Goal: Task Accomplishment & Management: Use online tool/utility

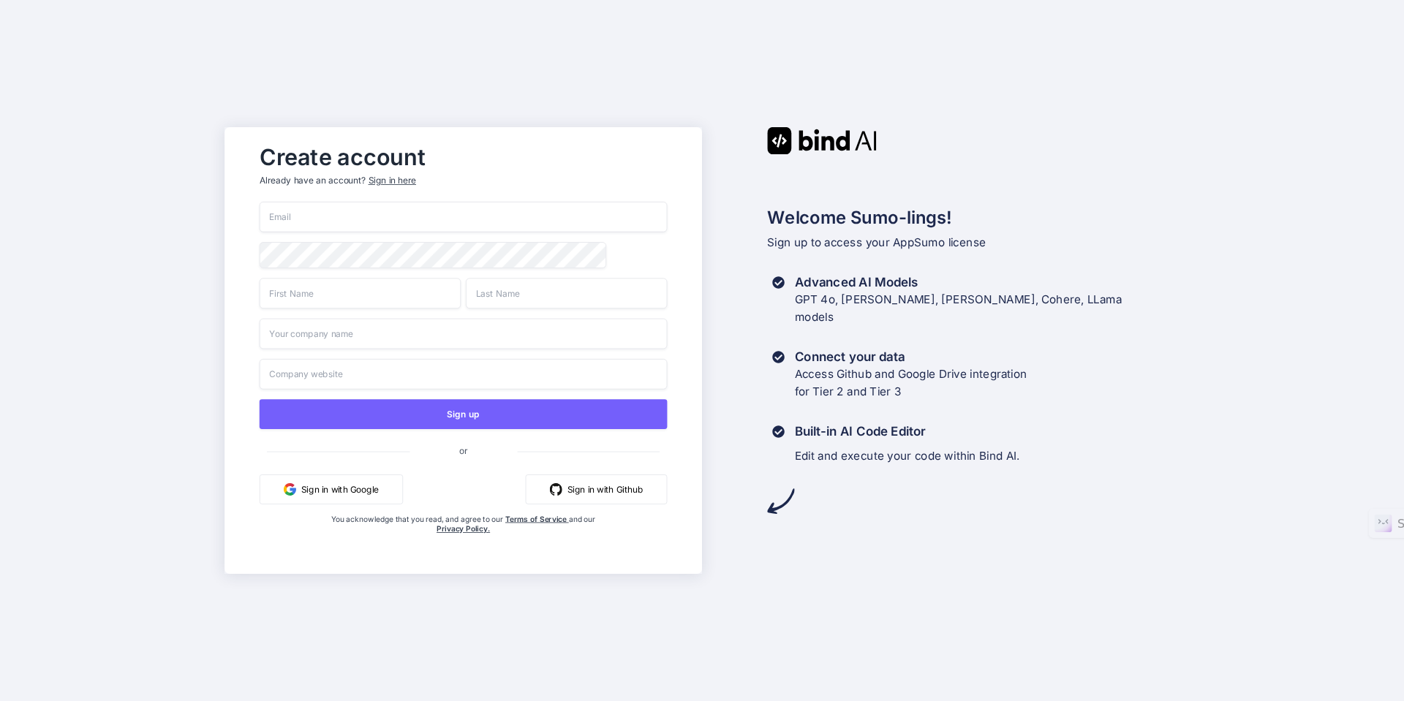
click at [453, 222] on input "email" at bounding box center [464, 217] width 408 height 31
type input "jenny@jennyjonescoaching.com"
click at [354, 302] on input "text" at bounding box center [360, 293] width 201 height 31
type input "Jenny"
click at [511, 296] on input "text" at bounding box center [566, 293] width 201 height 31
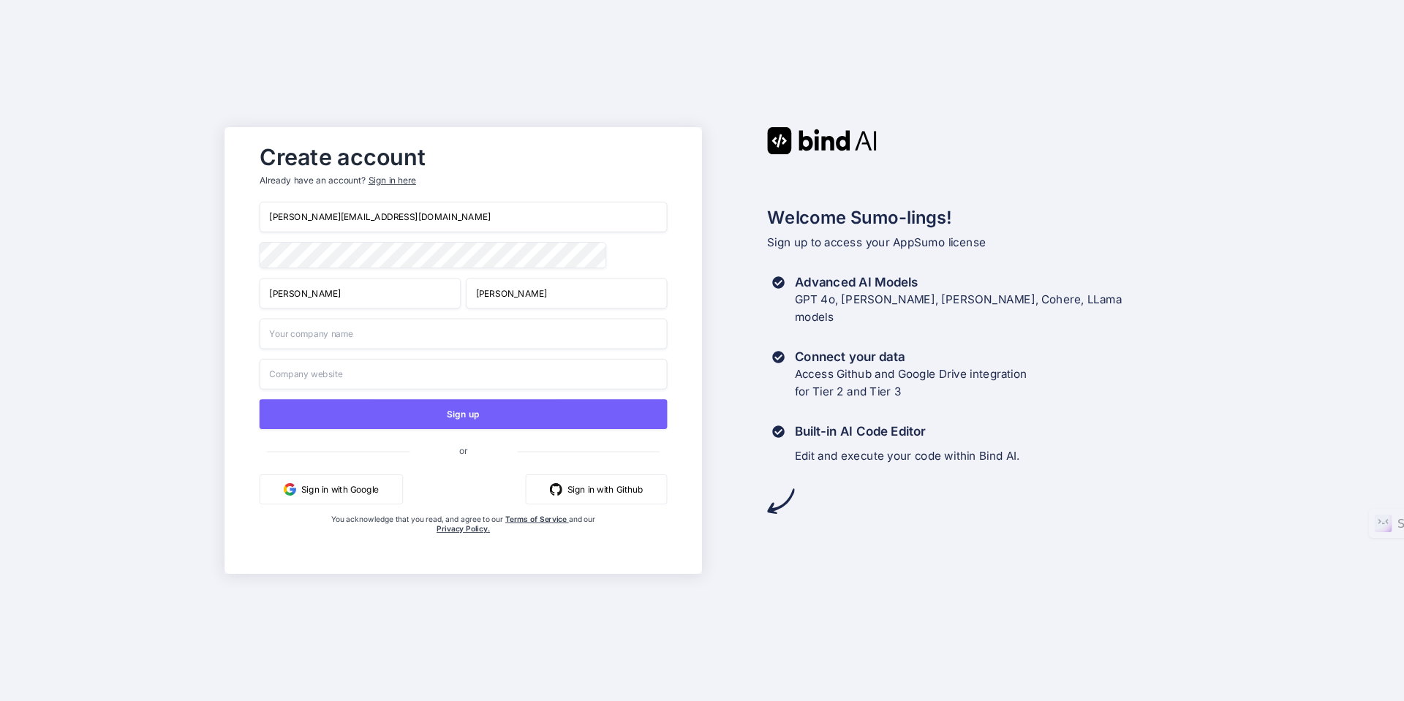
type input "Jones"
click at [445, 342] on input "text" at bounding box center [464, 334] width 408 height 31
type input "The Jones Education"
click at [439, 380] on input "text" at bounding box center [464, 374] width 408 height 31
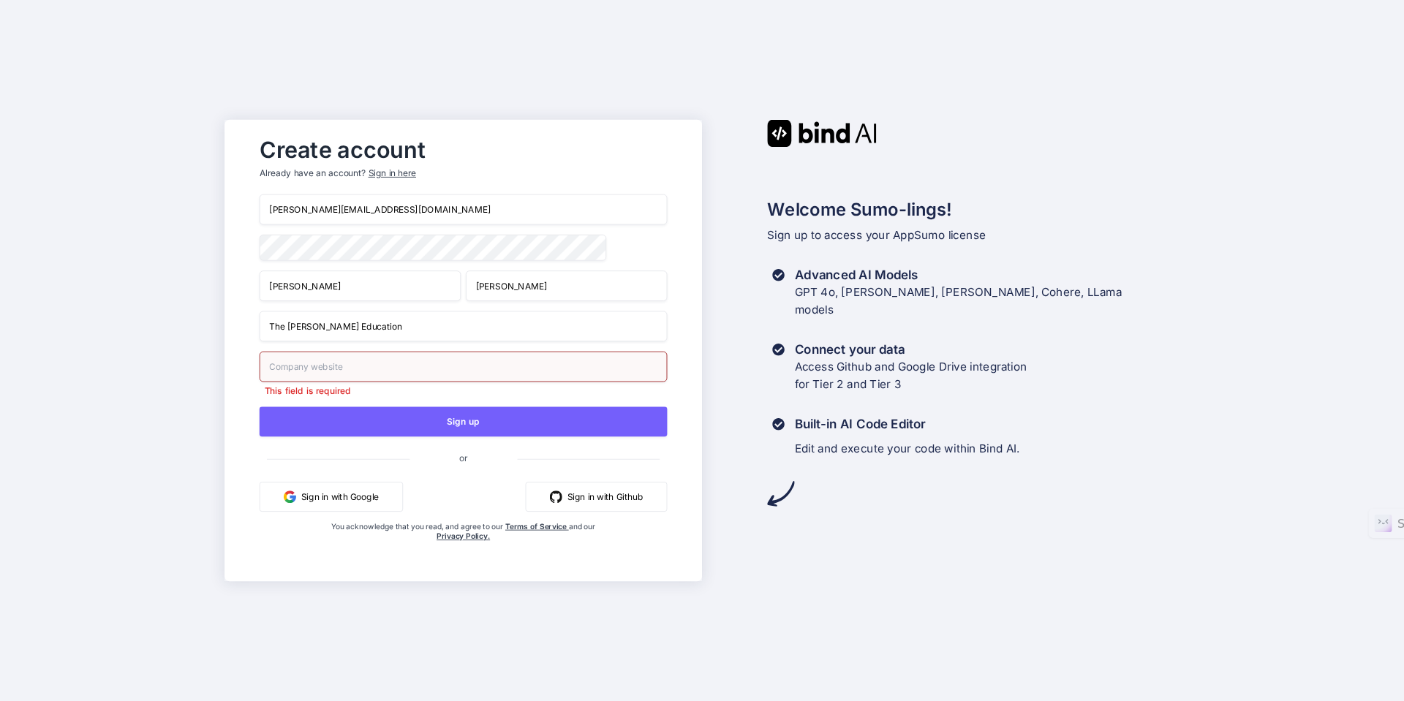
drag, startPoint x: 375, startPoint y: 337, endPoint x: 362, endPoint y: 335, distance: 13.3
click at [362, 335] on input "The Jones Education" at bounding box center [464, 326] width 408 height 31
drag, startPoint x: 371, startPoint y: 331, endPoint x: 350, endPoint y: 331, distance: 21.2
click at [350, 331] on input "The Jones Education" at bounding box center [464, 326] width 408 height 31
click at [366, 374] on input "text" at bounding box center [464, 367] width 408 height 31
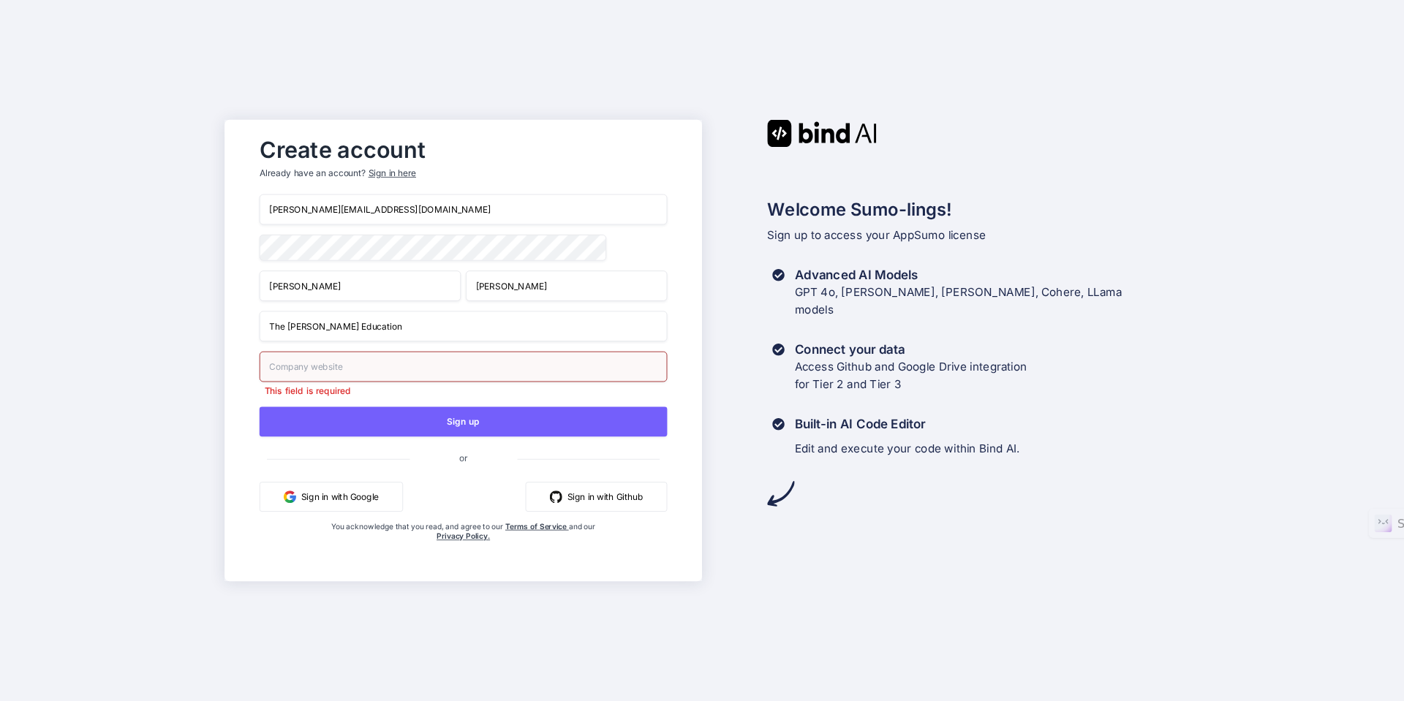
click at [411, 216] on input "jenny@jennyjonescoaching.com" at bounding box center [464, 210] width 408 height 31
type input "[PERSON_NAME][EMAIL_ADDRESS][DOMAIN_NAME]"
click at [355, 371] on input "text" at bounding box center [464, 367] width 408 height 31
paste input "https://app.saasusecasetvmarketplace.com/"
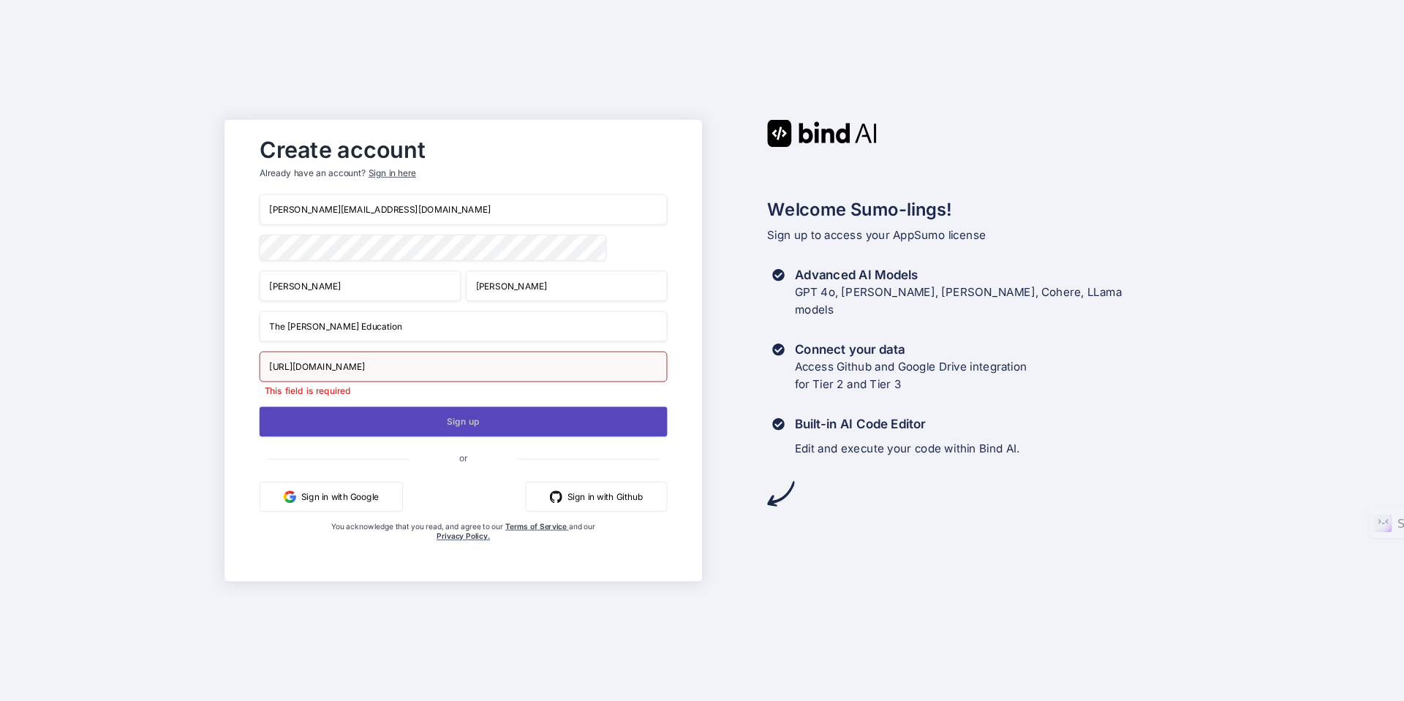
type input "https://app.saasusecasetvmarketplace.com/"
click at [462, 426] on button "Sign up" at bounding box center [464, 422] width 408 height 30
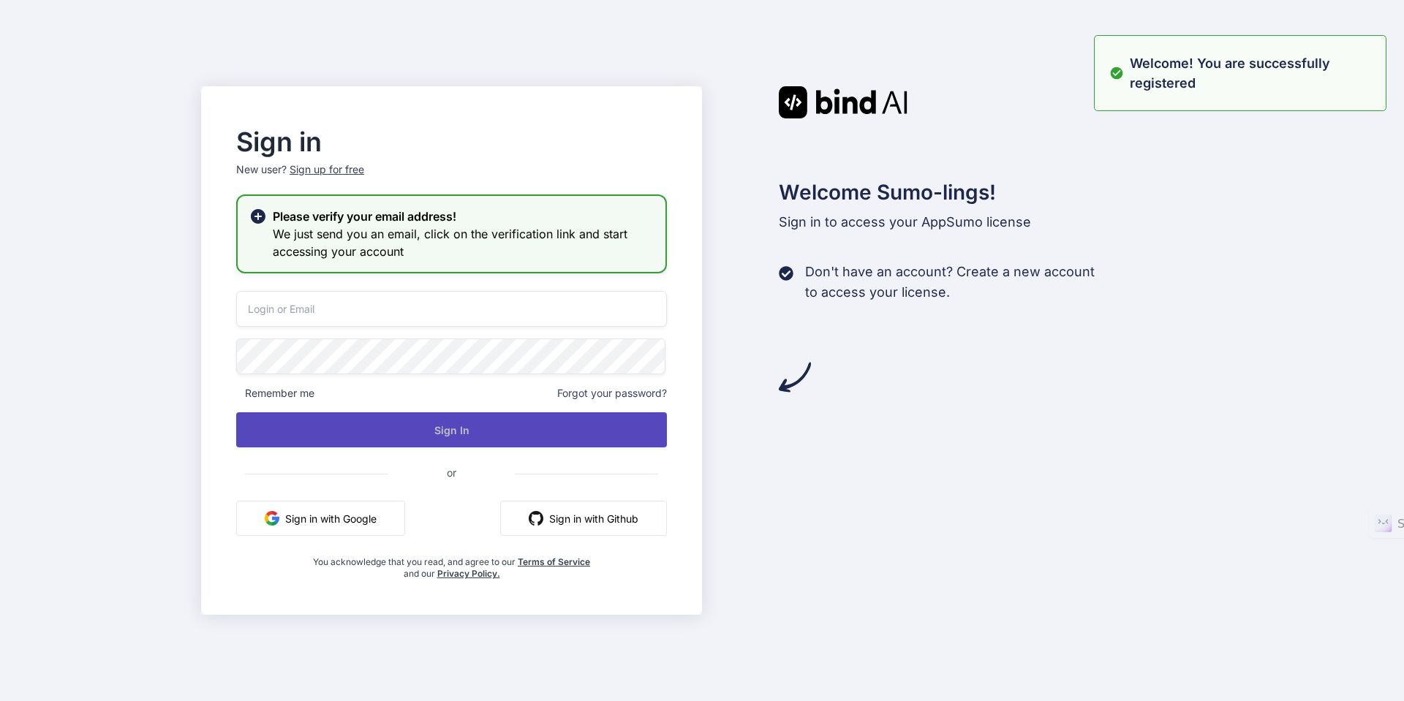
type input "[PERSON_NAME][EMAIL_ADDRESS][DOMAIN_NAME]"
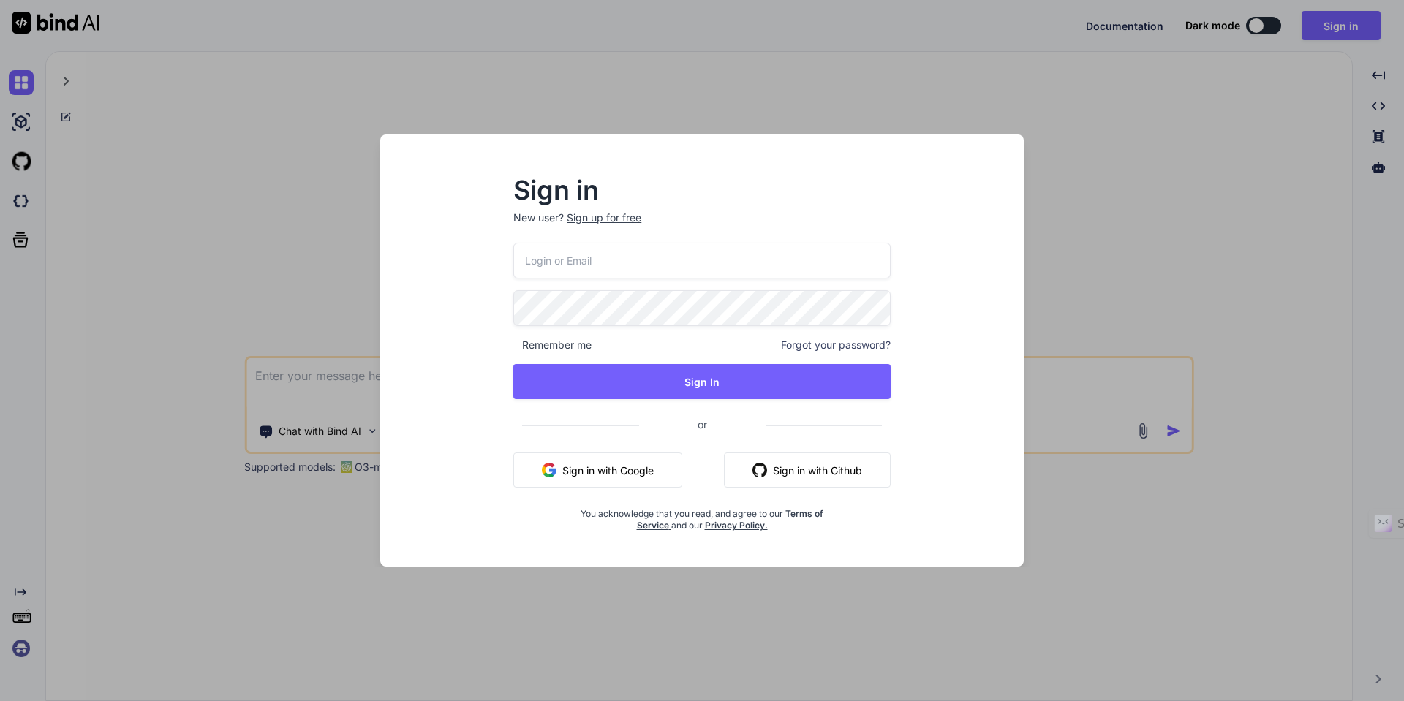
click at [691, 262] on input "email" at bounding box center [701, 261] width 377 height 36
type input "[PERSON_NAME][EMAIL_ADDRESS][DOMAIN_NAME]"
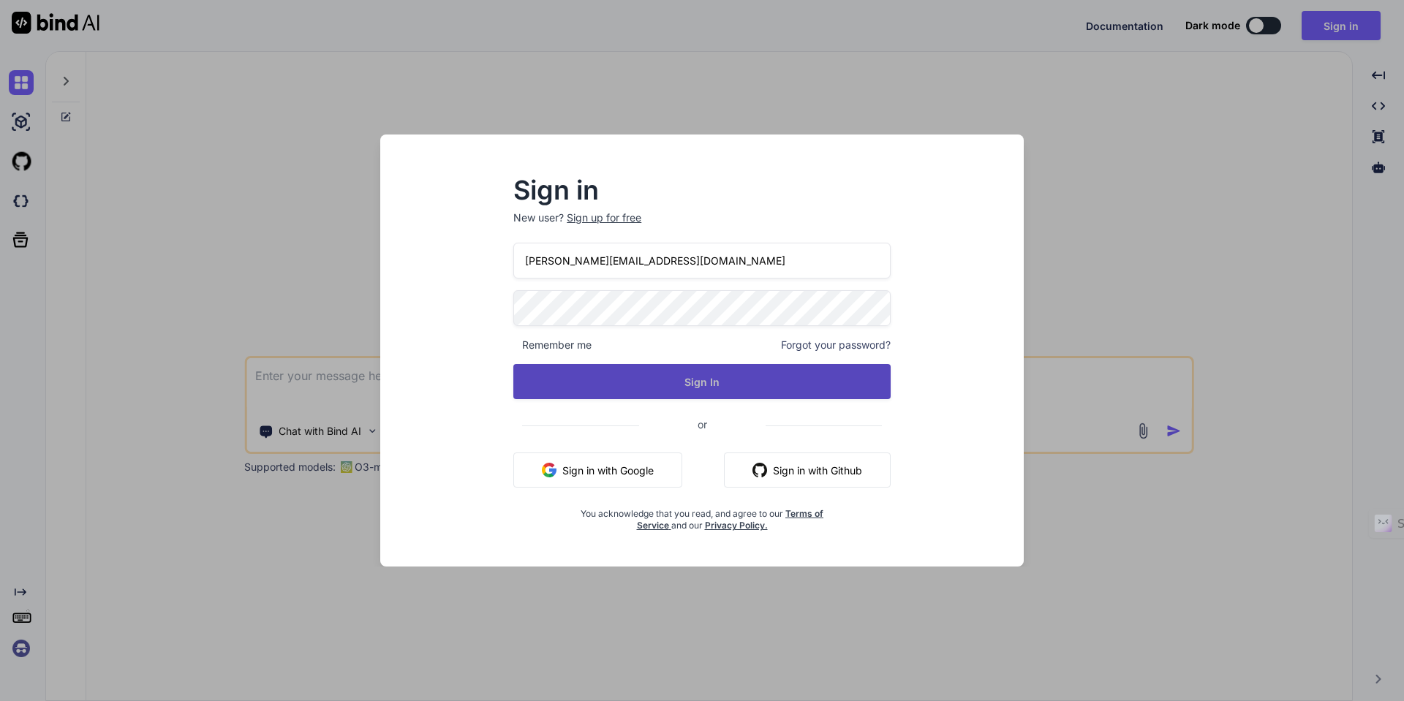
click at [704, 386] on button "Sign In" at bounding box center [701, 381] width 377 height 35
click at [694, 384] on button "Sign In" at bounding box center [701, 381] width 377 height 35
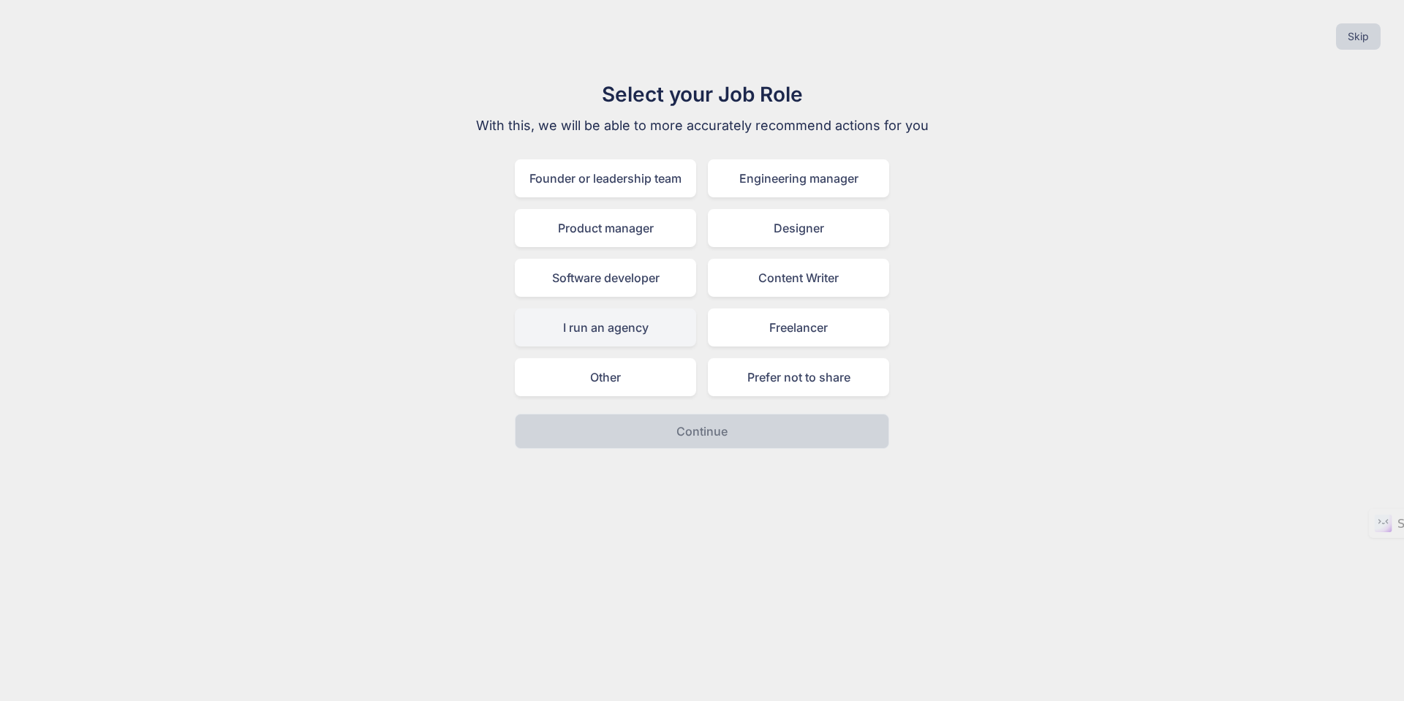
click at [669, 319] on div "I run an agency" at bounding box center [605, 328] width 181 height 38
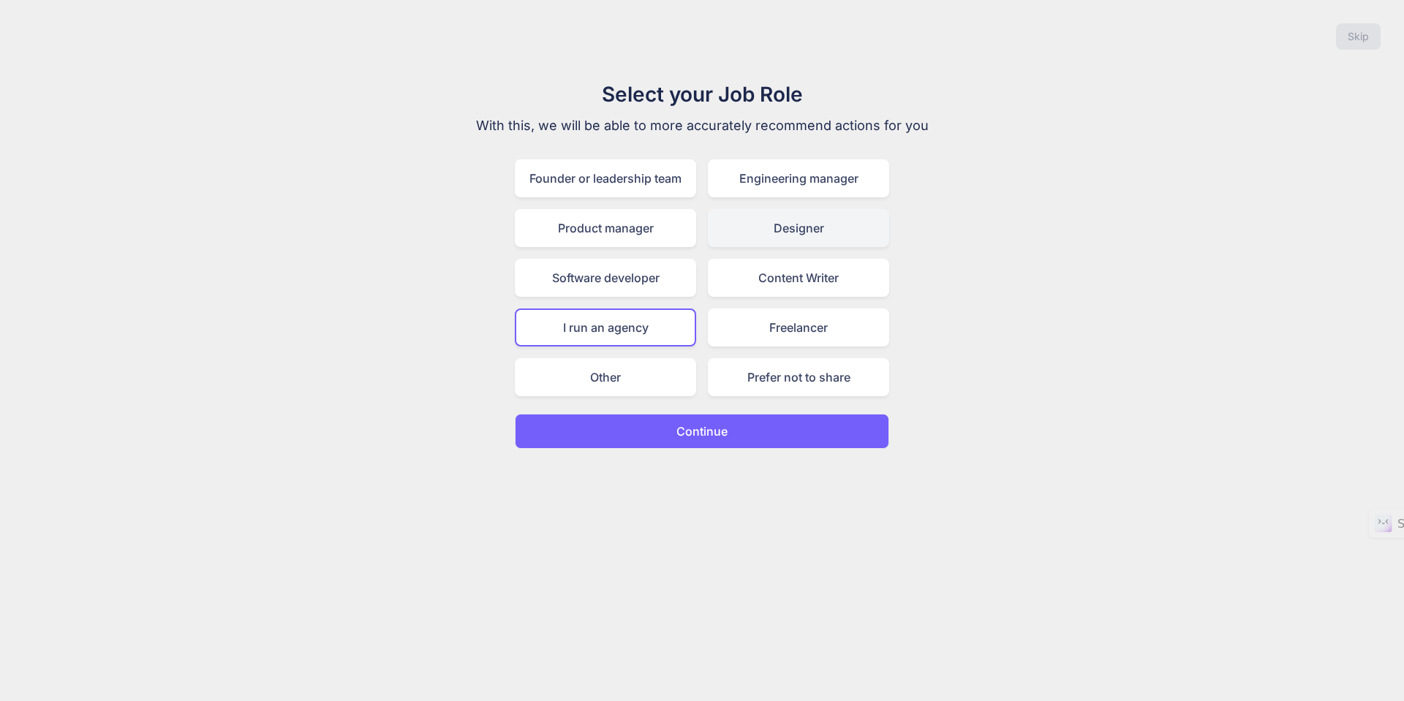
click at [764, 236] on div "Designer" at bounding box center [798, 228] width 181 height 38
click at [661, 322] on div "I run an agency" at bounding box center [605, 328] width 181 height 38
click at [723, 433] on p "Continue" at bounding box center [702, 432] width 51 height 18
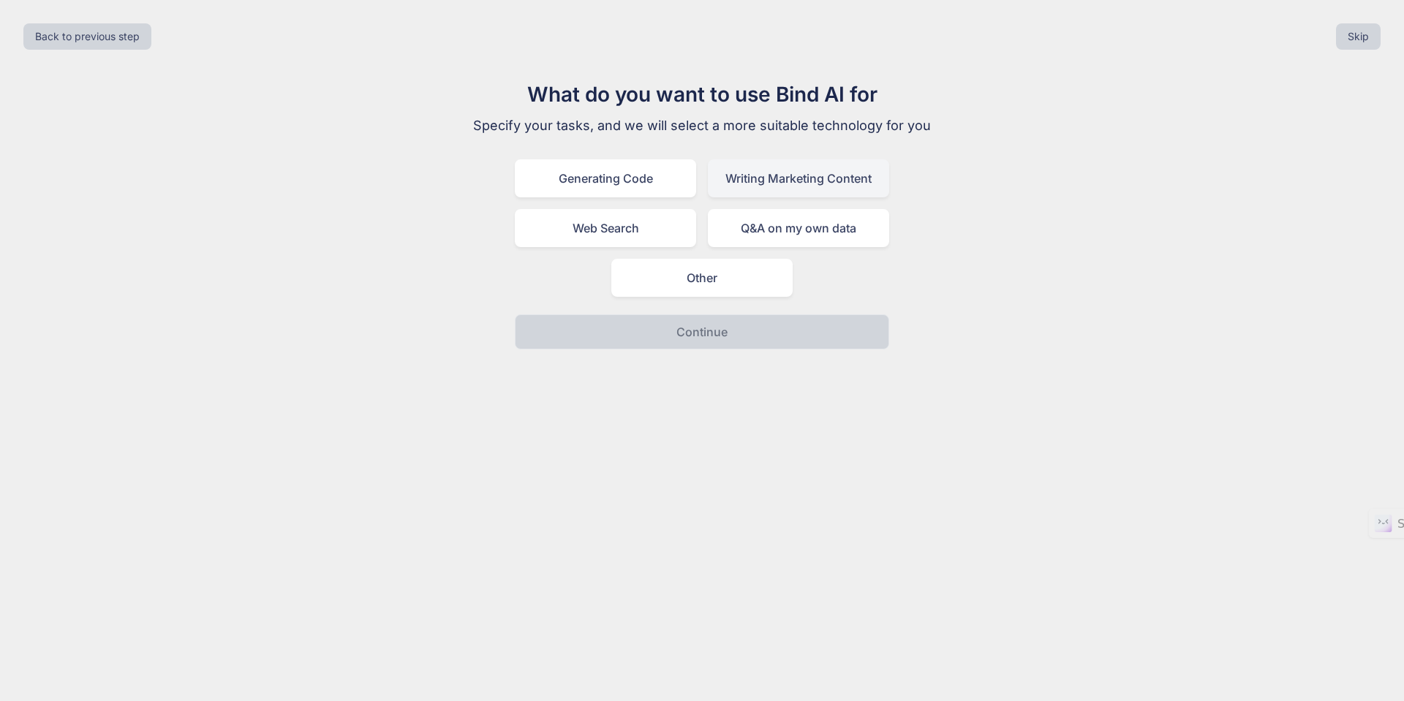
click at [756, 182] on div "Writing Marketing Content" at bounding box center [798, 178] width 181 height 38
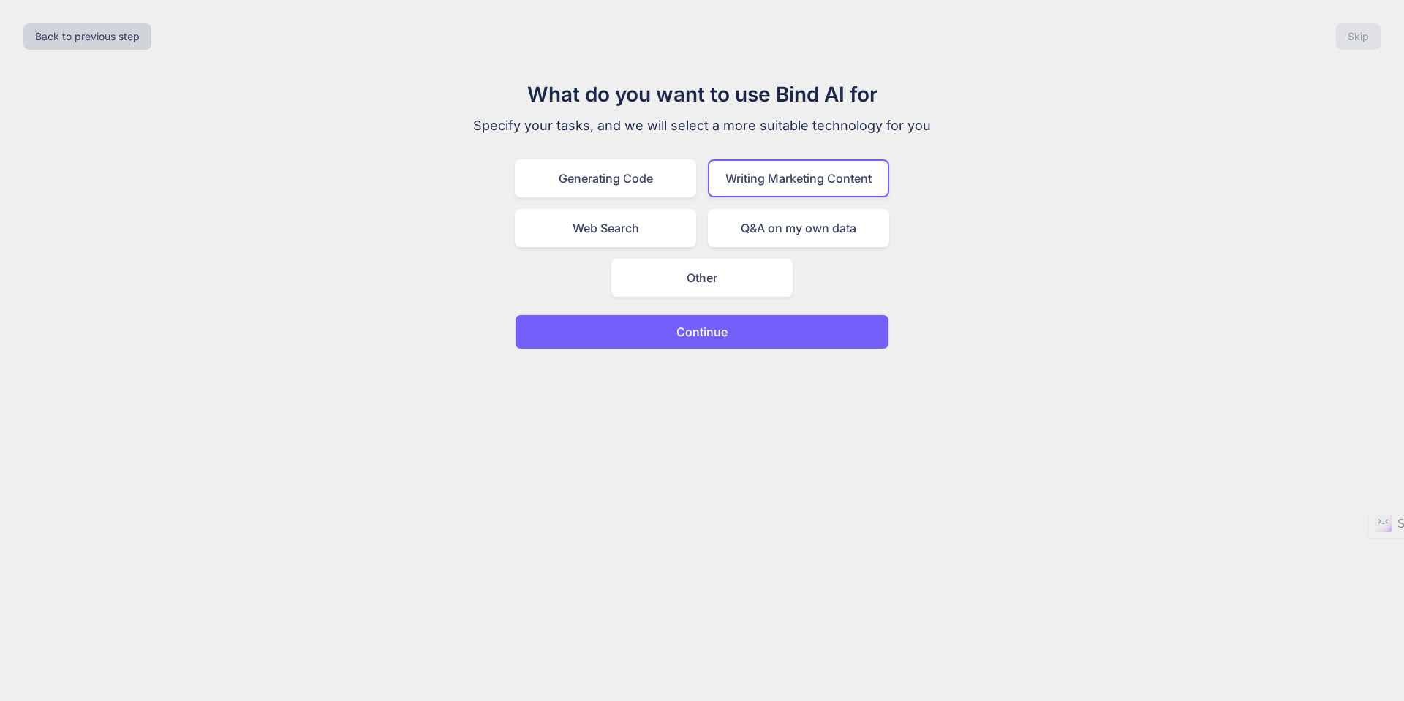
click at [714, 330] on p "Continue" at bounding box center [702, 332] width 51 height 18
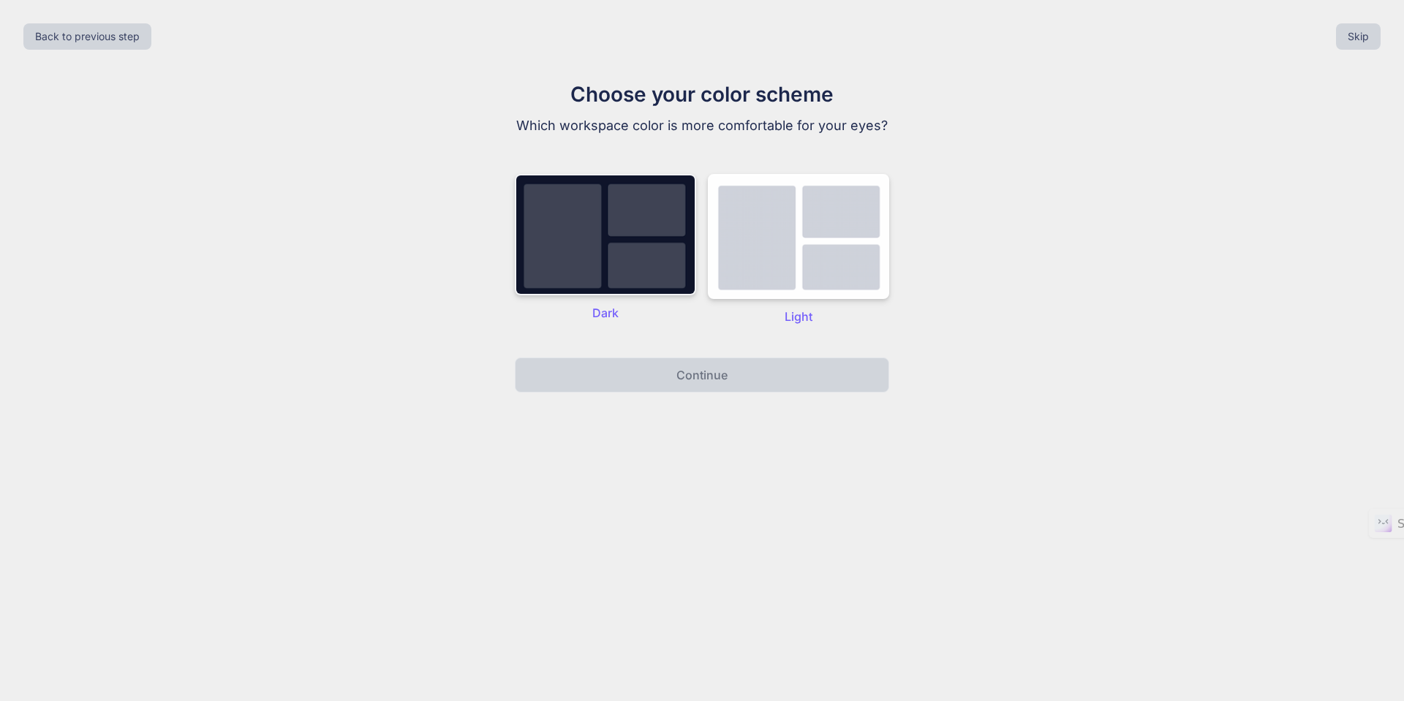
click at [664, 280] on img at bounding box center [605, 234] width 181 height 121
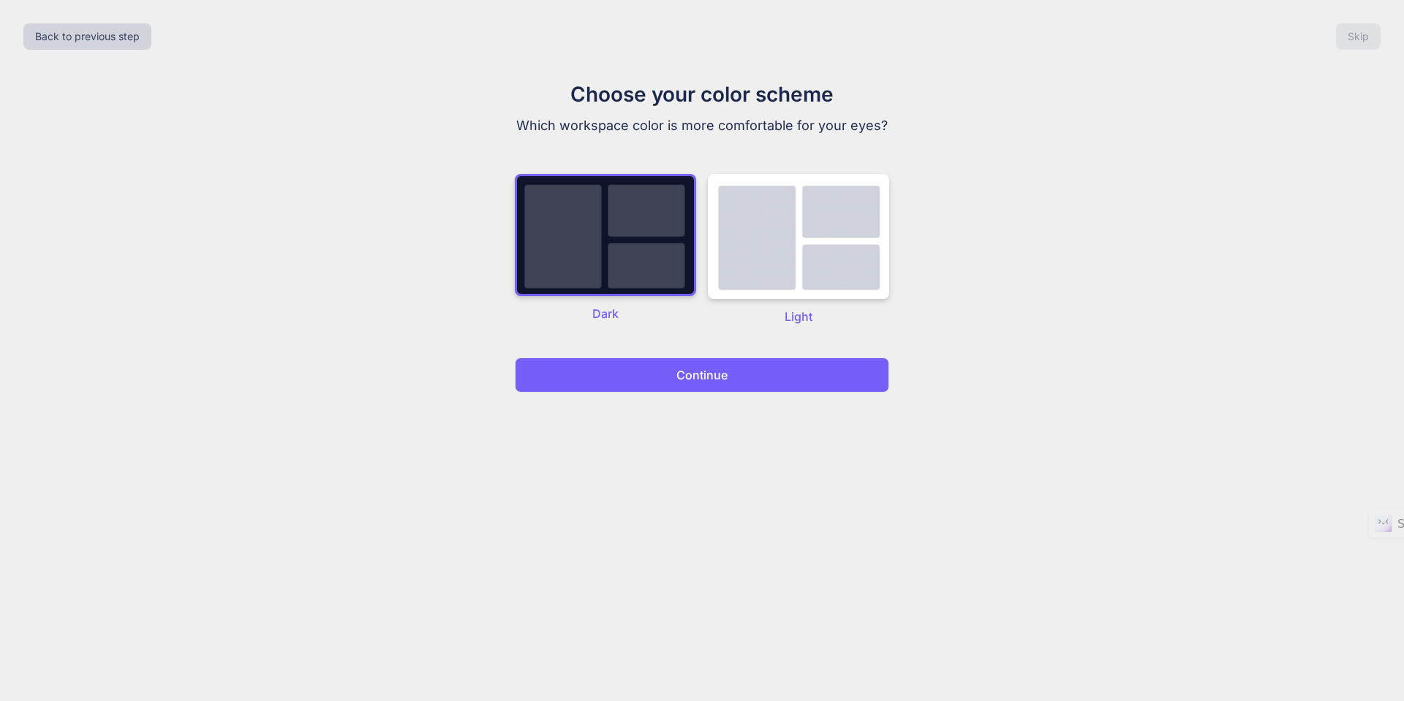
click at [697, 376] on p "Continue" at bounding box center [702, 375] width 51 height 18
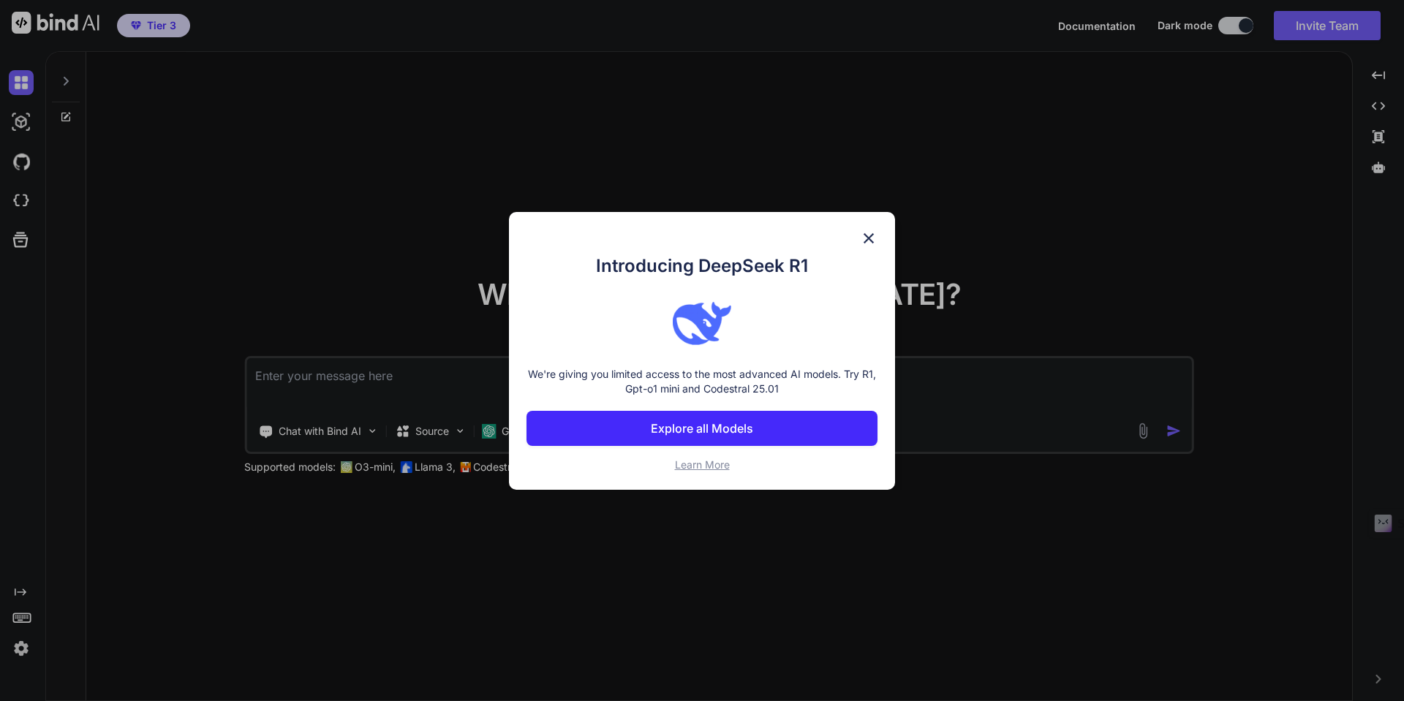
click at [870, 237] on img at bounding box center [869, 239] width 18 height 18
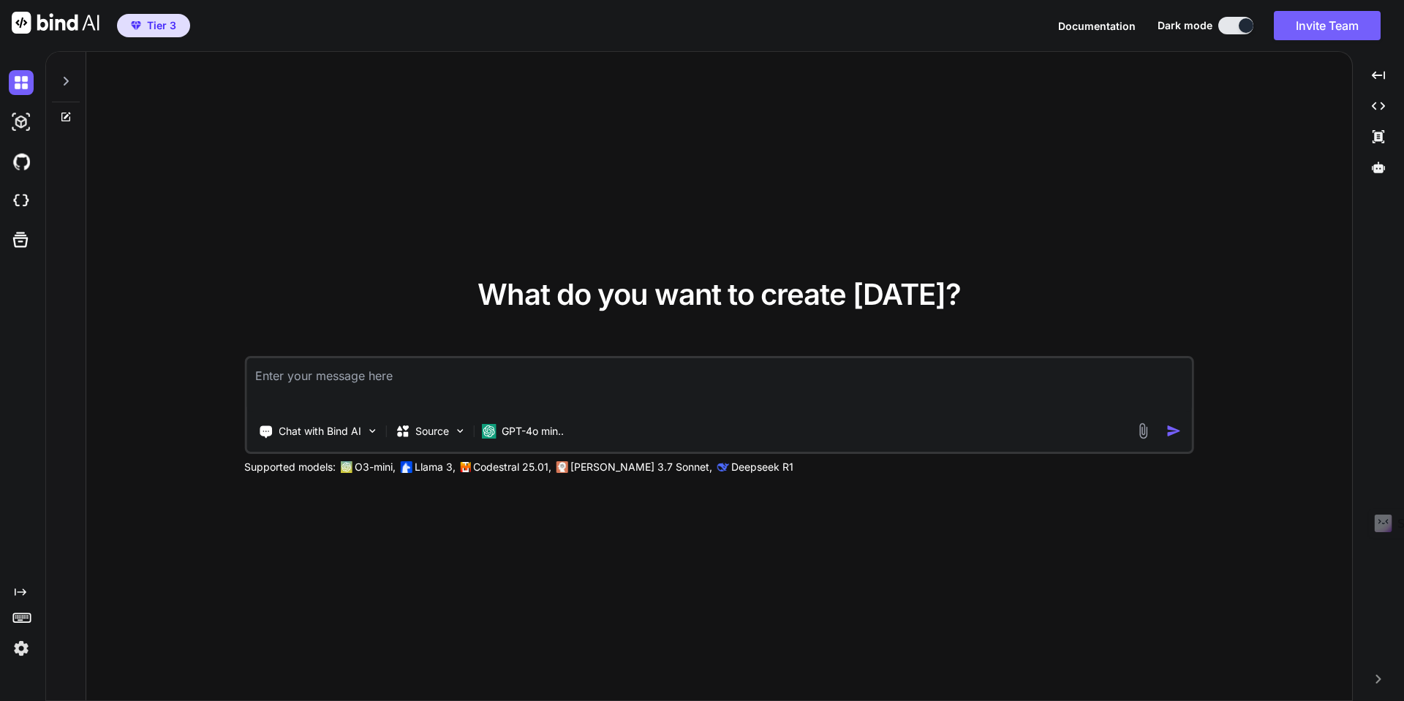
type textarea "x"
click at [380, 377] on textarea at bounding box center [720, 385] width 946 height 54
paste textarea "build an app that displays software as a service "saas" tools in a stock market…"
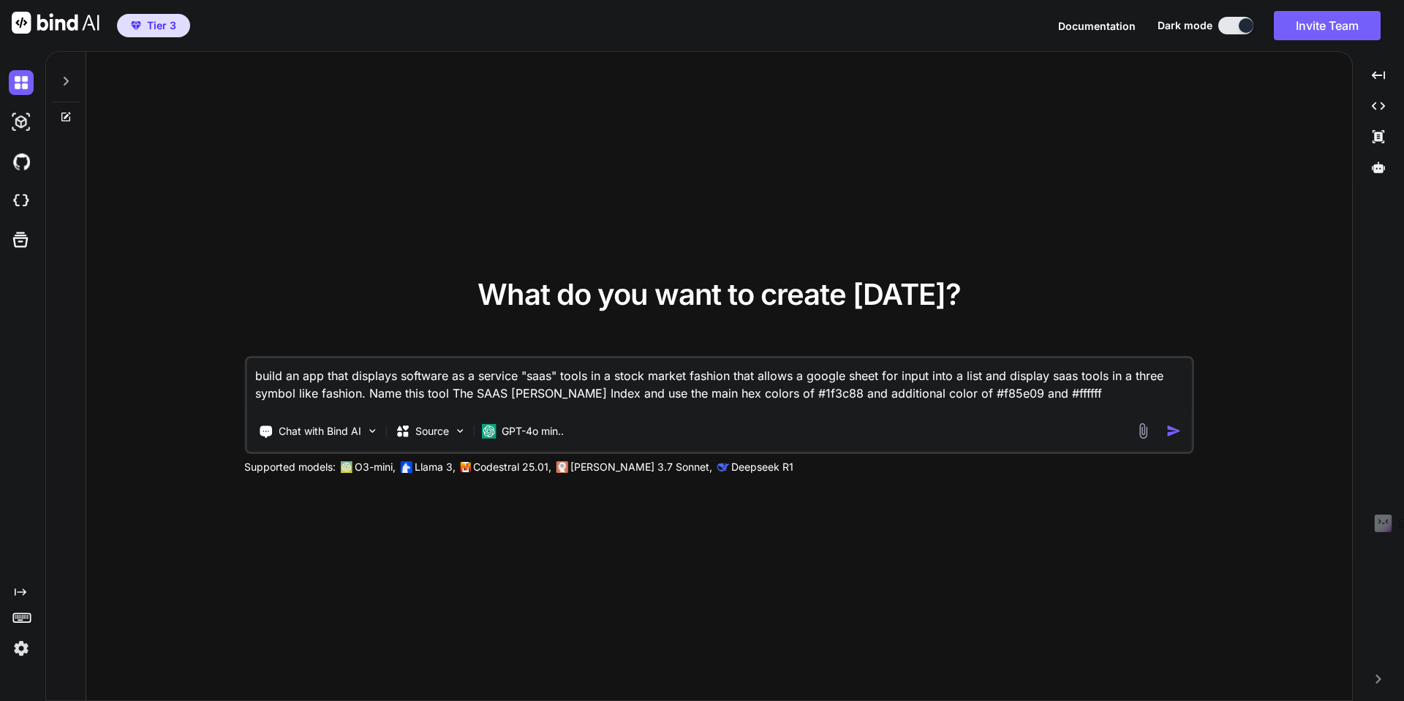
type textarea "build an app that displays software as a service "saas" tools in a stock market…"
click at [1173, 431] on img "button" at bounding box center [1174, 431] width 15 height 15
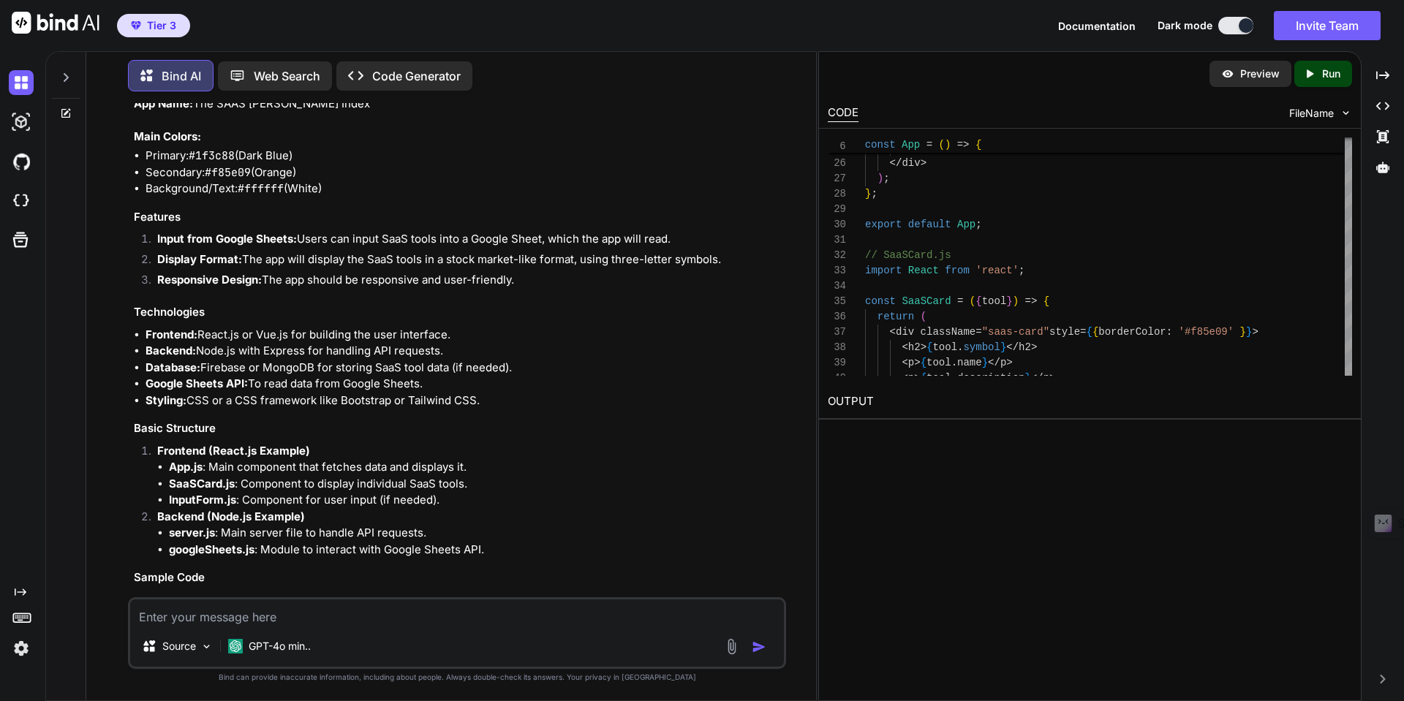
scroll to position [250, 0]
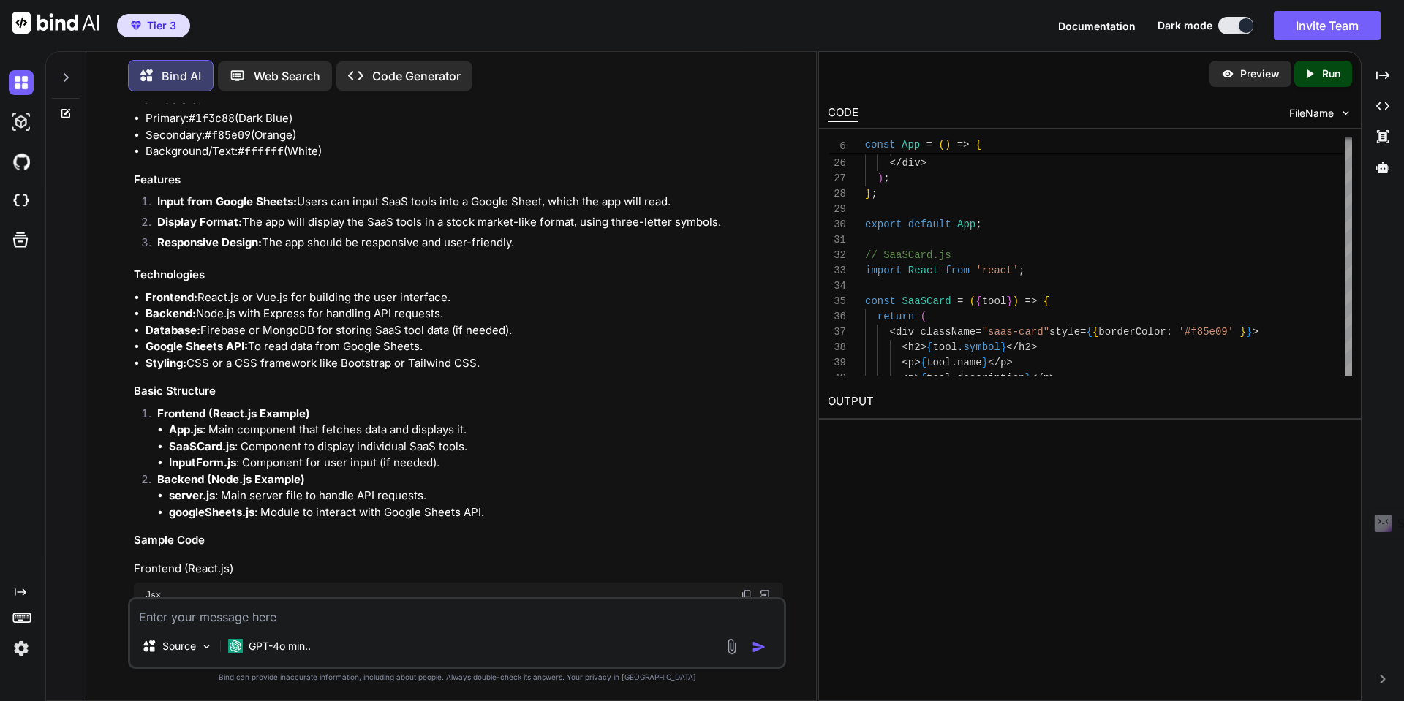
click at [1263, 77] on p "Preview" at bounding box center [1260, 74] width 39 height 15
click at [1317, 75] on icon "Created with Pixso." at bounding box center [1312, 73] width 19 height 13
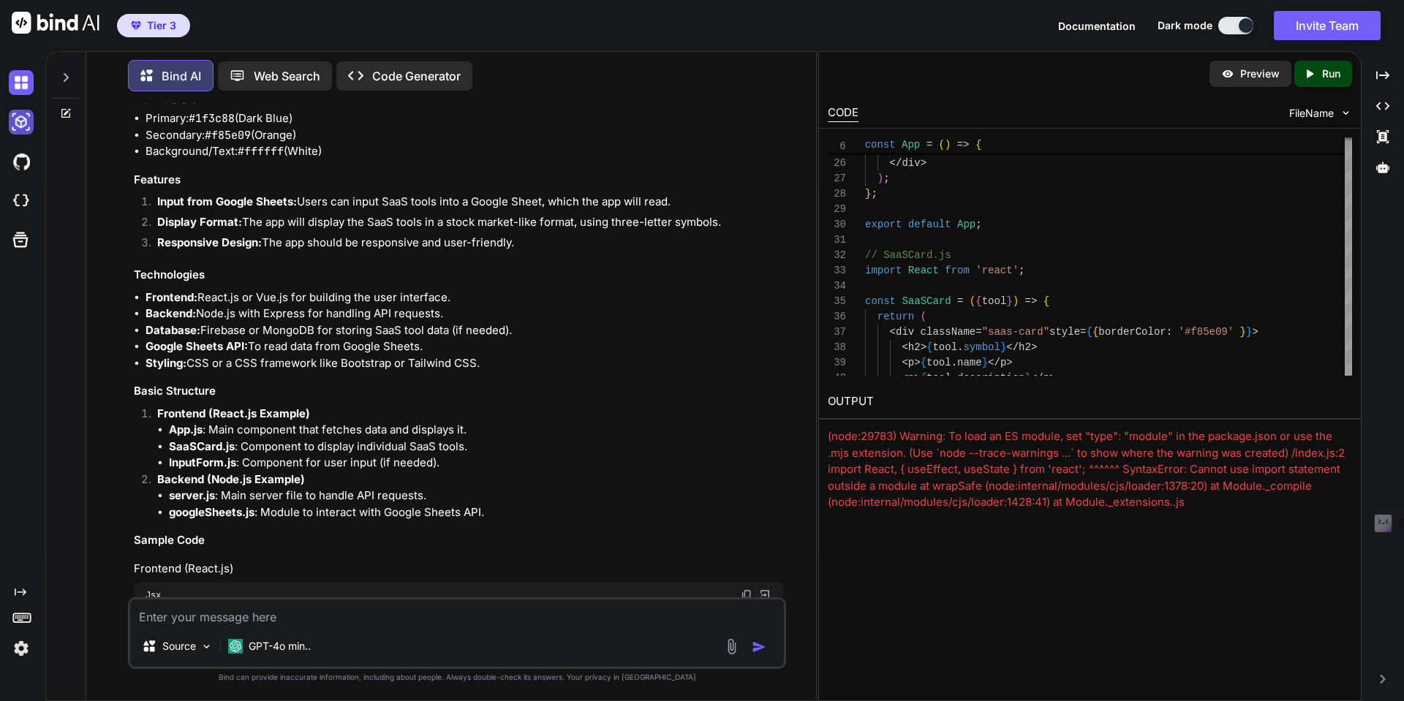
click at [23, 128] on img at bounding box center [21, 122] width 25 height 25
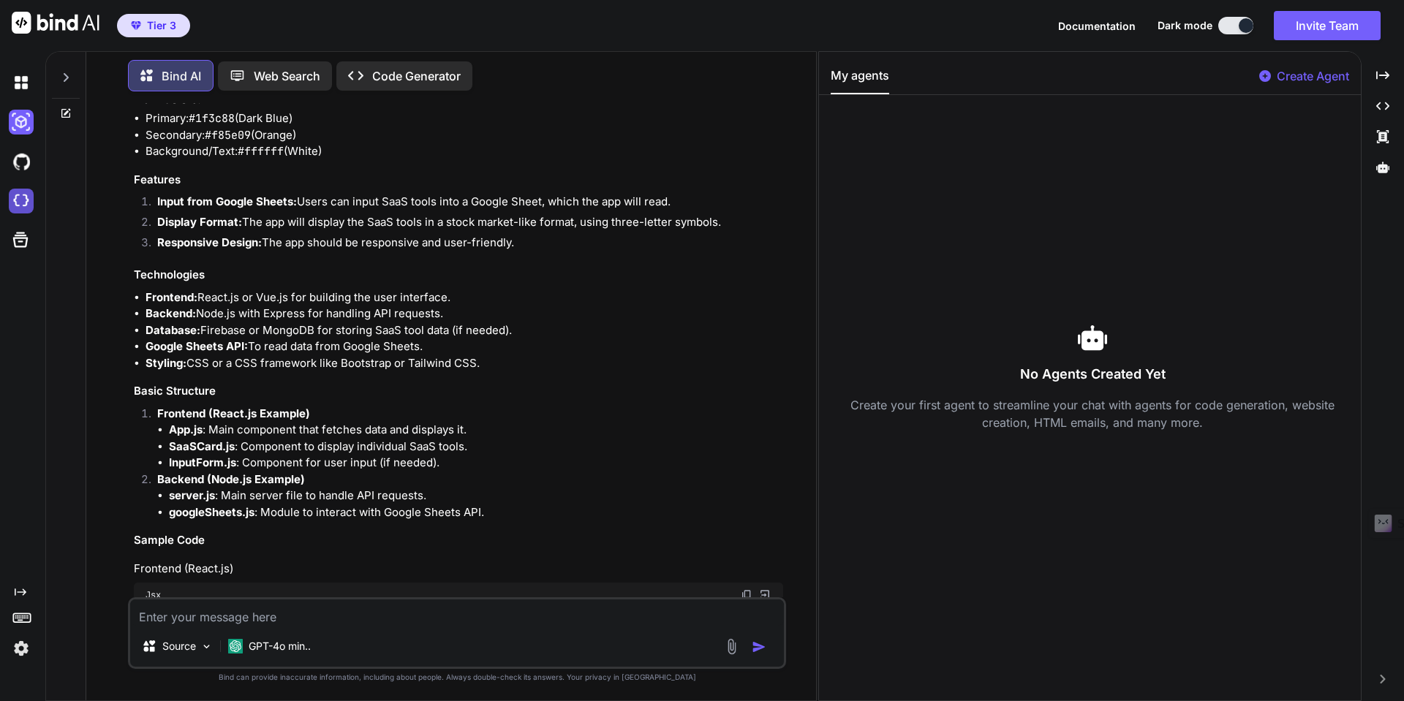
click at [23, 198] on img at bounding box center [21, 201] width 25 height 25
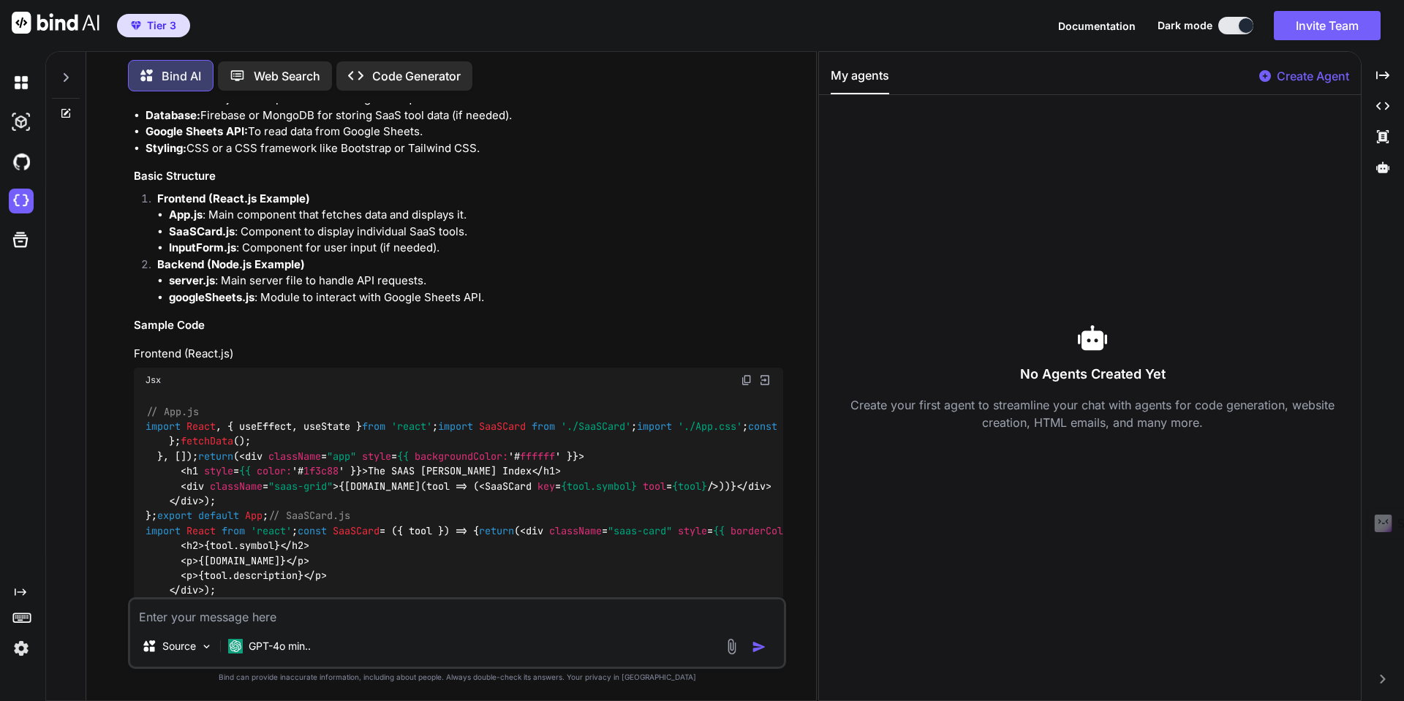
scroll to position [508, 0]
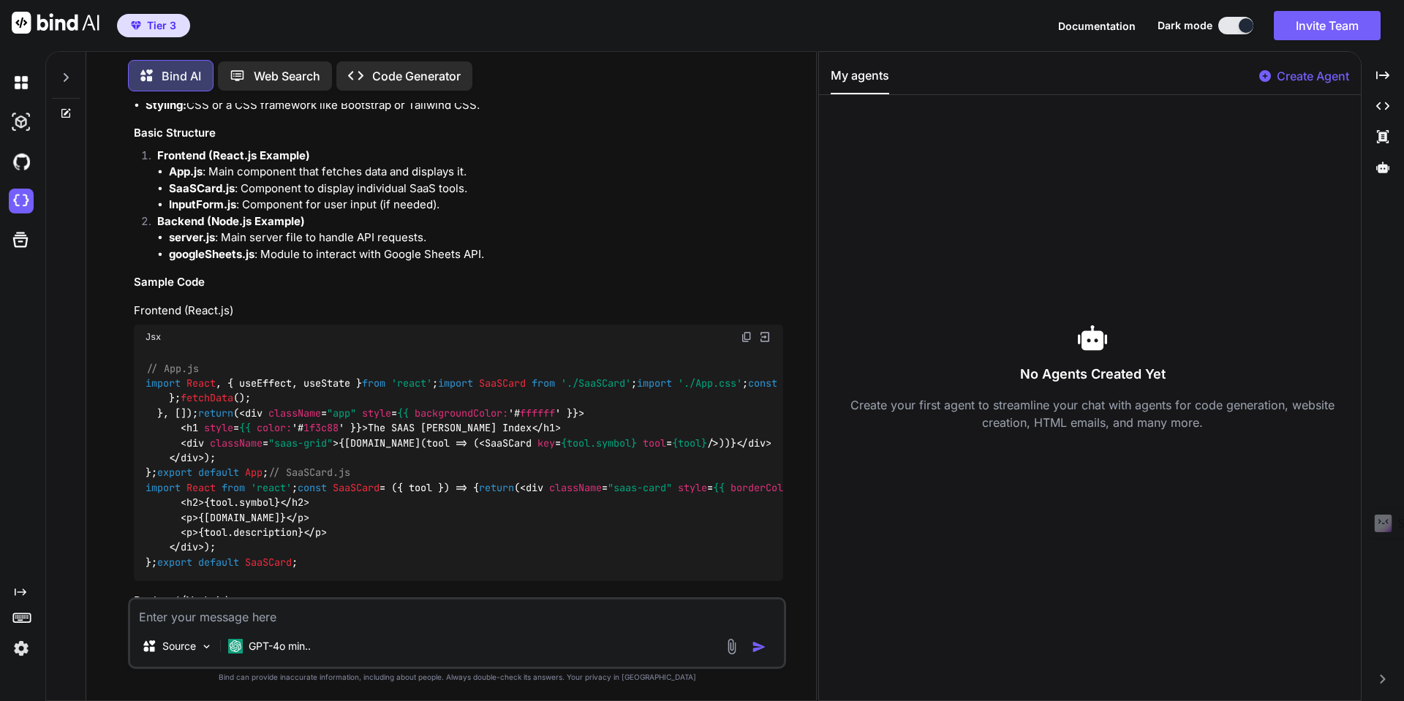
click at [747, 340] on img at bounding box center [747, 337] width 12 height 12
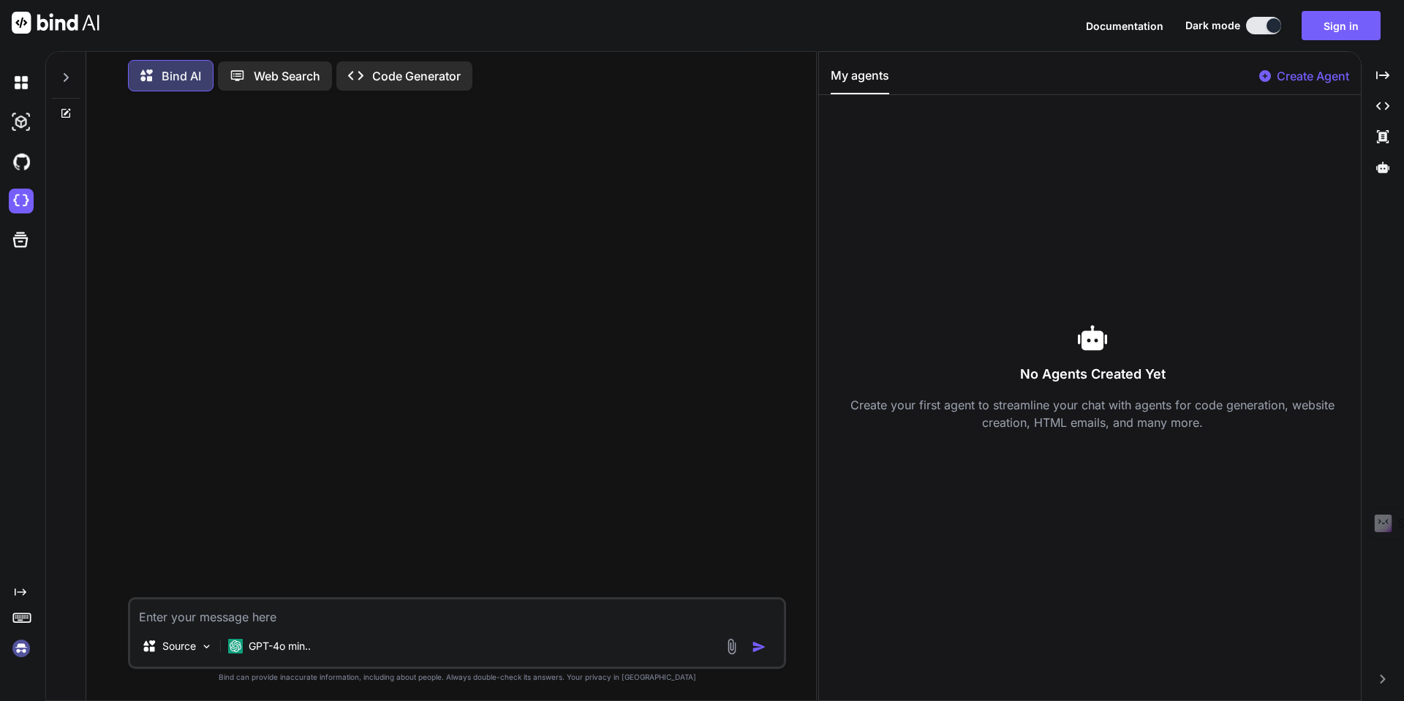
scroll to position [0, 0]
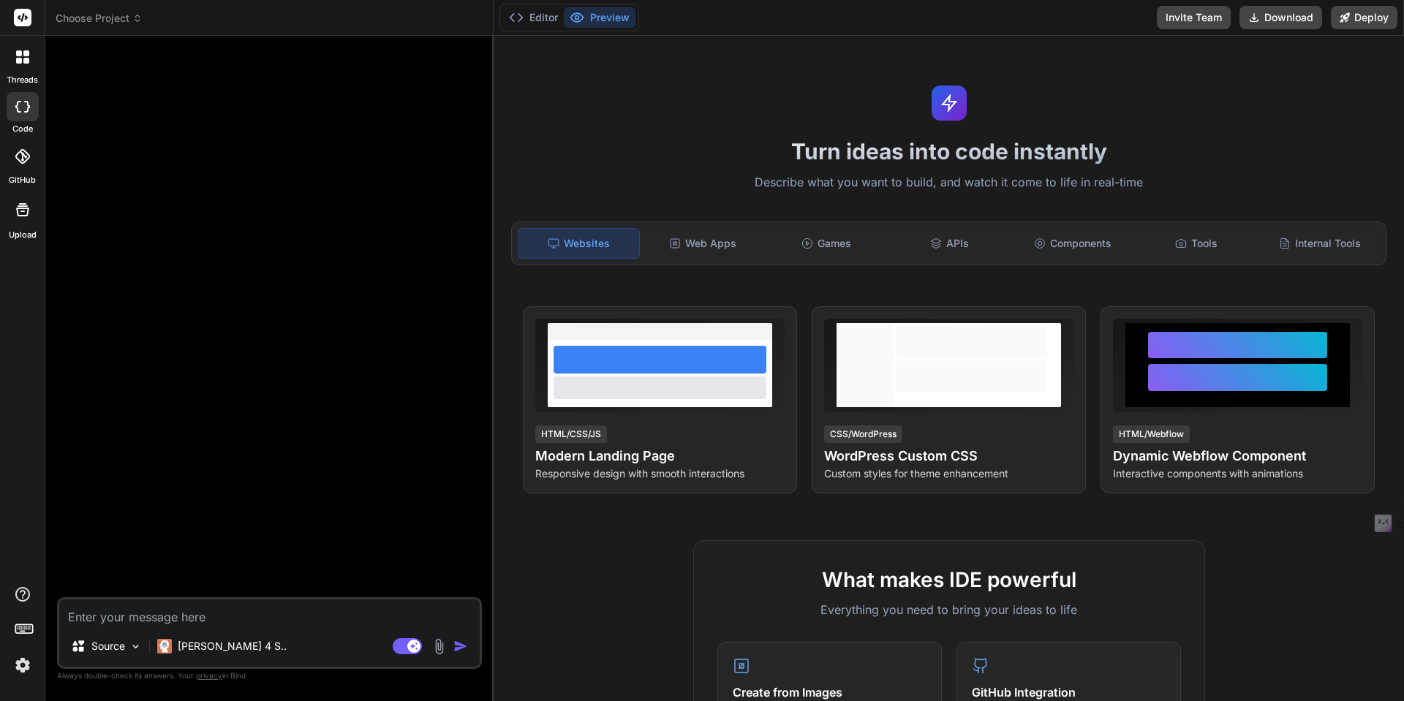
click at [23, 64] on div at bounding box center [22, 57] width 31 height 31
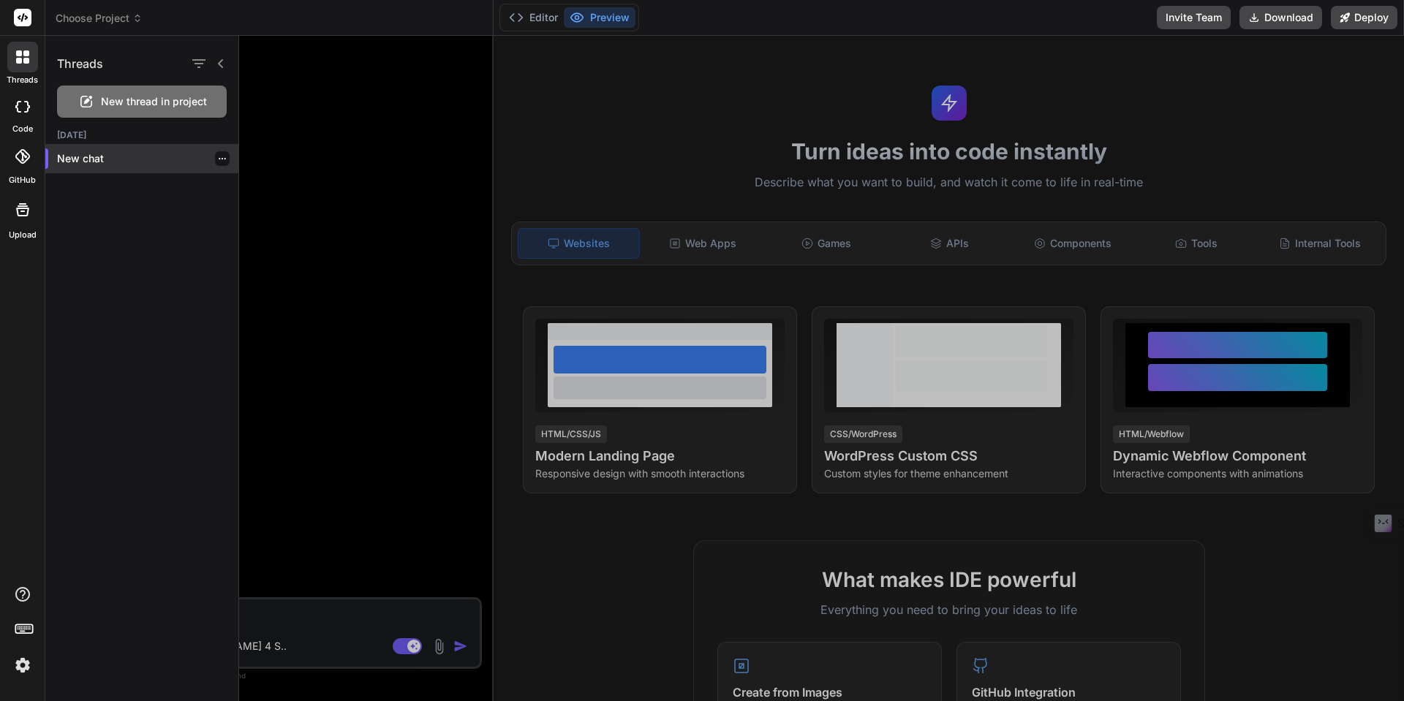
click at [64, 155] on p "New chat" at bounding box center [147, 158] width 181 height 15
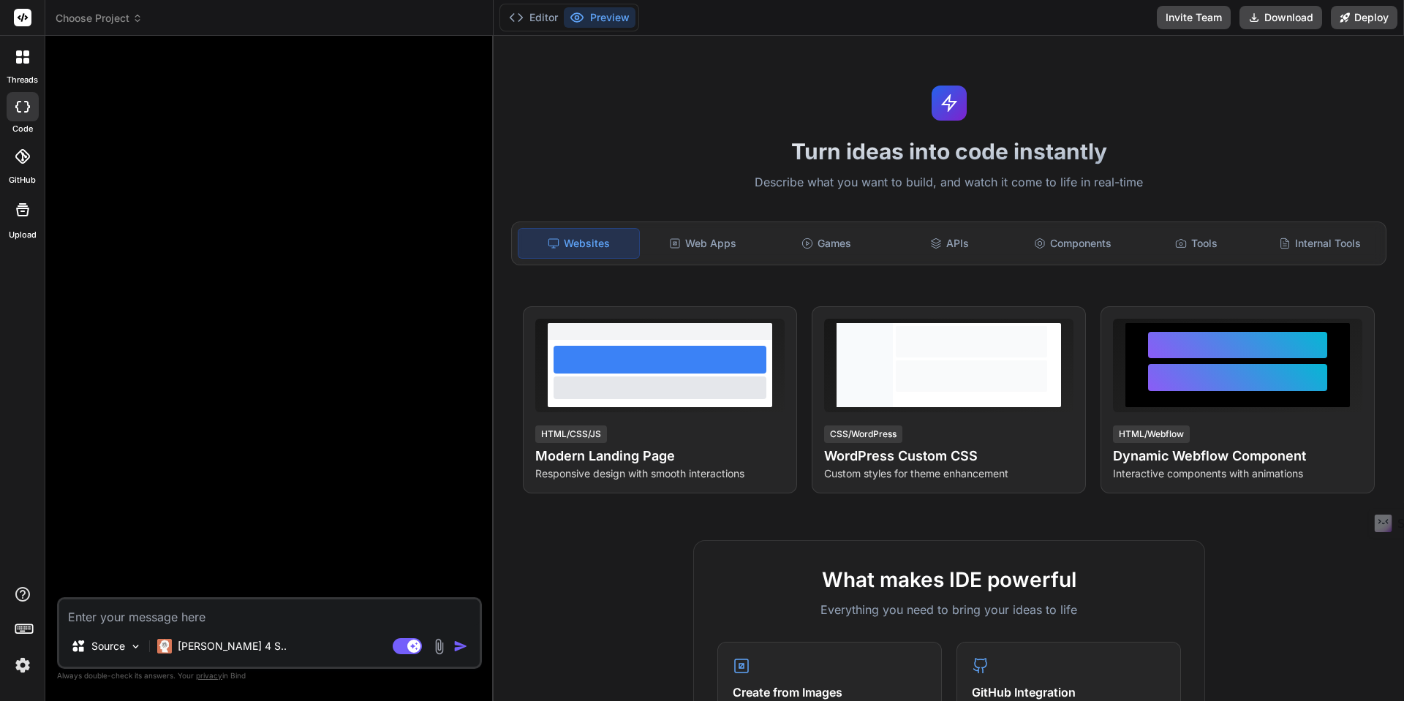
click at [22, 59] on icon at bounding box center [22, 56] width 13 height 13
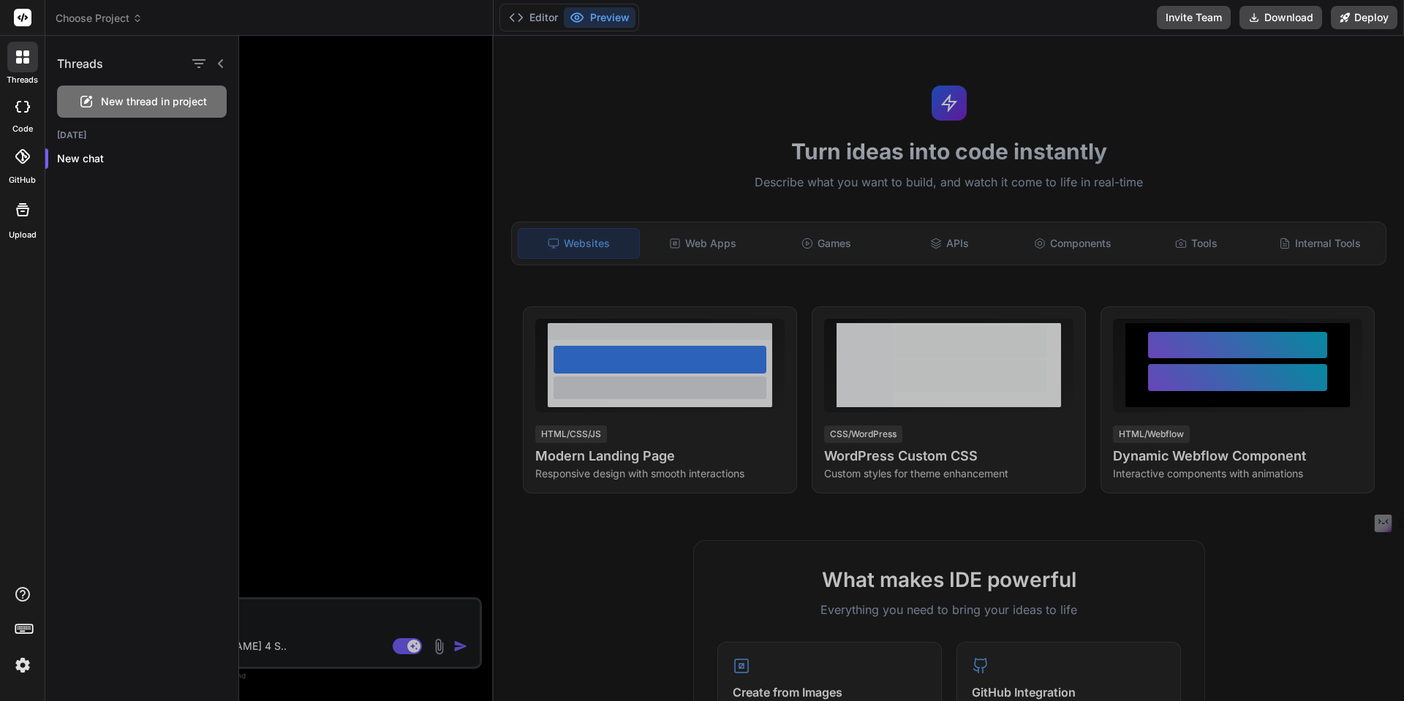
click at [18, 20] on rect at bounding box center [23, 18] width 18 height 18
click at [23, 18] on icon at bounding box center [23, 17] width 11 height 9
click at [14, 61] on div at bounding box center [22, 57] width 31 height 31
click at [75, 164] on p "New chat" at bounding box center [147, 158] width 181 height 15
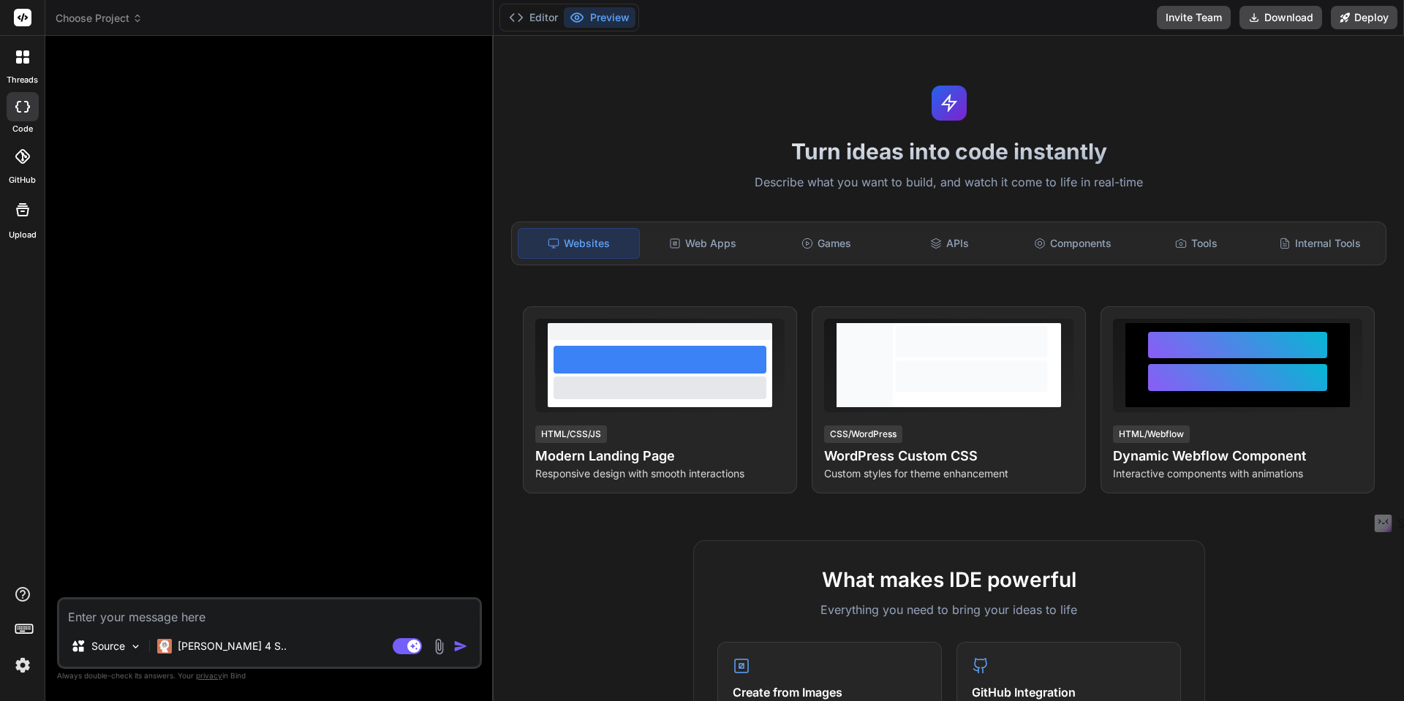
click at [95, 18] on span "Choose Project" at bounding box center [99, 18] width 87 height 15
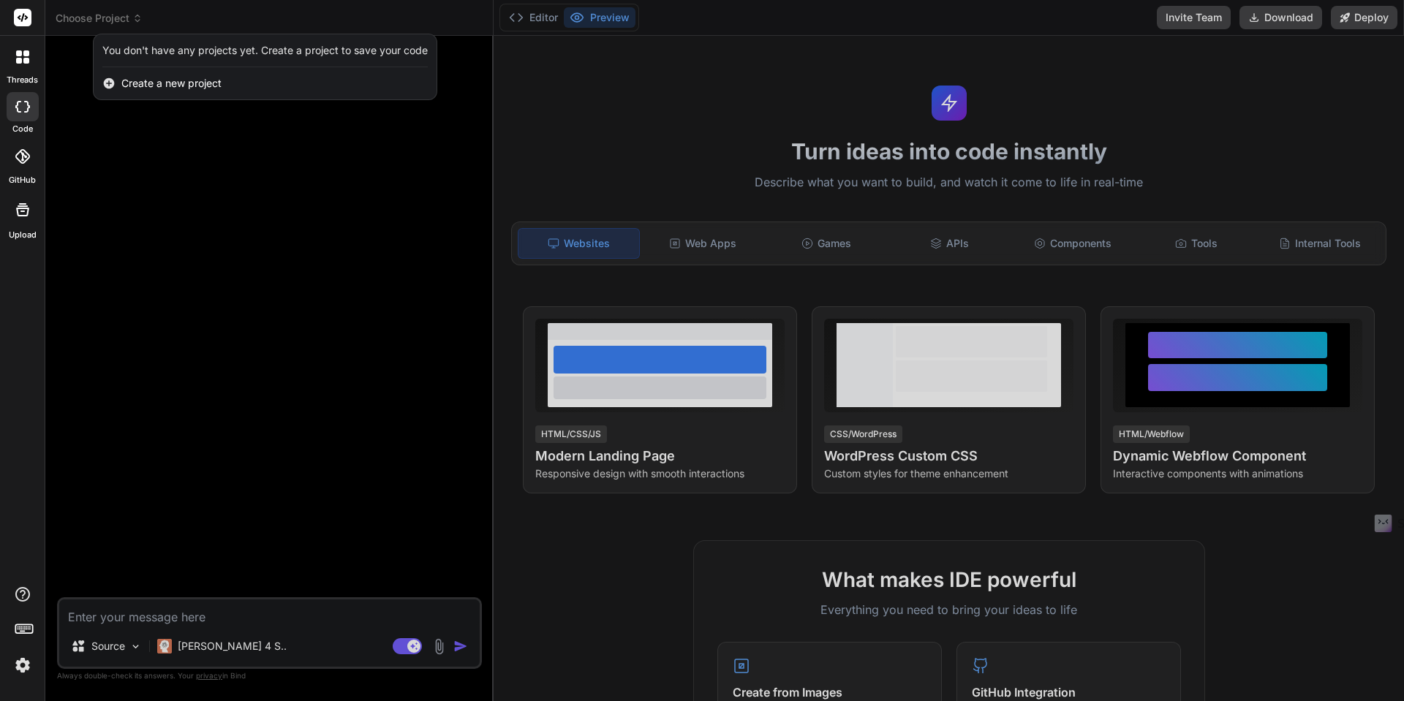
click at [95, 18] on div at bounding box center [702, 350] width 1404 height 701
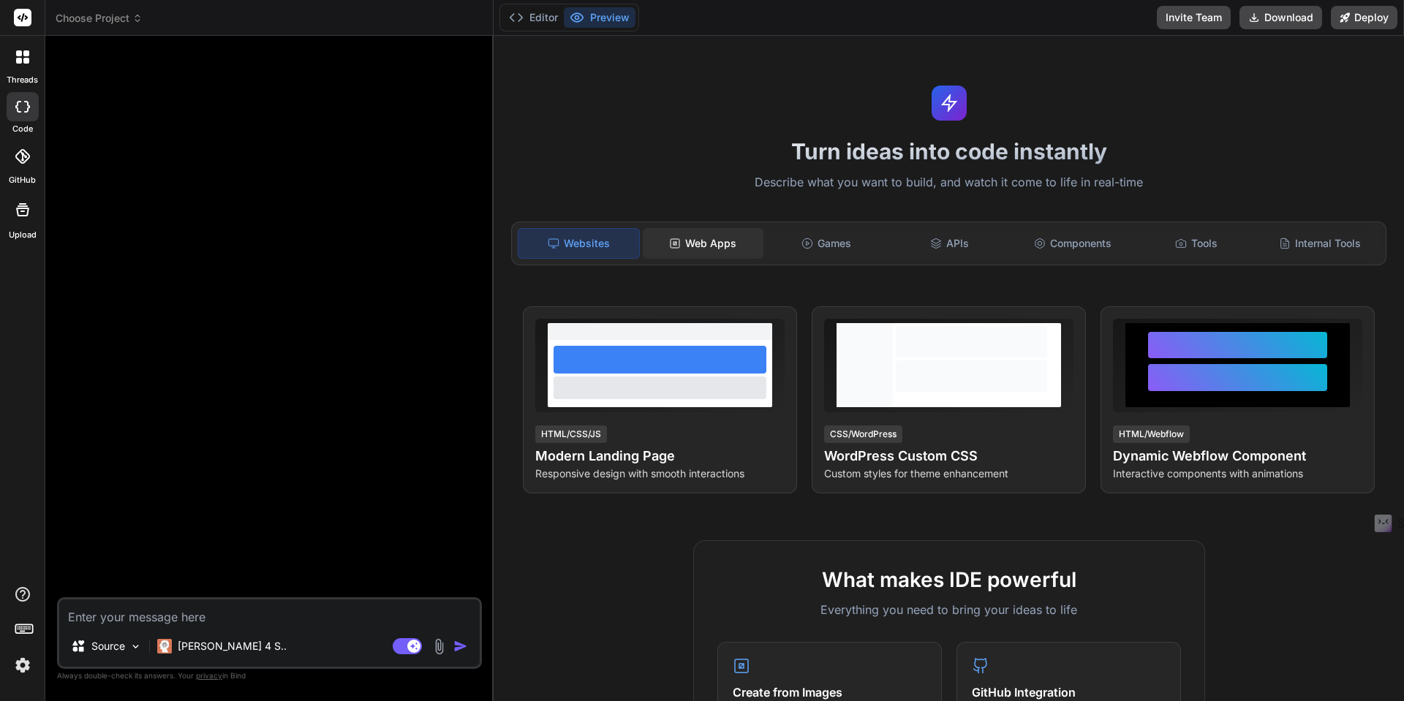
click at [697, 249] on div "Web Apps" at bounding box center [703, 243] width 121 height 31
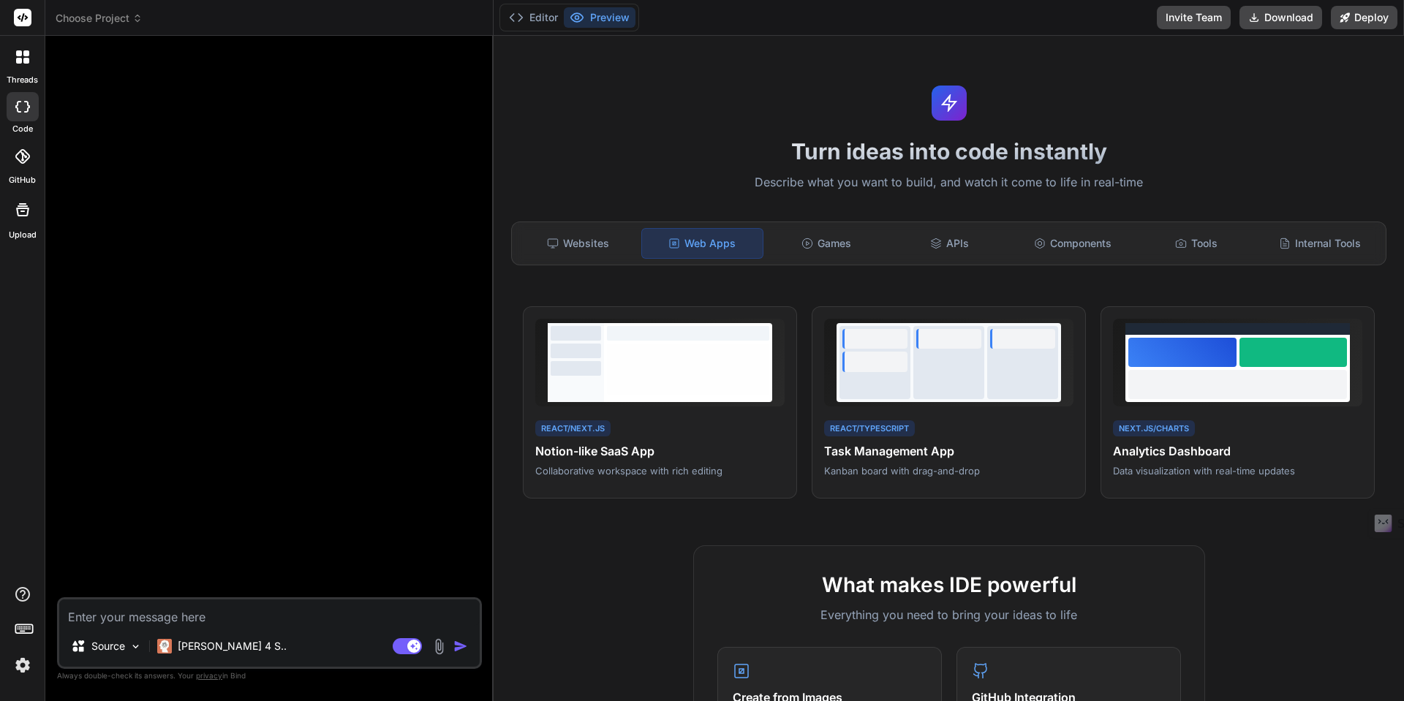
click at [165, 614] on textarea at bounding box center [269, 613] width 421 height 26
paste textarea "// App.js import React, { useEffect, useState } from 'react'; import SaaSCard f…"
type textarea "x"
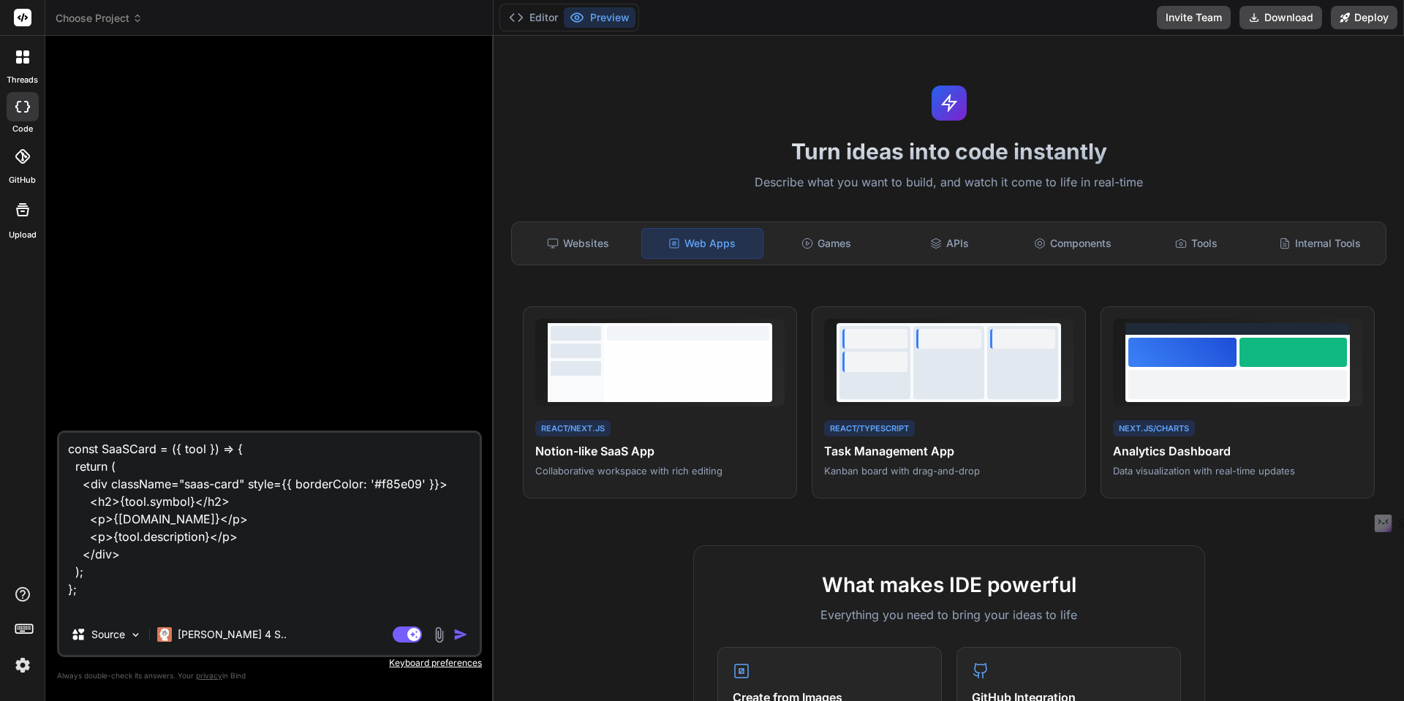
type textarea "// App.js import React, { useEffect, useState } from 'react'; import SaaSCard f…"
click at [464, 635] on img "button" at bounding box center [461, 635] width 15 height 15
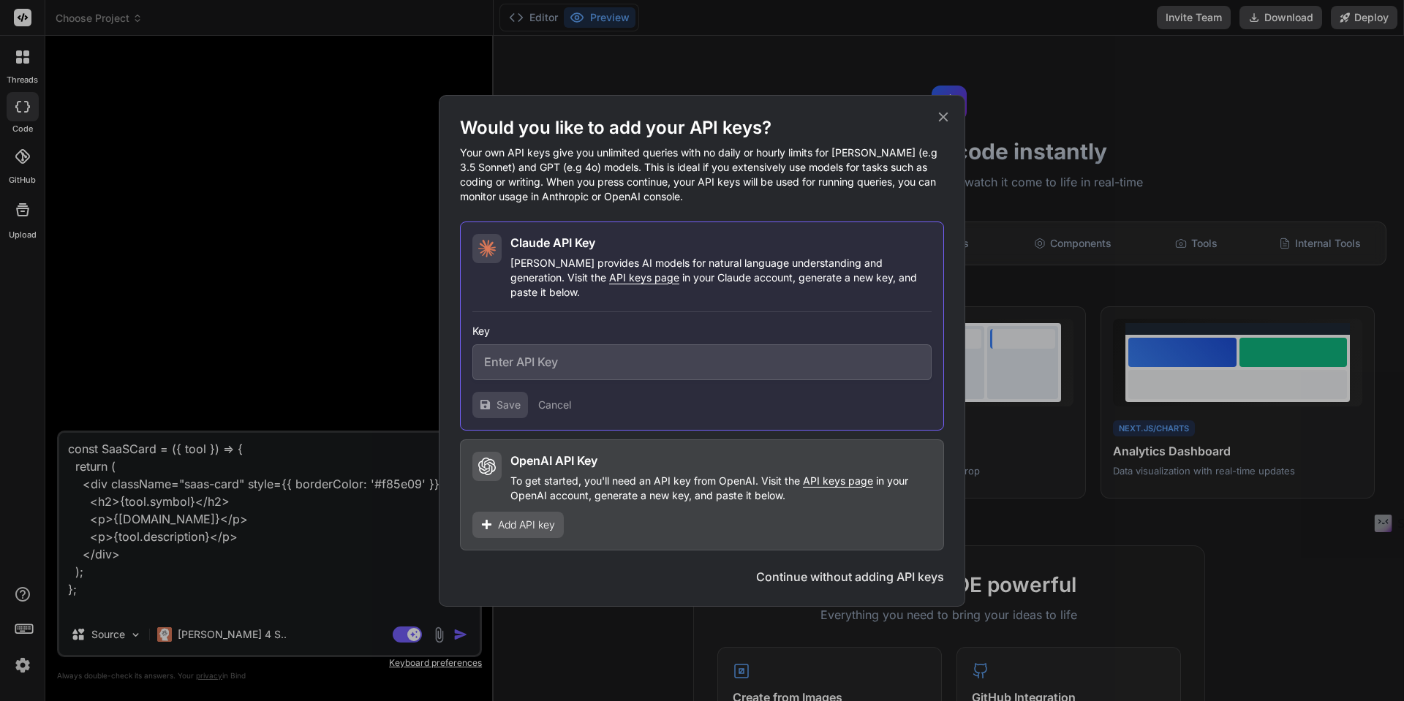
click at [857, 573] on button "Continue without adding API keys" at bounding box center [850, 577] width 188 height 18
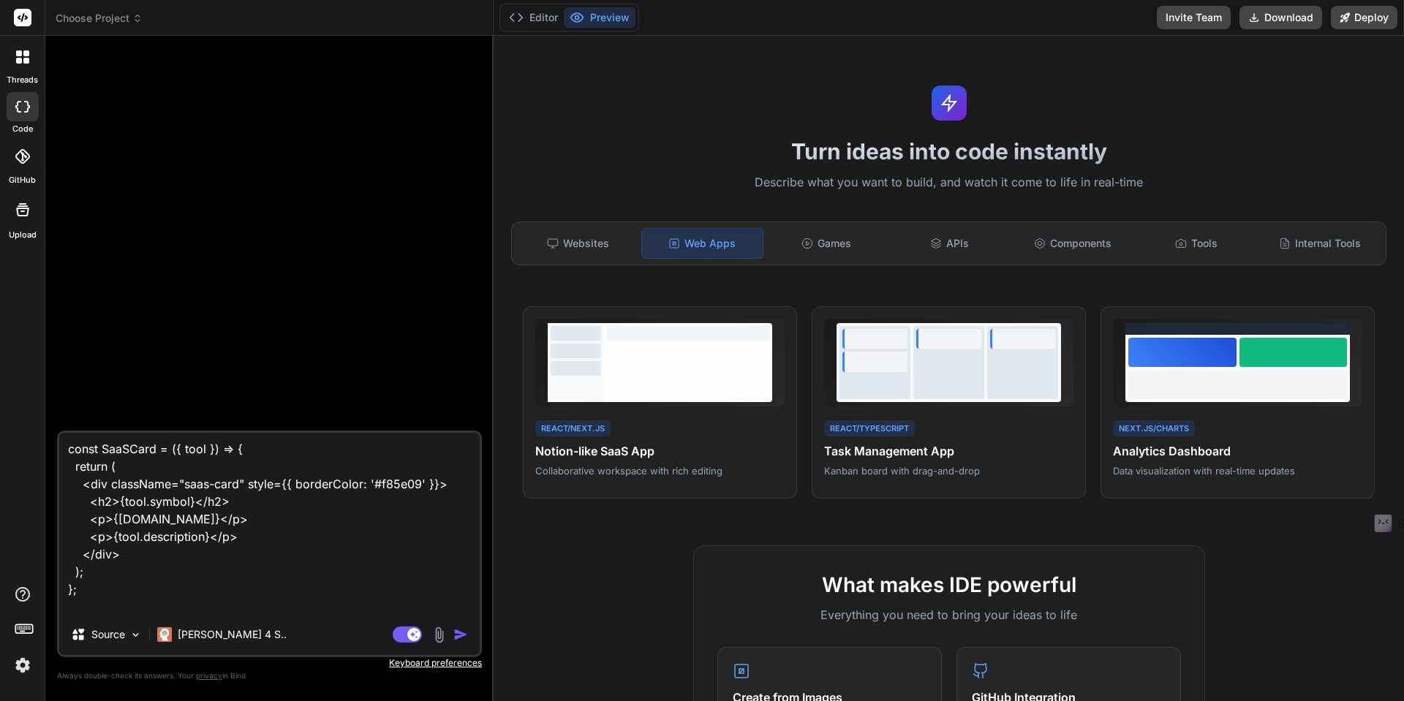
click at [461, 635] on img "button" at bounding box center [461, 635] width 15 height 15
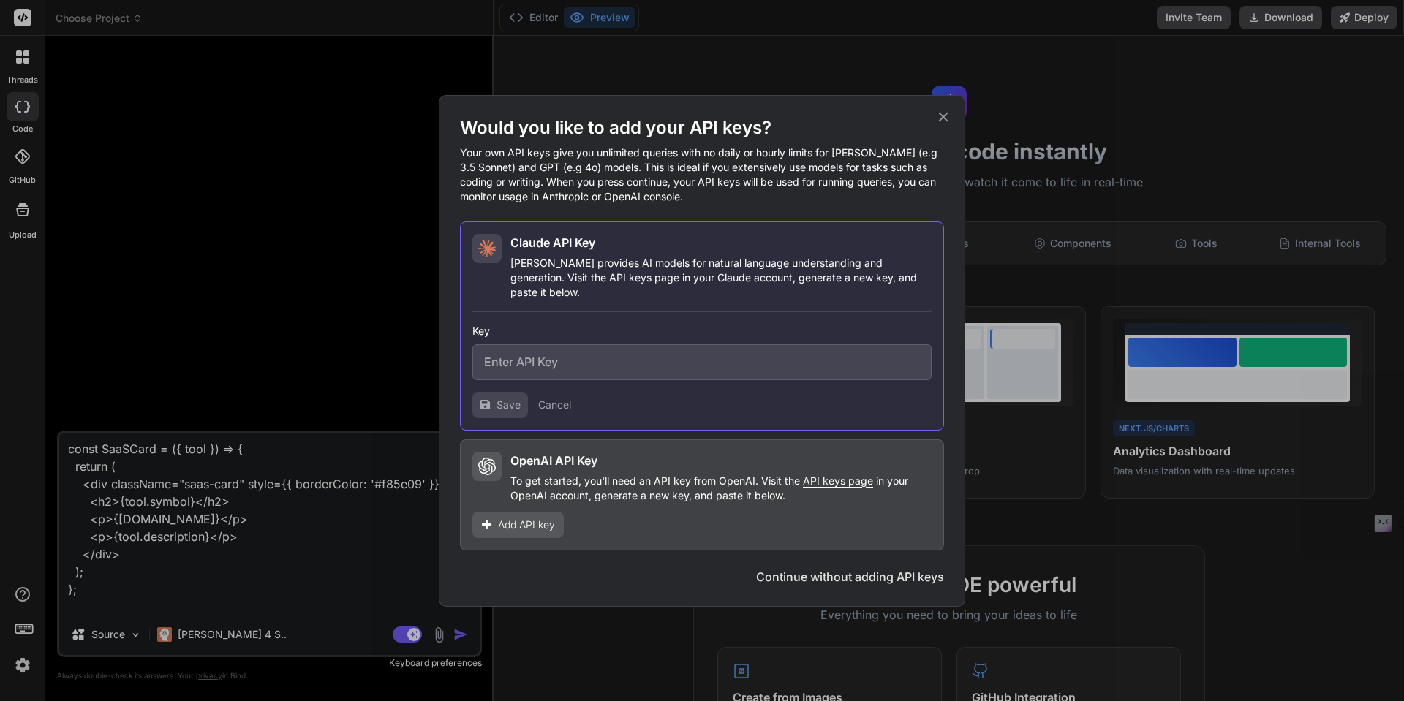
click at [674, 457] on div "OpenAI API Key" at bounding box center [721, 461] width 421 height 18
click at [881, 568] on button "Continue without adding API keys" at bounding box center [850, 577] width 188 height 18
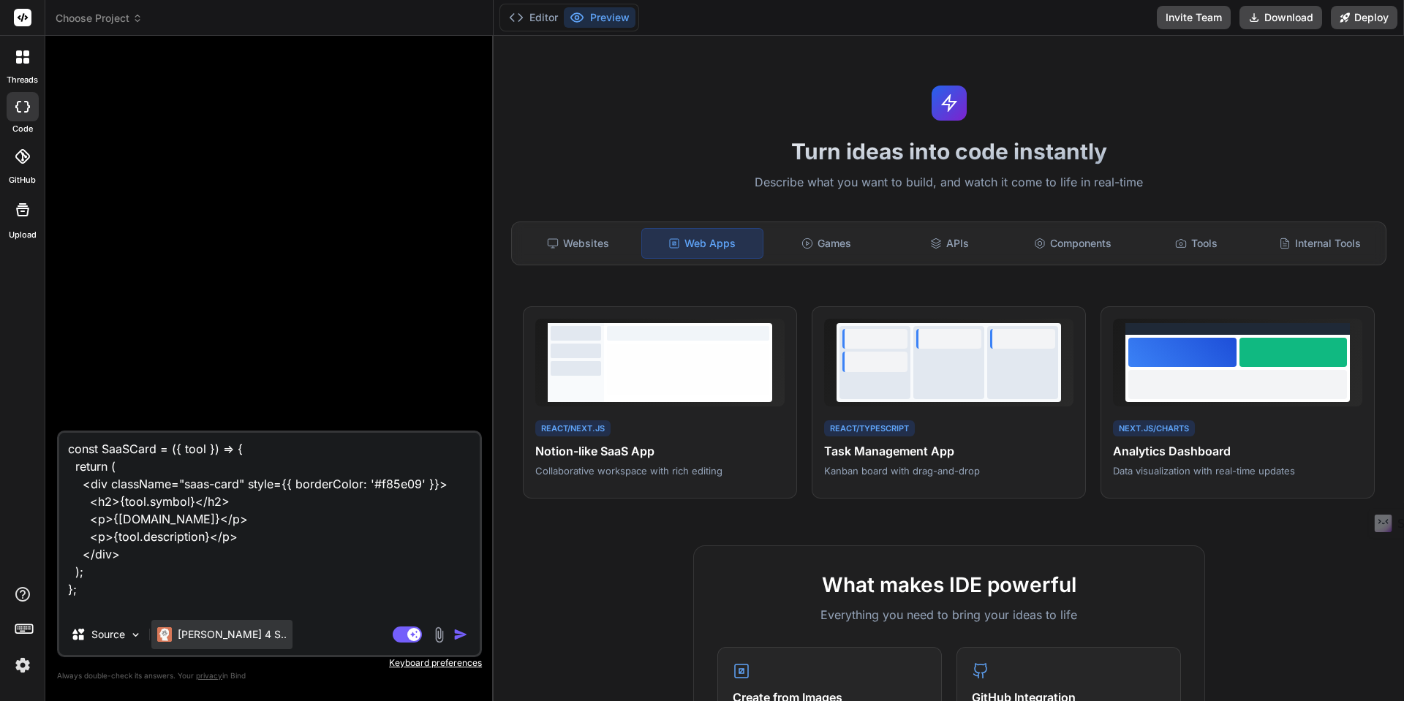
click at [221, 637] on p "[PERSON_NAME] 4 S.." at bounding box center [232, 635] width 109 height 15
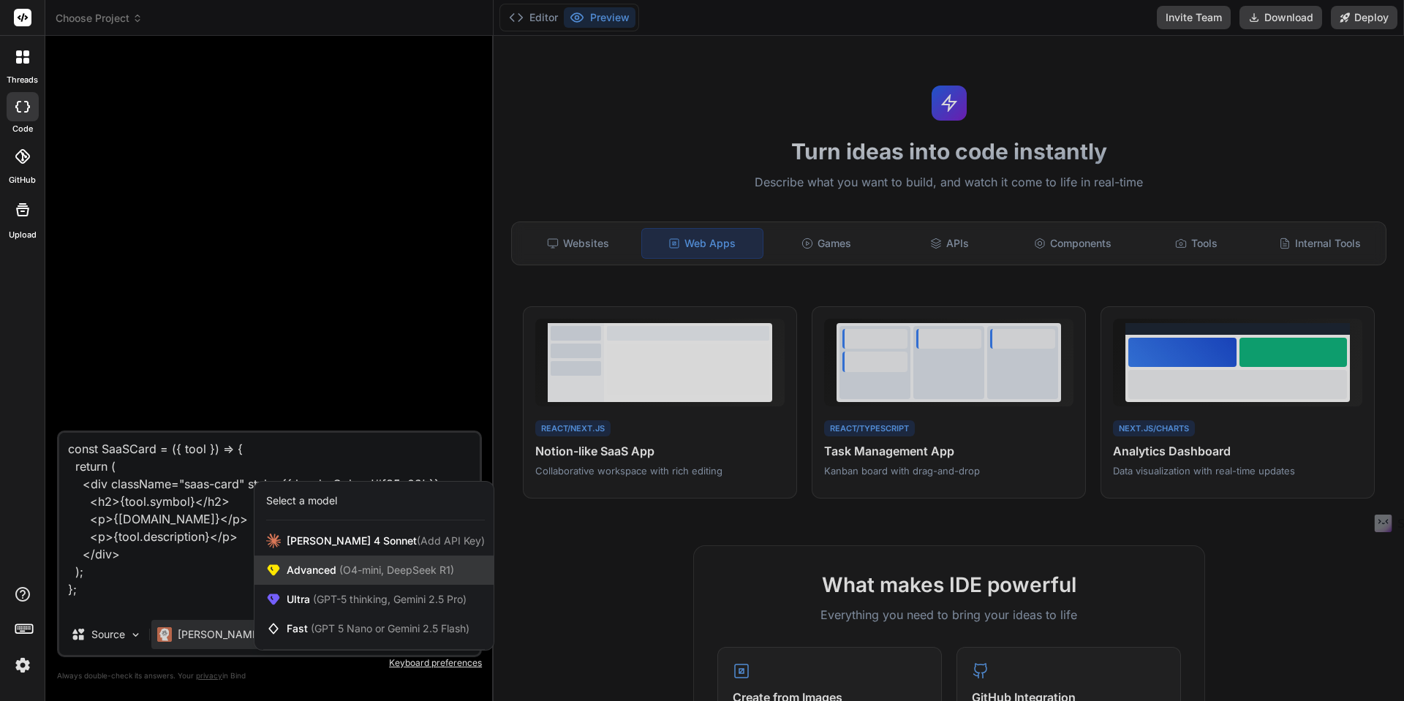
click at [276, 572] on icon at bounding box center [274, 570] width 12 height 11
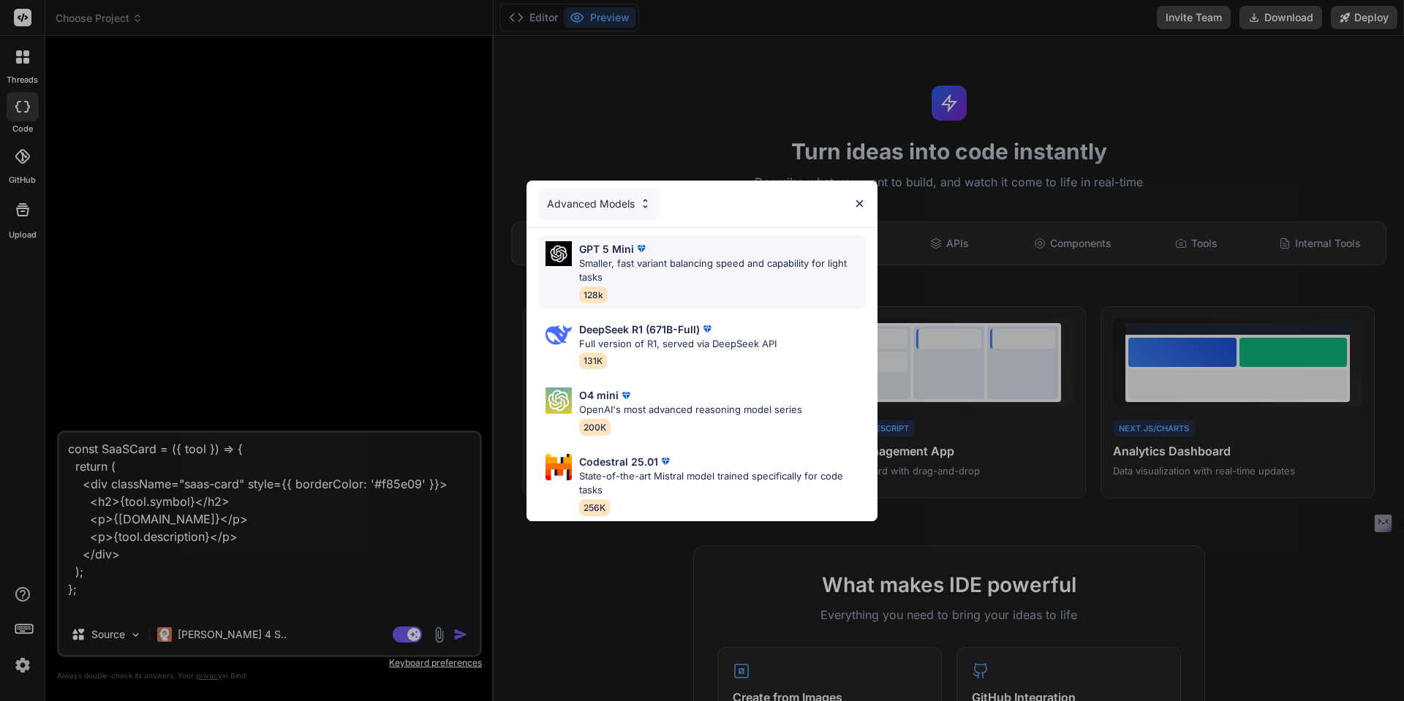
click at [745, 264] on p "Smaller, fast variant balancing speed and capability for light tasks" at bounding box center [722, 271] width 287 height 29
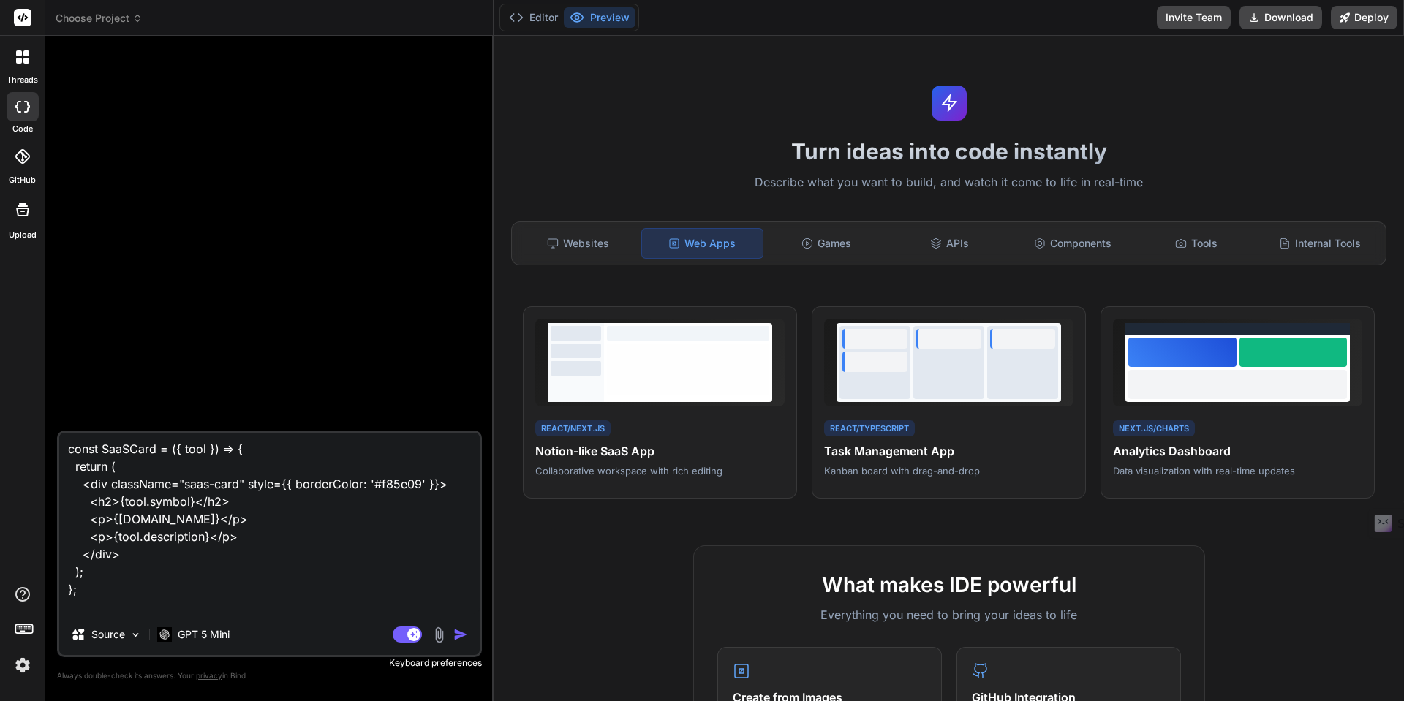
click at [462, 633] on img "button" at bounding box center [461, 635] width 15 height 15
type textarea "x"
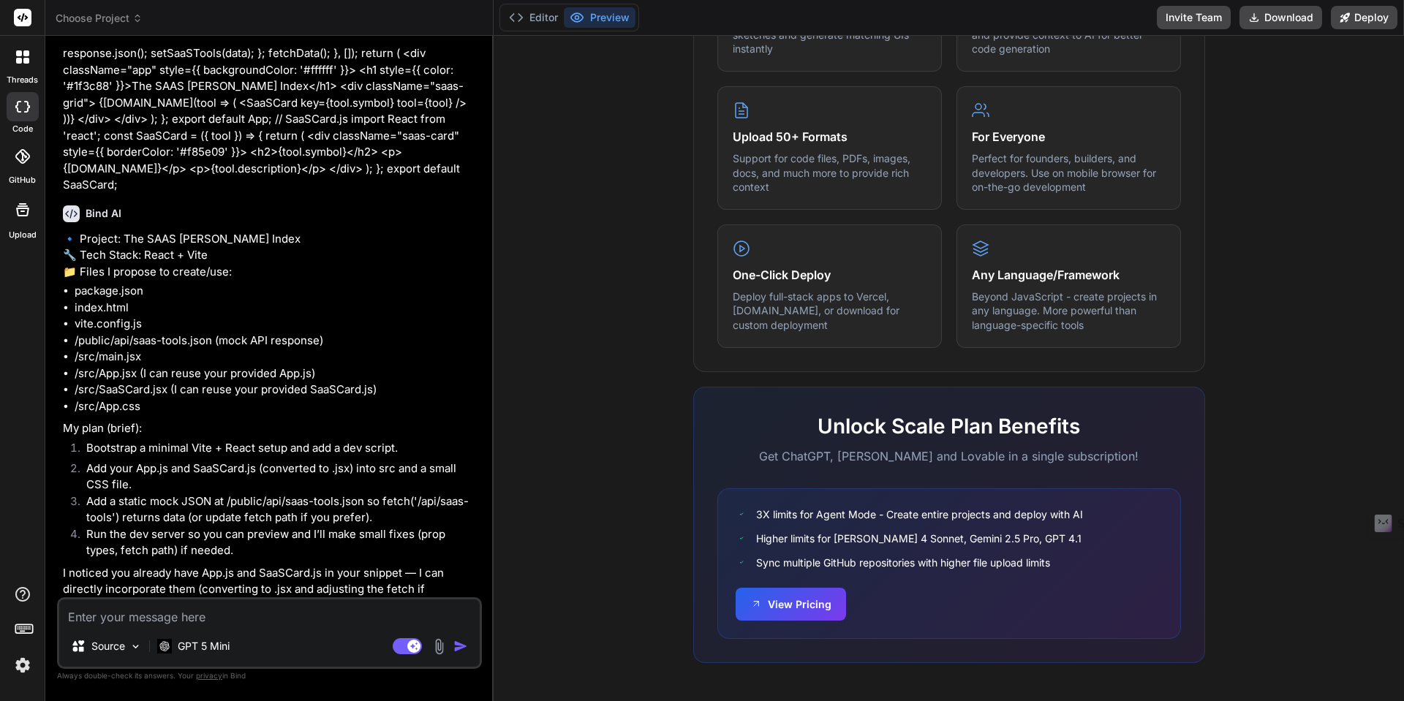
scroll to position [153, 0]
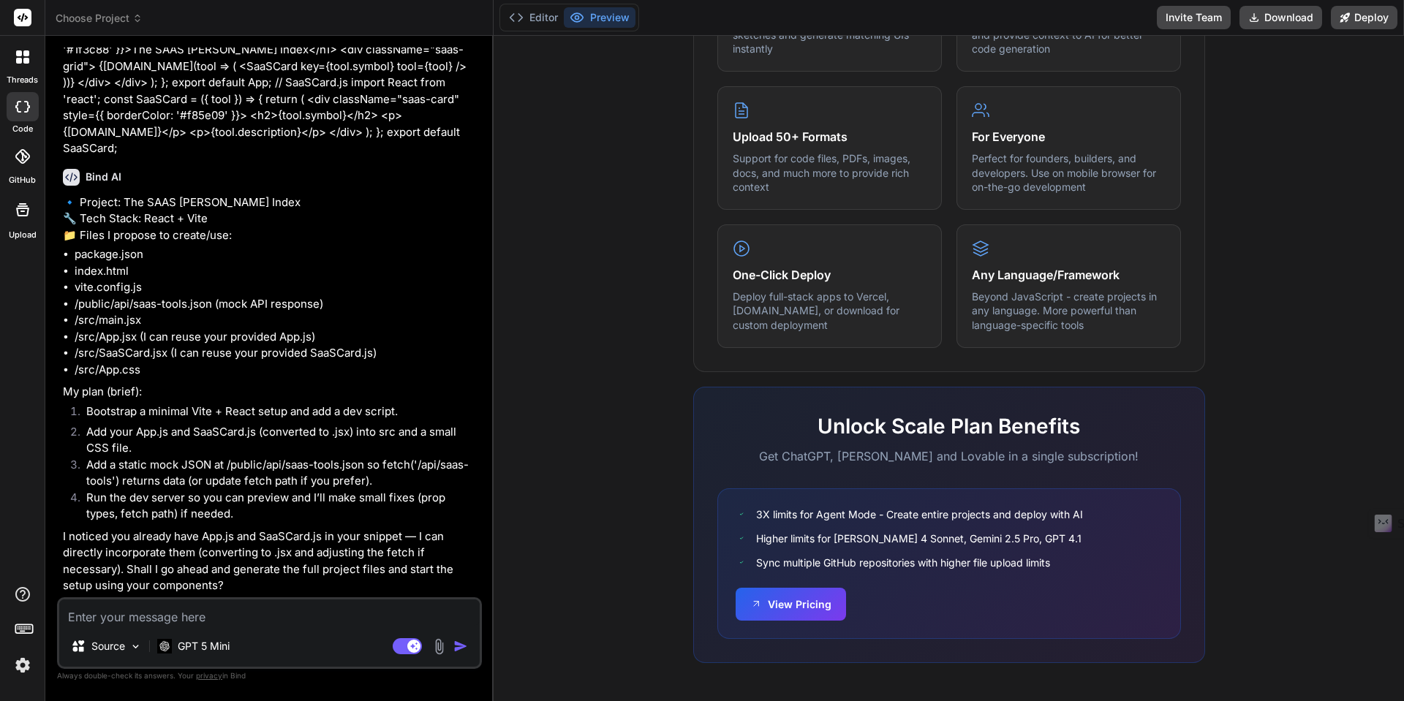
click at [459, 644] on img "button" at bounding box center [461, 646] width 15 height 15
click at [460, 647] on img "button" at bounding box center [461, 646] width 15 height 15
click at [269, 623] on textarea at bounding box center [269, 613] width 421 height 26
type textarea "x"
type textarea "g"
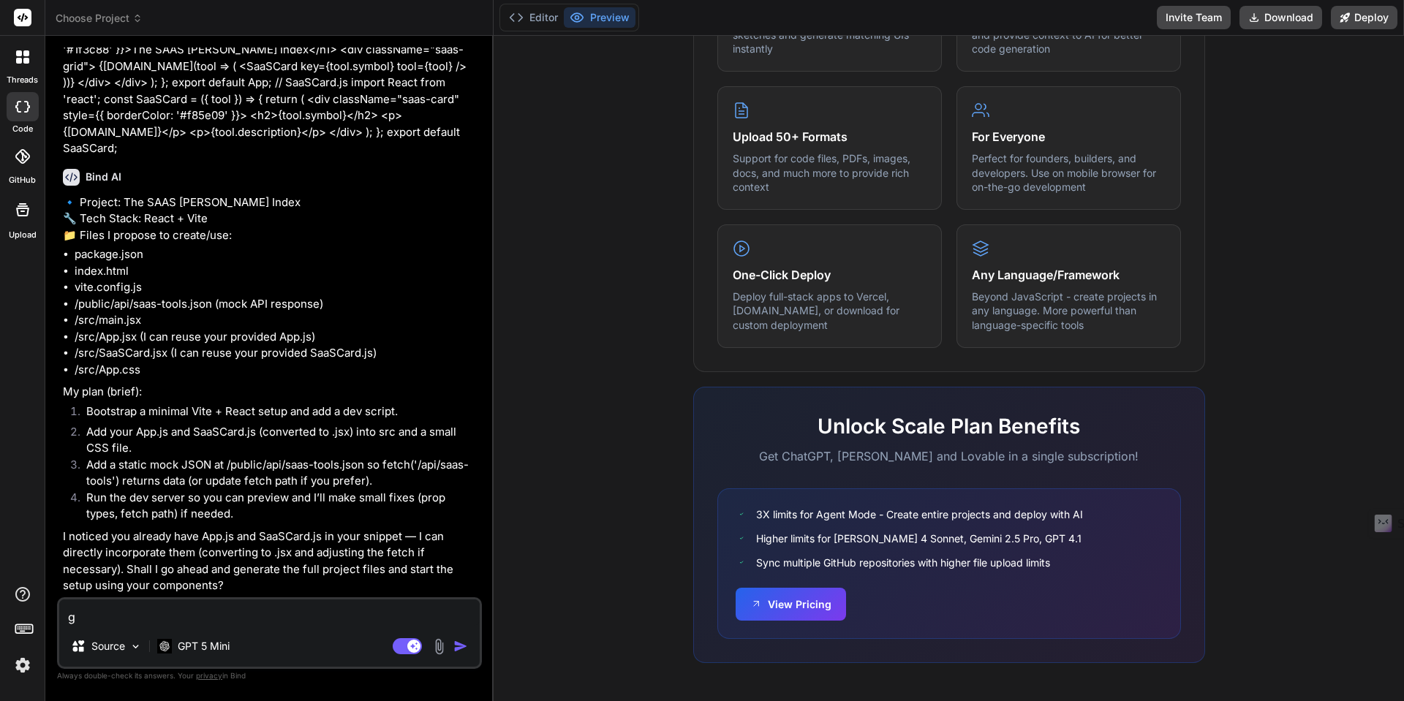
type textarea "x"
type textarea "ge"
type textarea "x"
type textarea "gen"
type textarea "x"
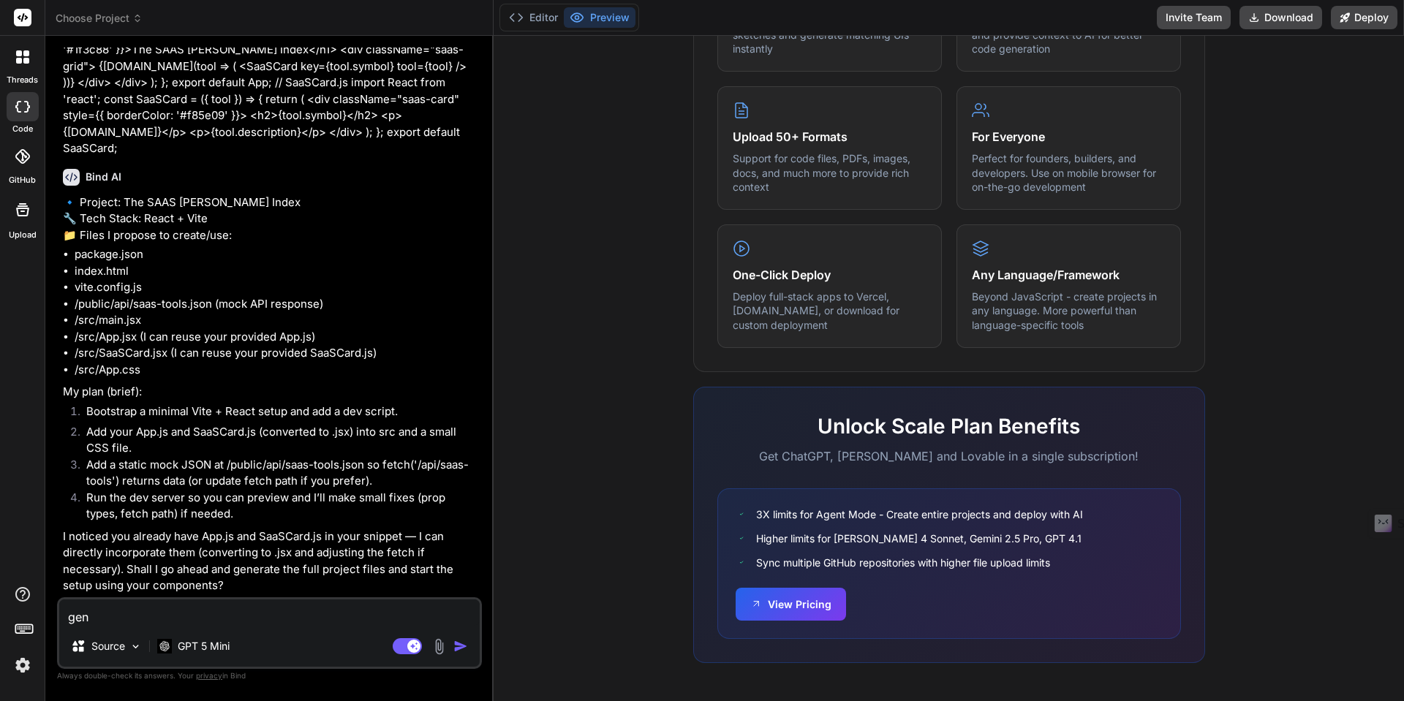
type textarea "gene"
type textarea "x"
type textarea "gener"
type textarea "x"
type textarea "genera"
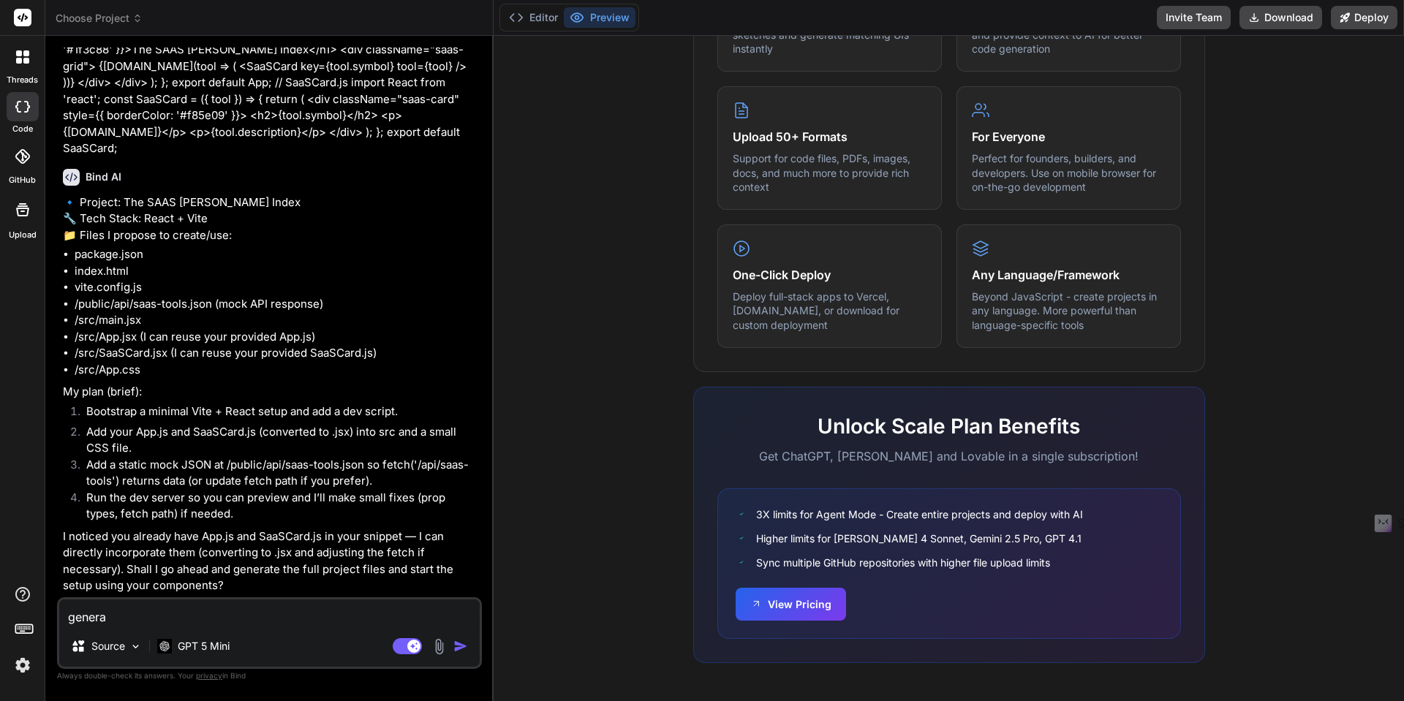
type textarea "x"
type textarea "generat"
type textarea "x"
type textarea "generate"
type textarea "x"
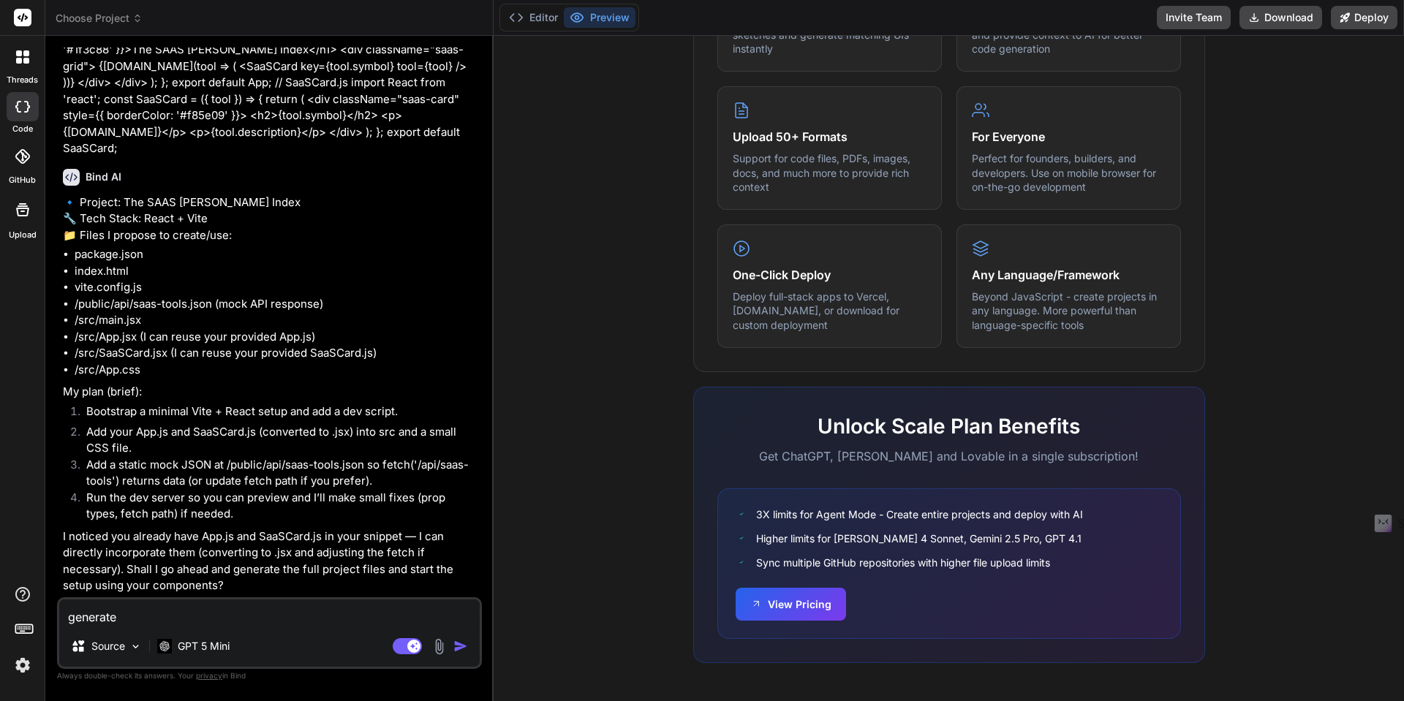
type textarea "generate"
type textarea "x"
type textarea "generate t"
type textarea "x"
type textarea "generate th"
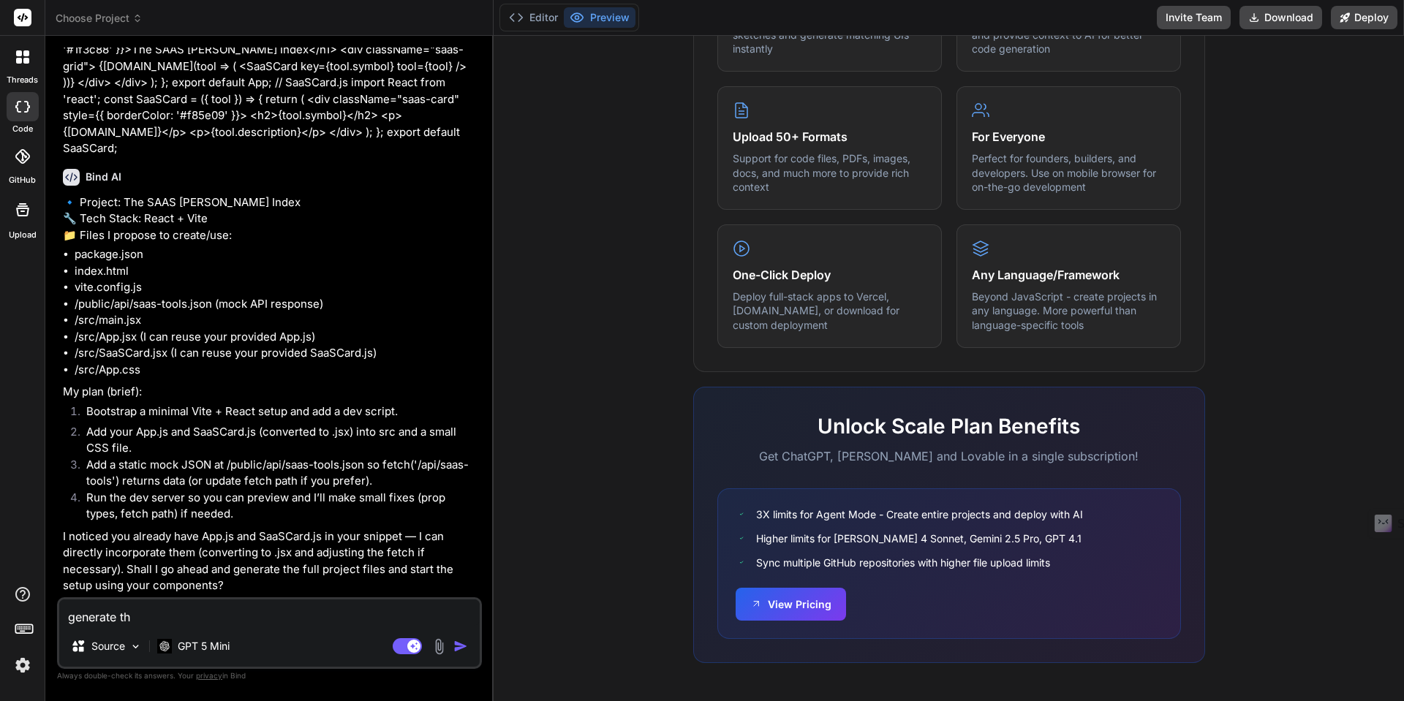
type textarea "x"
type textarea "generate the"
type textarea "x"
type textarea "generate the"
type textarea "x"
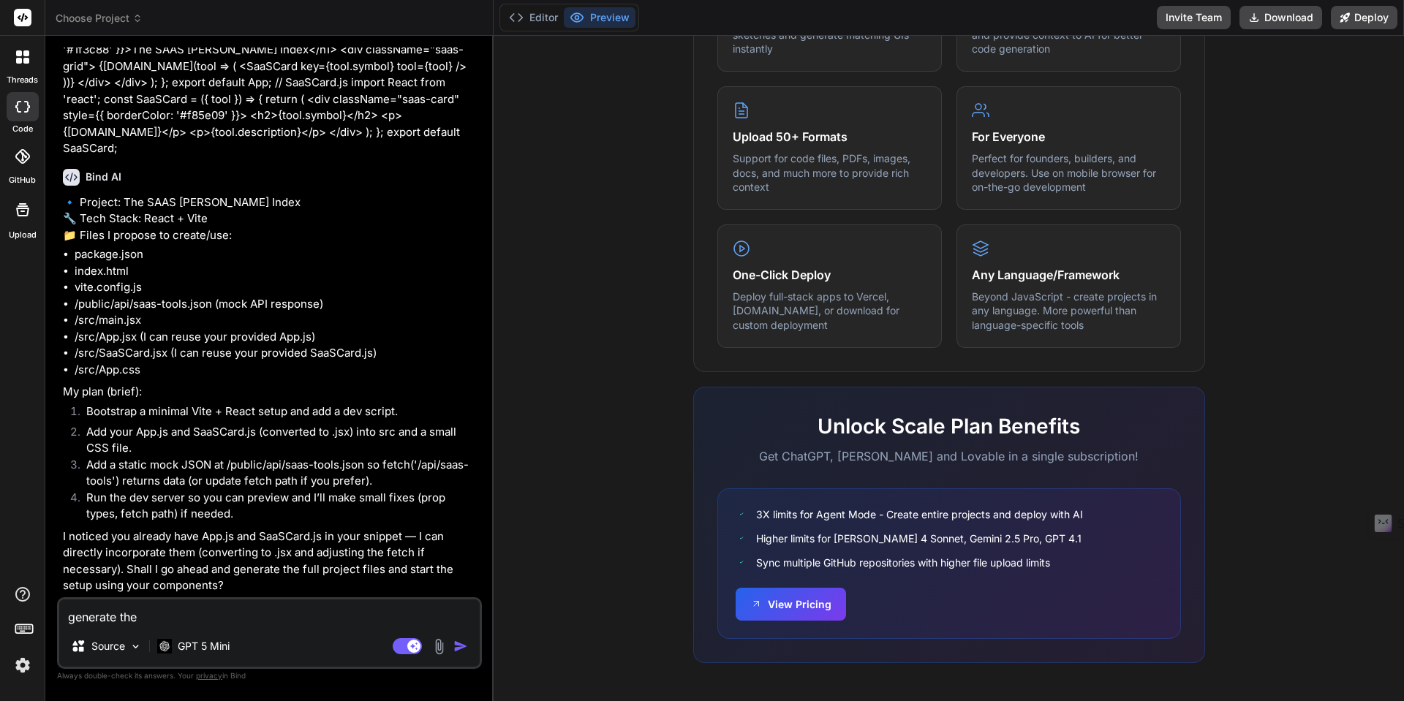
type textarea "generate the f"
type textarea "x"
type textarea "generate the fu"
type textarea "x"
type textarea "generate the ful"
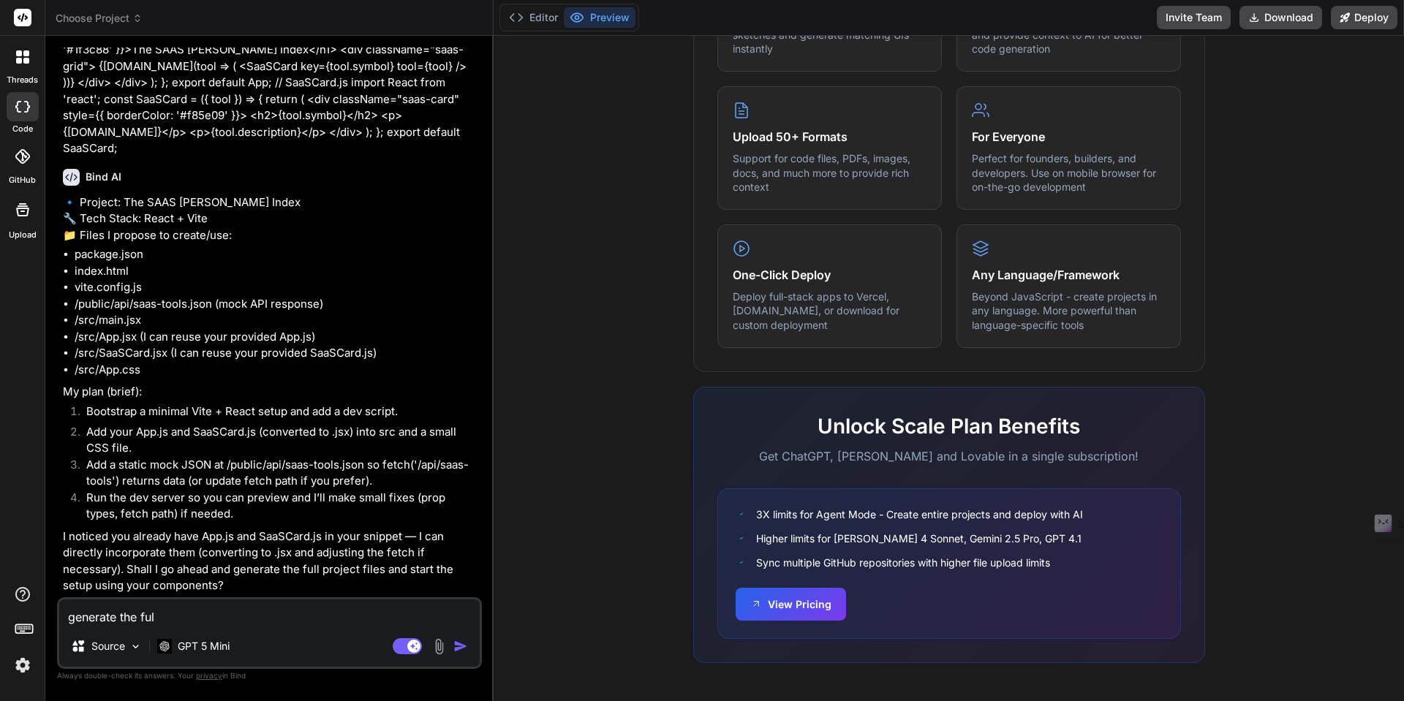
type textarea "x"
type textarea "generate the full"
type textarea "x"
type textarea "generate the full"
type textarea "x"
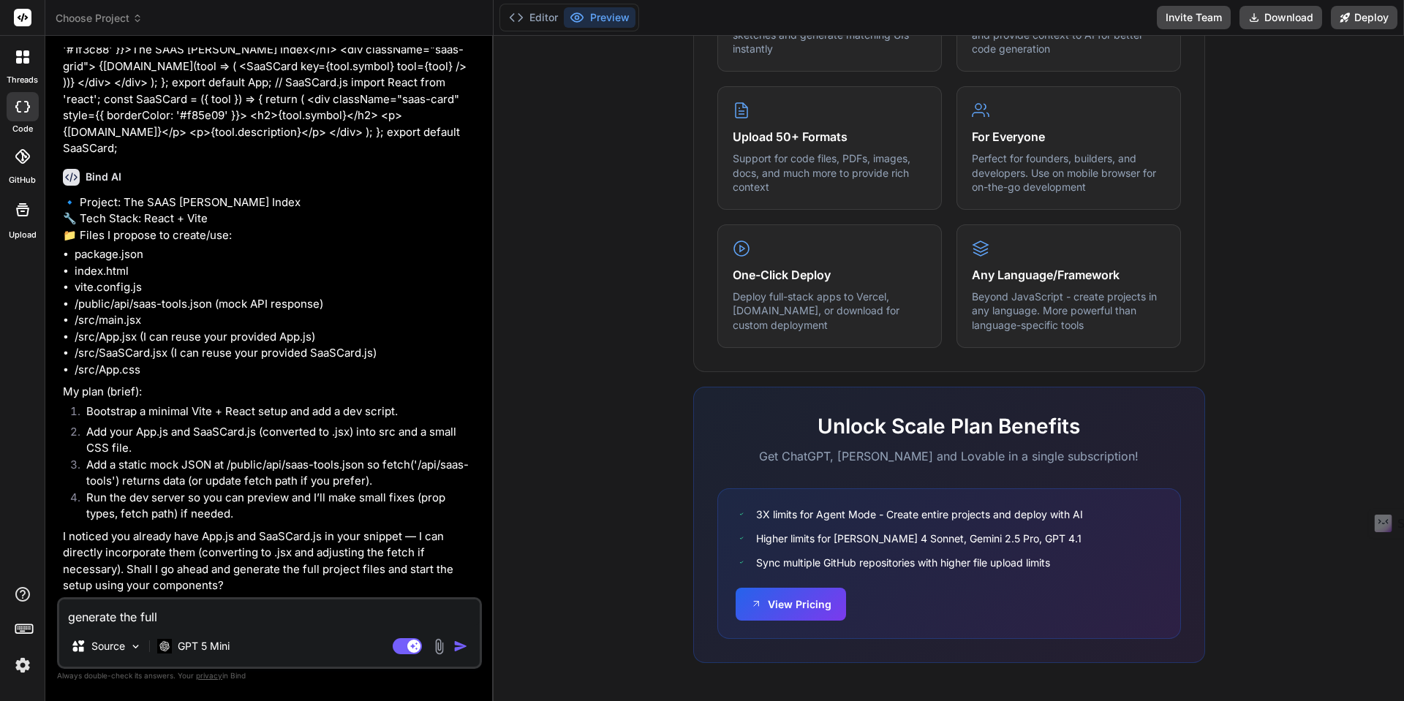
type textarea "generate the full p"
type textarea "x"
type textarea "generate the full pr"
type textarea "x"
type textarea "generate the full pro"
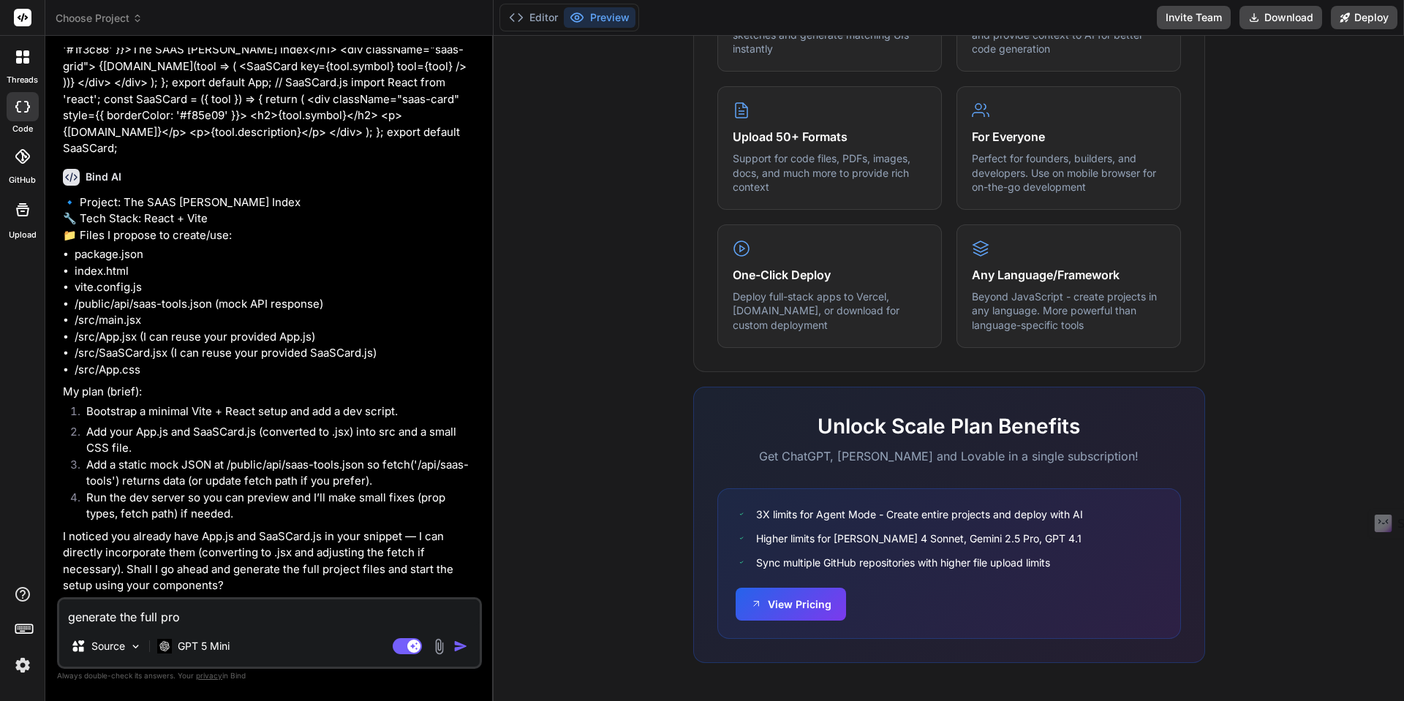
type textarea "x"
type textarea "generate the full proj"
type textarea "x"
type textarea "generate the full proje"
type textarea "x"
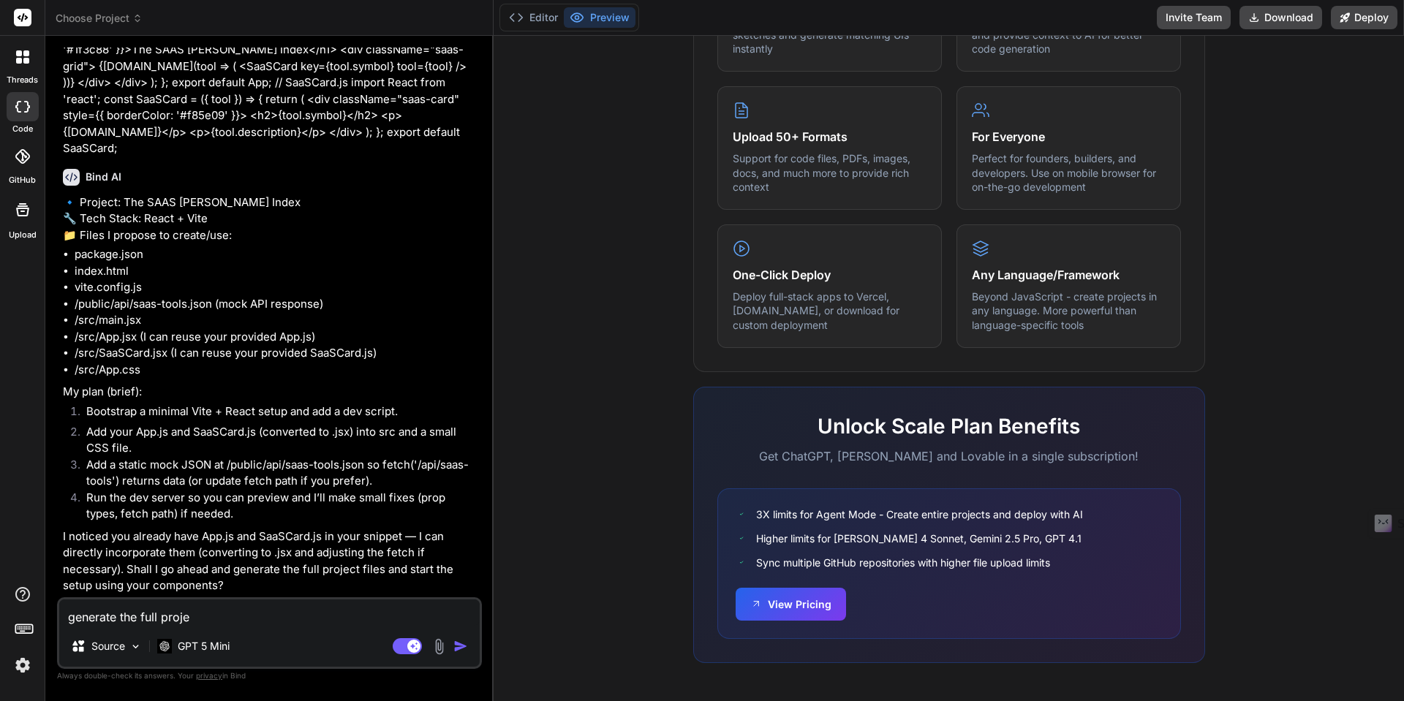
type textarea "generate the full projec"
type textarea "x"
type textarea "generate the full project"
type textarea "x"
type textarea "generate the full project"
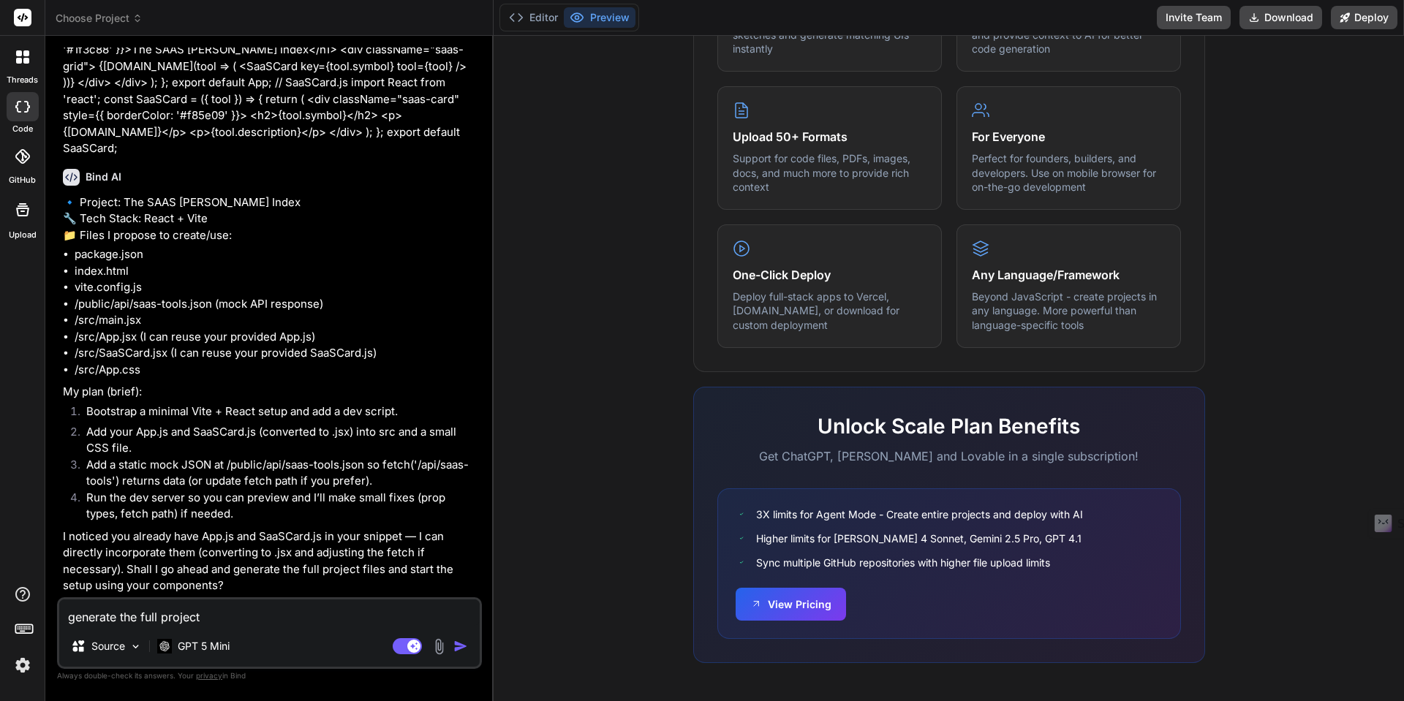
type textarea "x"
type textarea "generate the full project f"
type textarea "x"
type textarea "generate the full project fi"
type textarea "x"
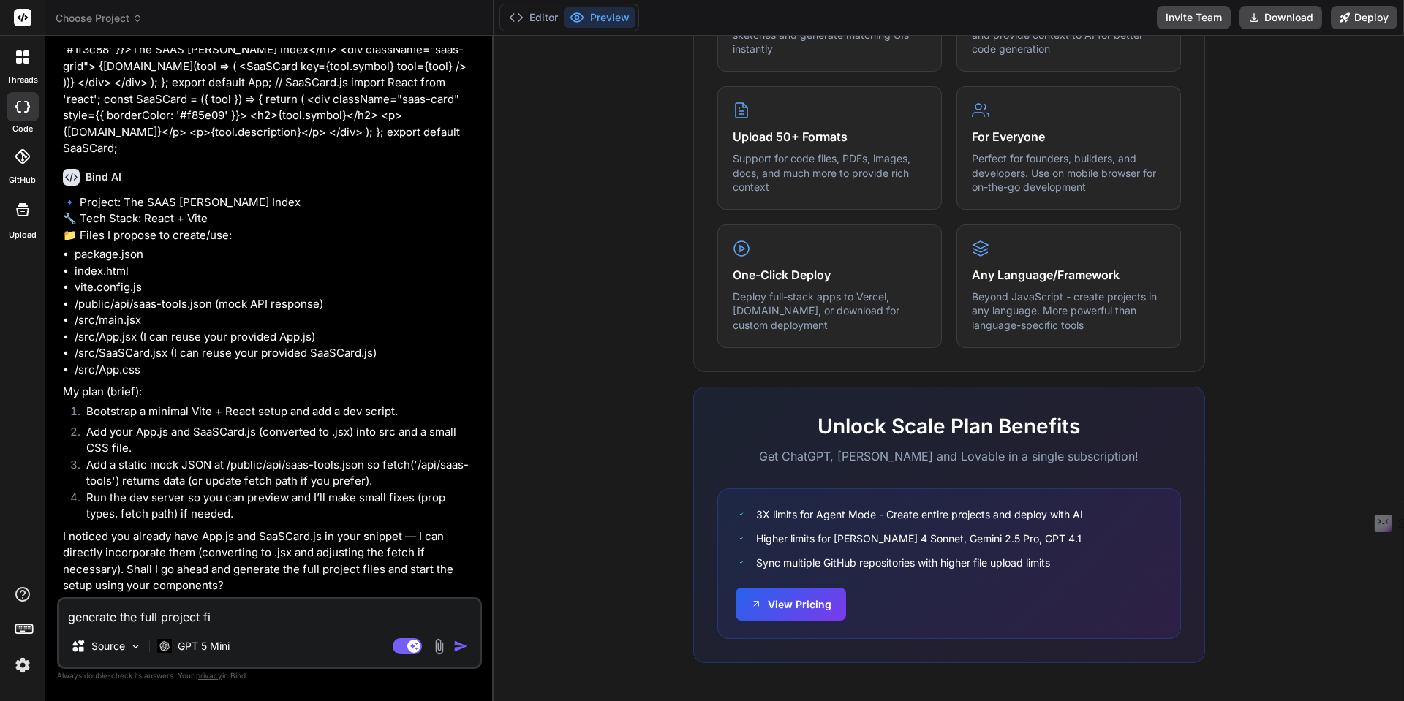
type textarea "generate the full project fil"
type textarea "x"
type textarea "generate the full project file"
type textarea "x"
type textarea "generate the full project files"
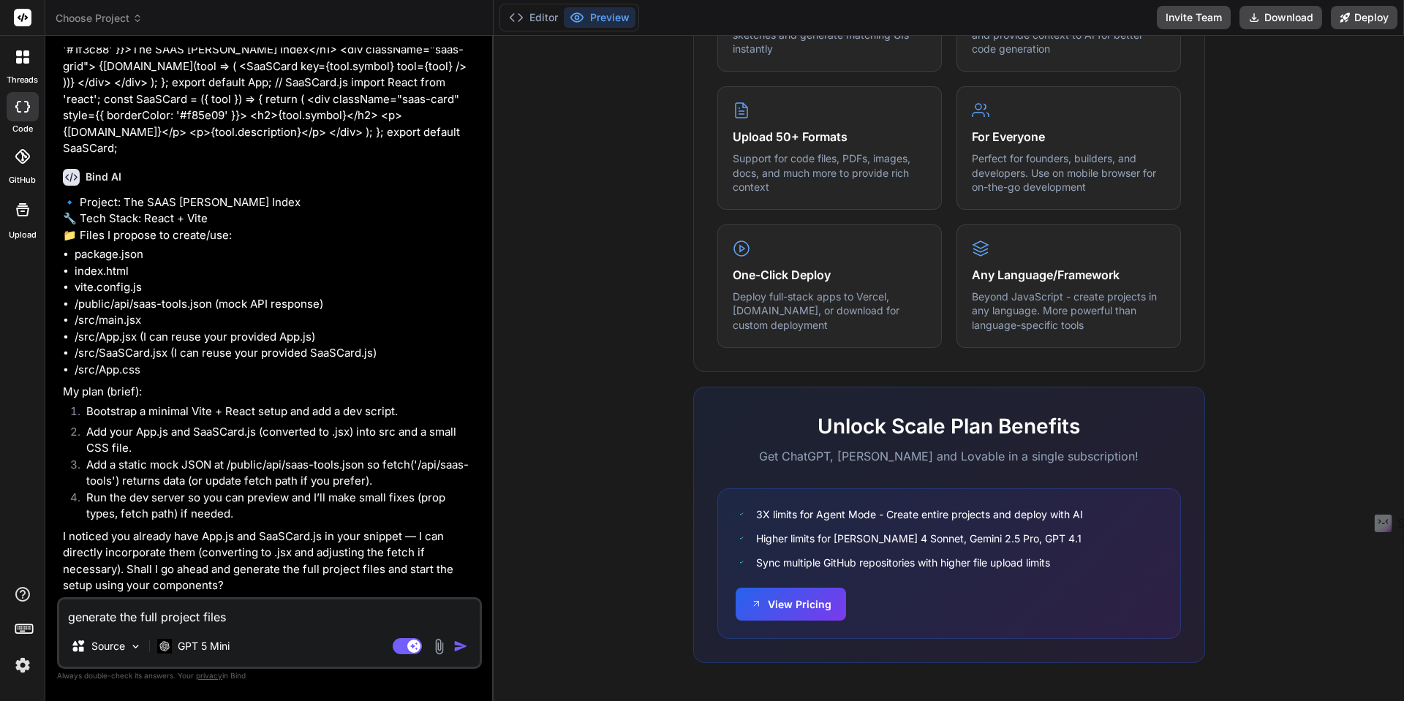
type textarea "x"
type textarea "generate the full project files"
type textarea "x"
type textarea "generate the full project files a"
type textarea "x"
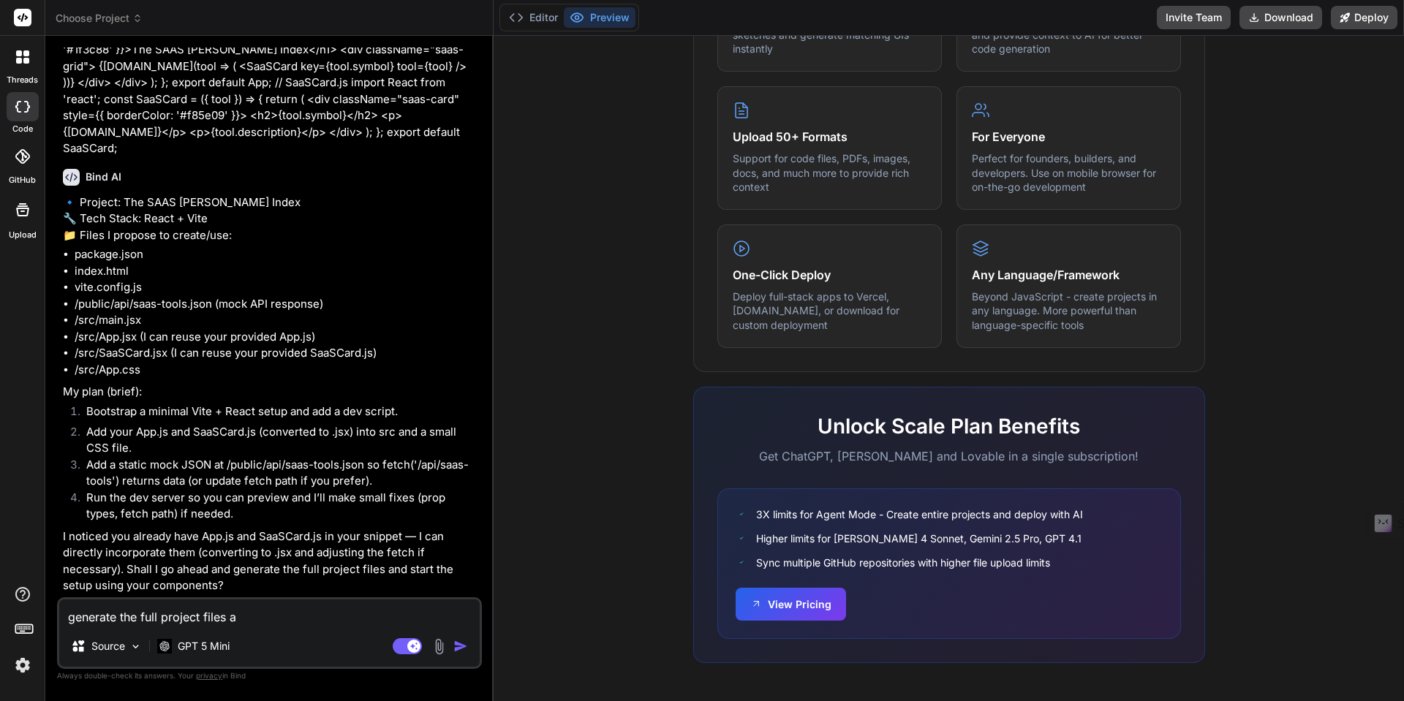
type textarea "generate the full project files an"
type textarea "x"
type textarea "generate the full project files and"
type textarea "x"
type textarea "generate the full project files and"
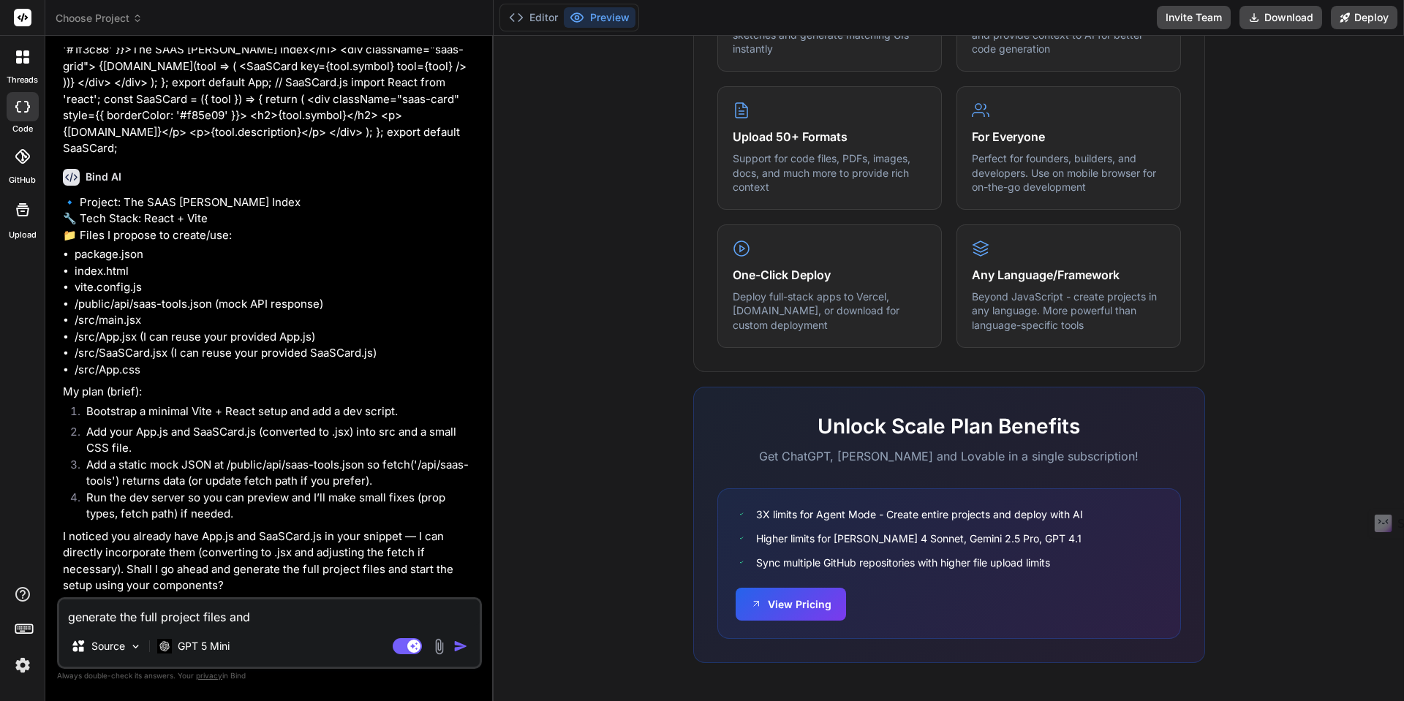
type textarea "x"
type textarea "generate the full project files and s"
type textarea "x"
type textarea "generate the full project files and st"
type textarea "x"
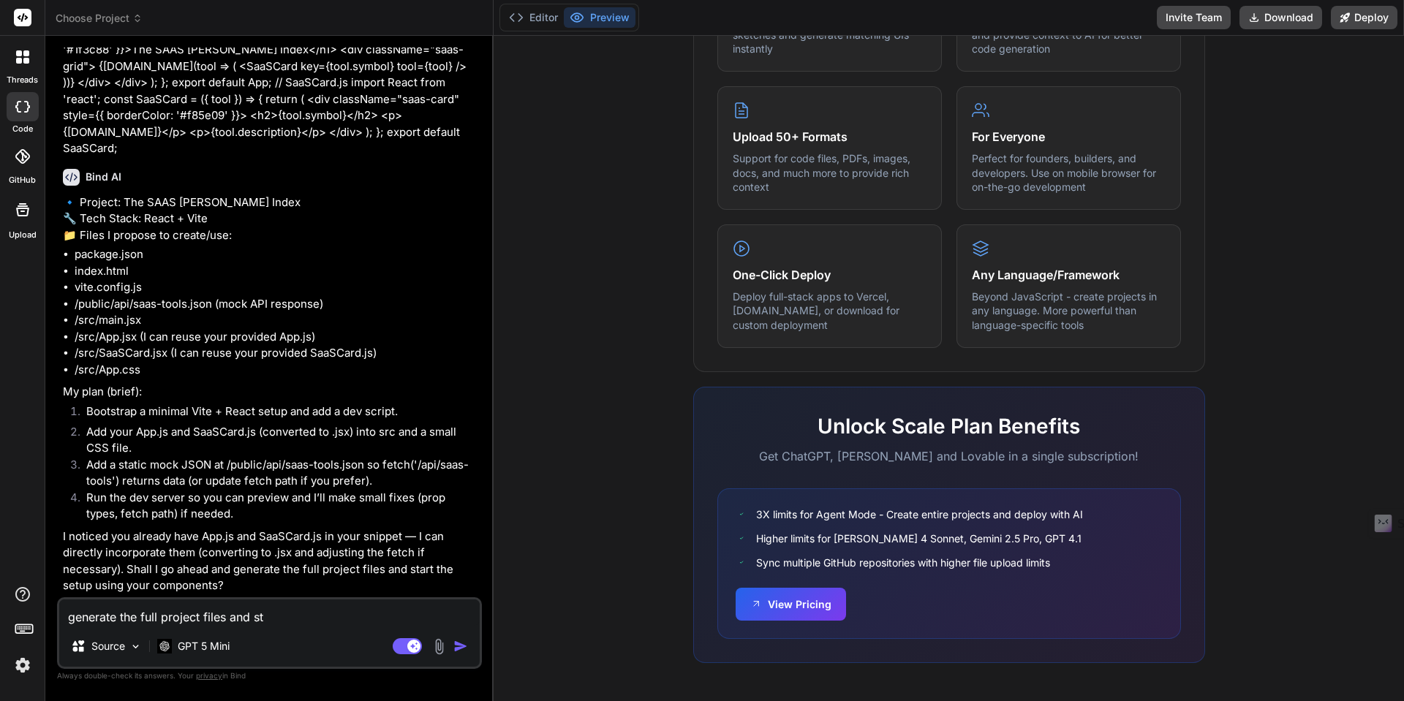
type textarea "generate the full project files and sta"
type textarea "x"
type textarea "generate the full project files and star"
type textarea "x"
type textarea "generate the full project files and start"
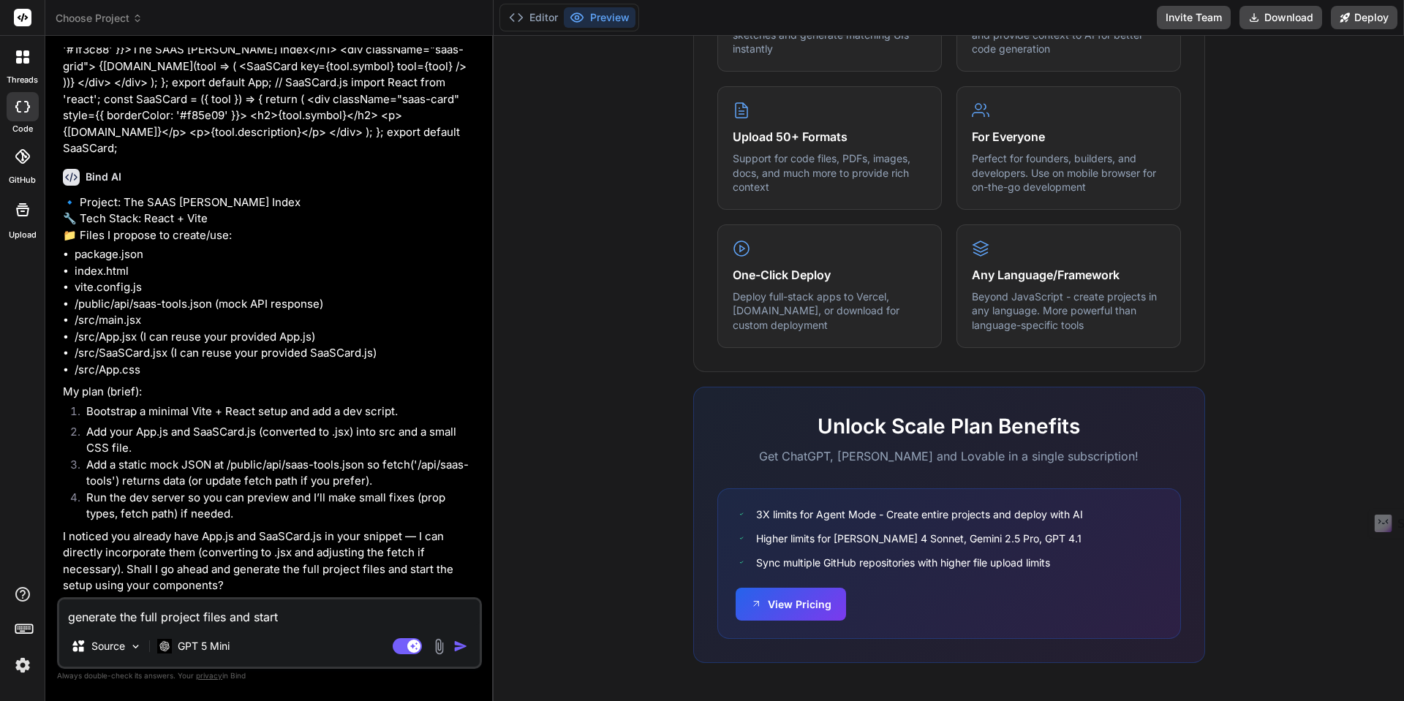
type textarea "x"
type textarea "generate the full project files and start"
type textarea "x"
type textarea "generate the full project files and start t"
type textarea "x"
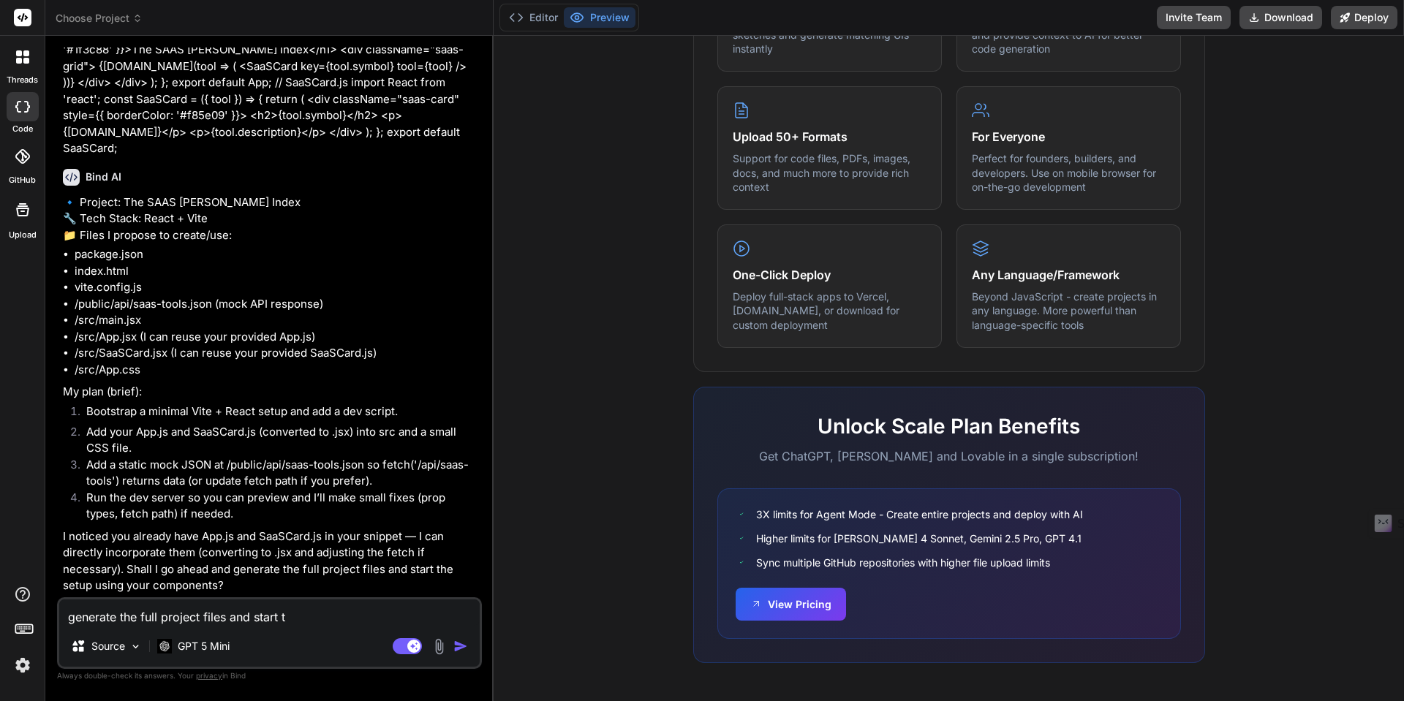
type textarea "generate the full project files and start th"
type textarea "x"
type textarea "generate the full project files and start the"
type textarea "x"
type textarea "generate the full project files and start the"
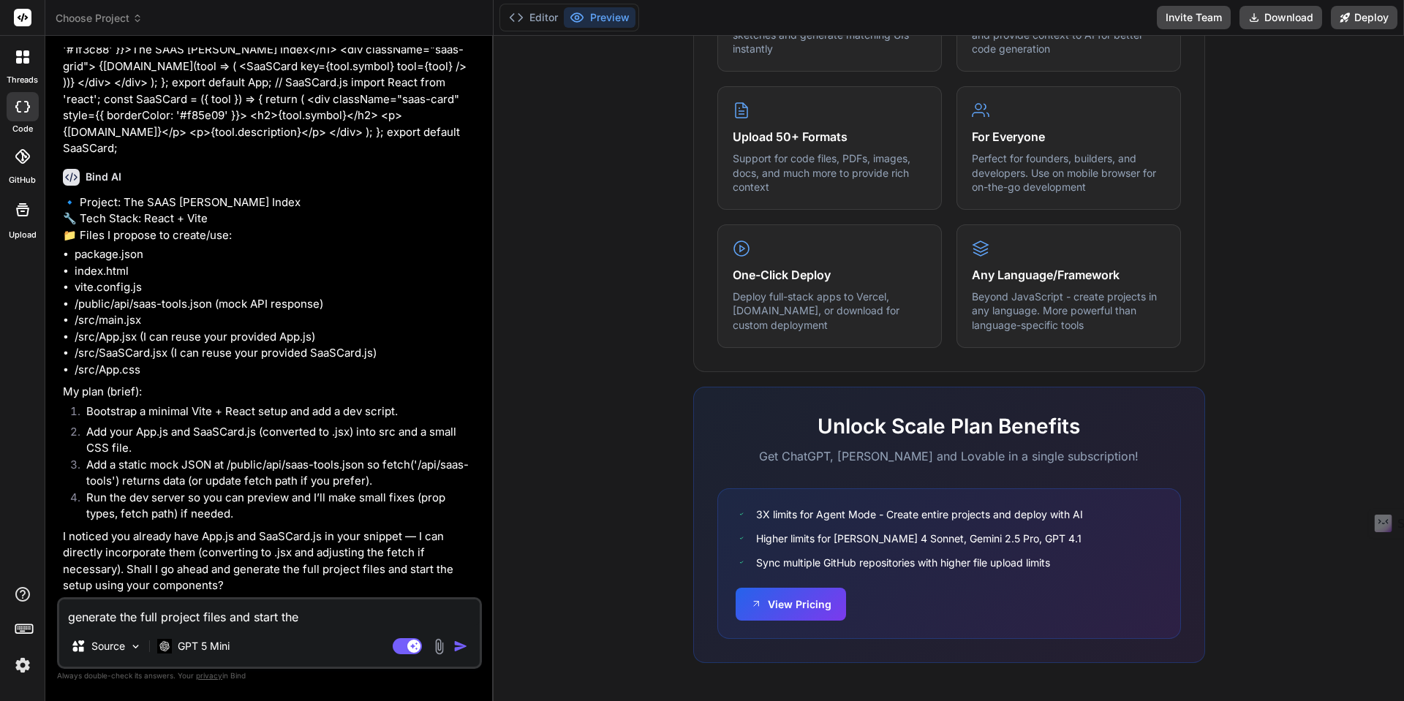
type textarea "x"
type textarea "generate the full project files and start the s"
type textarea "x"
type textarea "generate the full project files and start the se"
type textarea "x"
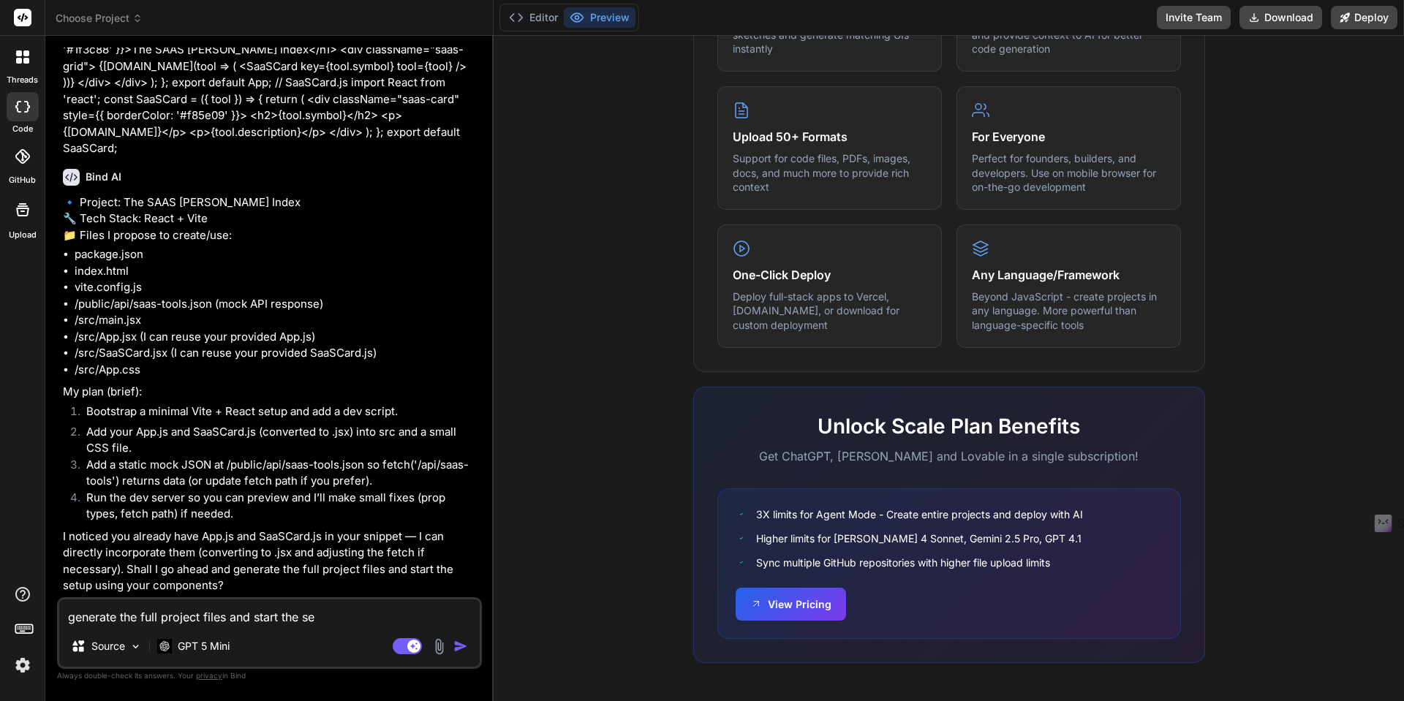
type textarea "generate the full project files and start the set"
type textarea "x"
type textarea "generate the full project files and start the setu"
type textarea "x"
type textarea "generate the full project files and start the setup"
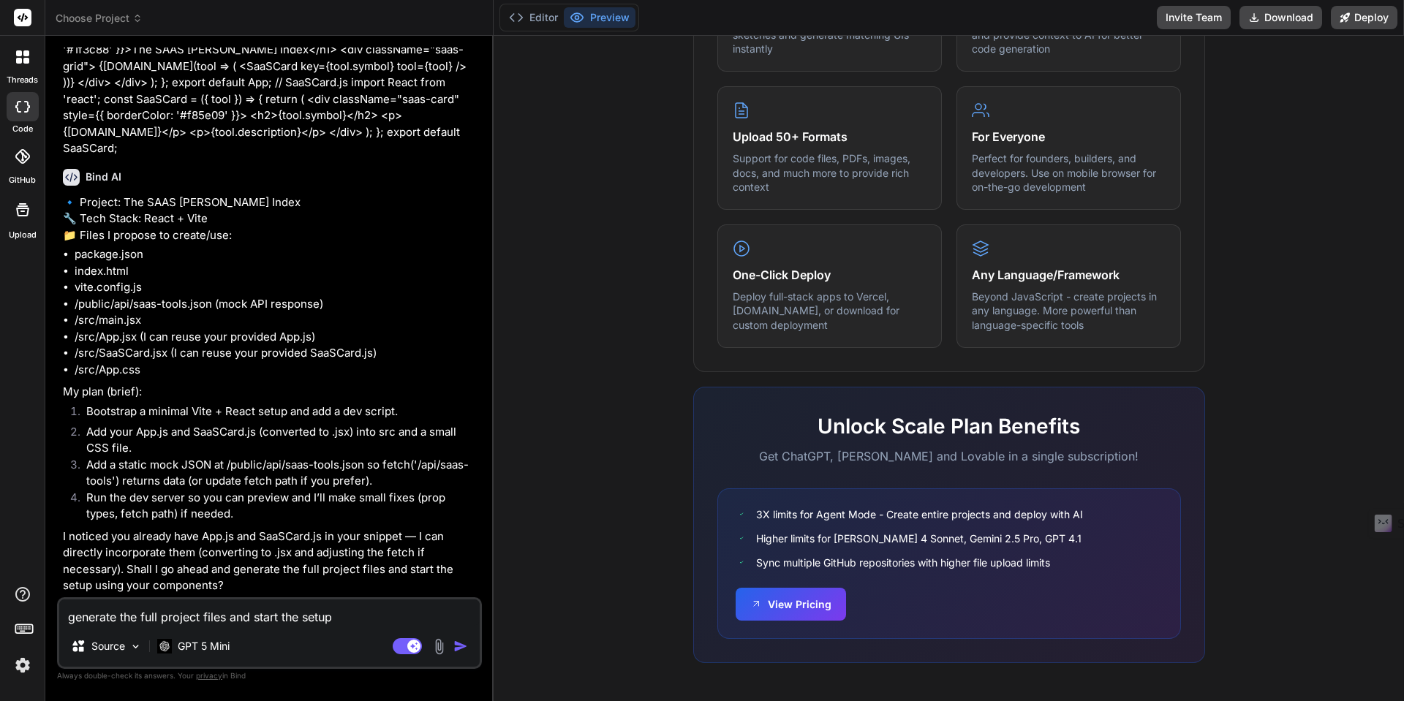
type textarea "x"
type textarea "generate the full project files and start the setup"
type textarea "x"
type textarea "generate the full project files and start the setup u"
type textarea "x"
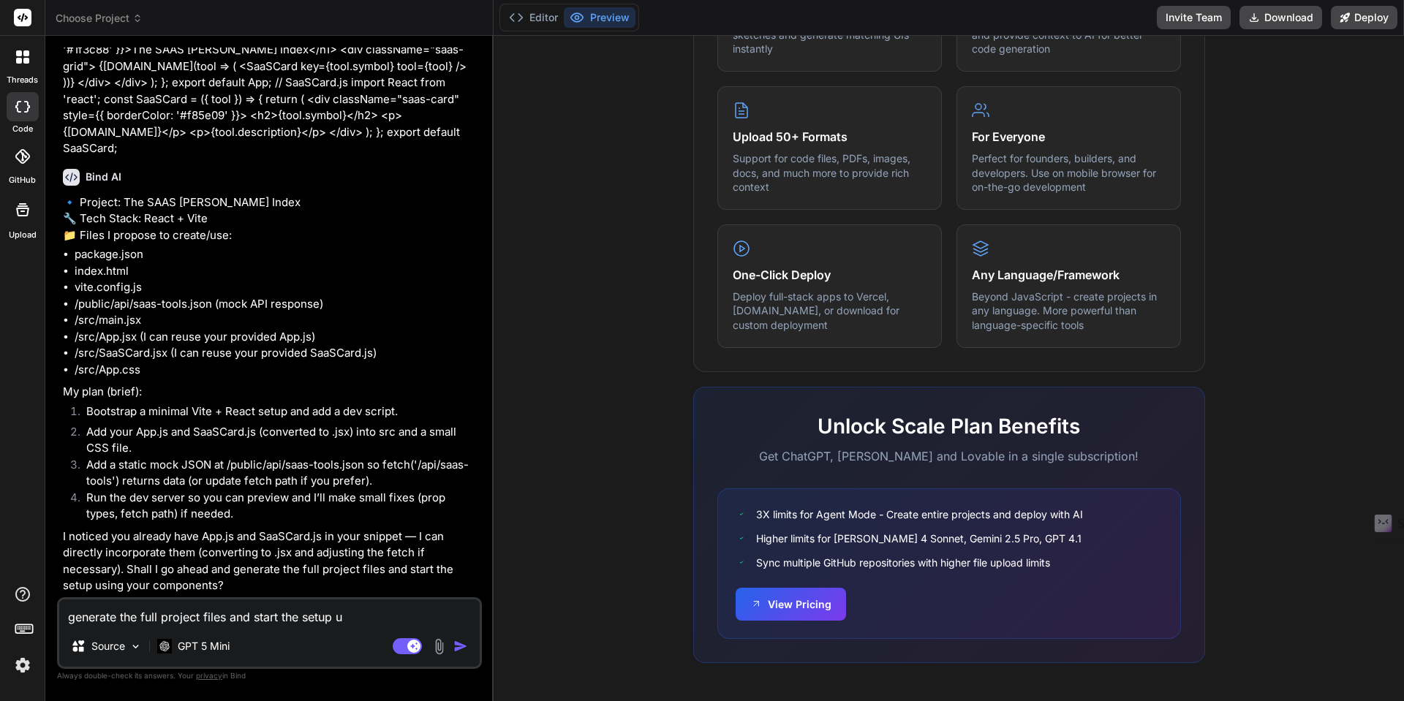
type textarea "generate the full project files and start the setup us"
type textarea "x"
type textarea "generate the full project files and start the setup usi"
type textarea "x"
type textarea "generate the full project files and start the setup usin"
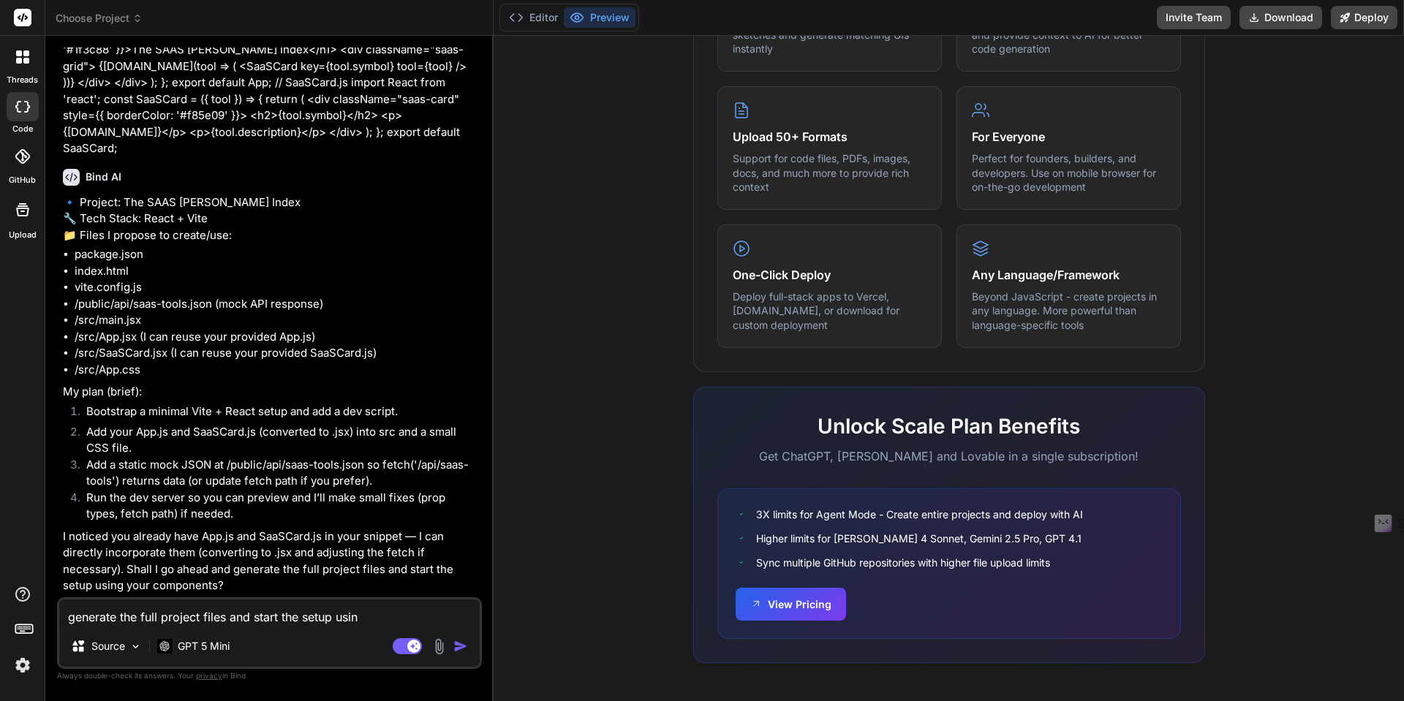
type textarea "x"
type textarea "generate the full project files and start the setup using"
type textarea "x"
type textarea "generate the full project files and start the setup using"
type textarea "x"
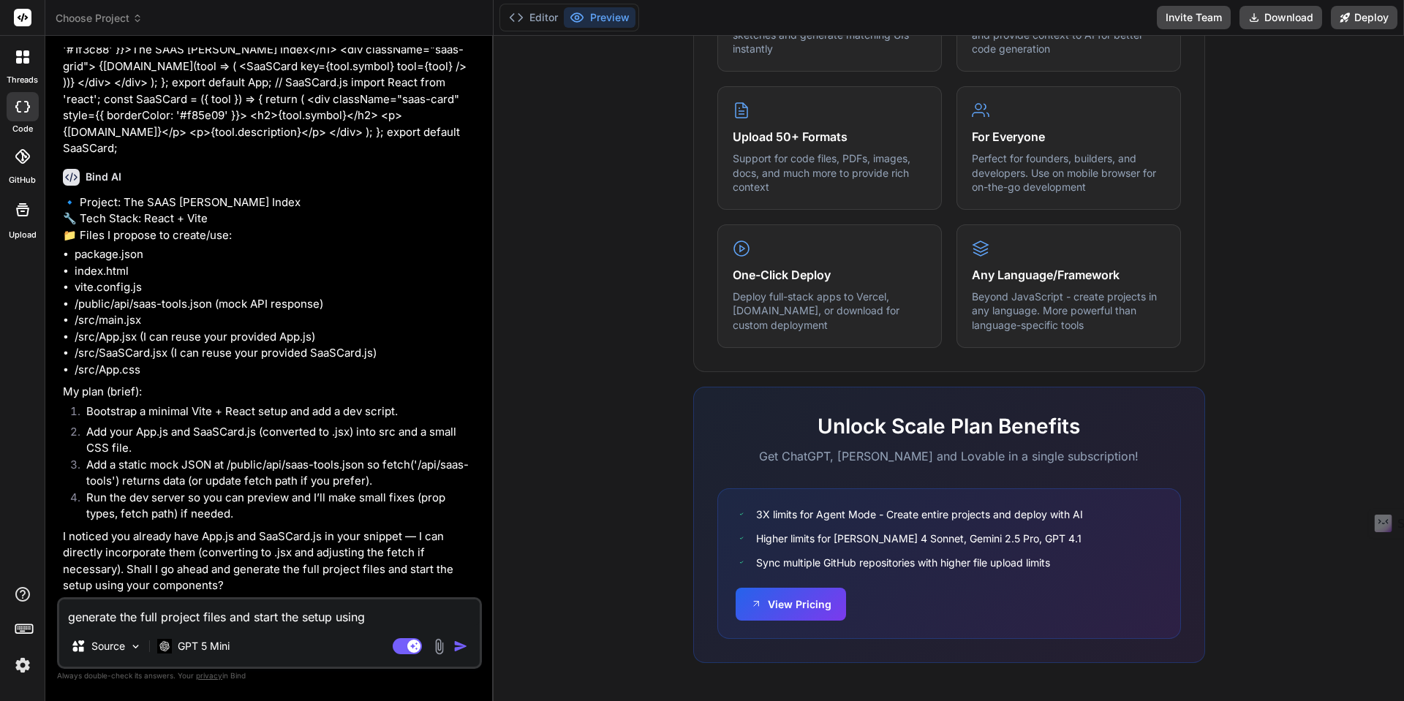
type textarea "generate the full project files and start the setup using m"
type textarea "x"
type textarea "generate the full project files and start the setup using my"
type textarea "x"
type textarea "generate the full project files and start the setup using my"
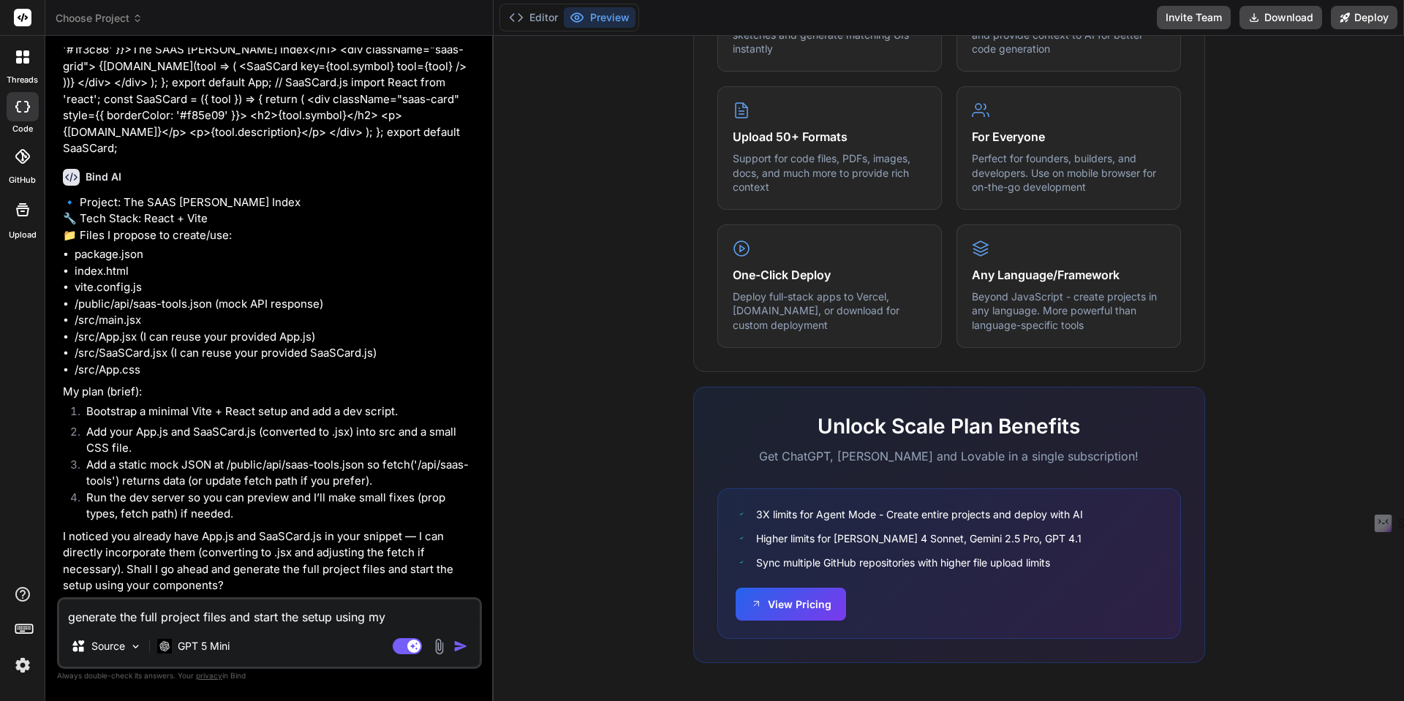
type textarea "x"
type textarea "generate the full project files and start the setup using my c"
type textarea "x"
type textarea "generate the full project files and start the setup using my co"
type textarea "x"
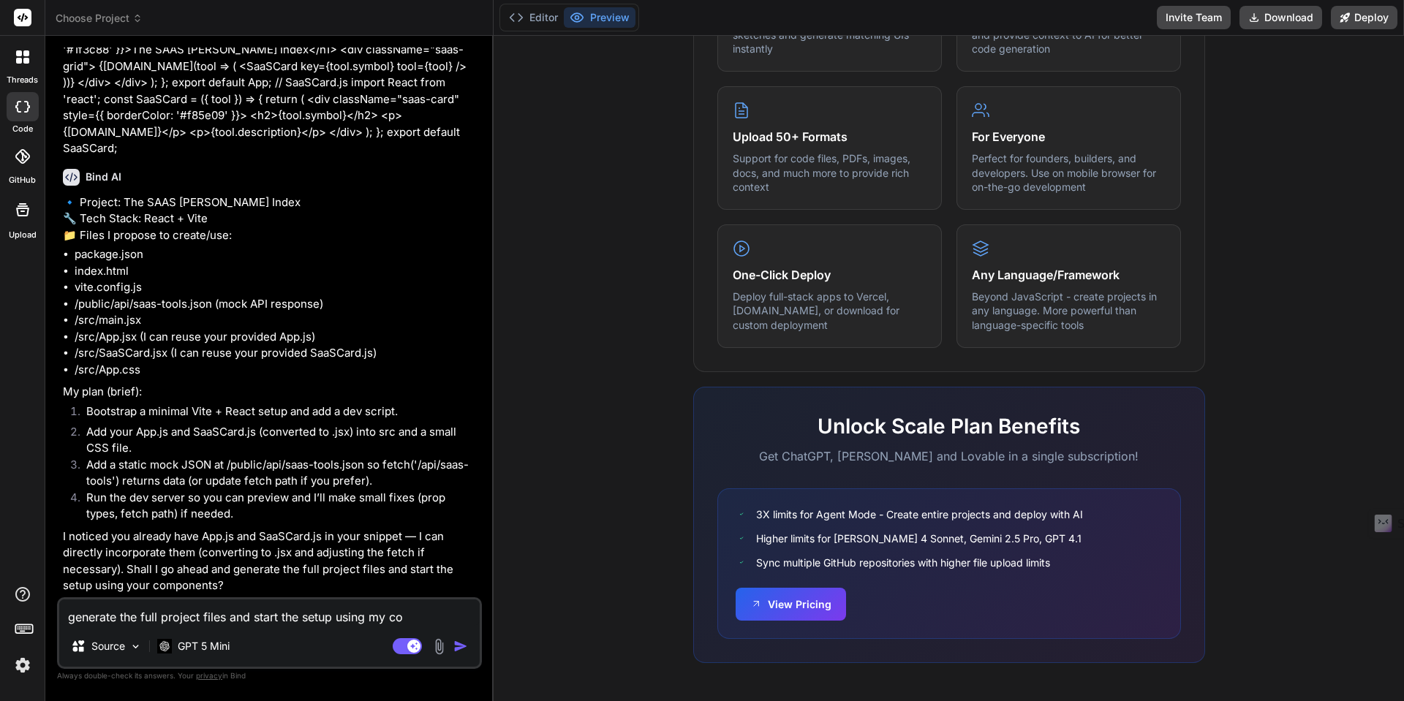
type textarea "generate the full project files and start the setup using my com"
type textarea "x"
type textarea "generate the full project files and start the setup using my comp"
type textarea "x"
type textarea "generate the full project files and start the setup using my compo"
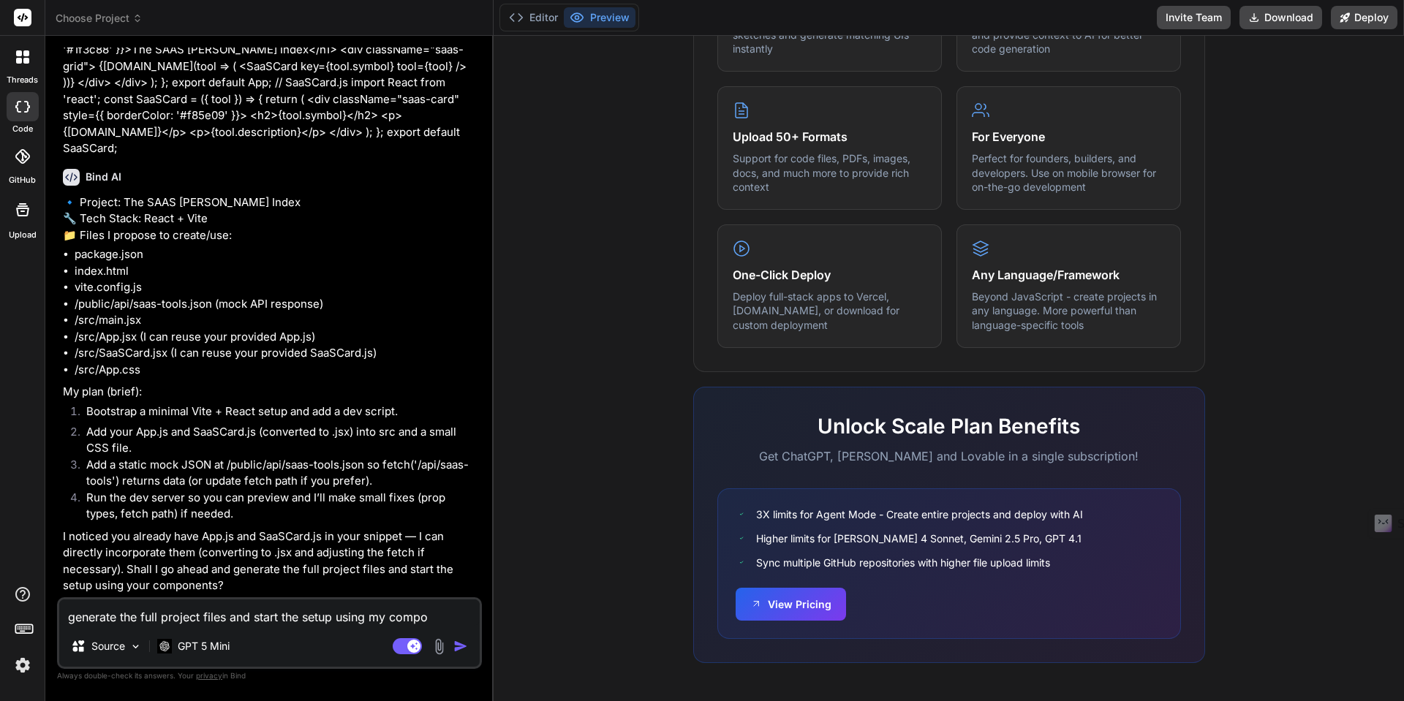
type textarea "x"
type textarea "generate the full project files and start the setup using my compon"
type textarea "x"
type textarea "generate the full project files and start the setup using my compone"
type textarea "x"
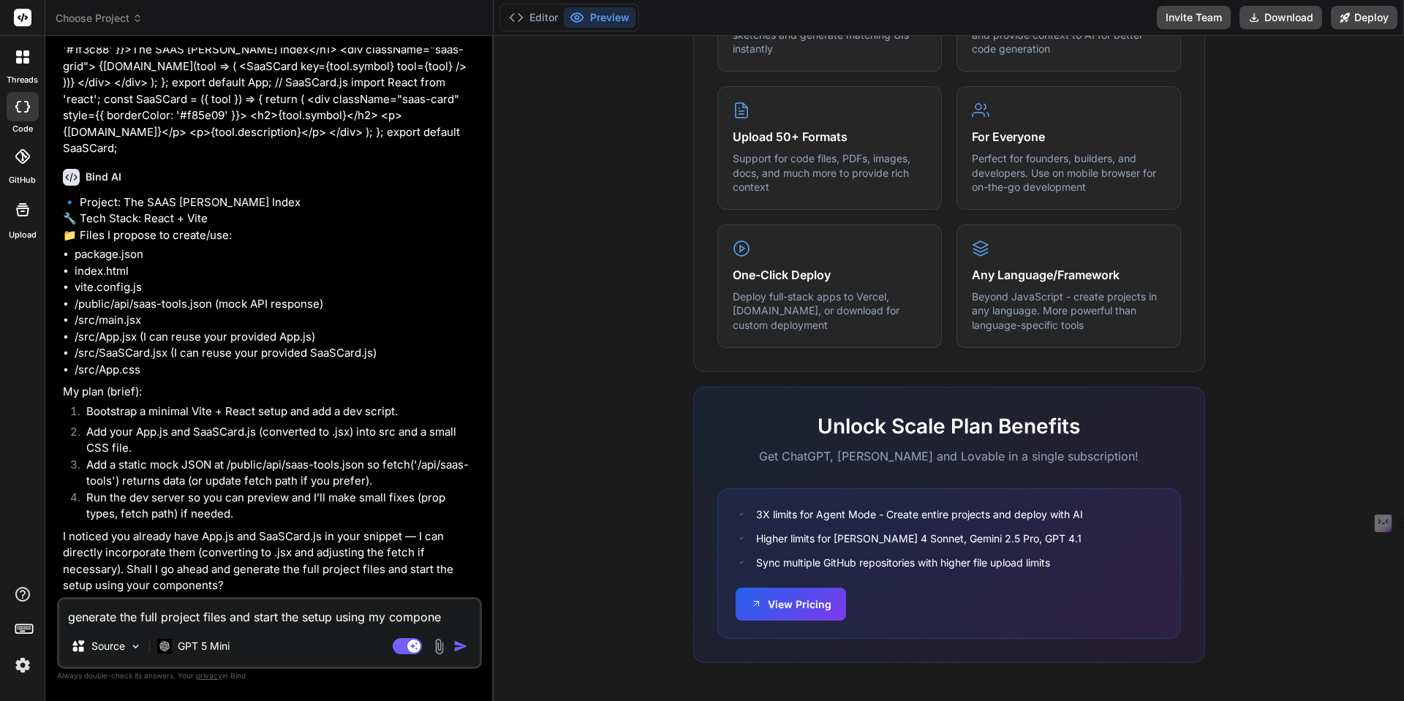
type textarea "generate the full project files and start the setup using my componen"
type textarea "x"
type textarea "generate the full project files and start the setup using my component"
type textarea "x"
type textarea "generate the full project files and start the setup using my components"
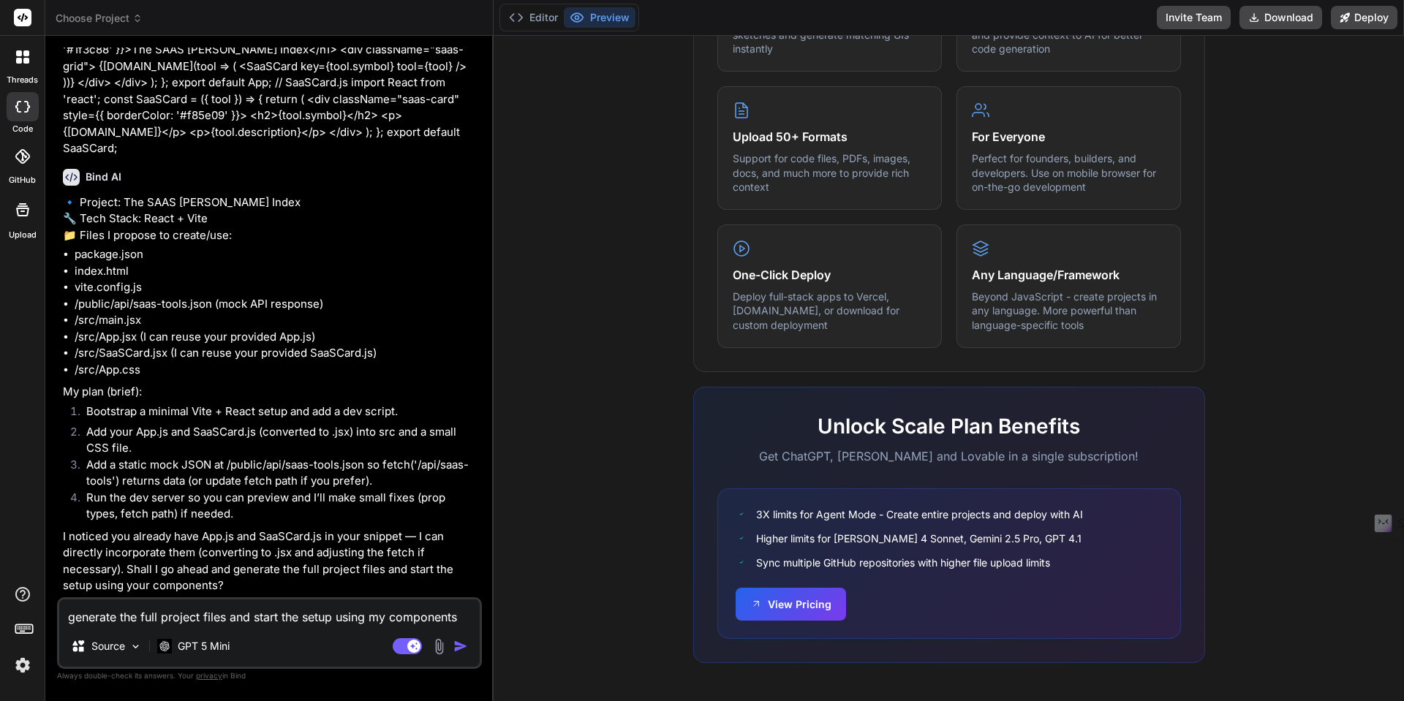
click at [462, 646] on img "button" at bounding box center [461, 646] width 15 height 15
type textarea "x"
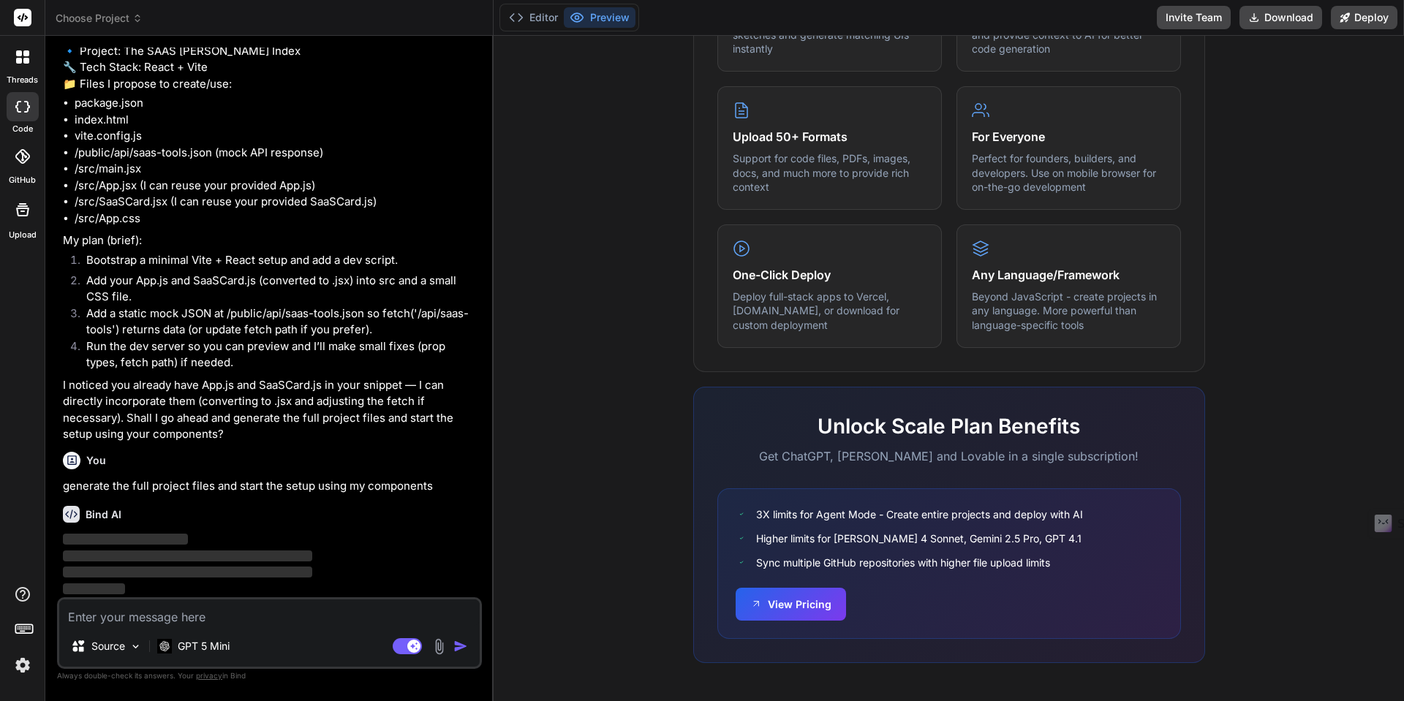
scroll to position [305, 0]
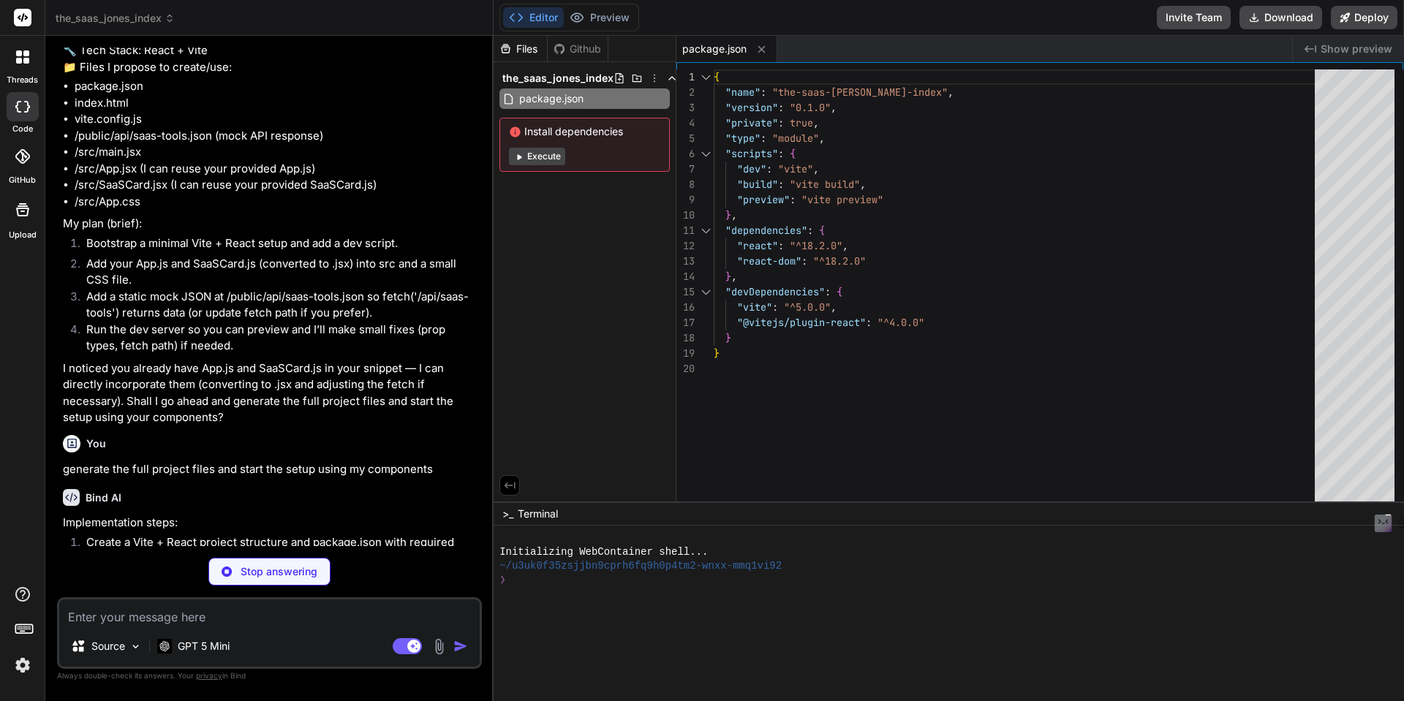
type textarea "x"
type textarea "</body> </html>"
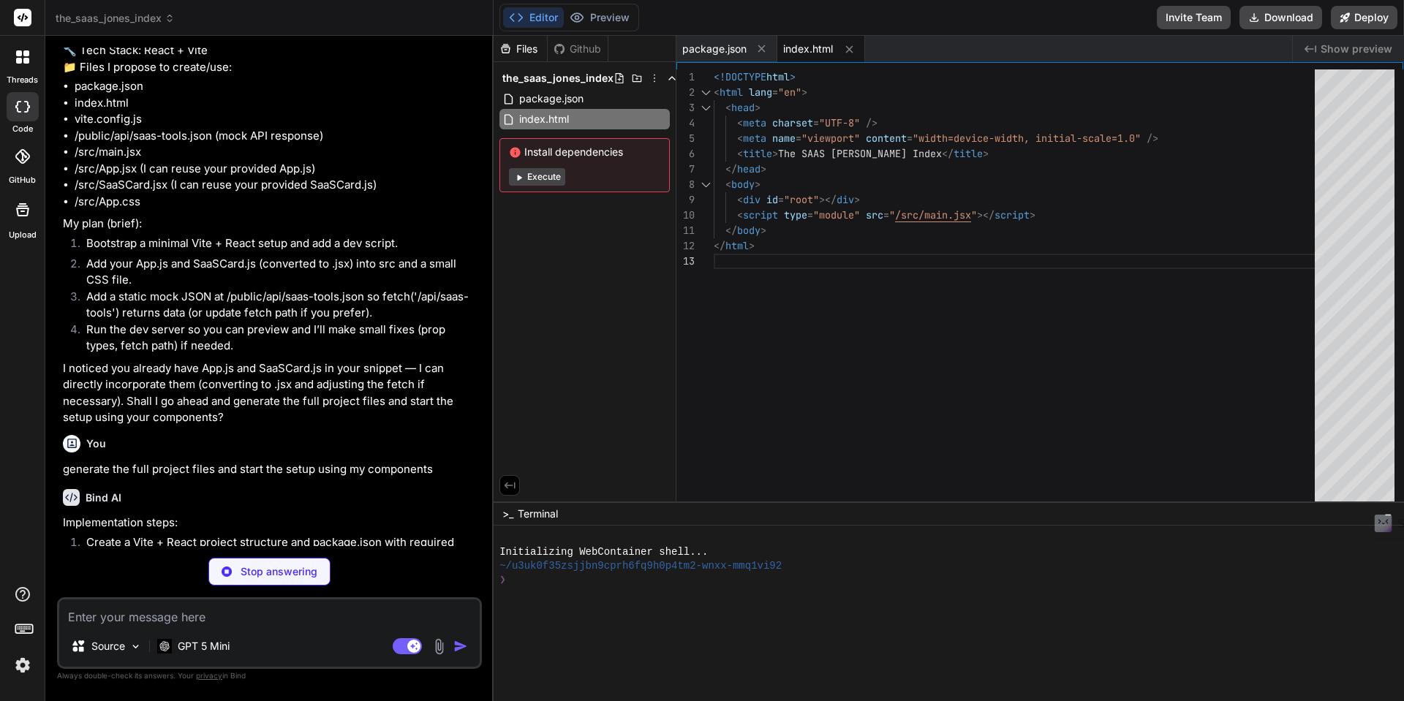
type textarea "x"
type textarea "import { defineConfig } from 'vite'; import react from '@vitejs/plugin-react'; …"
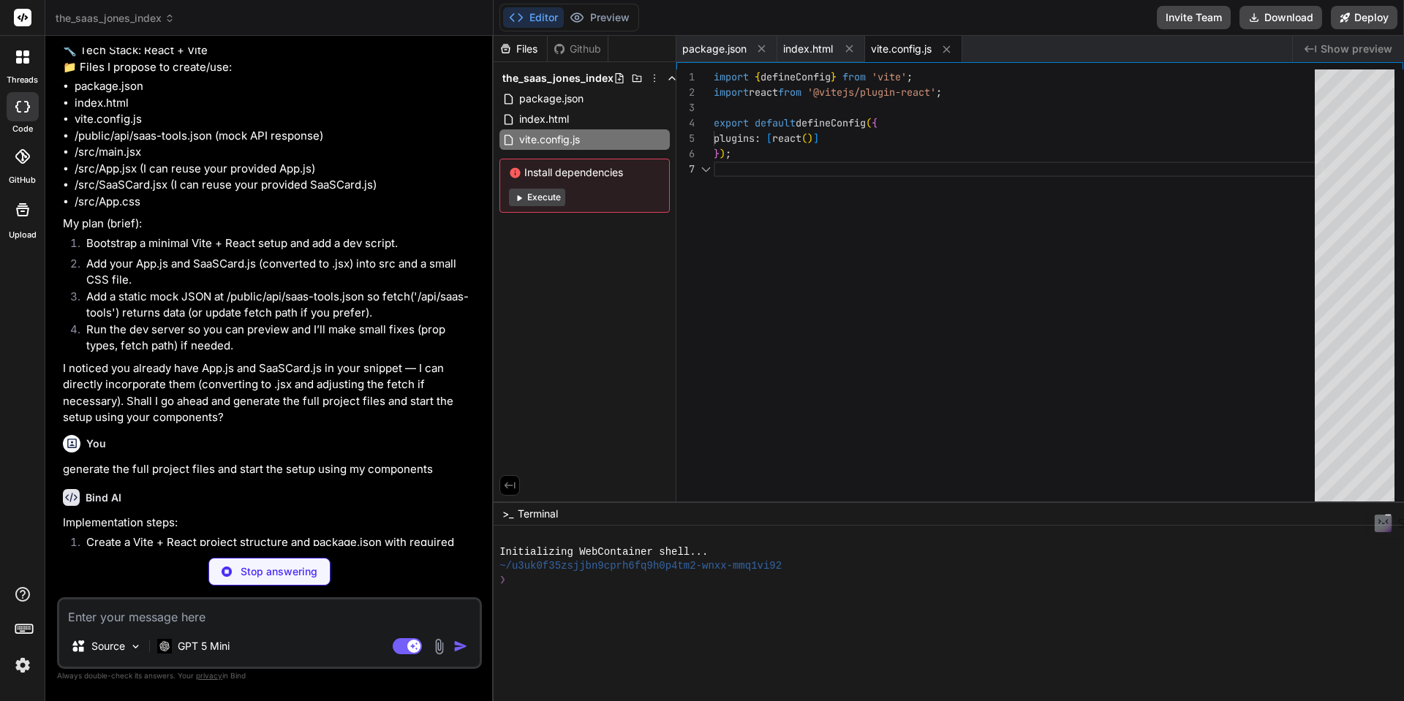
scroll to position [92, 0]
type textarea "x"
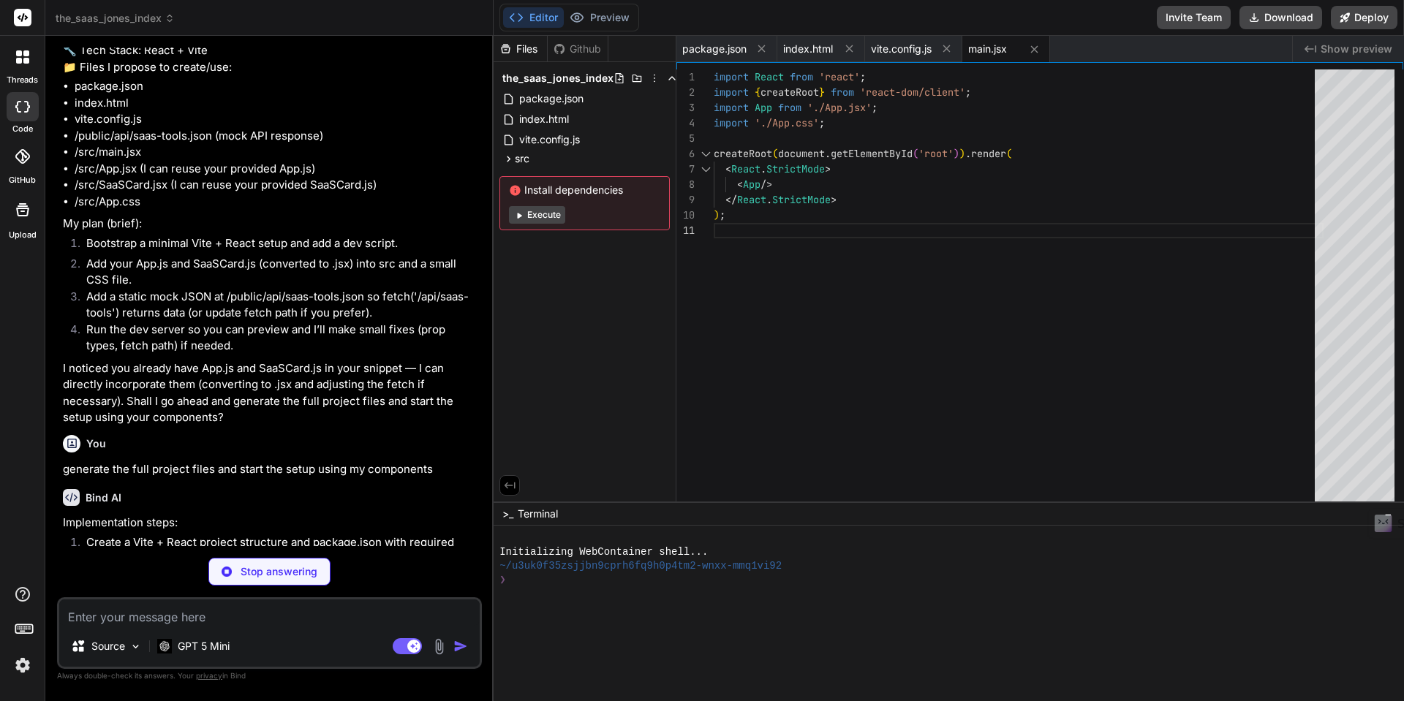
type textarea "x"
type textarea "</footer> </div> ); }; export default App;"
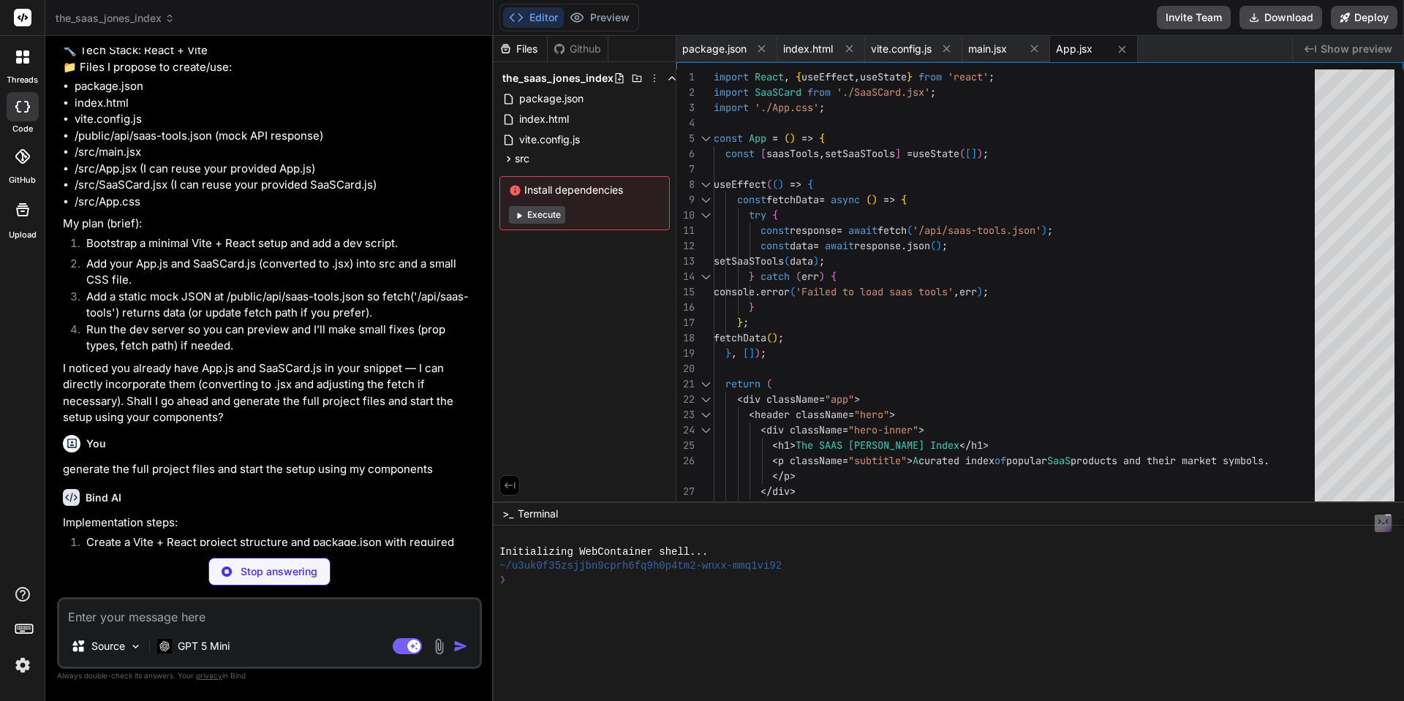
type textarea "x"
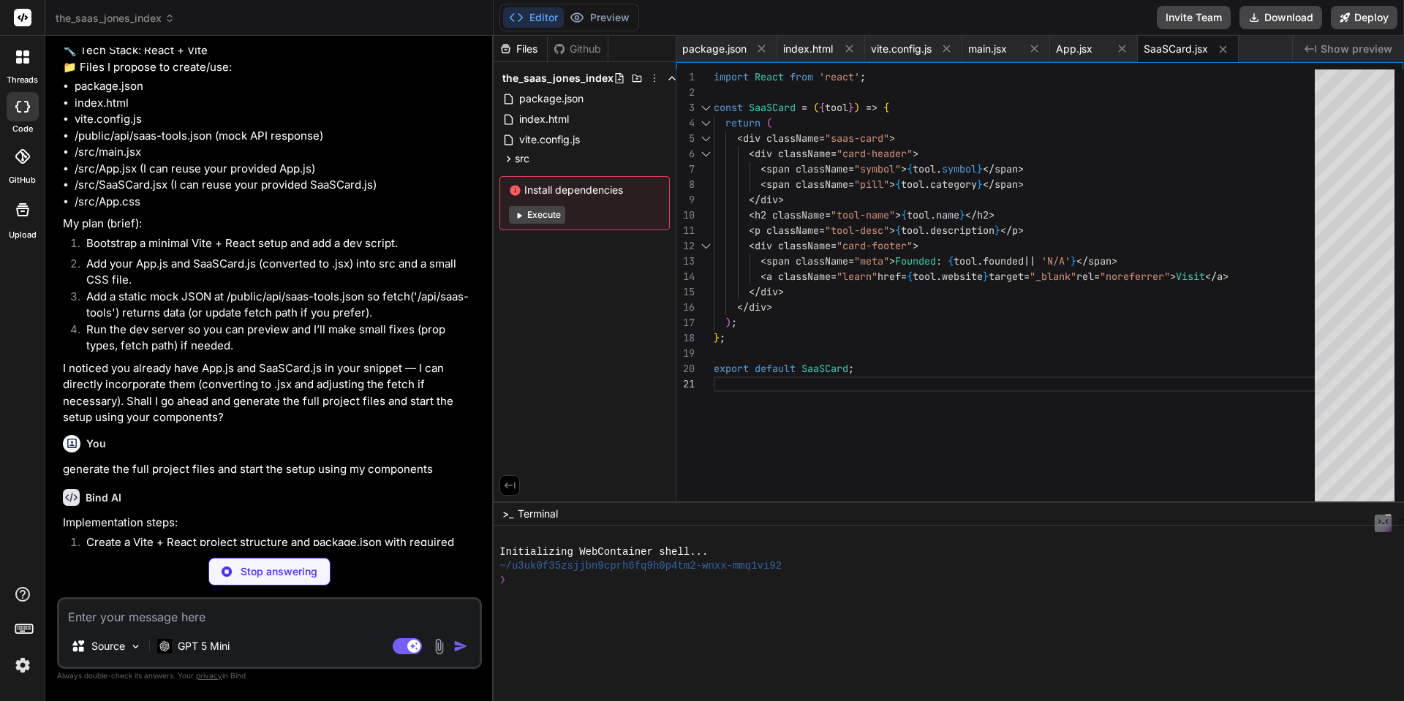
type textarea "x"
type textarea ".footer { margin-top: auto; padding: 18px 20px; text-align: center; color: rgba…"
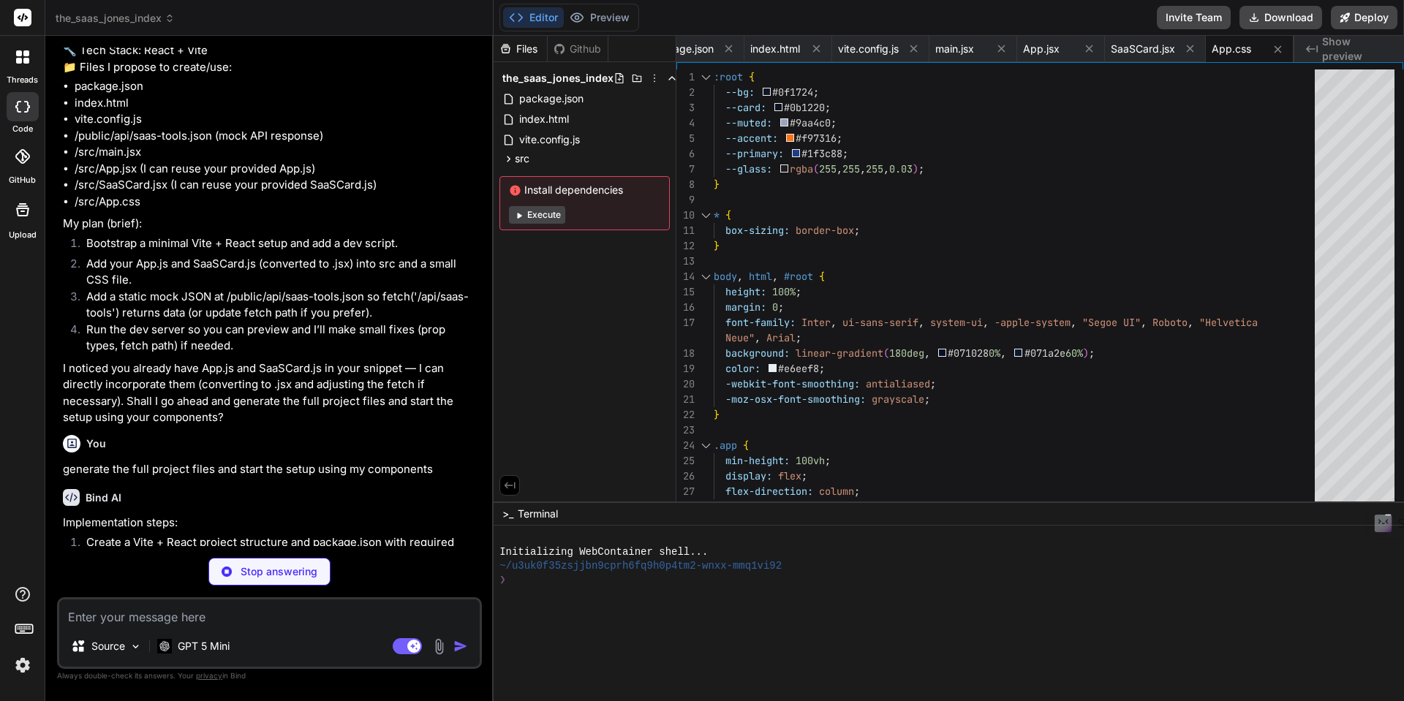
type textarea "x"
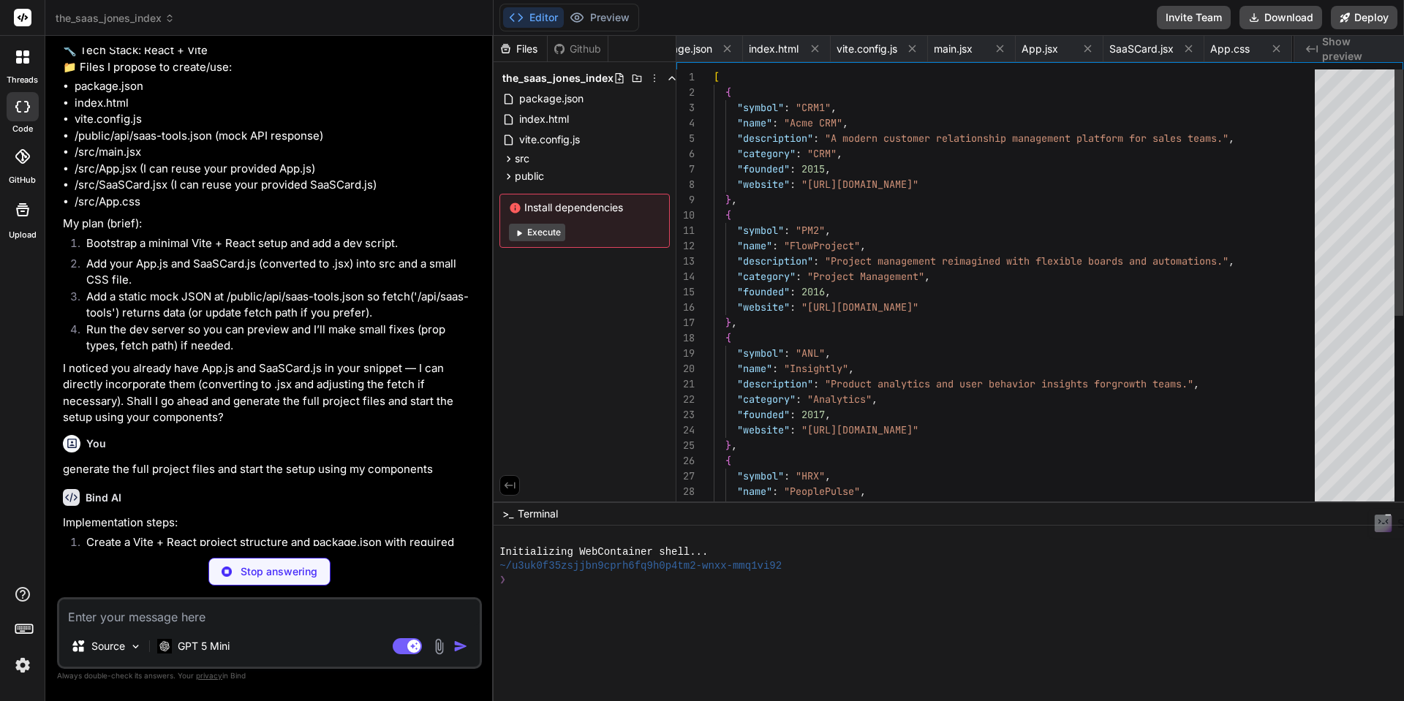
scroll to position [0, 144]
type textarea "x"
type textarea "npm run dev Open http://localhost:5173 (or the port Vite reports) in your brows…"
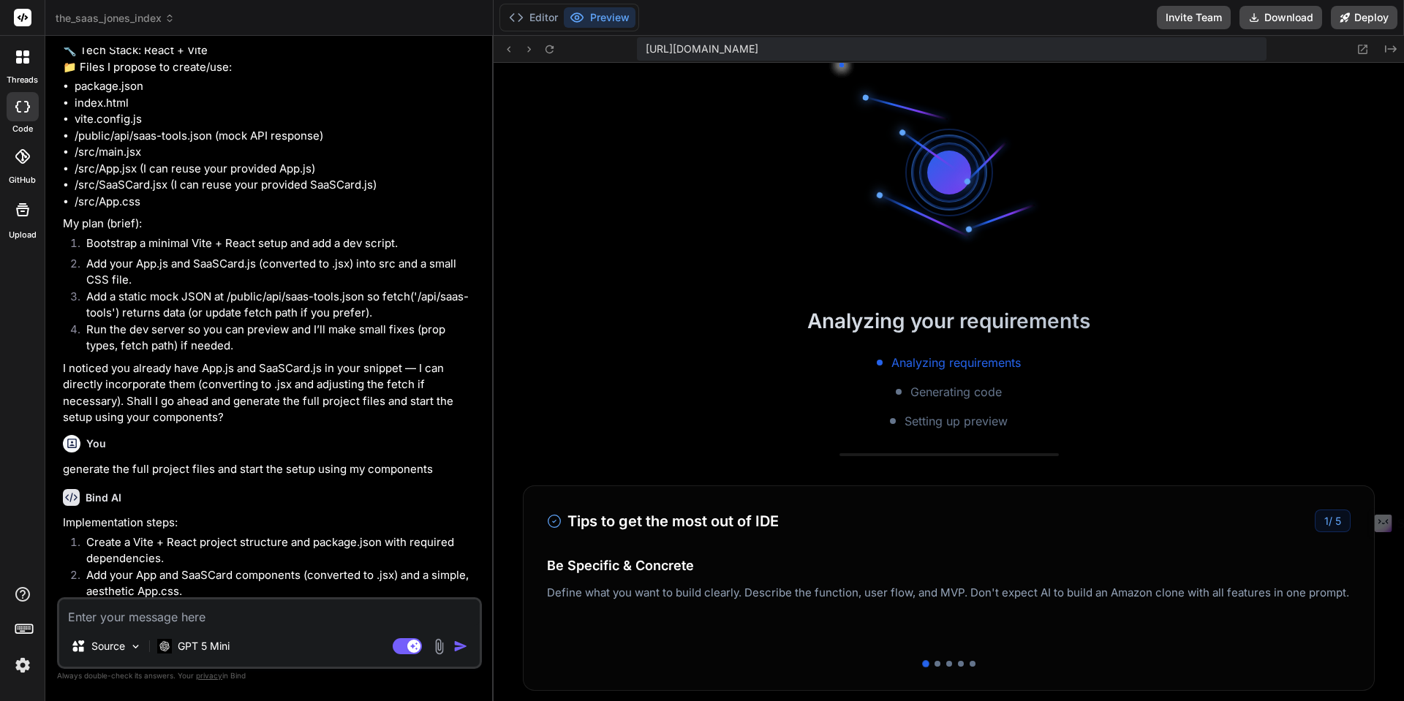
scroll to position [417, 0]
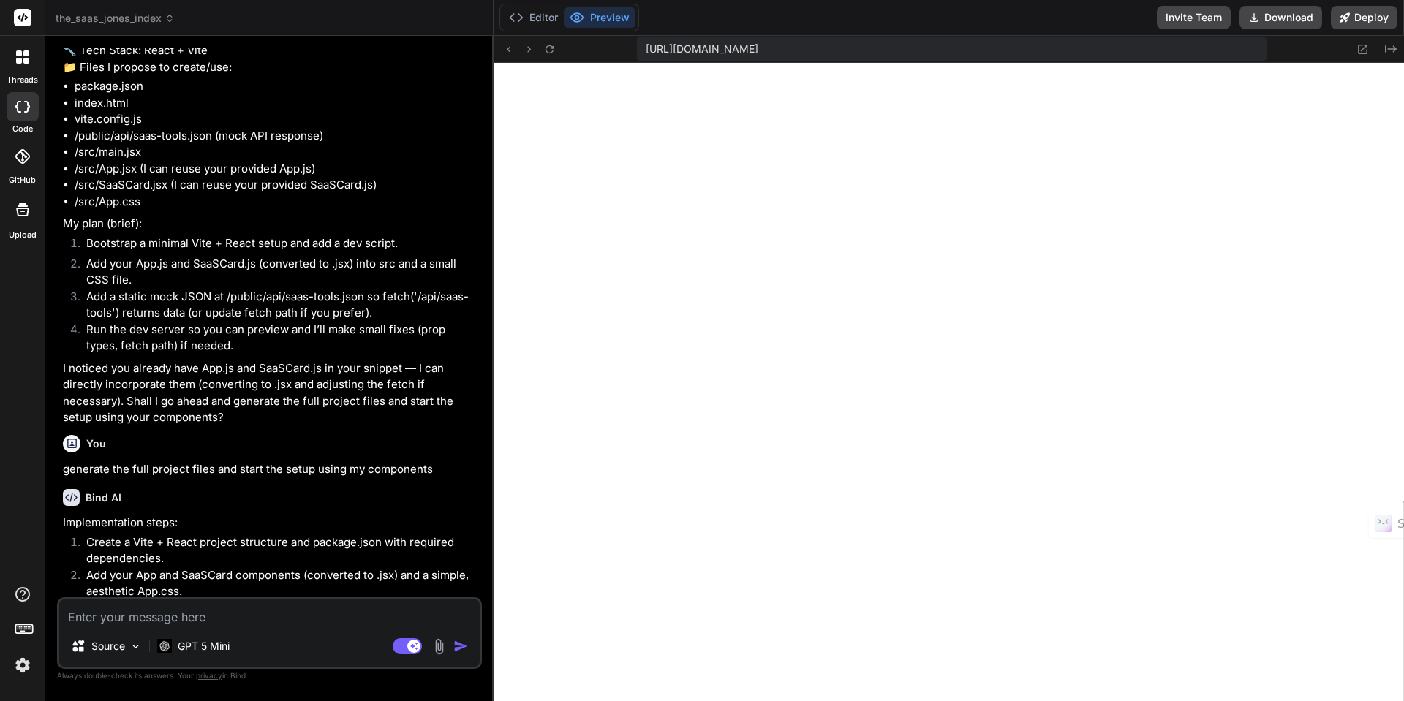
click at [191, 615] on textarea at bounding box center [269, 613] width 421 height 26
click at [82, 617] on textarea at bounding box center [269, 613] width 421 height 26
type textarea "x"
type textarea "c"
type textarea "x"
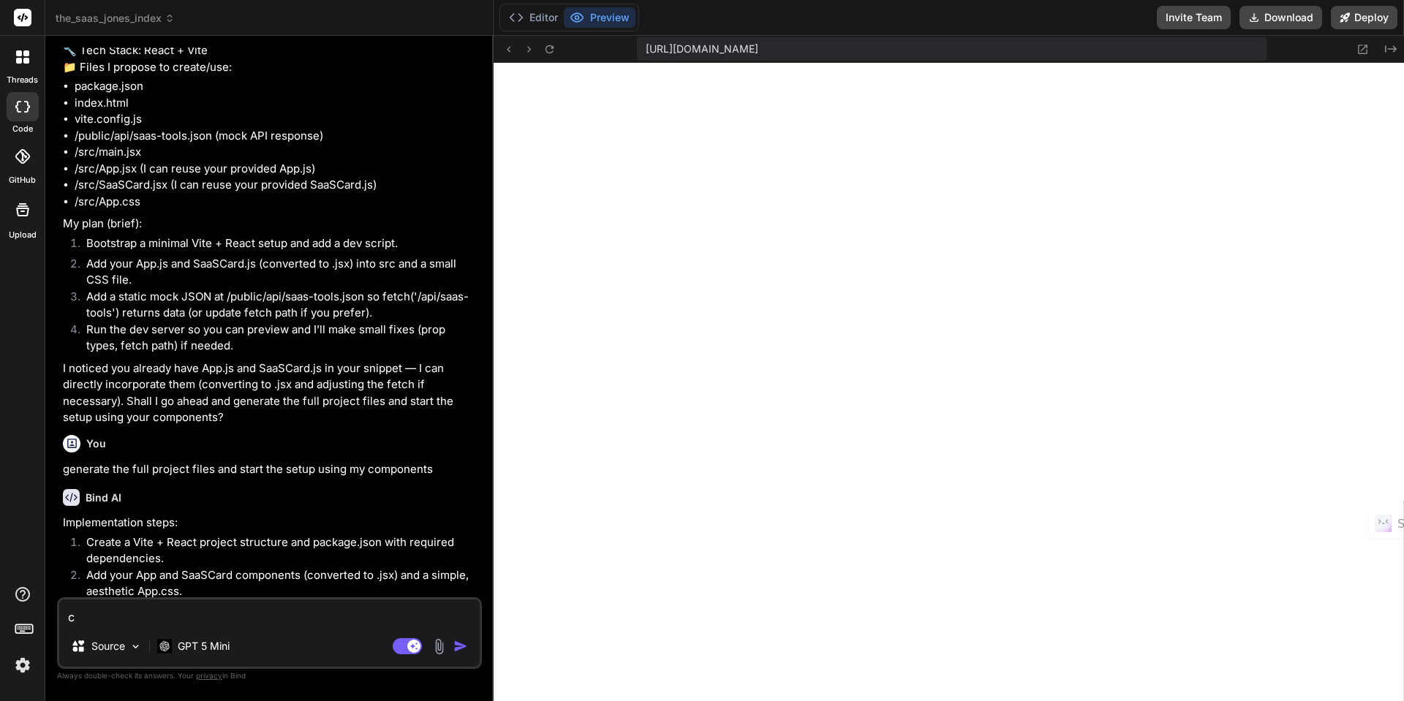
type textarea "cr"
type textarea "x"
type textarea "cre"
type textarea "x"
type textarea "crea"
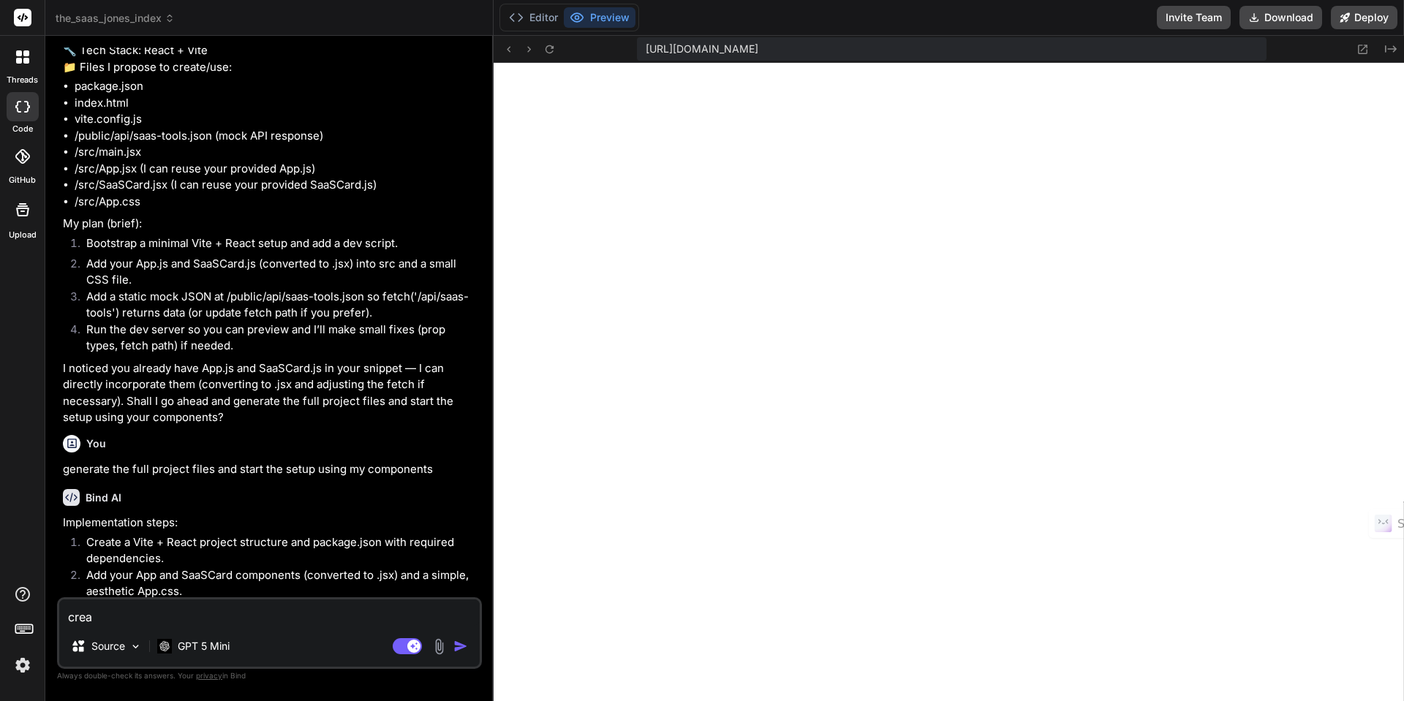
type textarea "x"
type textarea "creat"
type textarea "x"
type textarea "create"
type textarea "x"
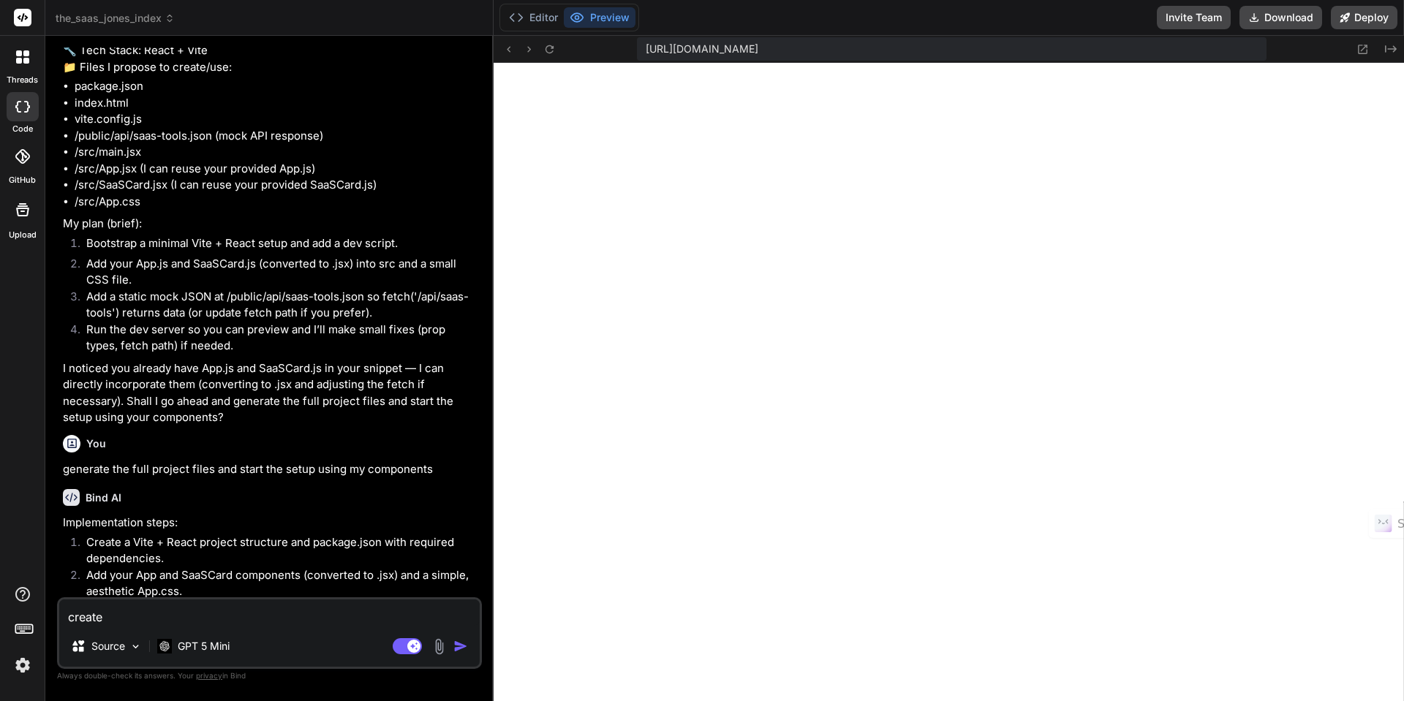
type textarea "create"
type textarea "x"
type textarea "create"
type textarea "x"
type textarea "creat"
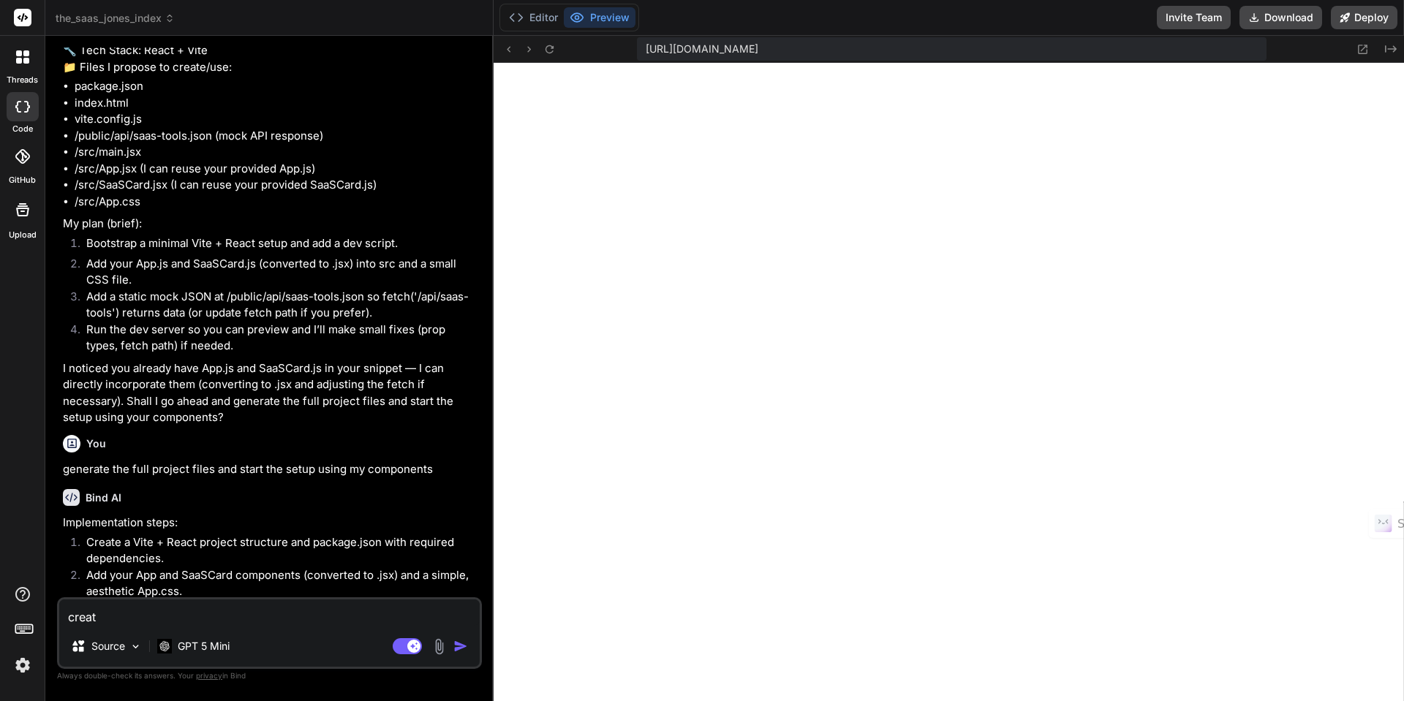
type textarea "x"
type textarea "crea"
type textarea "x"
type textarea "cre"
type textarea "x"
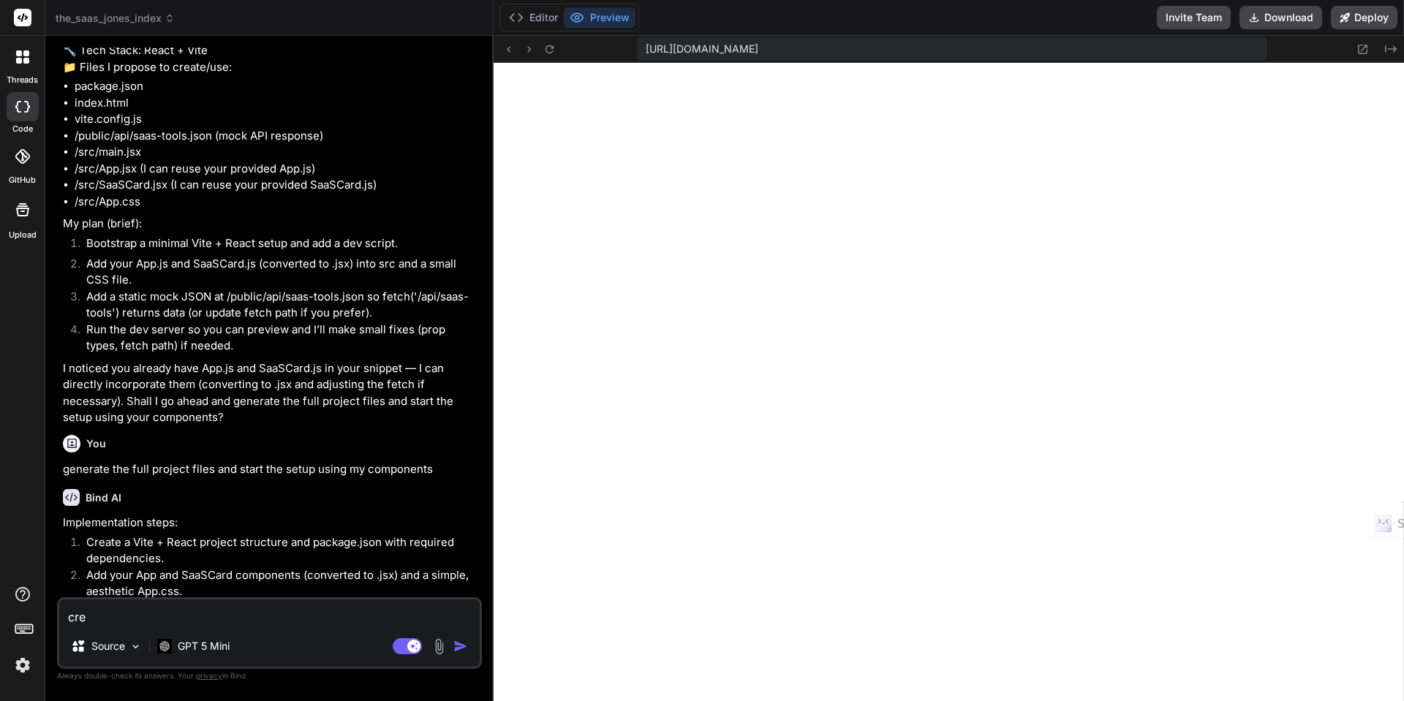
type textarea "cr"
type textarea "x"
type textarea "c"
type textarea "x"
click at [88, 617] on textarea at bounding box center [269, 613] width 421 height 26
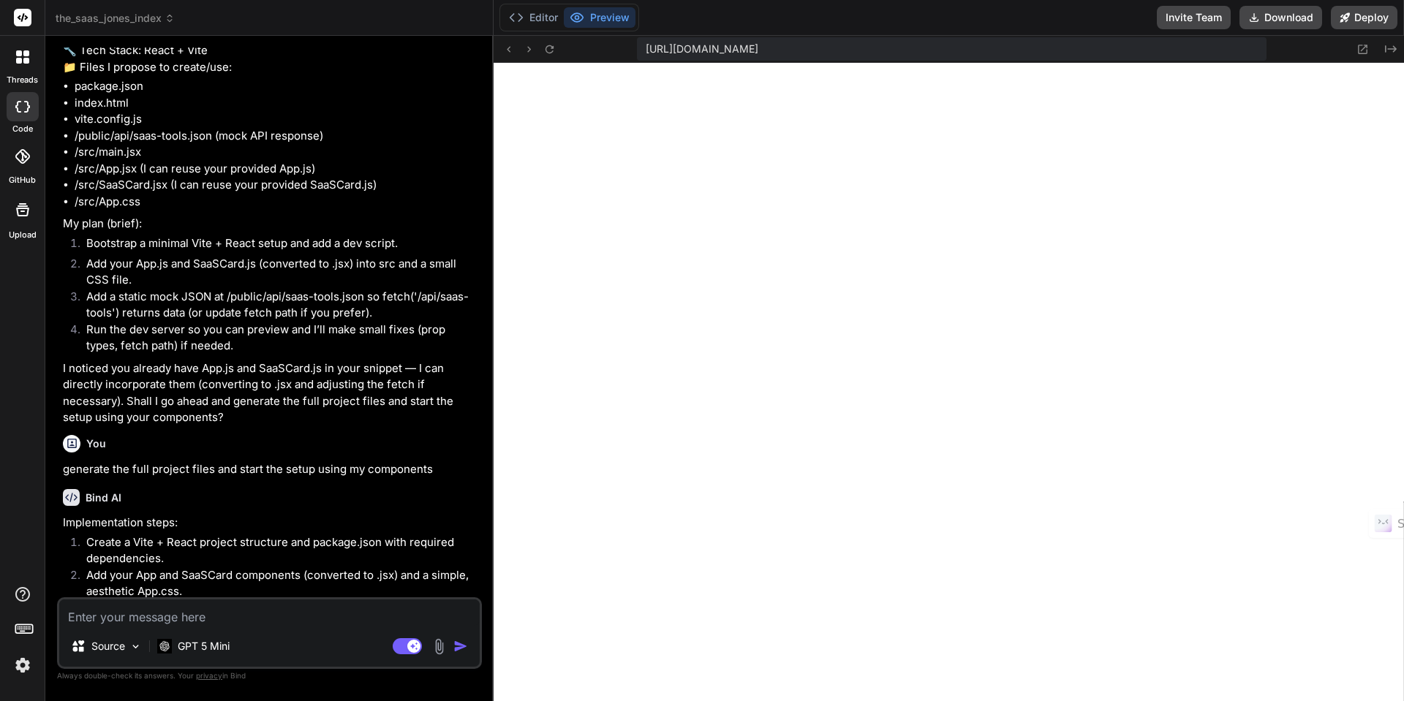
type textarea "x"
type textarea "c"
type textarea "x"
type textarea "cr"
type textarea "x"
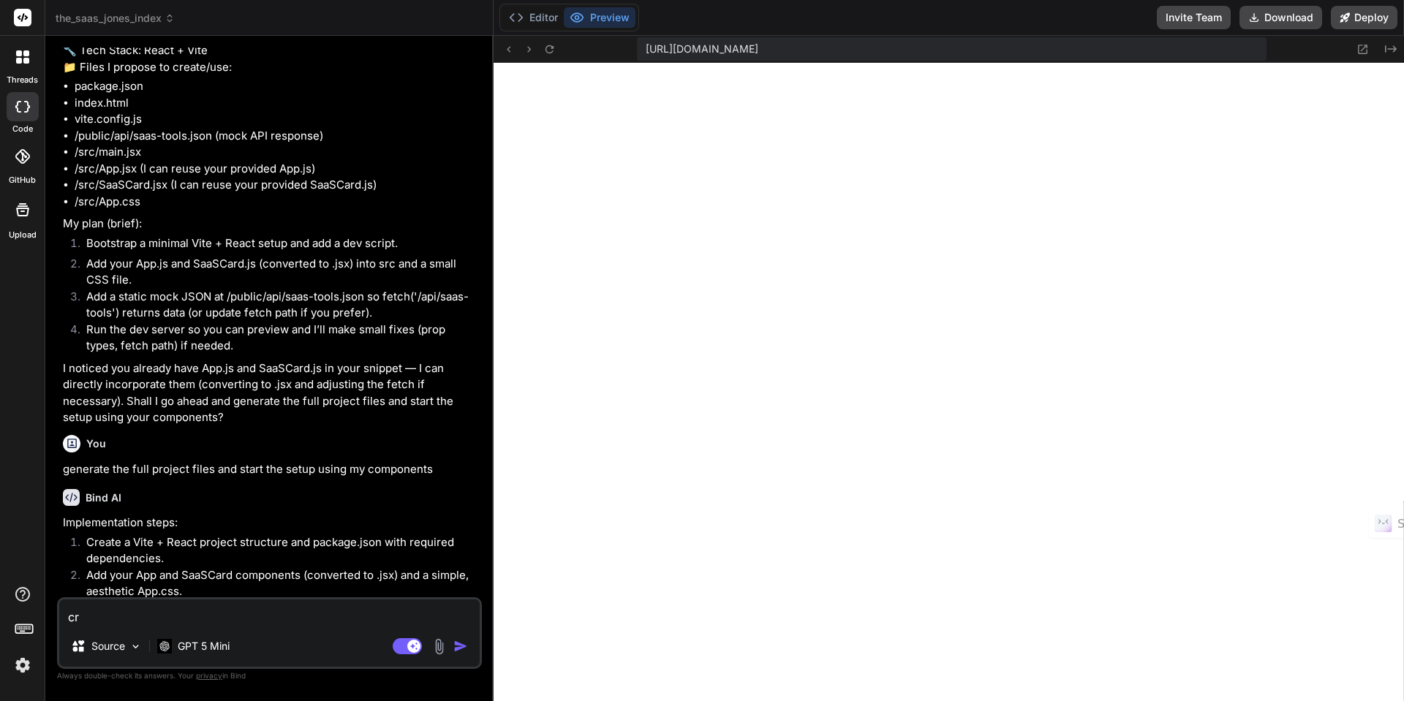
type textarea "cre"
type textarea "x"
type textarea "crea"
click at [23, 666] on img at bounding box center [22, 665] width 25 height 25
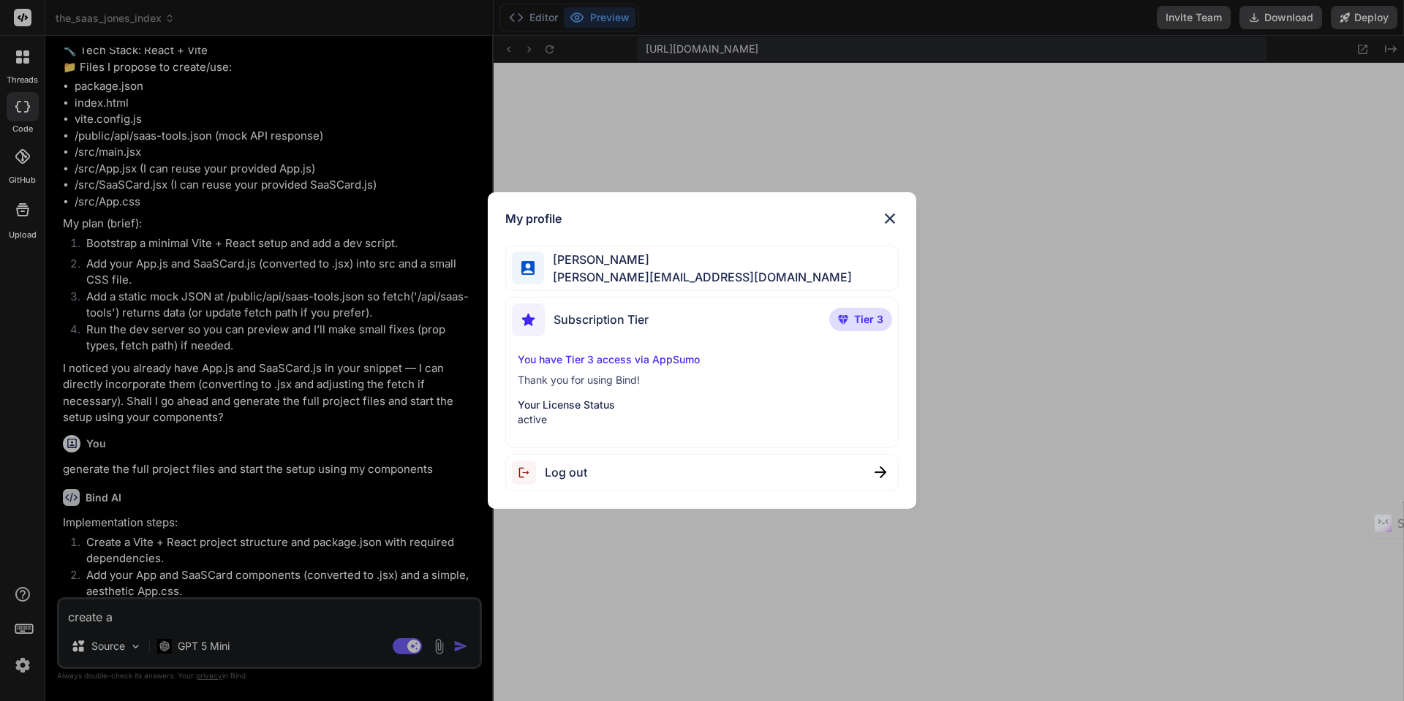
click at [26, 666] on div "My profile Jenny Jones jenny@saasusecasetv.com Subscription Tier Tier 3 You hav…" at bounding box center [702, 350] width 1404 height 701
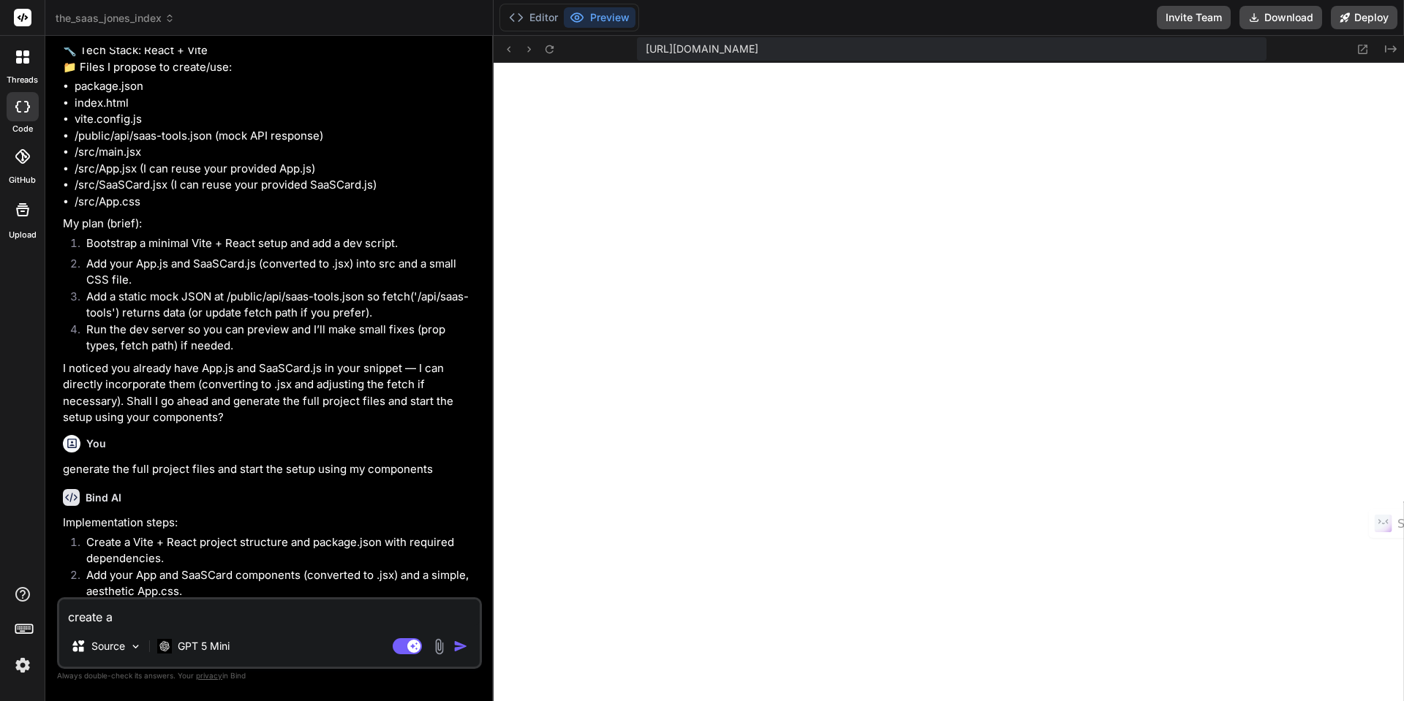
click at [26, 666] on img at bounding box center [22, 665] width 25 height 25
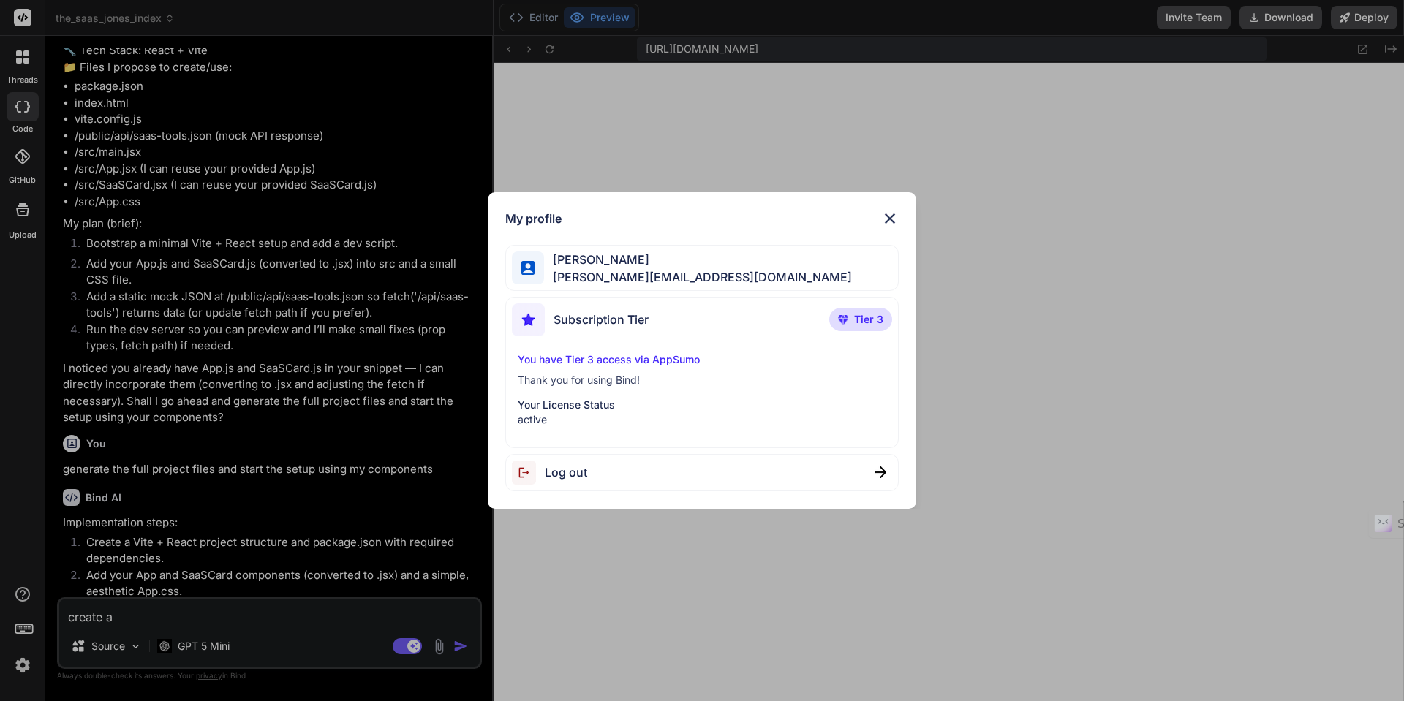
click at [557, 475] on span "Log out" at bounding box center [566, 473] width 42 height 18
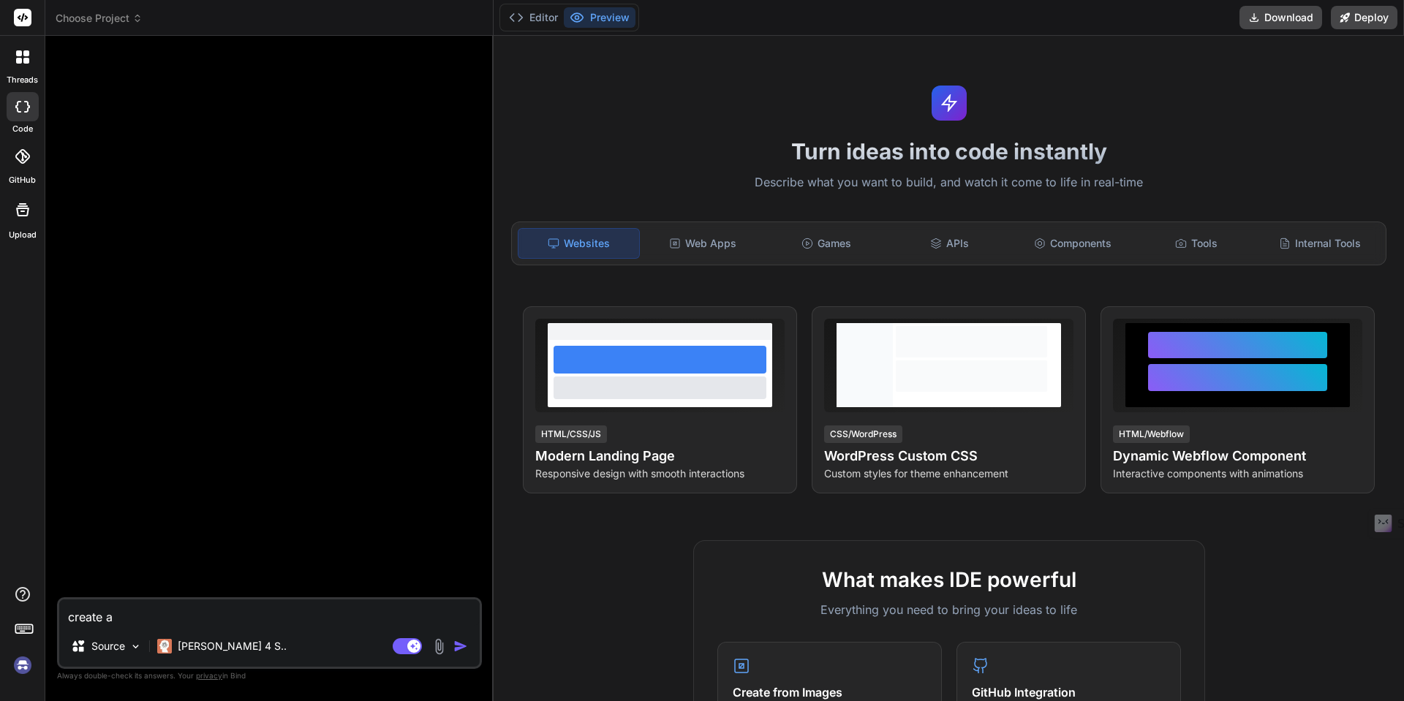
scroll to position [500, 0]
click at [23, 667] on img at bounding box center [22, 665] width 25 height 25
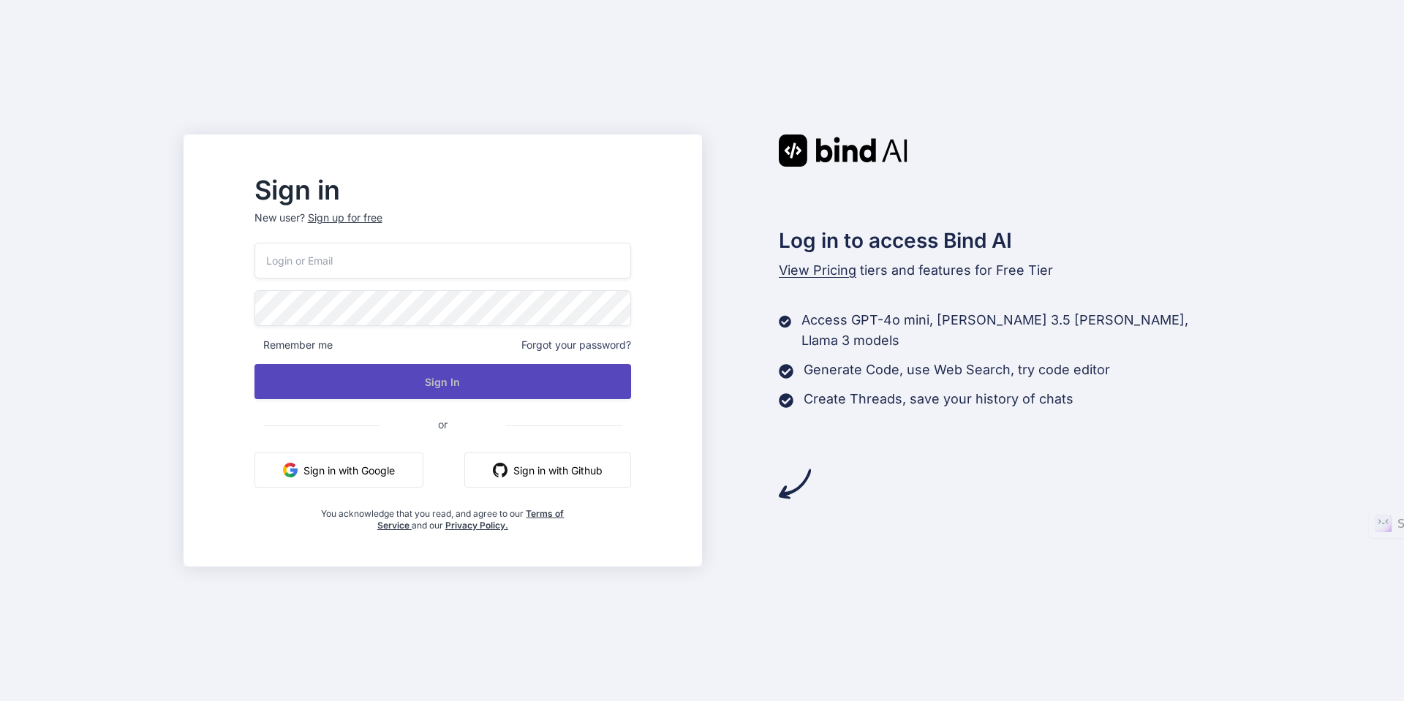
type input "[PERSON_NAME][EMAIL_ADDRESS][DOMAIN_NAME]"
click at [485, 383] on button "Sign In" at bounding box center [443, 381] width 377 height 35
click at [484, 384] on button "Sign In" at bounding box center [443, 381] width 377 height 35
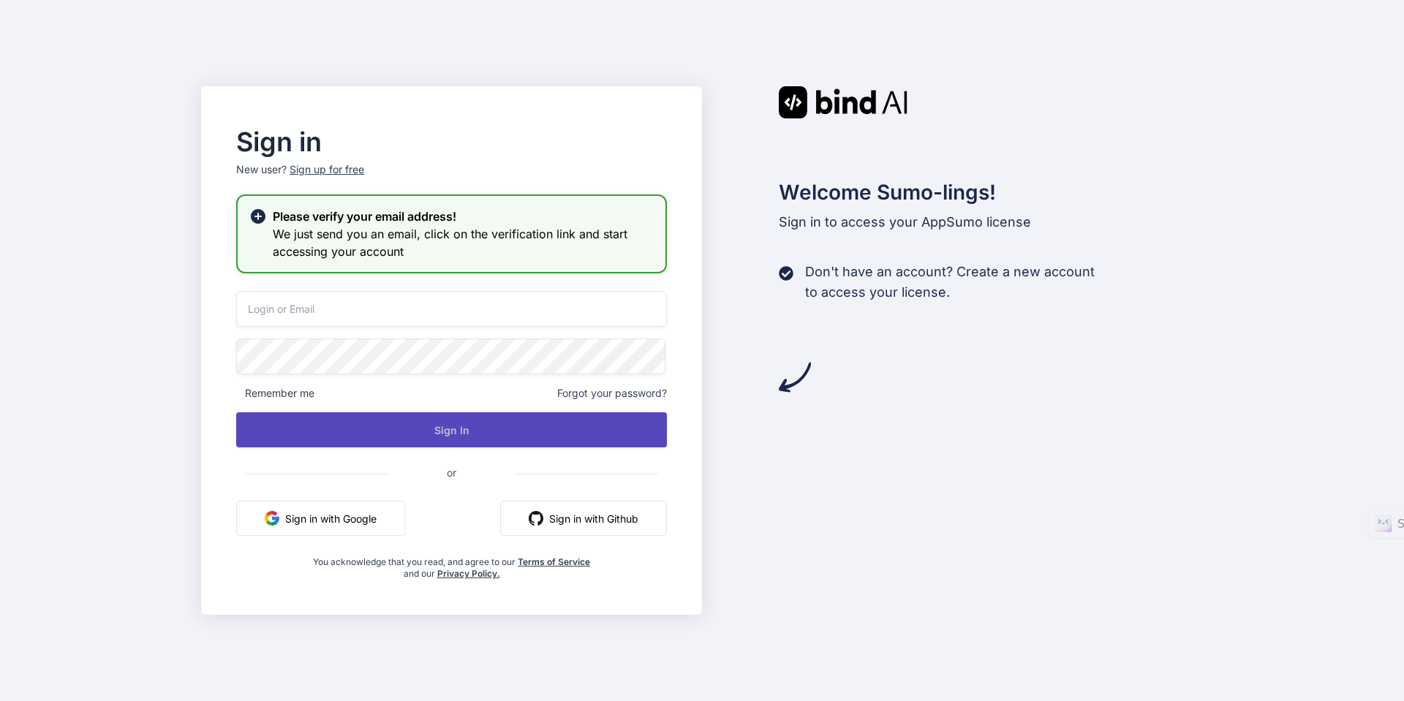
type input "[PERSON_NAME][EMAIL_ADDRESS][DOMAIN_NAME]"
click at [445, 429] on button "Sign In" at bounding box center [451, 430] width 431 height 35
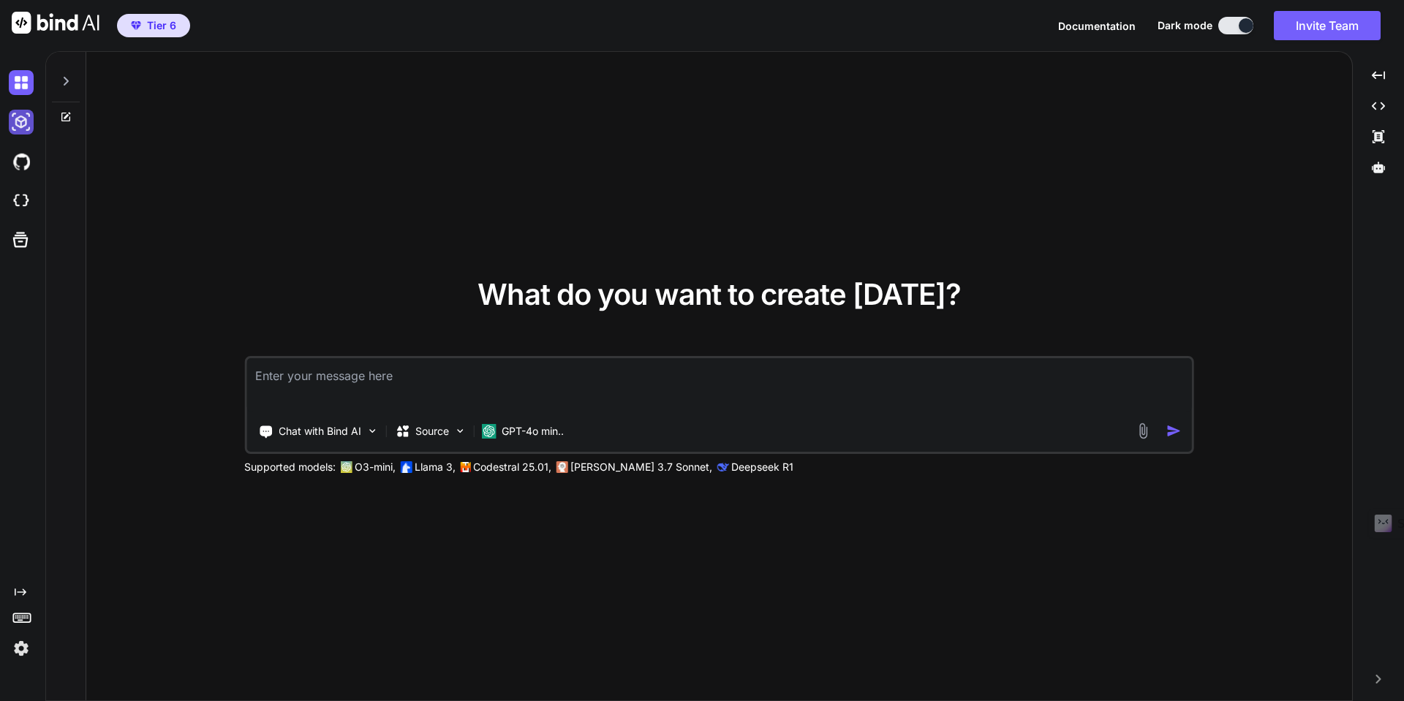
click at [26, 126] on img at bounding box center [21, 122] width 25 height 25
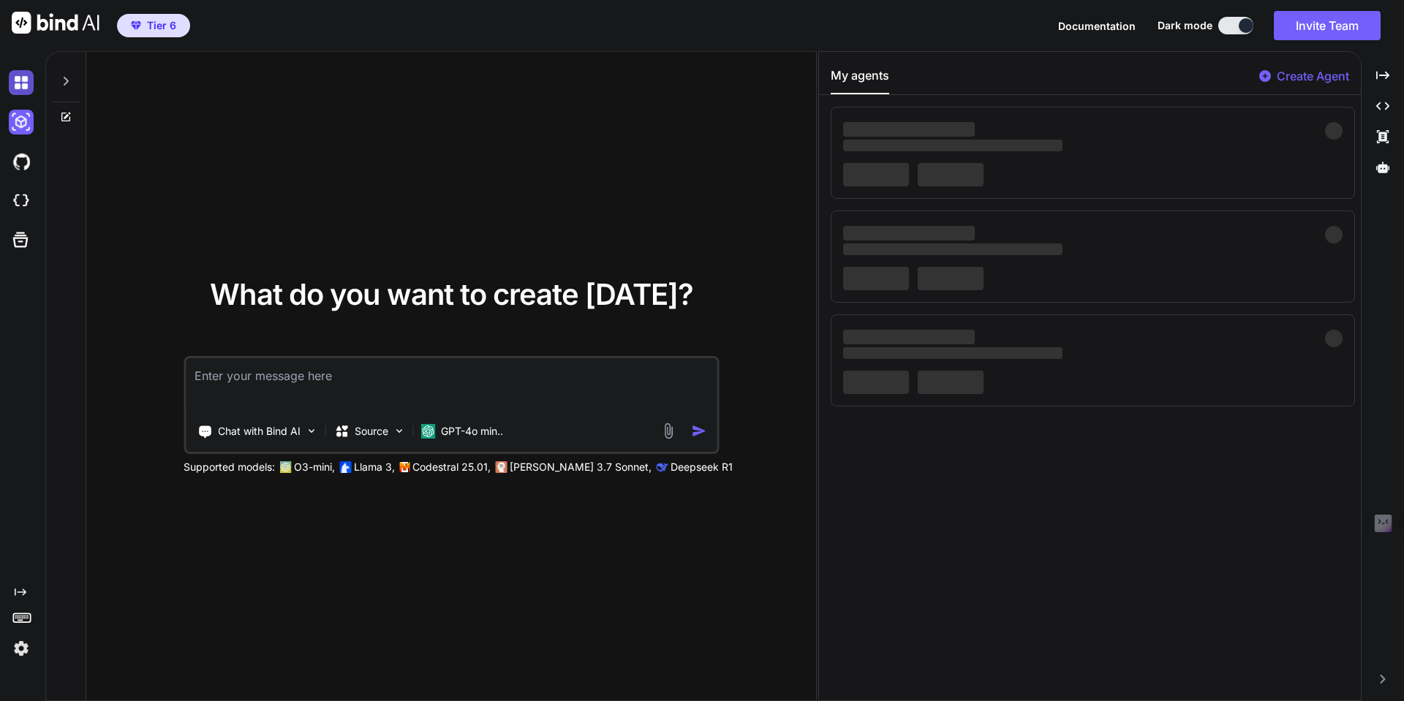
click at [23, 83] on img at bounding box center [21, 82] width 25 height 25
type textarea "x"
click at [26, 86] on img at bounding box center [21, 82] width 25 height 25
click at [26, 161] on img at bounding box center [21, 161] width 25 height 25
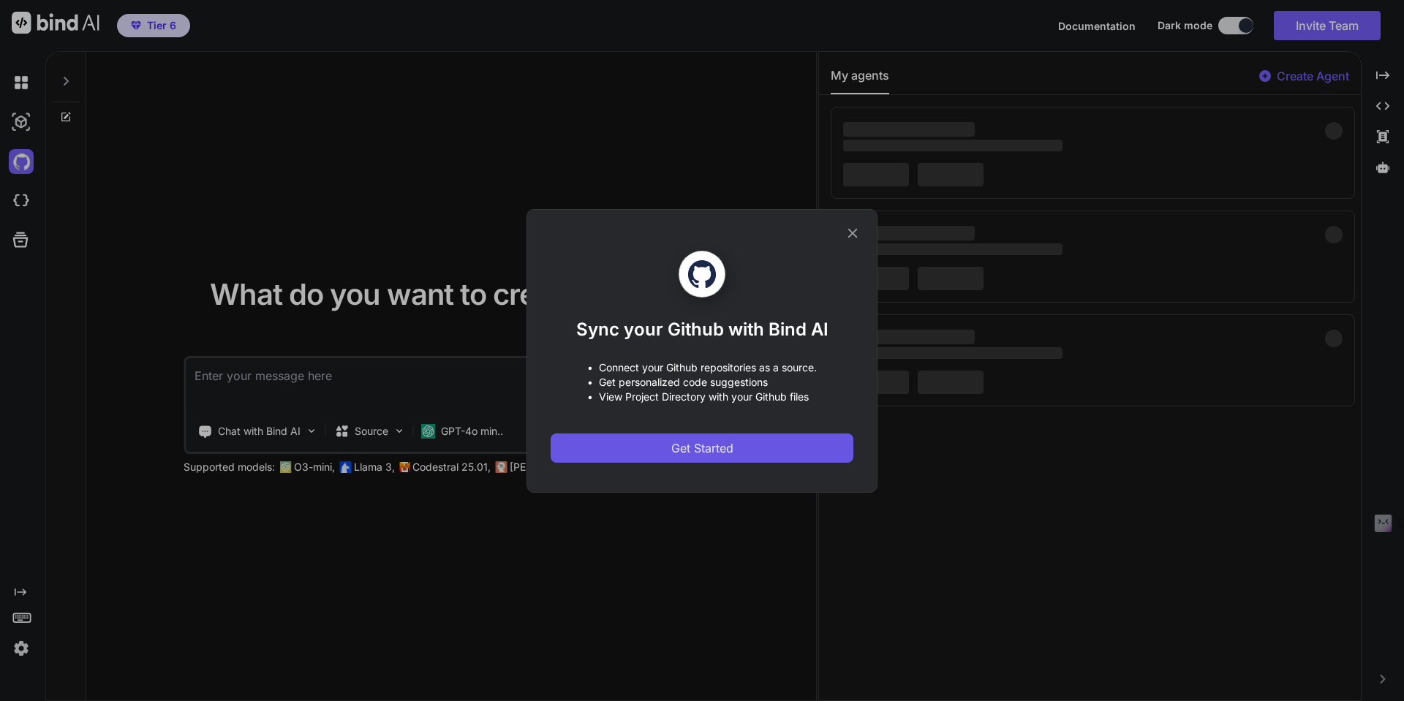
click at [701, 449] on span "Get Started" at bounding box center [702, 449] width 62 height 18
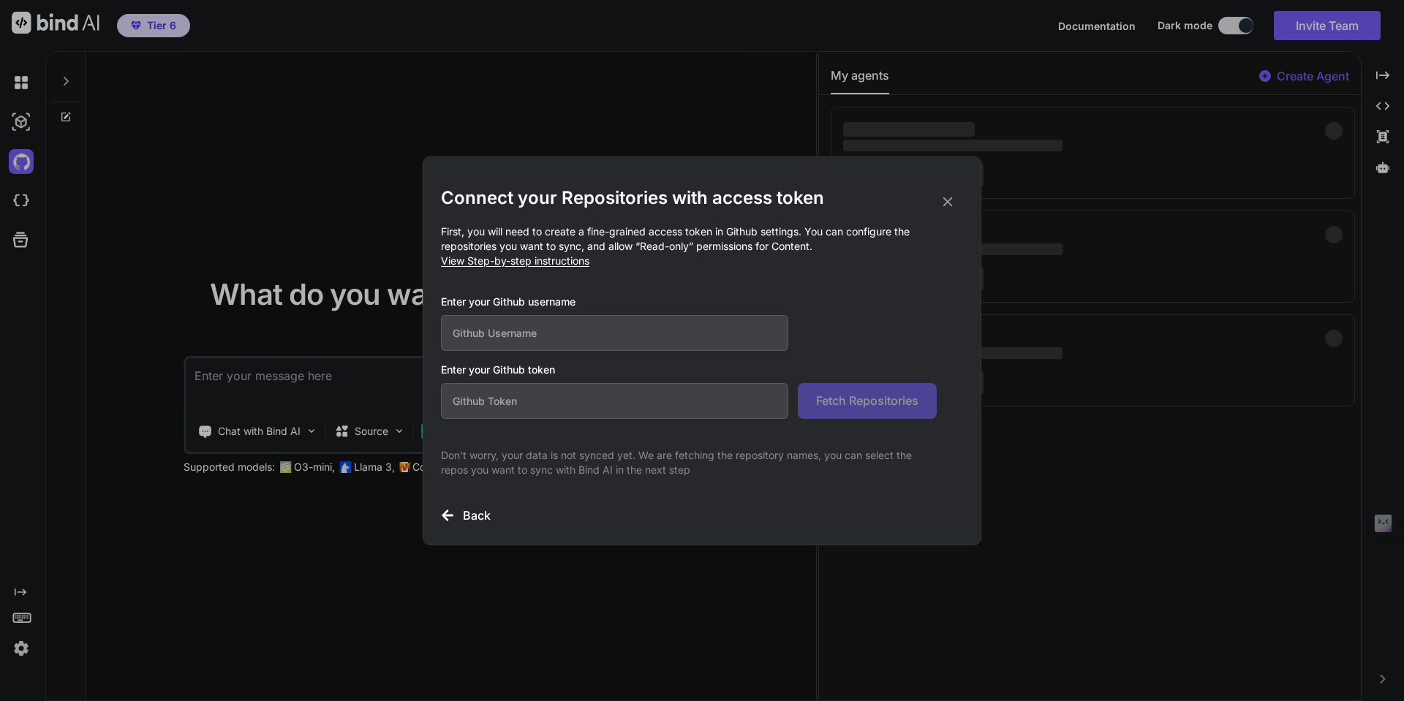
click at [583, 332] on input "text" at bounding box center [614, 333] width 347 height 36
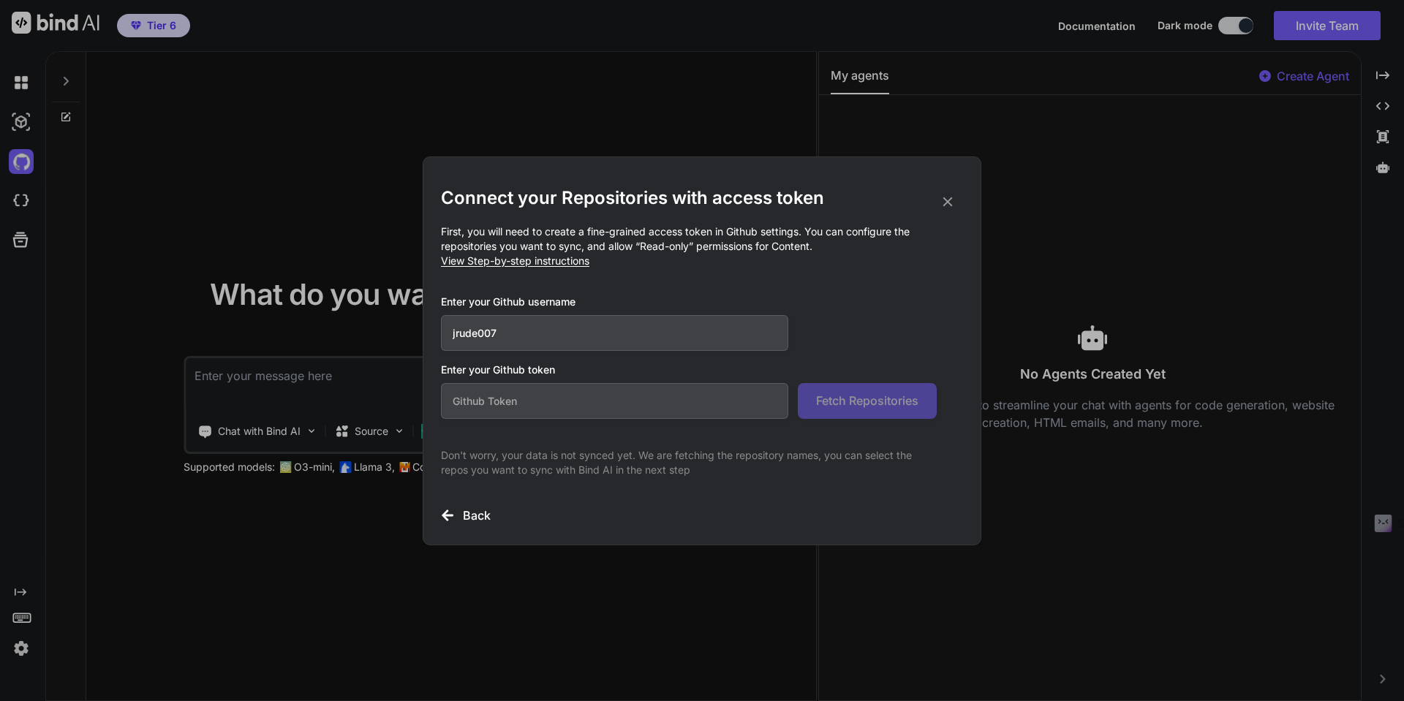
type input "jrude007"
click at [541, 405] on input "text" at bounding box center [614, 401] width 347 height 36
click at [544, 263] on span "View Step-by-step instructions" at bounding box center [515, 261] width 148 height 12
click at [710, 396] on input "text" at bounding box center [614, 401] width 347 height 36
click at [950, 202] on icon at bounding box center [948, 202] width 16 height 16
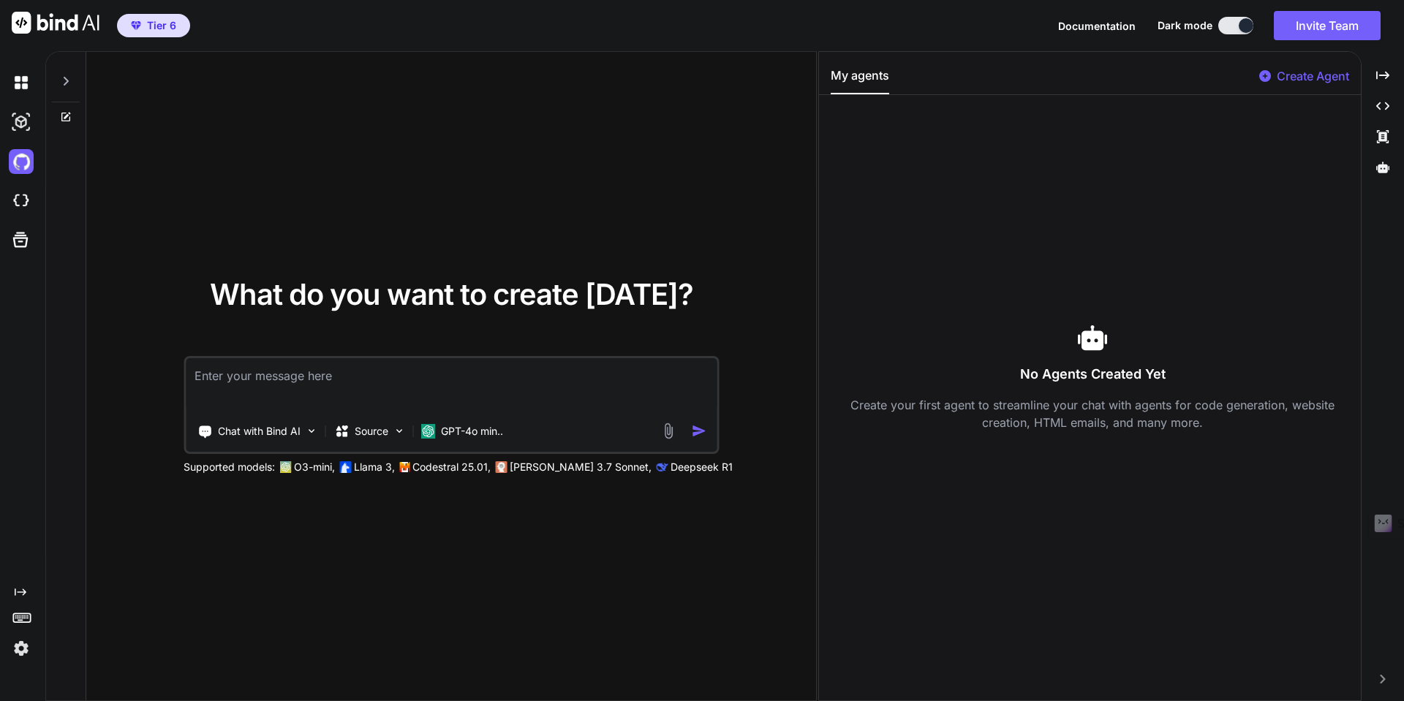
click at [19, 647] on img at bounding box center [21, 648] width 25 height 25
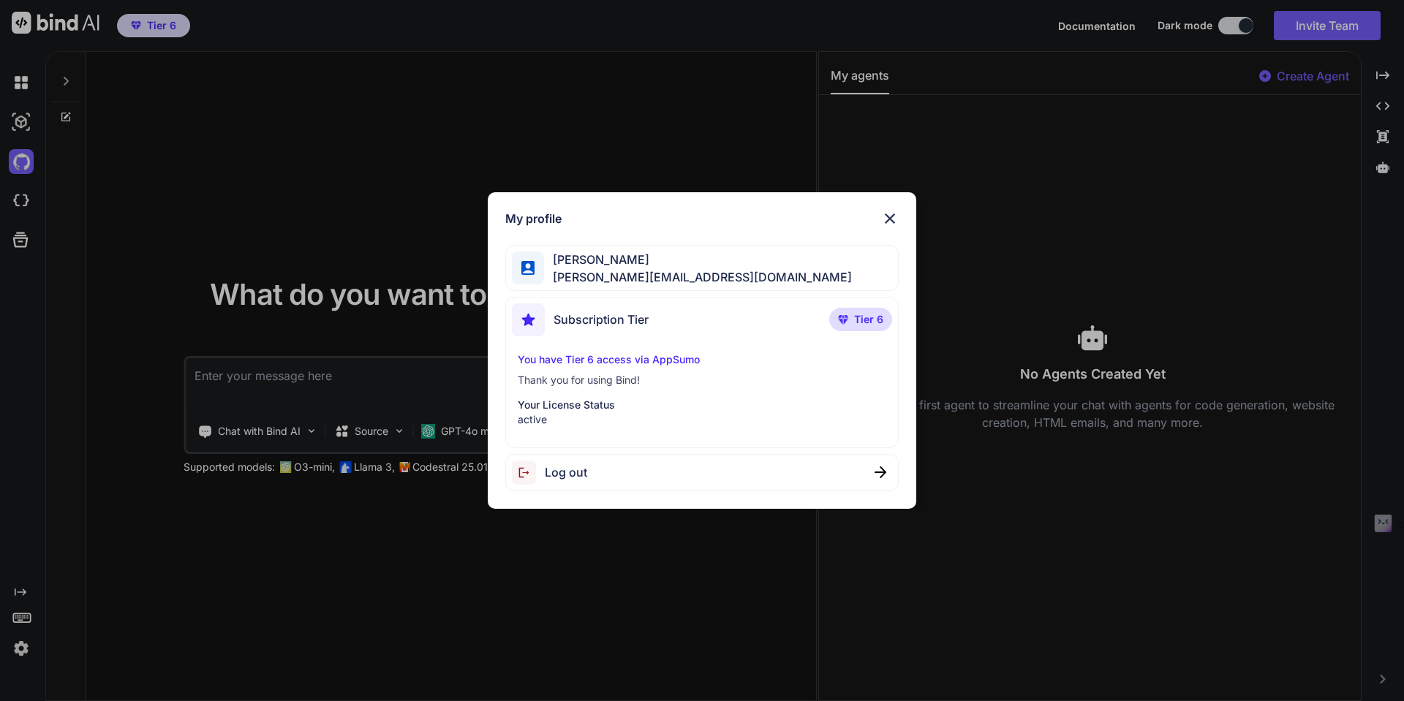
click at [891, 215] on img at bounding box center [890, 219] width 18 height 18
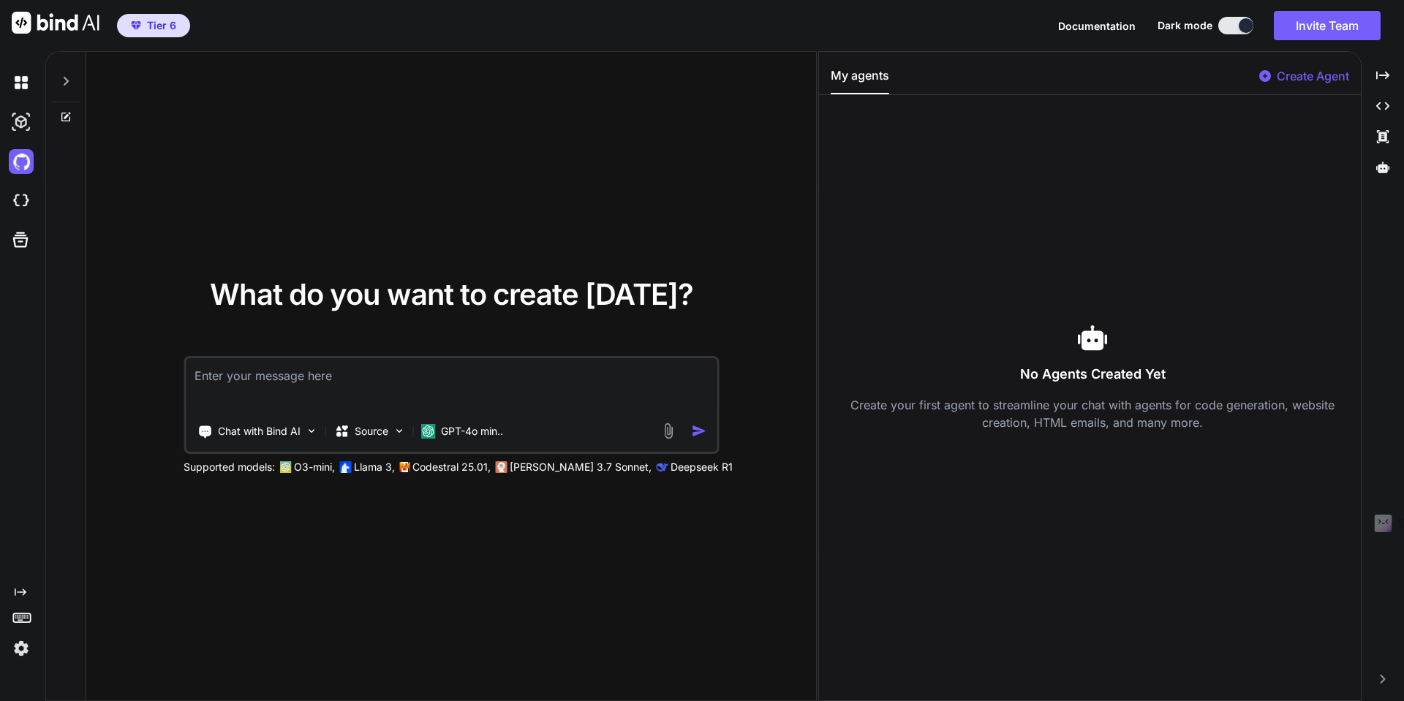
click at [20, 592] on icon "Created with Pixso." at bounding box center [21, 593] width 12 height 12
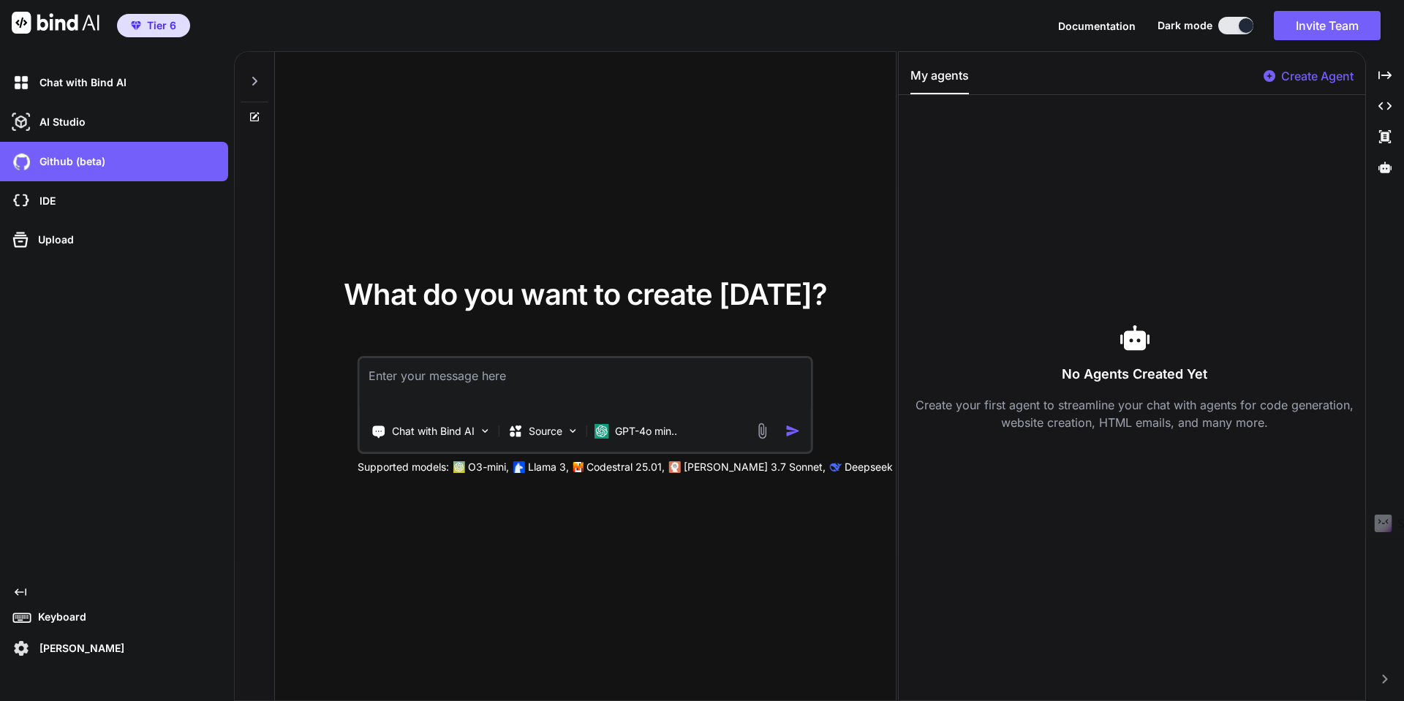
click at [21, 592] on icon at bounding box center [21, 592] width 12 height 7
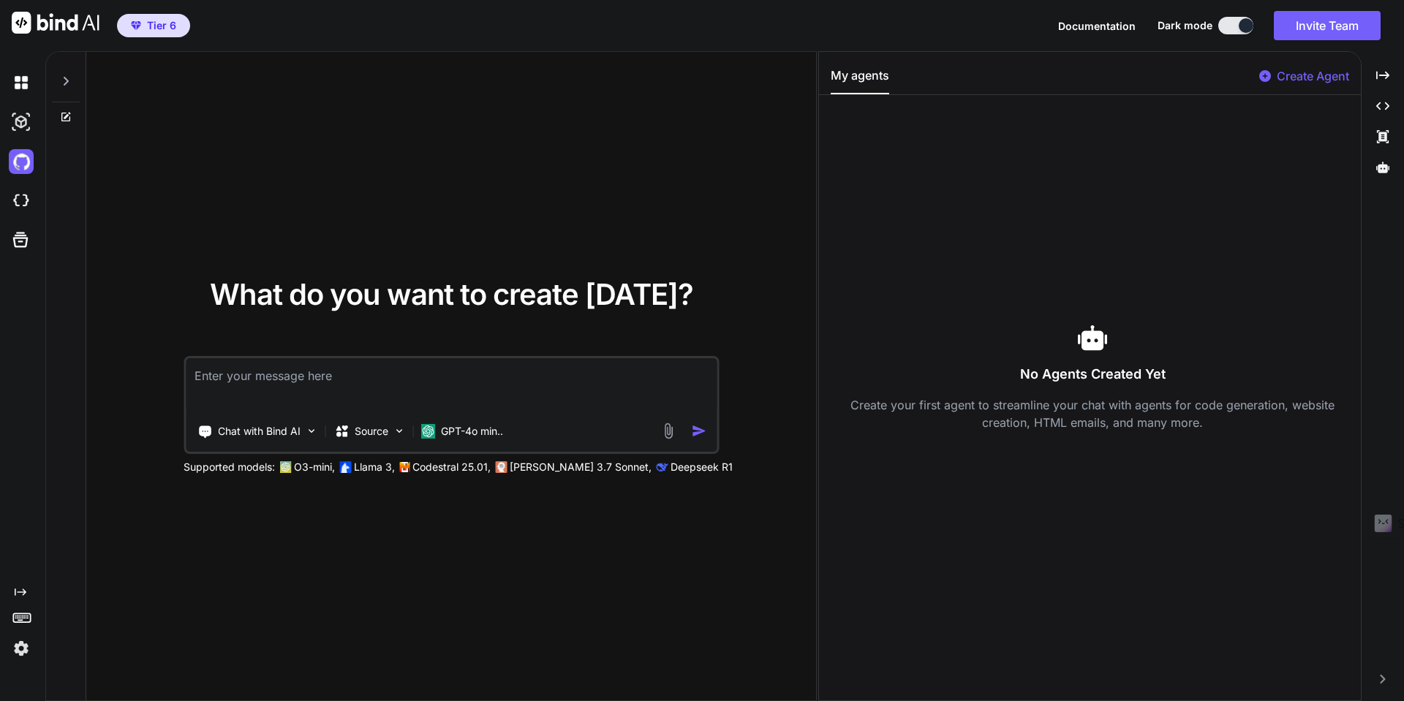
click at [21, 651] on img at bounding box center [21, 648] width 25 height 25
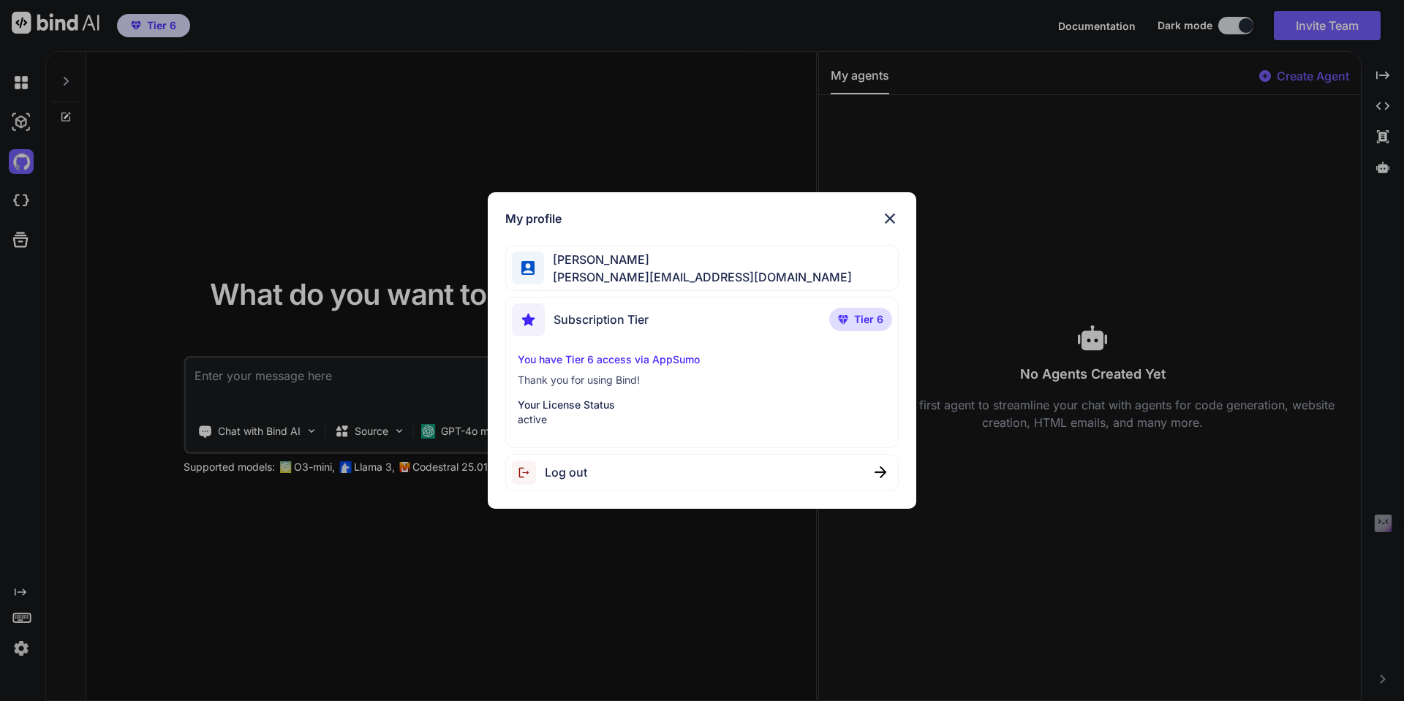
click at [890, 219] on img at bounding box center [890, 219] width 18 height 18
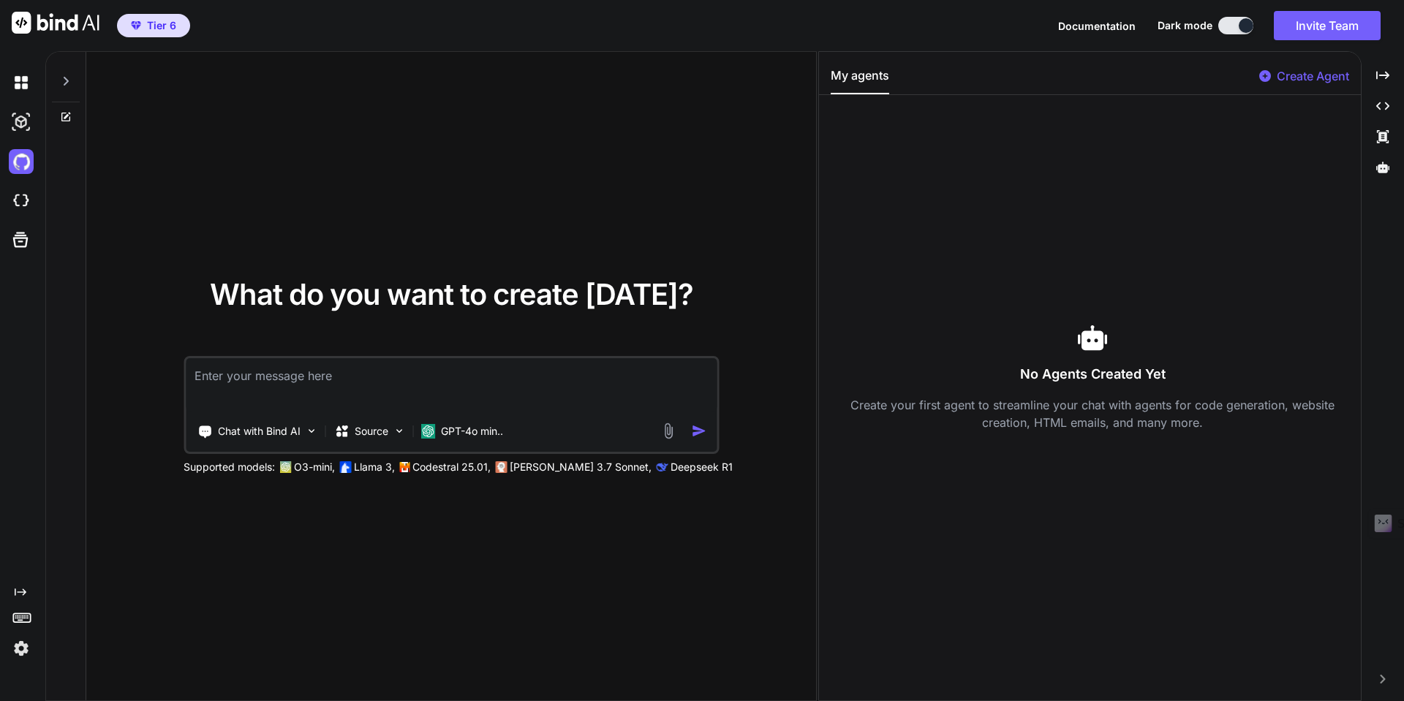
click at [286, 377] on textarea at bounding box center [451, 385] width 531 height 54
type textarea "step by step on how to obtain a github token"
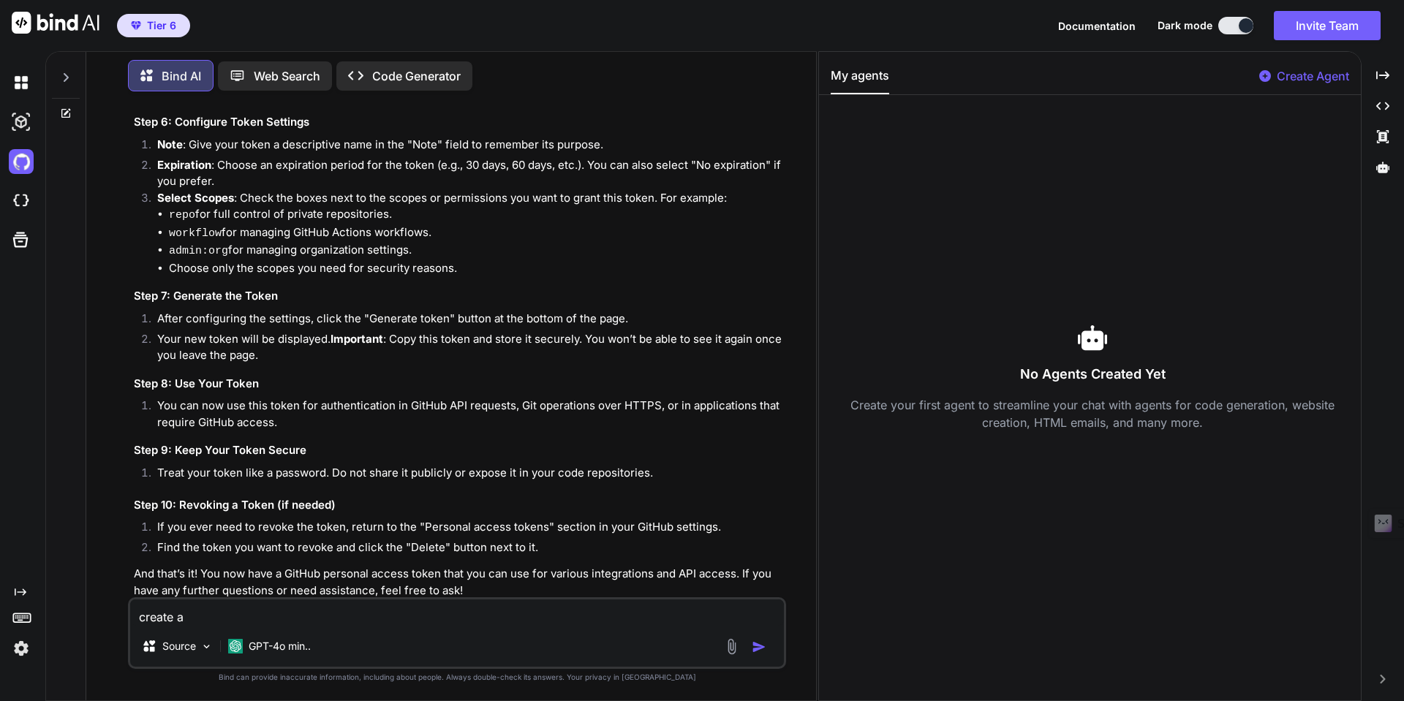
scroll to position [541, 0]
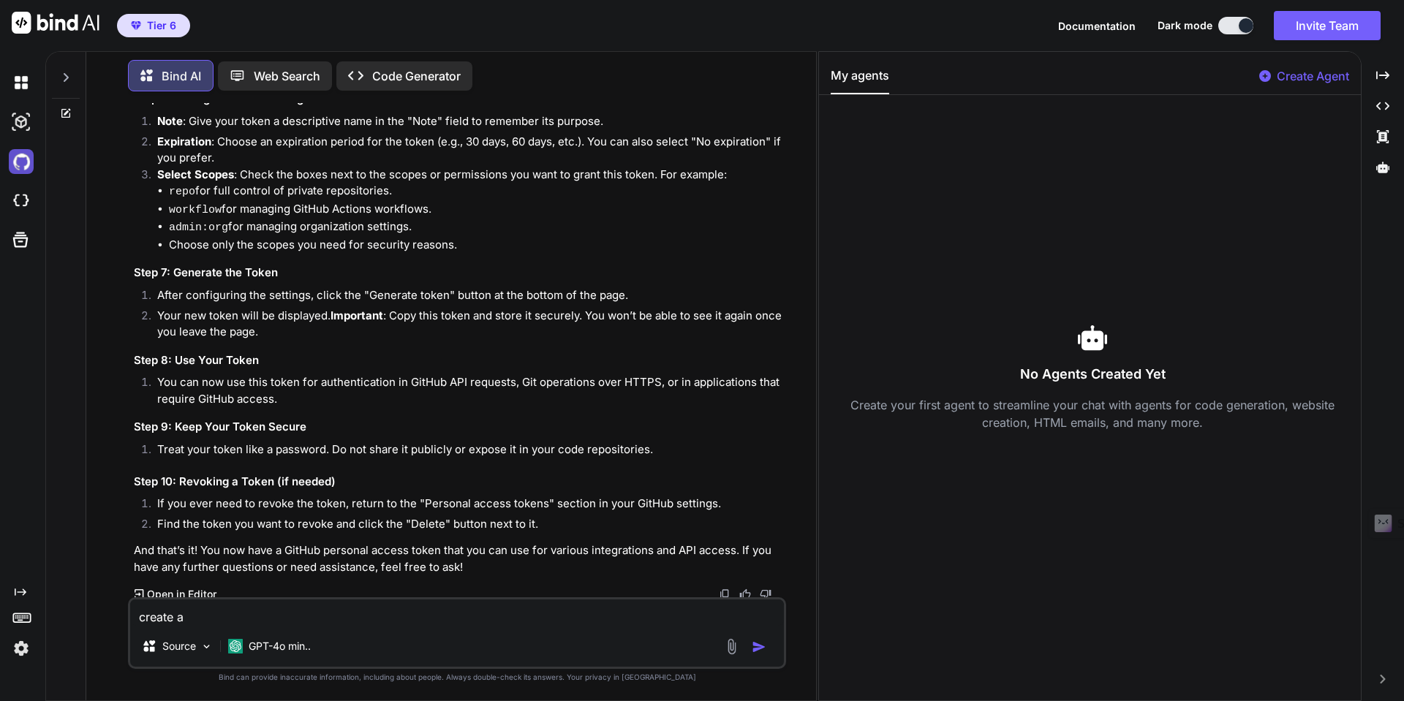
click at [22, 164] on img at bounding box center [21, 161] width 25 height 25
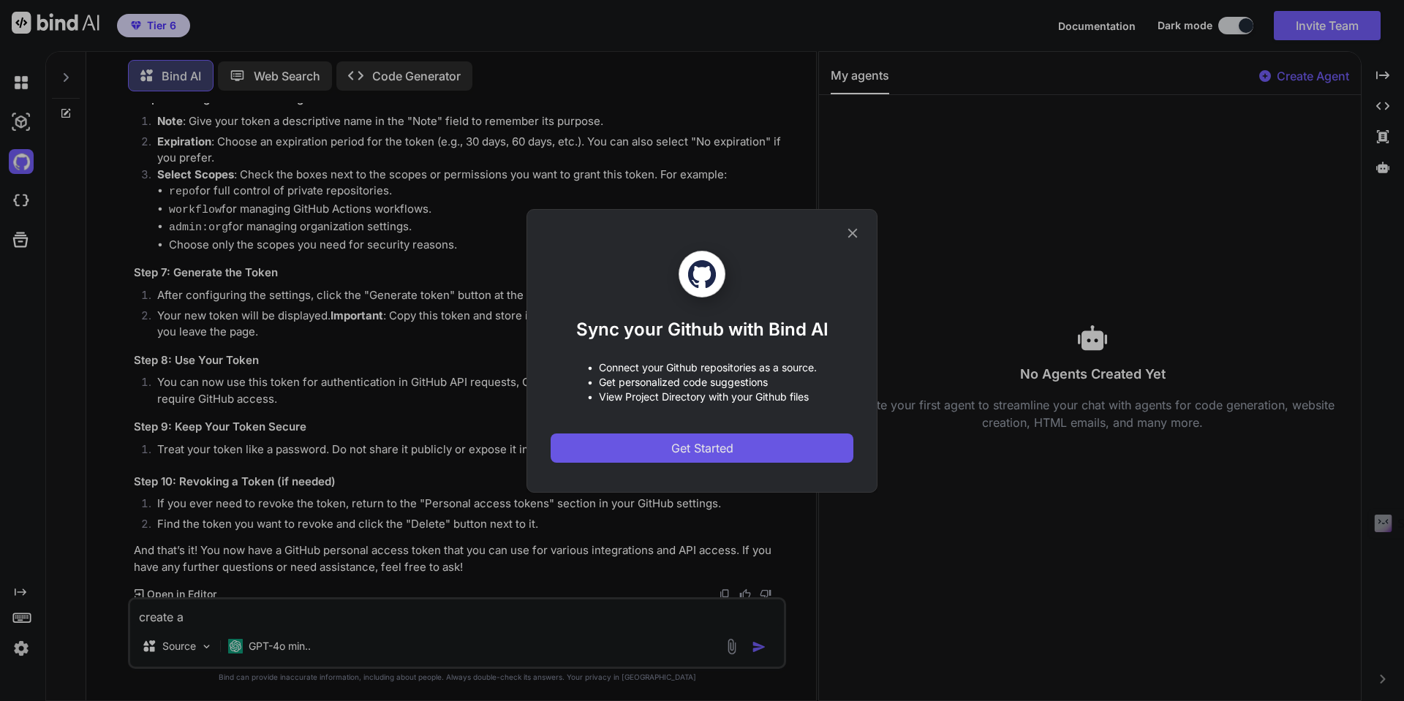
click at [664, 445] on button "Get Started" at bounding box center [702, 448] width 303 height 29
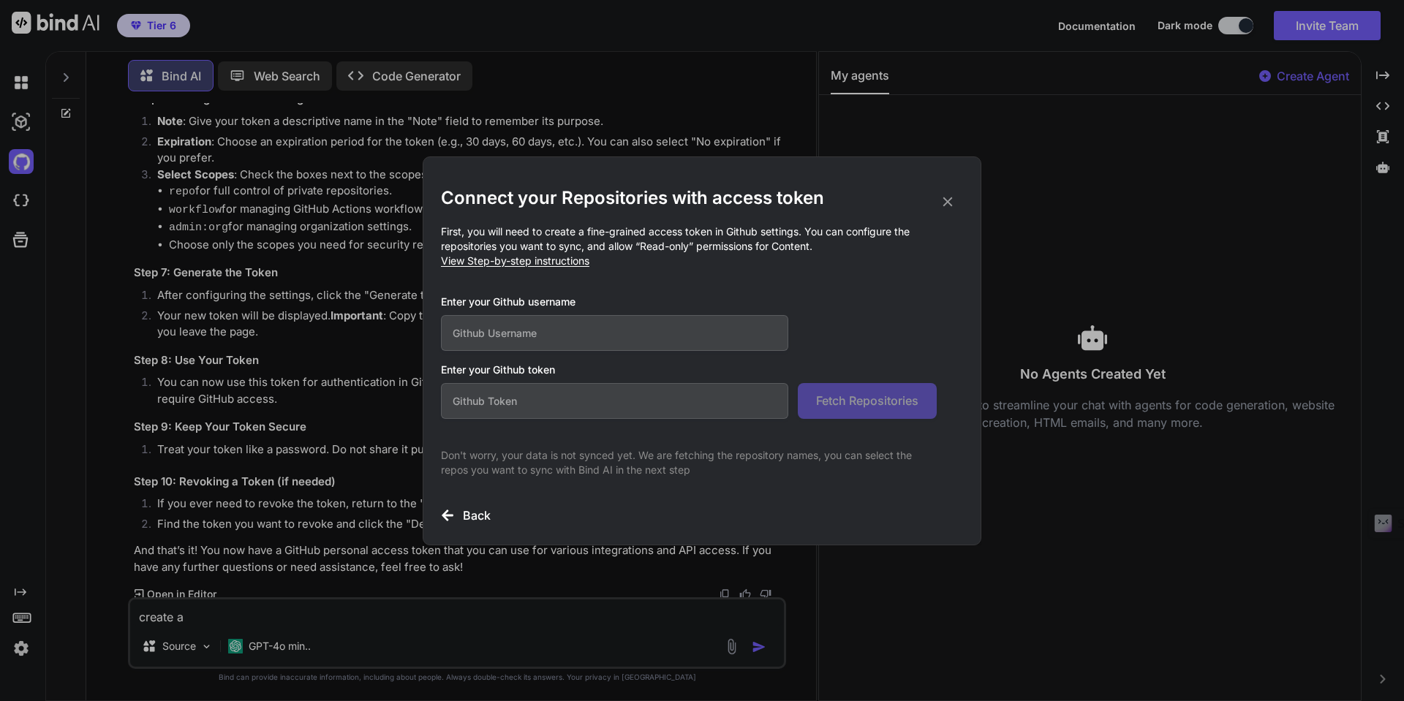
click at [579, 342] on input "text" at bounding box center [614, 333] width 347 height 36
type input "jrude007"
click at [584, 404] on input "text" at bounding box center [614, 401] width 347 height 36
paste input "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"
type input "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"
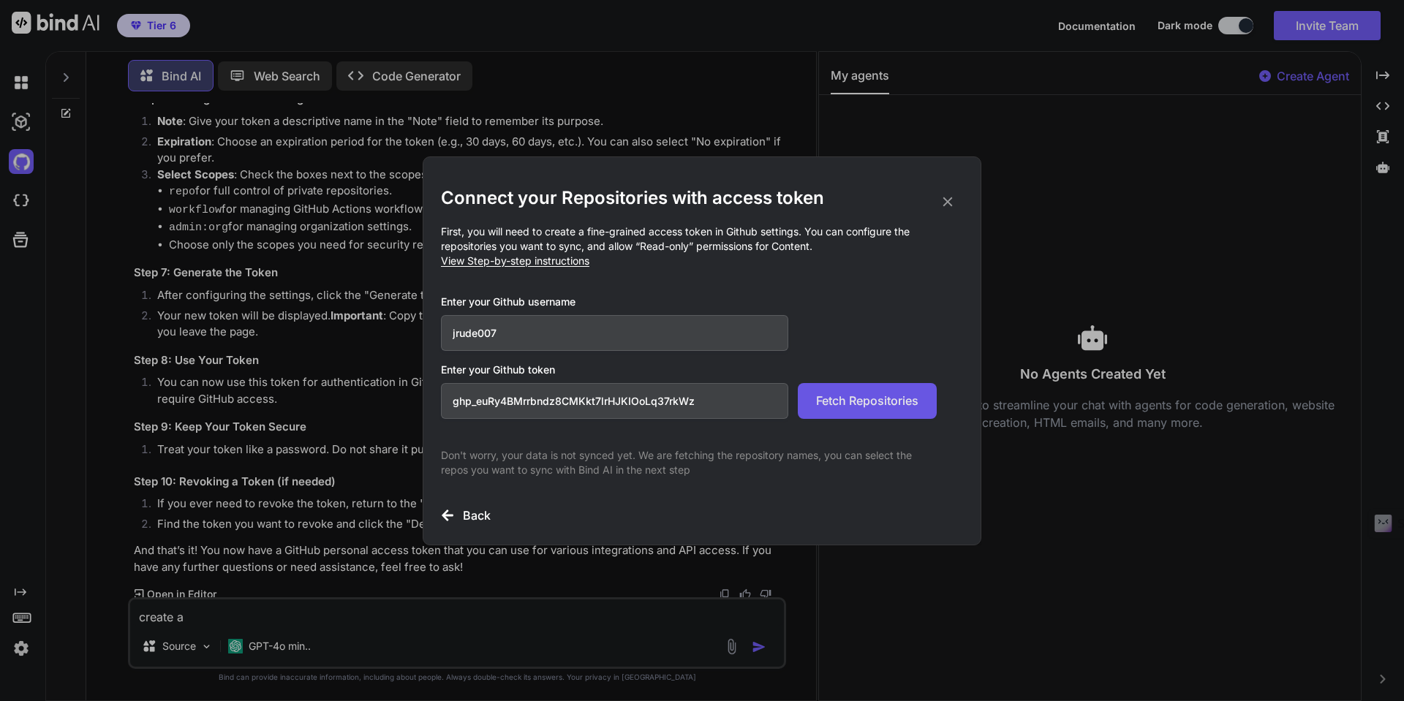
click at [850, 405] on span "Fetch Repositories" at bounding box center [867, 401] width 102 height 18
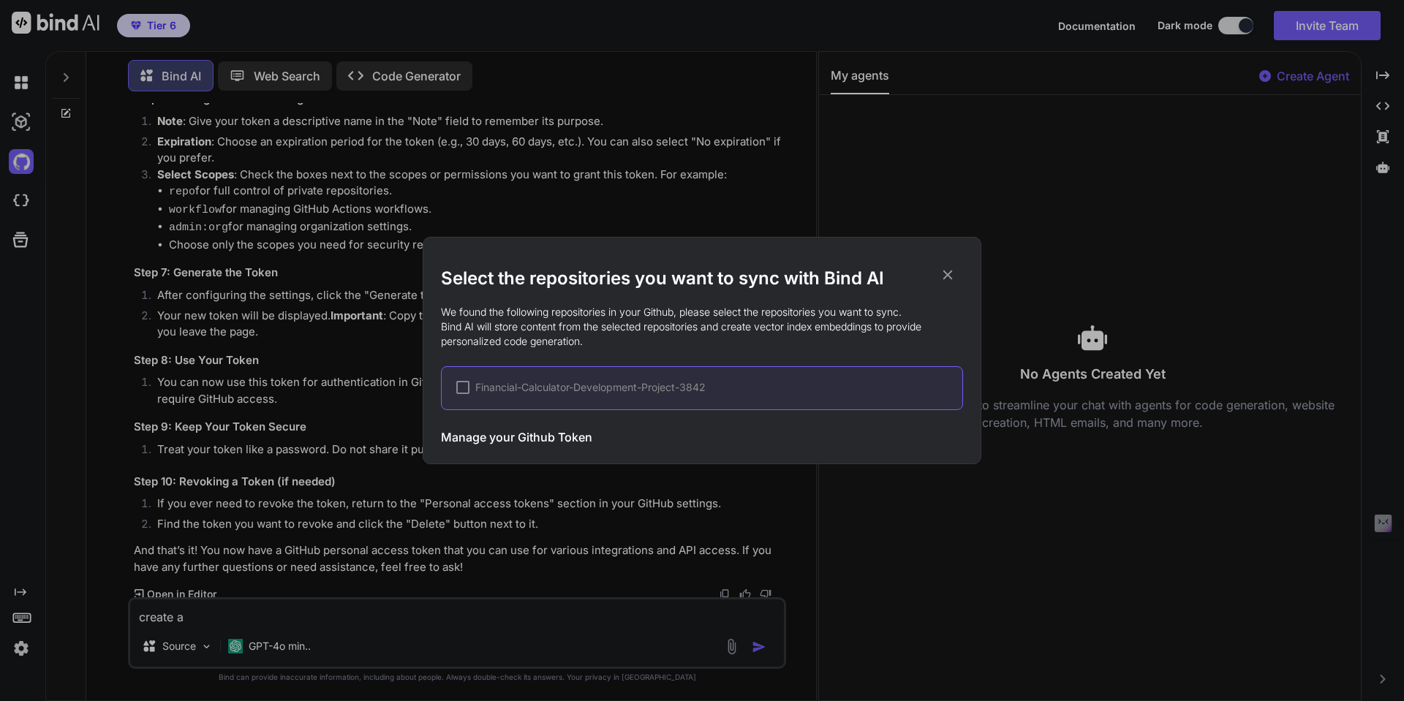
click at [949, 274] on icon at bounding box center [949, 276] width 10 height 10
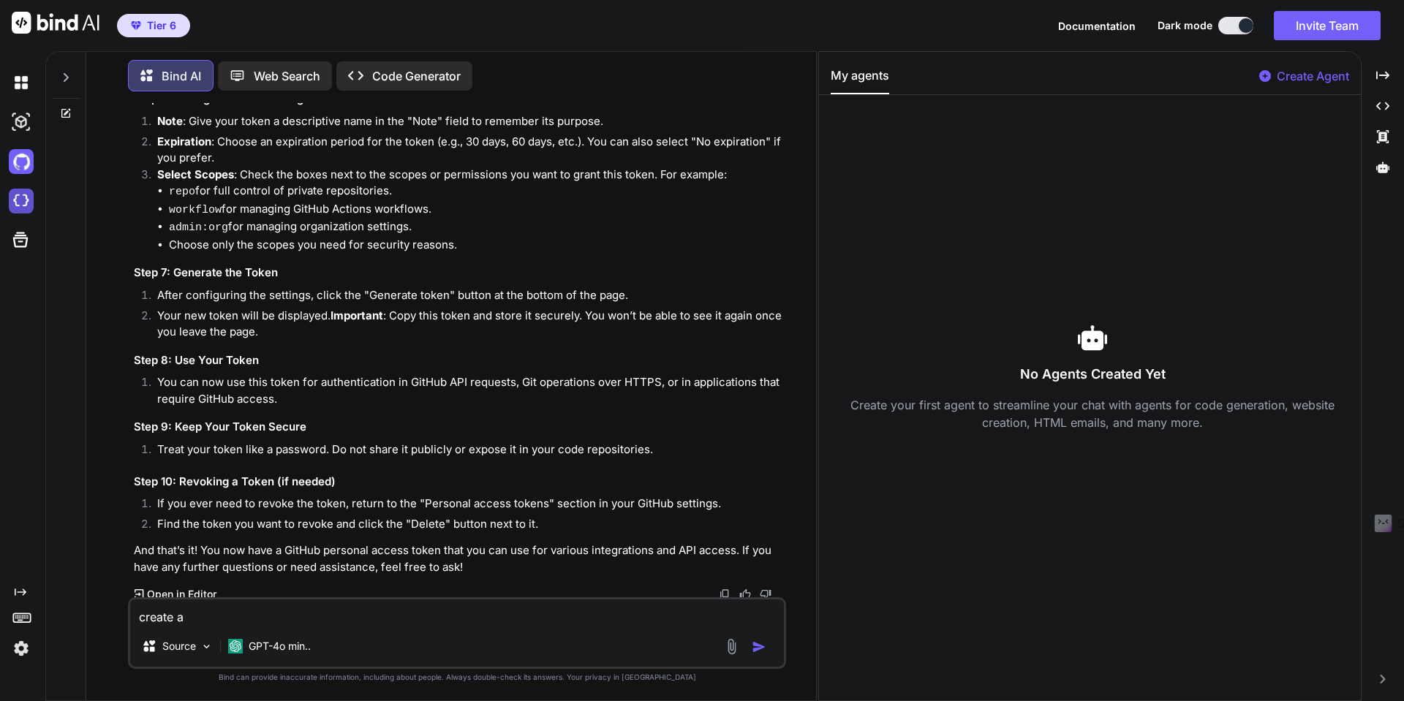
click at [16, 192] on img at bounding box center [21, 201] width 25 height 25
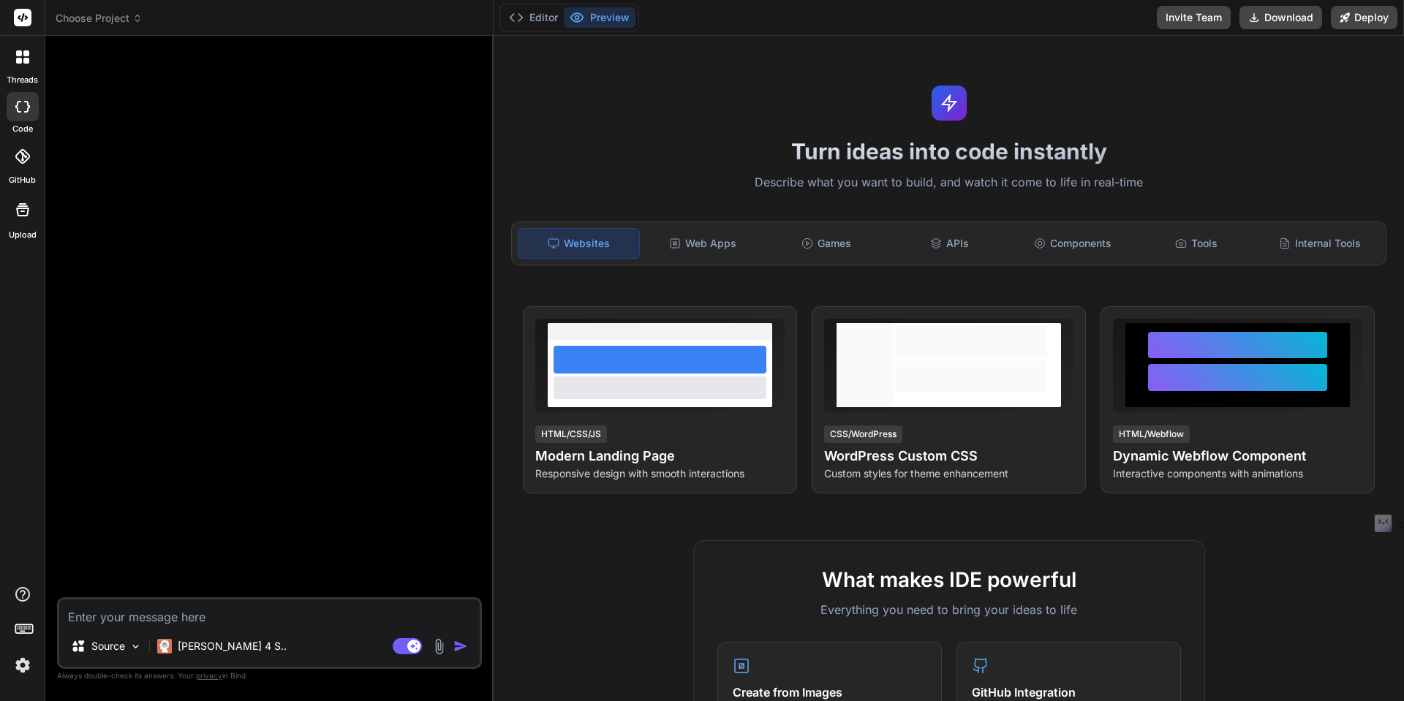
type textarea "x"
click at [719, 247] on div "Web Apps" at bounding box center [703, 243] width 121 height 31
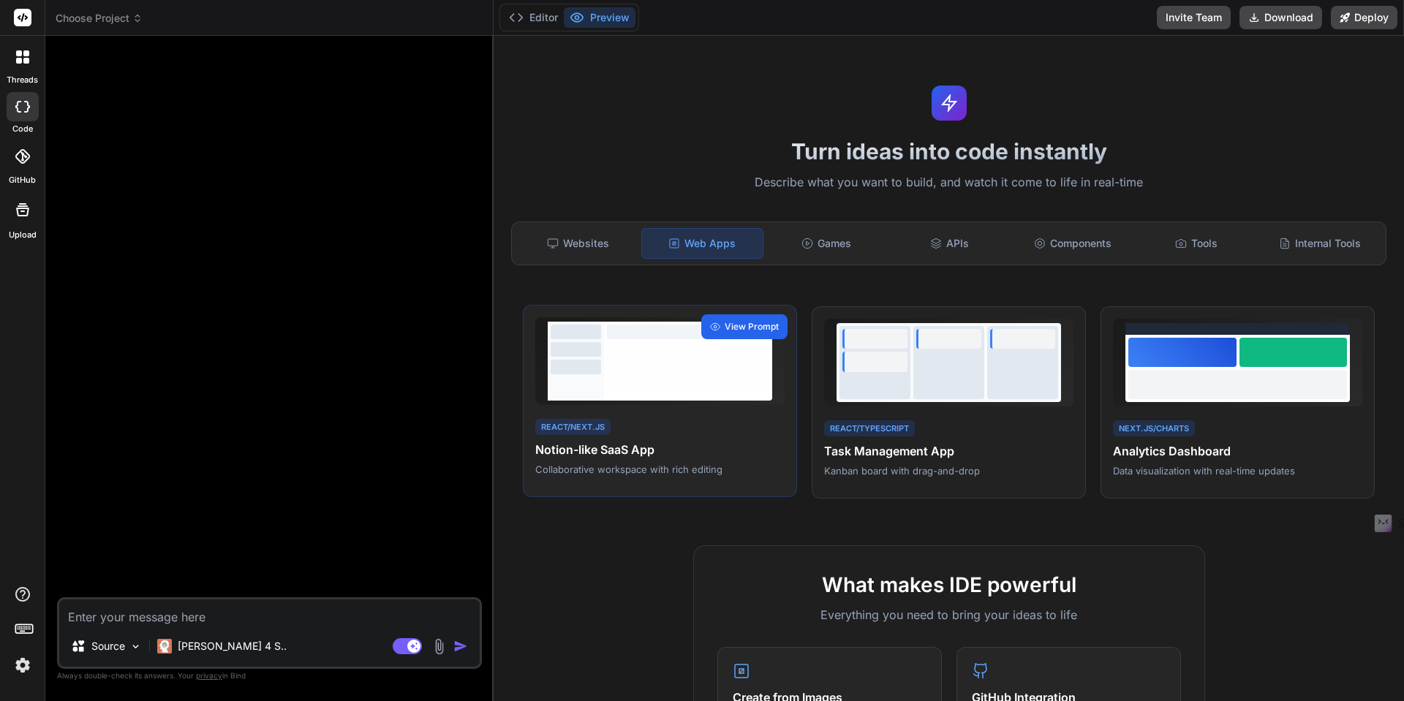
click at [714, 327] on icon at bounding box center [715, 327] width 10 height 10
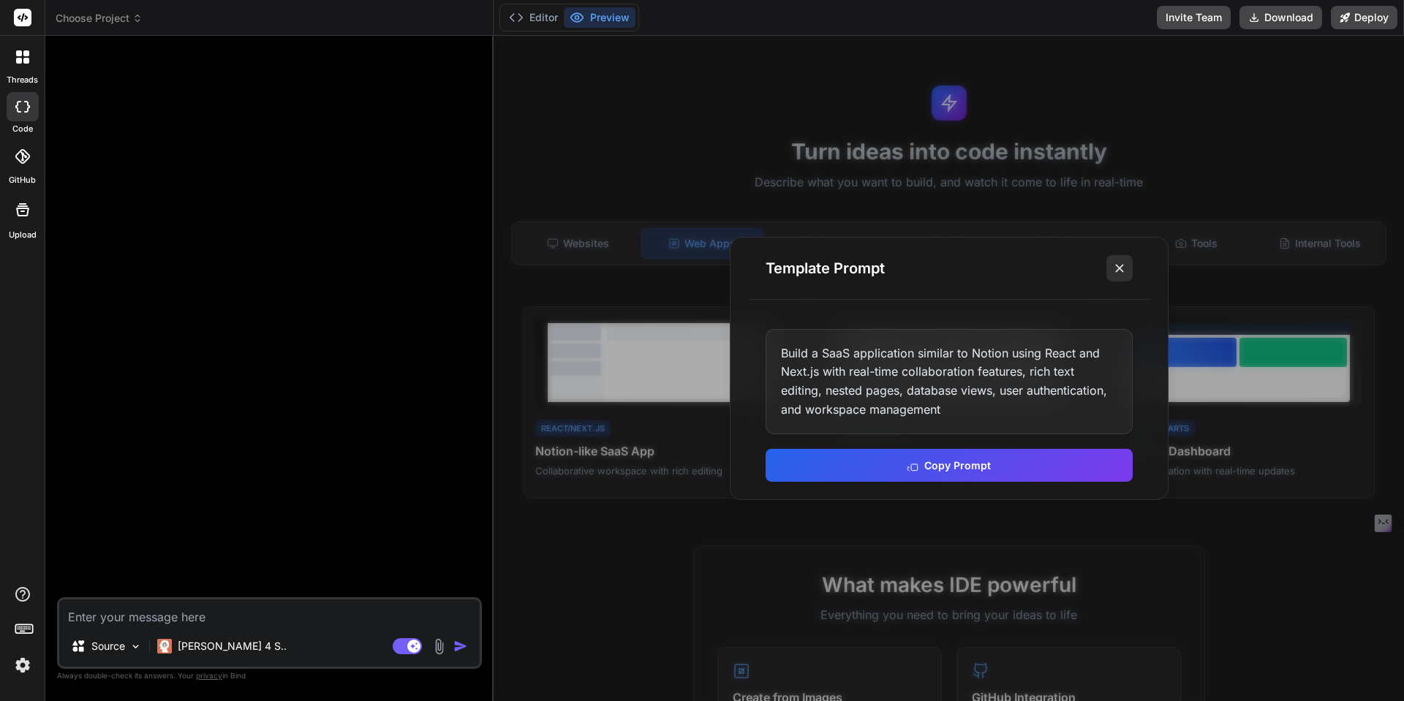
click at [1122, 272] on icon at bounding box center [1120, 268] width 15 height 15
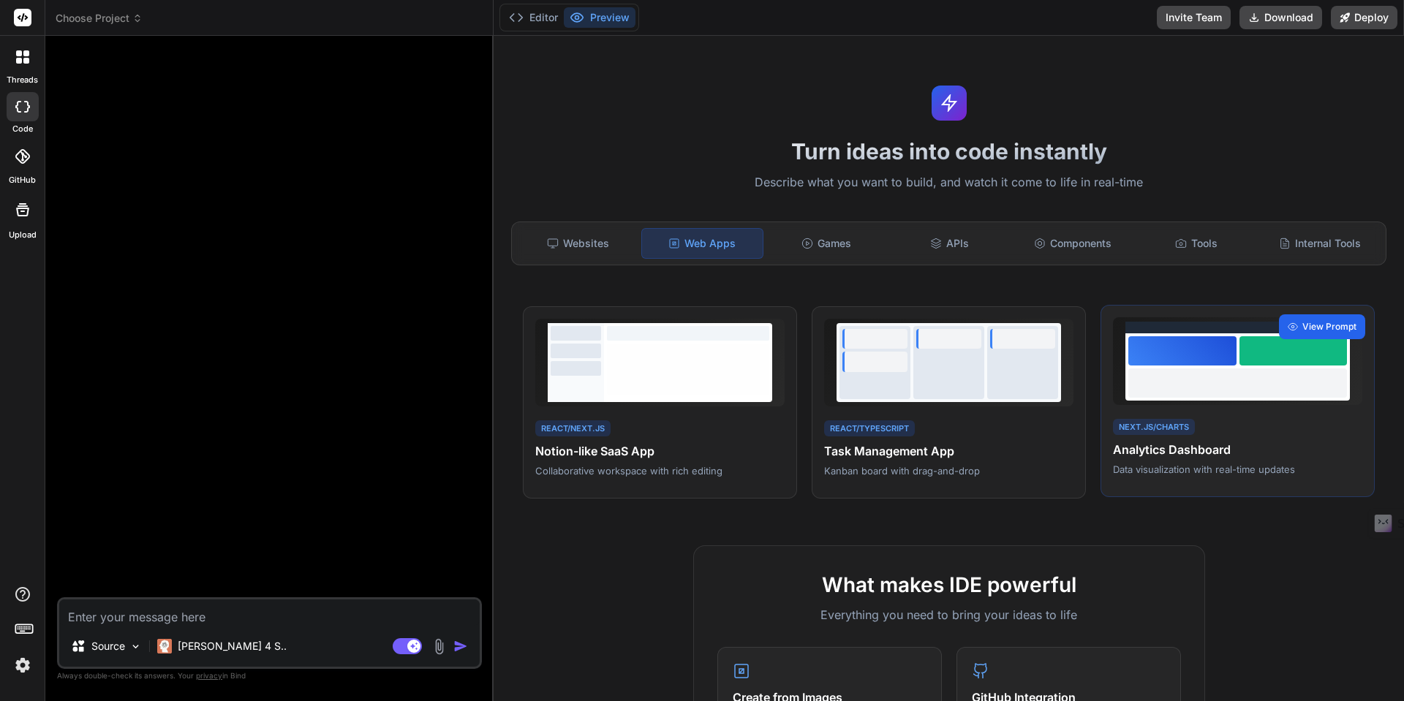
click at [1314, 327] on span "View Prompt" at bounding box center [1330, 326] width 54 height 13
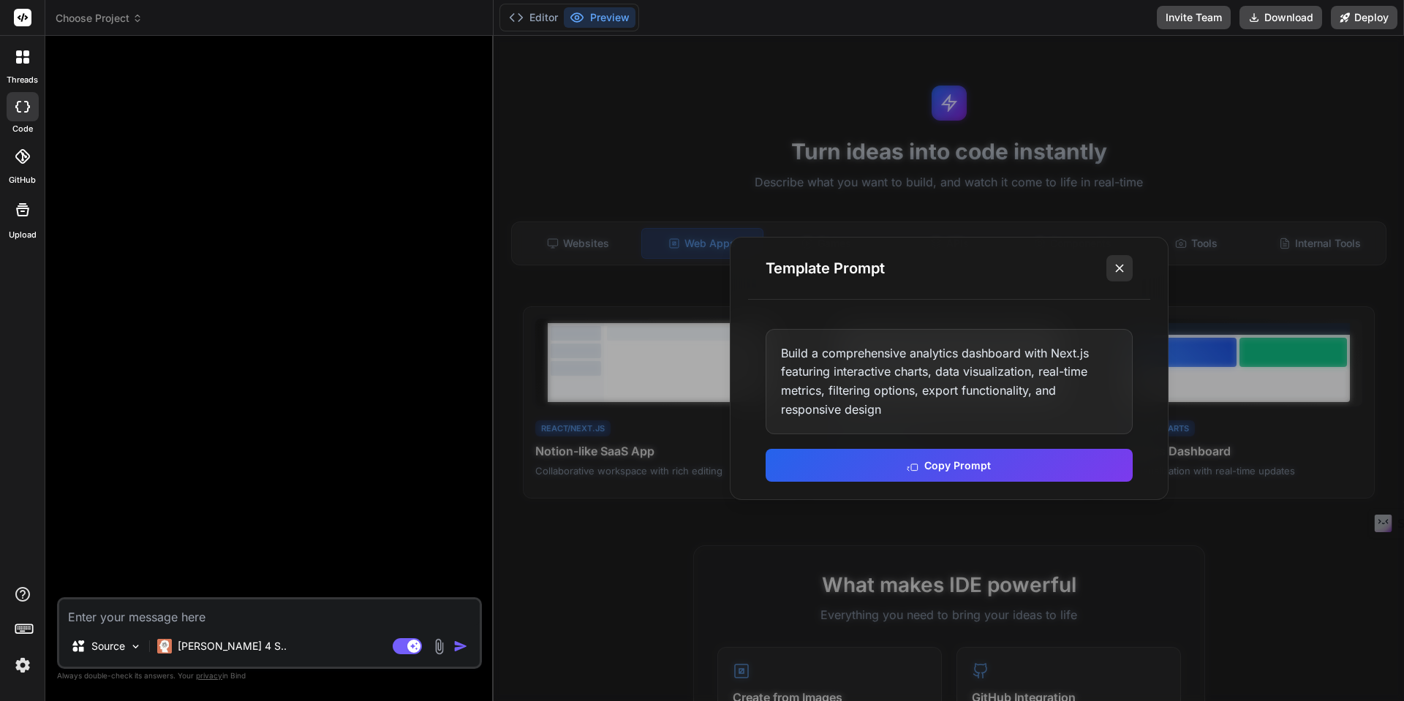
click at [1116, 269] on icon at bounding box center [1120, 268] width 15 height 15
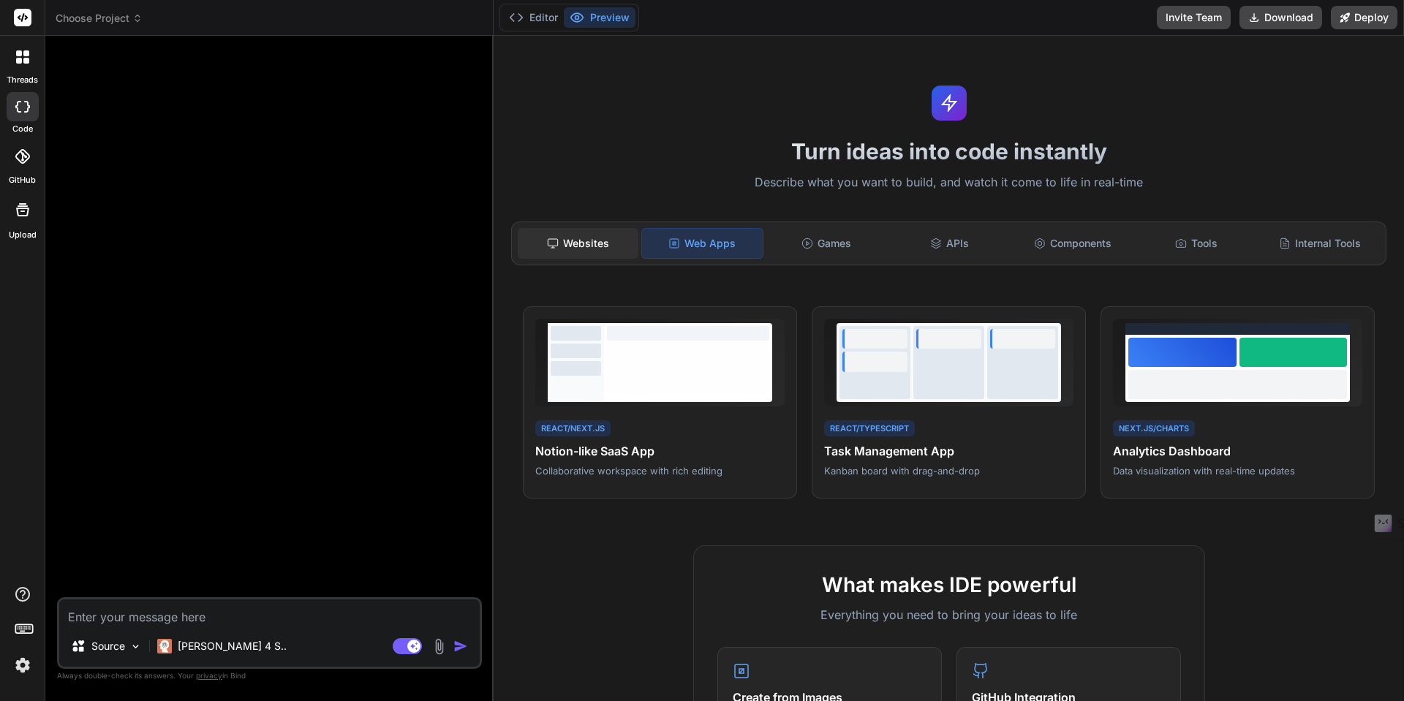
click at [575, 244] on div "Websites" at bounding box center [578, 243] width 121 height 31
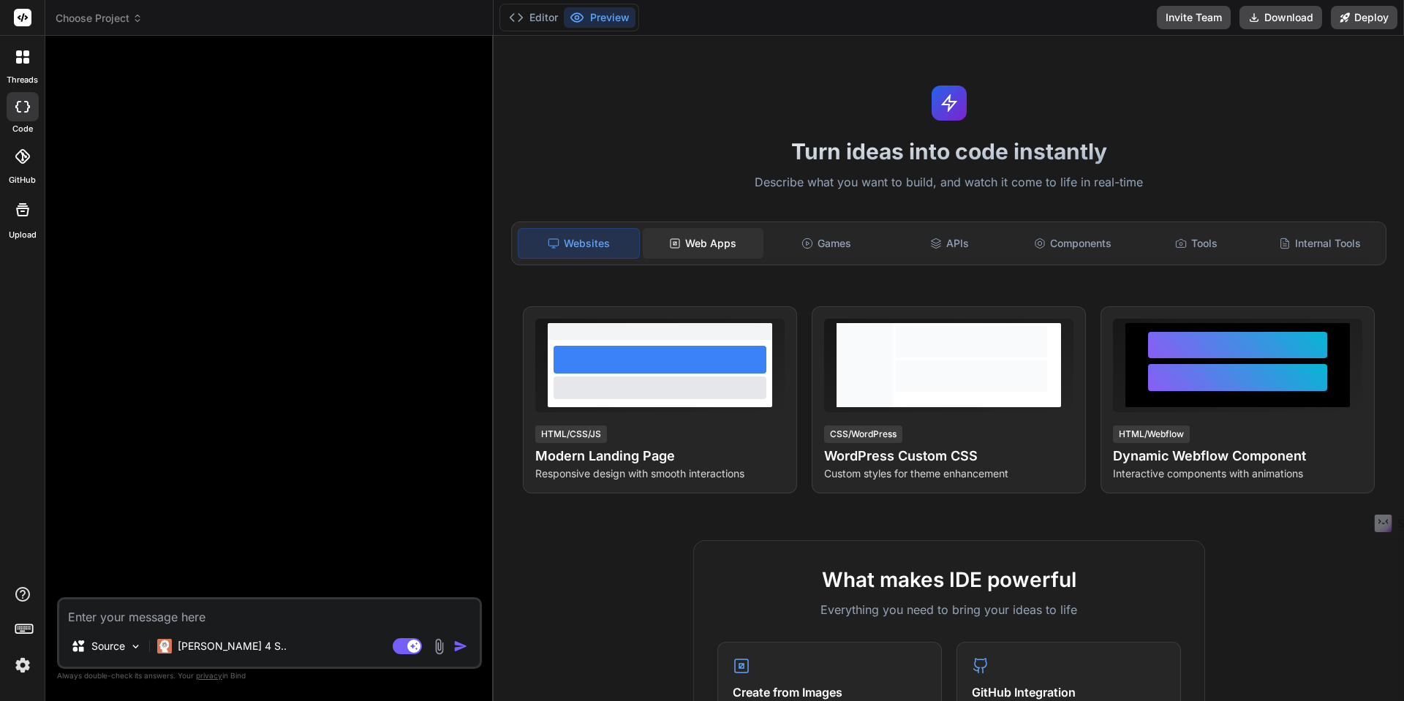
click at [715, 249] on div "Web Apps" at bounding box center [703, 243] width 121 height 31
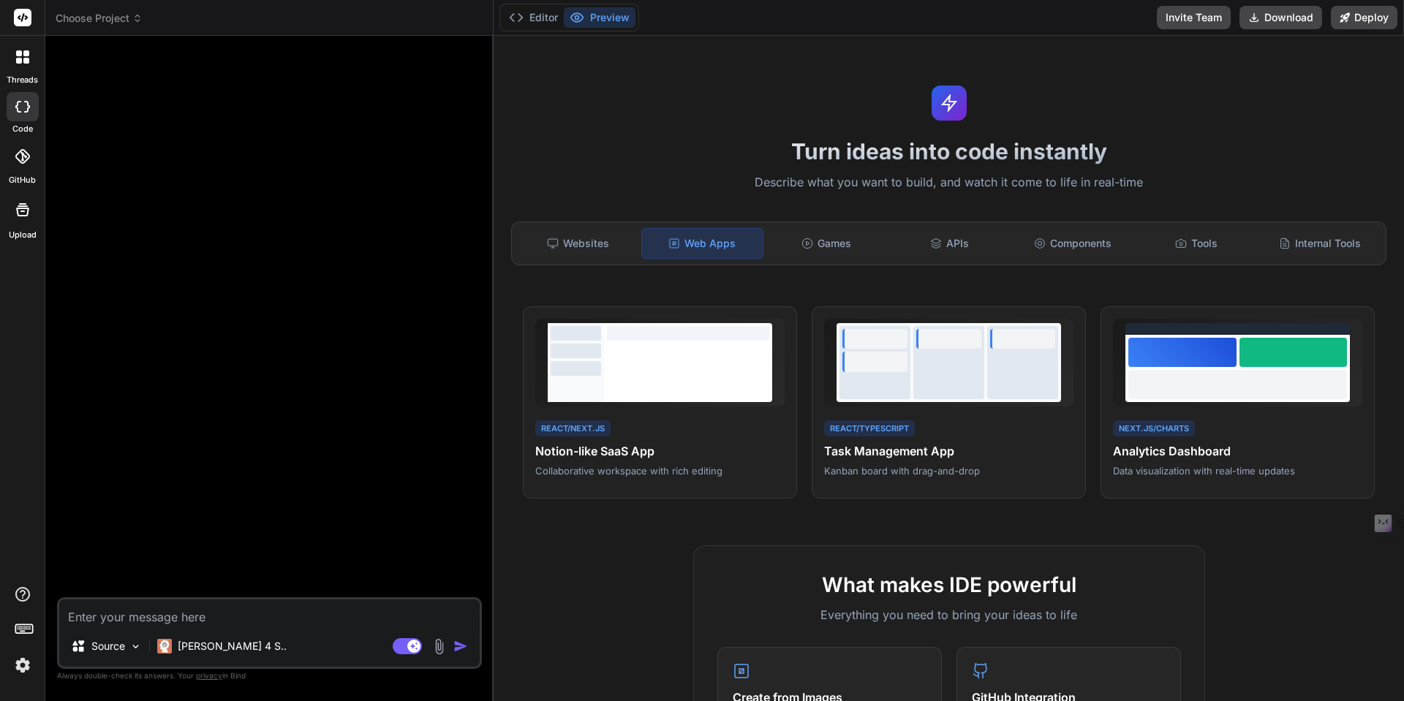
paste textarea "L'ip dolorsi "Ame CONS Adipi Elits" - d eiusmodtempor incid utlabo-etdol magnaa…"
type textarea "L'ip dolorsi "Ame CONS Adipi Elits" - d eiusmodtempor incid utlabo-etdol magnaa…"
type textarea "x"
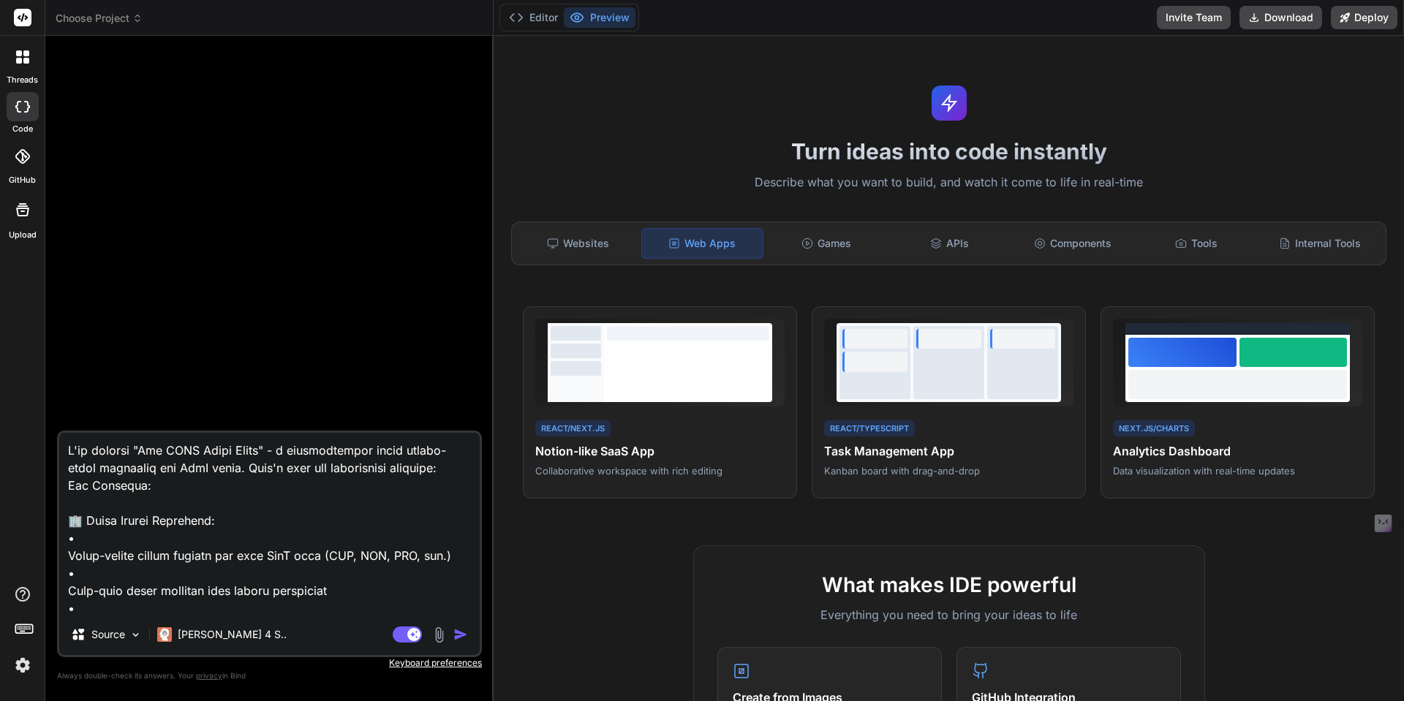
click at [69, 452] on textarea at bounding box center [269, 523] width 421 height 181
click at [68, 451] on textarea at bounding box center [269, 523] width 421 height 181
paste textarea "I'll create "The SAAS [PERSON_NAME] Index" - a stock market-style dashboard for…"
type textarea "L'ip dolors "Ame CONS Adipi Elits" - d eiusm tempor-incid utlaboree dol MagN al…"
type textarea "x"
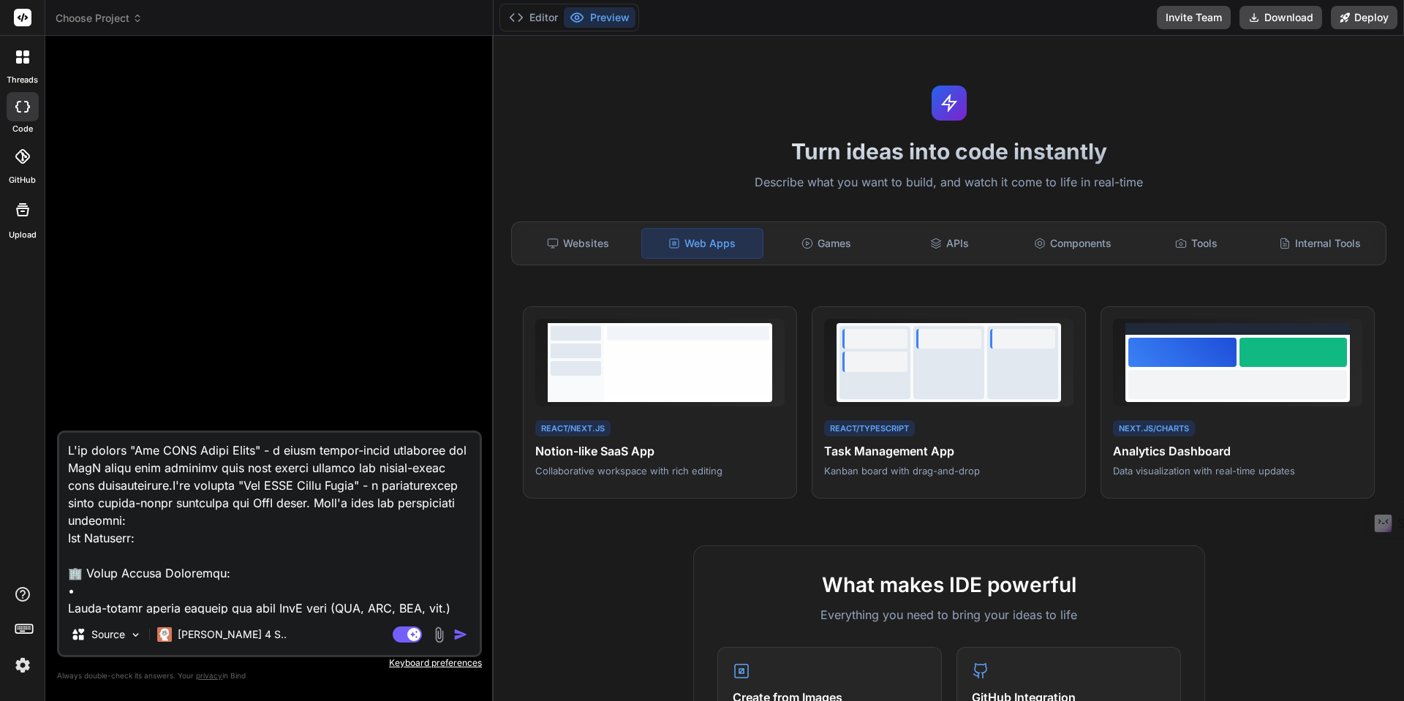
click at [69, 452] on textarea at bounding box center [269, 523] width 421 height 181
paste textarea "build an app that displays software as a service "saas" tools in a stock market…"
type textarea "lorem ip dol sita consecte adipisci el s doeiusm "temp" incid ut l etdol magnaa…"
type textarea "x"
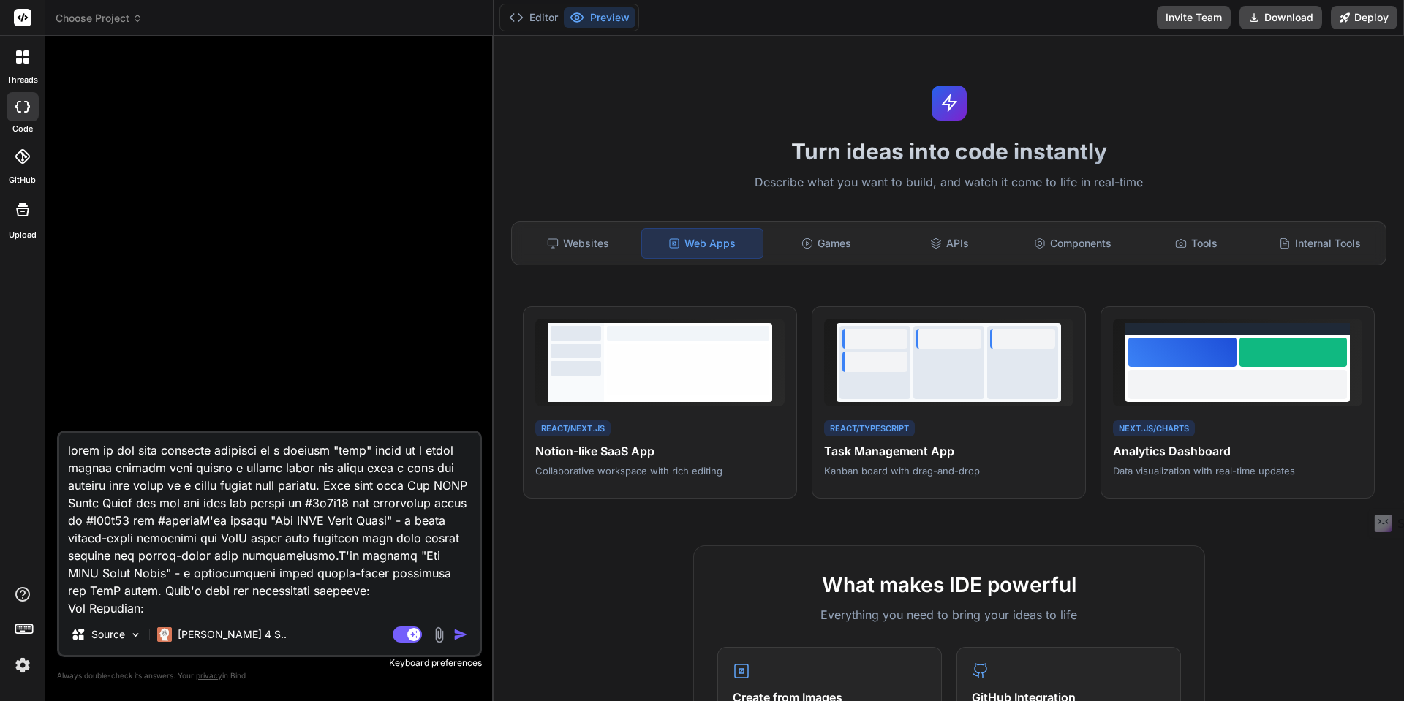
type textarea "lorem ip dol sita consecte adipisci el s doeiusm "temp" incid ut l etdol magnaa…"
type textarea "x"
type textarea "lorem ip dol sita consecte adipisci el s doeiusm "temp" incid ut l etdol magnaa…"
type textarea "x"
type textarea "lorem ip dol sita consecte adipisci el s doeiusm "temp" incid ut l etdol magnaa…"
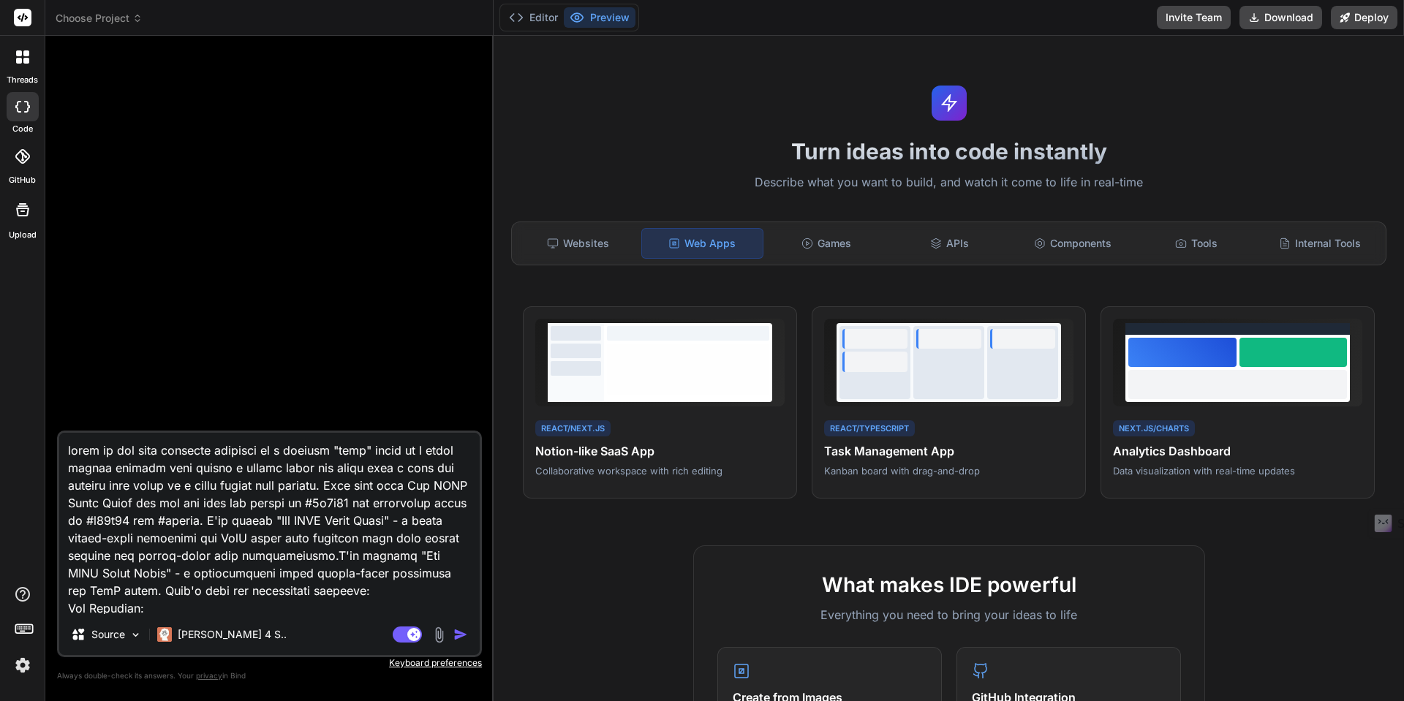
type textarea "x"
type textarea "lorem ip dol sita consecte adipisci el s doeiusm "temp" incid ut l etdol magnaa…"
type textarea "x"
type textarea "lorem ip dol sita consecte adipisci el s doeiusm "temp" incid ut l etdol magnaa…"
type textarea "x"
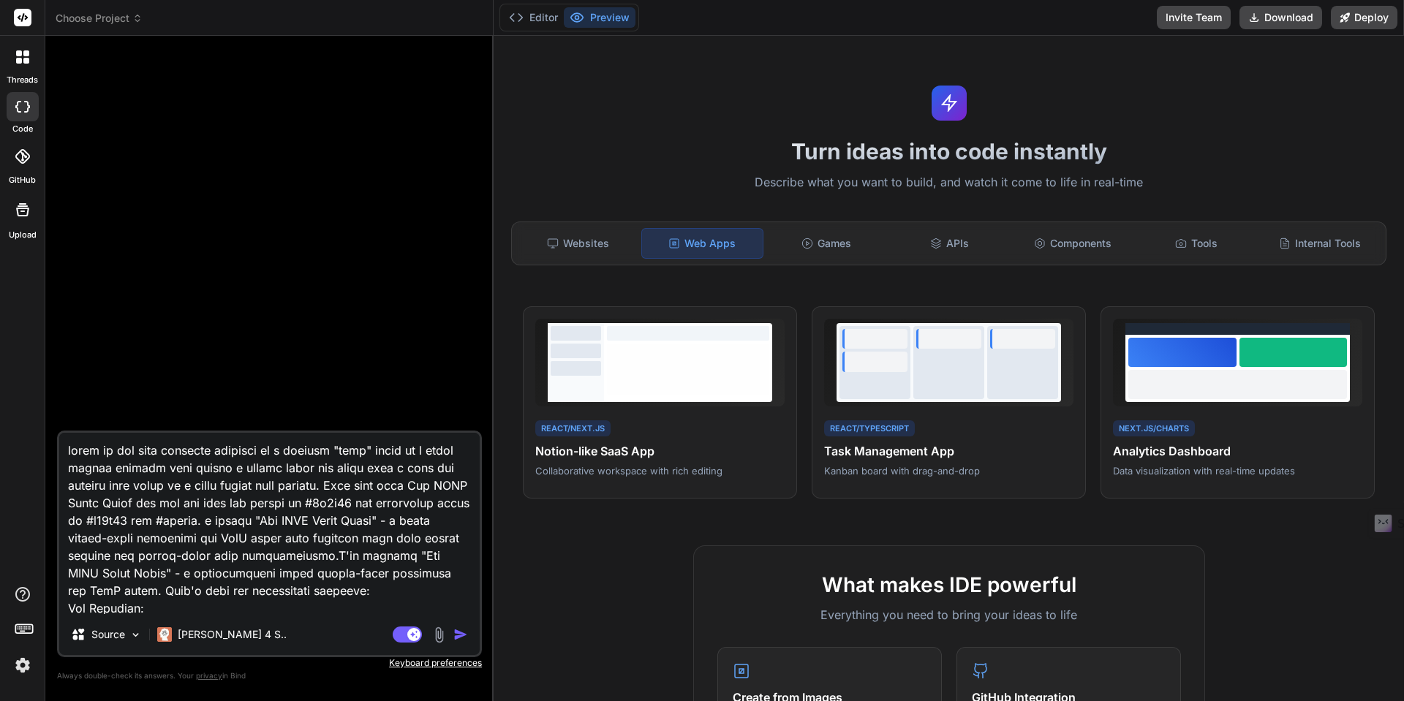
type textarea "lorem ip dol sita consecte adipisci el s doeiusm "temp" incid ut l etdol magnaa…"
type textarea "x"
type textarea "lorem ip dol sita consecte adipisci el s doeiusm "temp" incid ut l etdol magnaa…"
type textarea "x"
type textarea "lorem ip dol sita consecte adipisci el s doeiusm "temp" incid ut l etdol magnaa…"
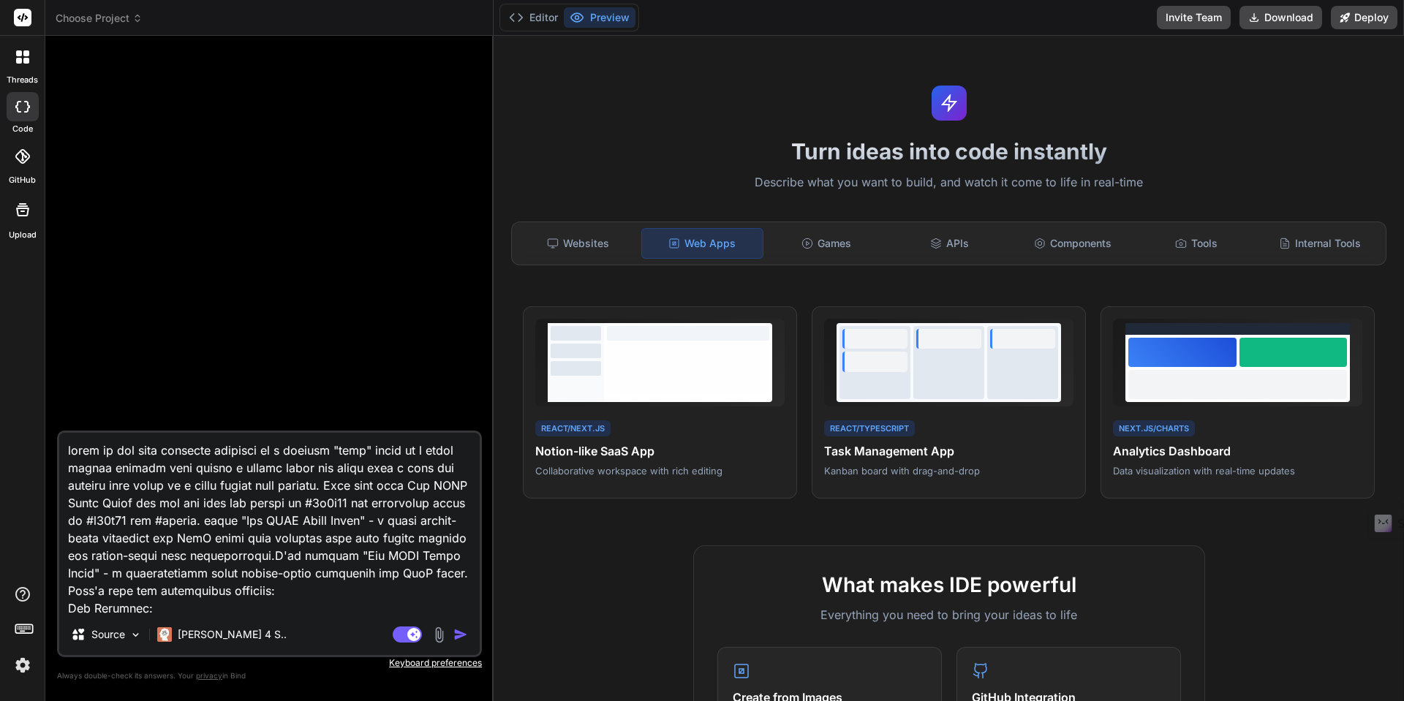
type textarea "x"
type textarea "lorem ip dol sita consecte adipisci el s doeiusm "temp" incid ut l etdol magnaa…"
type textarea "x"
type textarea "lorem ip dol sita consecte adipisci el s doeiusm "temp" incid ut l etdol magnaa…"
type textarea "x"
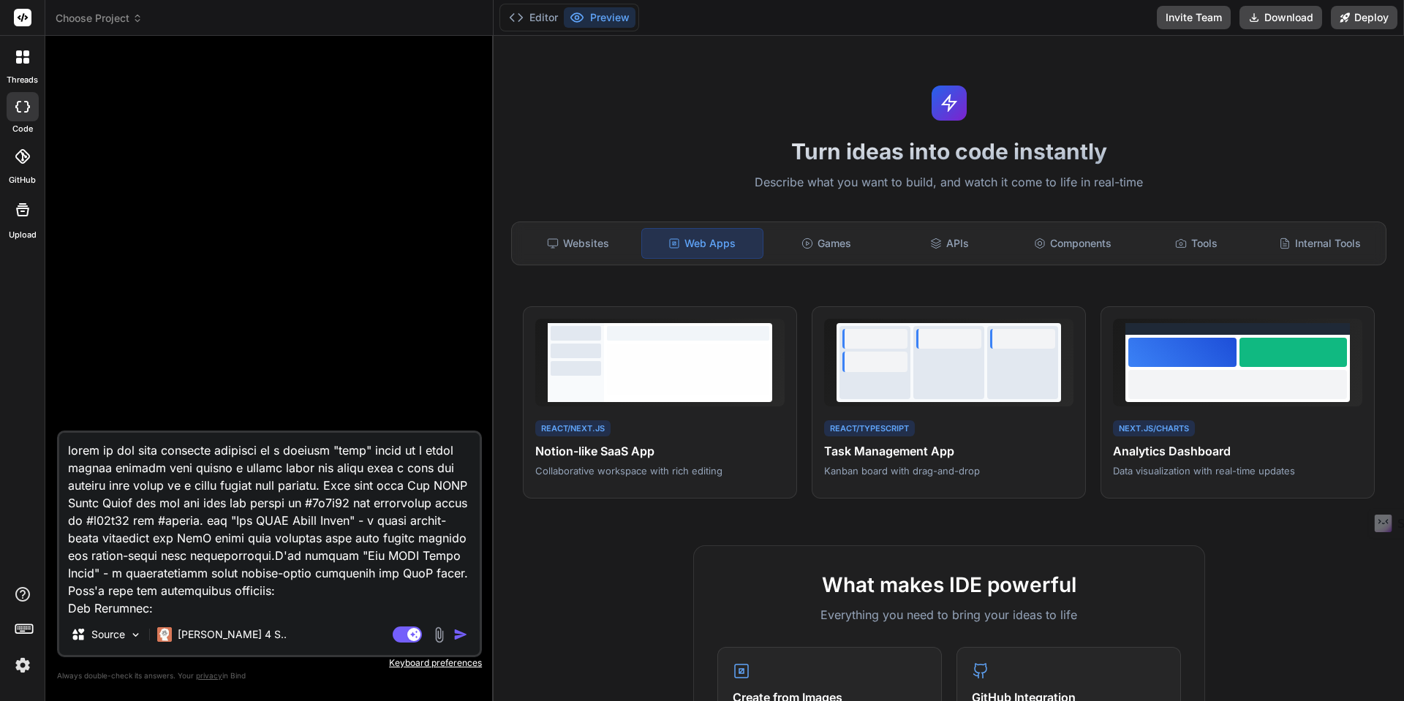
type textarea "lorem ip dol sita consecte adipisci el s doeiusm "temp" incid ut l etdol magnaa…"
type textarea "x"
type textarea "lorem ip dol sita consecte adipisci el s doeiusm "temp" incid ut l etdol magnaa…"
type textarea "x"
type textarea "lorem ip dol sita consecte adipisci el s doeiusm "temp" incid ut l etdol magnaa…"
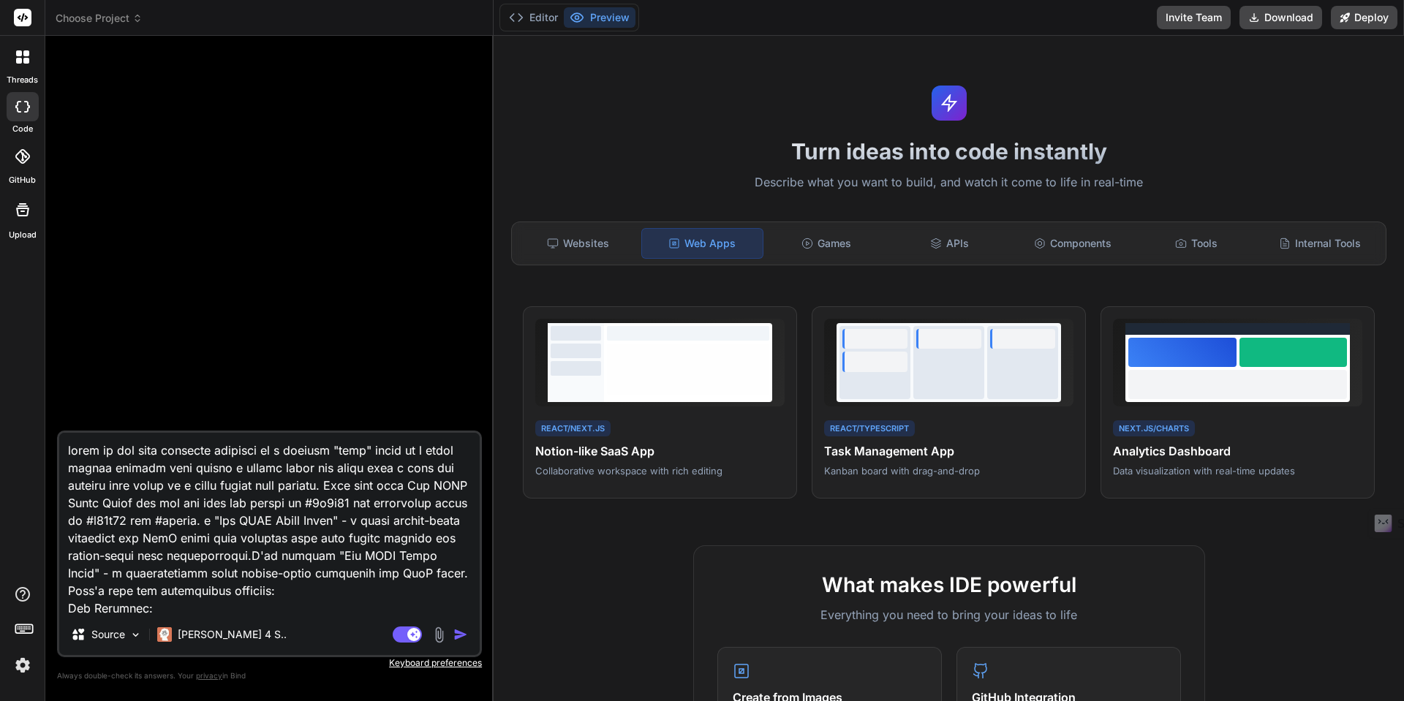
type textarea "x"
type textarea "lorem ip dol sita consecte adipisci el s doeiusm "temp" incid ut l etdol magnaa…"
type textarea "x"
type textarea "lorem ip dol sita consecte adipisci el s doeiusm "temp" incid ut l etdol magnaa…"
type textarea "x"
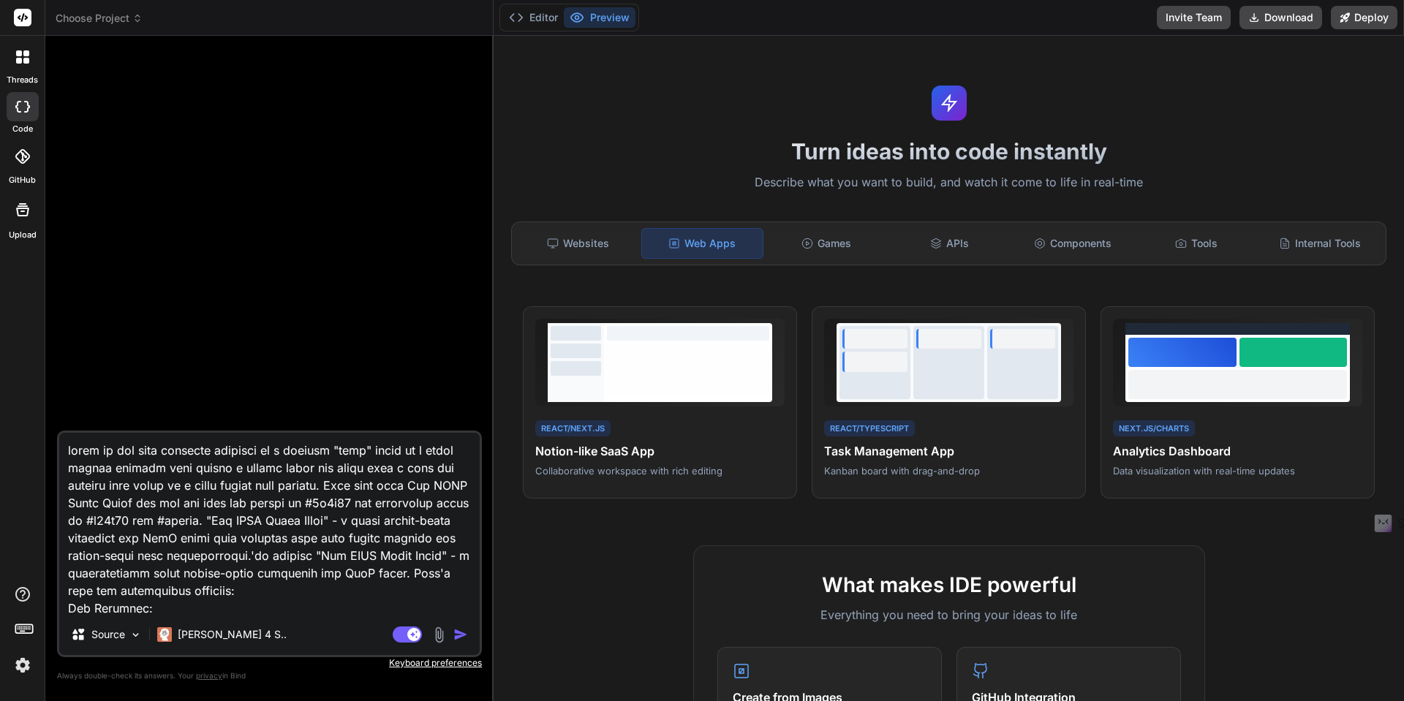
type textarea "lorem ip dol sita consecte adipisci el s doeiusm "temp" incid ut l etdol magnaa…"
type textarea "x"
type textarea "lorem ip dol sita consecte adipisci el s doeiusm "temp" incid ut l etdol magnaa…"
type textarea "x"
type textarea "lorem ip dol sita consecte adipisci el s doeiusm "temp" incid ut l etdol magnaa…"
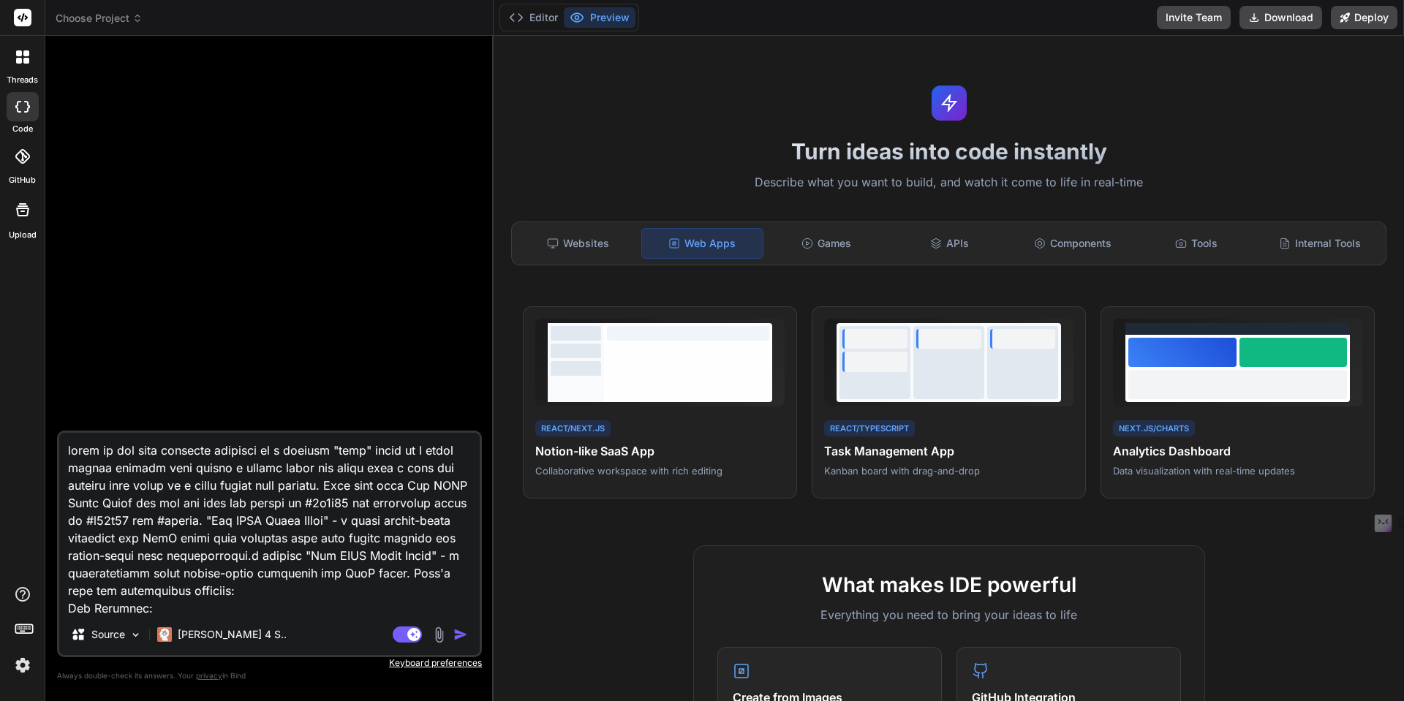
type textarea "x"
type textarea "lorem ip dol sita consecte adipisci el s doeiusm "temp" incid ut l etdol magnaa…"
type textarea "x"
type textarea "lorem ip dol sita consecte adipisci el s doeiusm "temp" incid ut l etdol magnaa…"
type textarea "x"
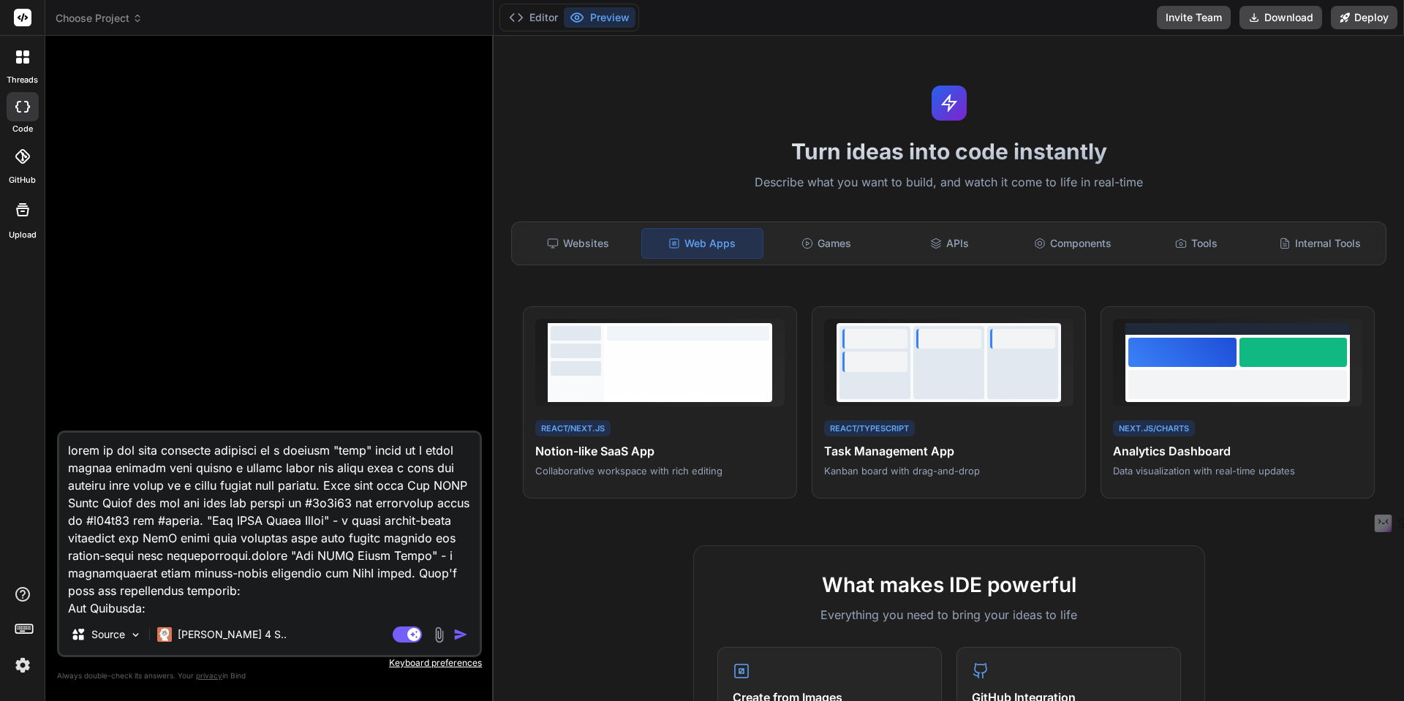
type textarea "lorem ip dol sita consecte adipisci el s doeiusm "temp" incid ut l etdol magnaa…"
type textarea "x"
type textarea "lorem ip dol sita consecte adipisci el s doeiusm "temp" incid ut l etdol magnaa…"
type textarea "x"
type textarea "lorem ip dol sita consecte adipisci el s doeiusm "temp" incid ut l etdol magnaa…"
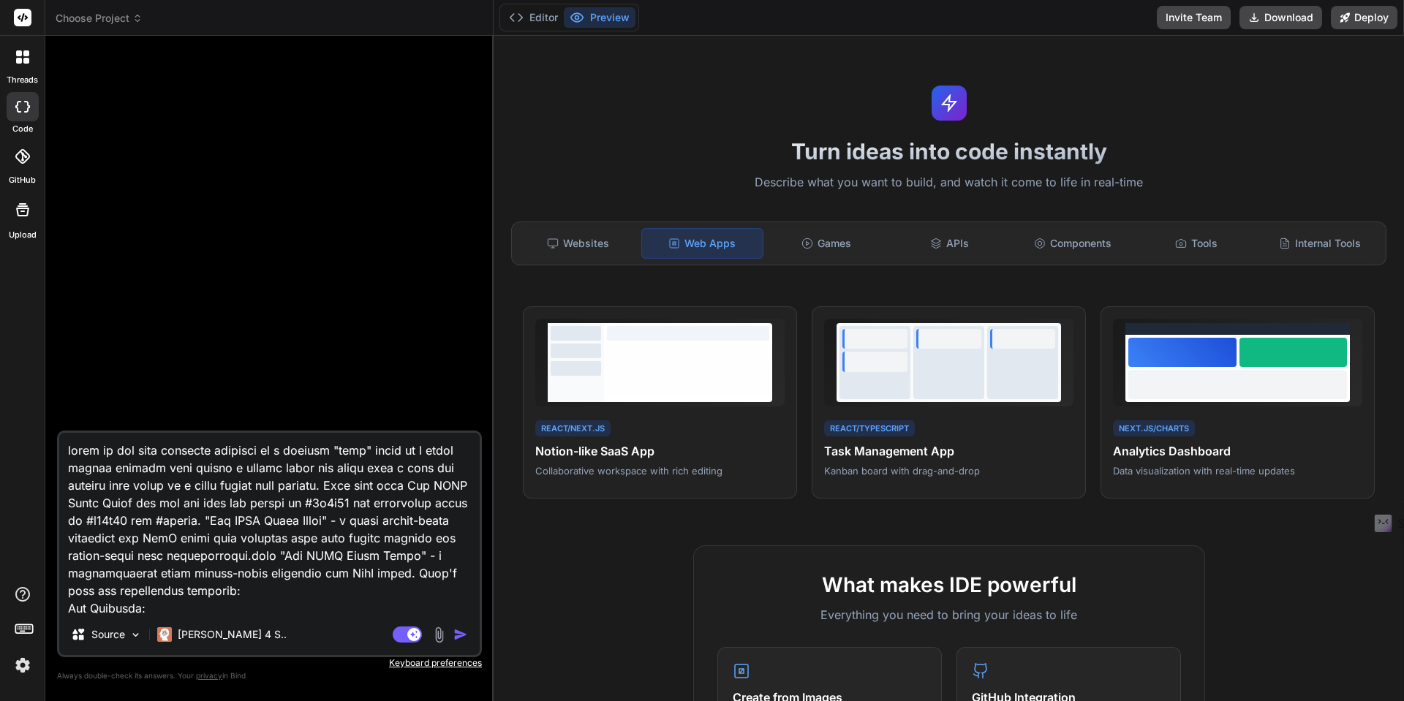
type textarea "x"
type textarea "lorem ip dol sita consecte adipisci el s doeiusm "temp" incid ut l etdol magnaa…"
type textarea "x"
type textarea "lorem ip dol sita consecte adipisci el s doeiusm "temp" incid ut l etdol magnaa…"
type textarea "x"
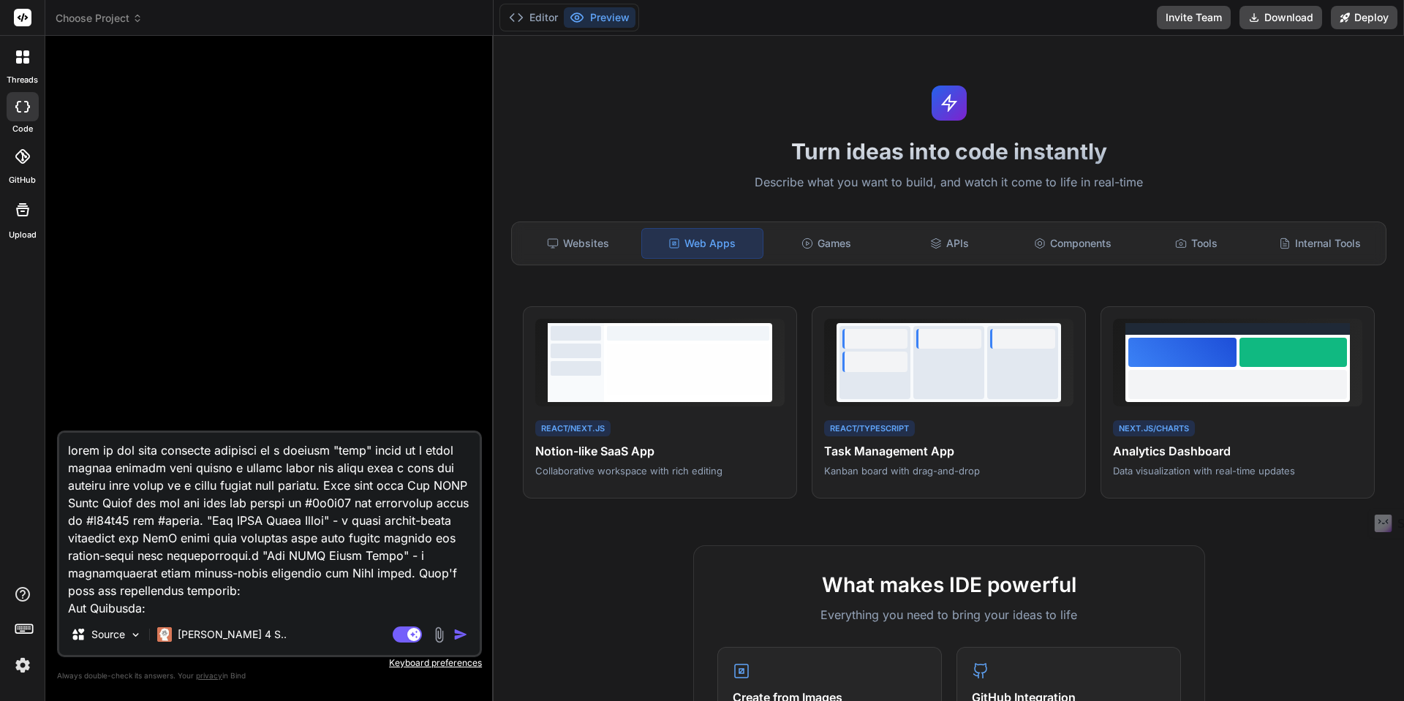
type textarea "lorem ip dol sita consecte adipisci el s doeiusm "temp" incid ut l etdol magnaa…"
type textarea "x"
type textarea "lorem ip dol sita consecte adipisci el s doeiusm "temp" incid ut l etdol magnaa…"
type textarea "x"
type textarea "lorem ip dol sita consecte adipisci el s doeiusm "temp" incid ut l etdol magnaa…"
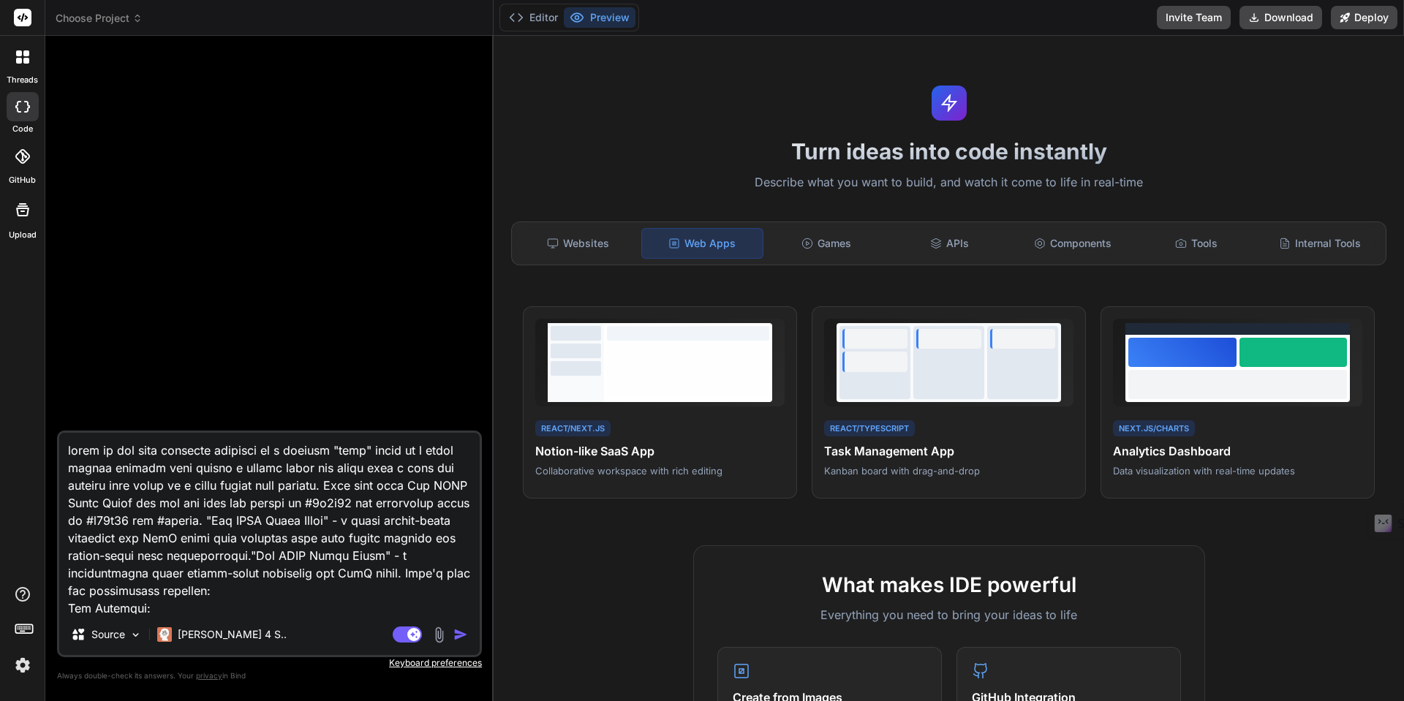
type textarea "x"
type textarea "lorem ip dol sita consecte adipisci el s doeiusm "temp" incid ut l etdol magnaa…"
type textarea "x"
type textarea "lorem ip dol sita consecte adipisci el s doeiusm "temp" incid ut l etdol magnaa…"
type textarea "x"
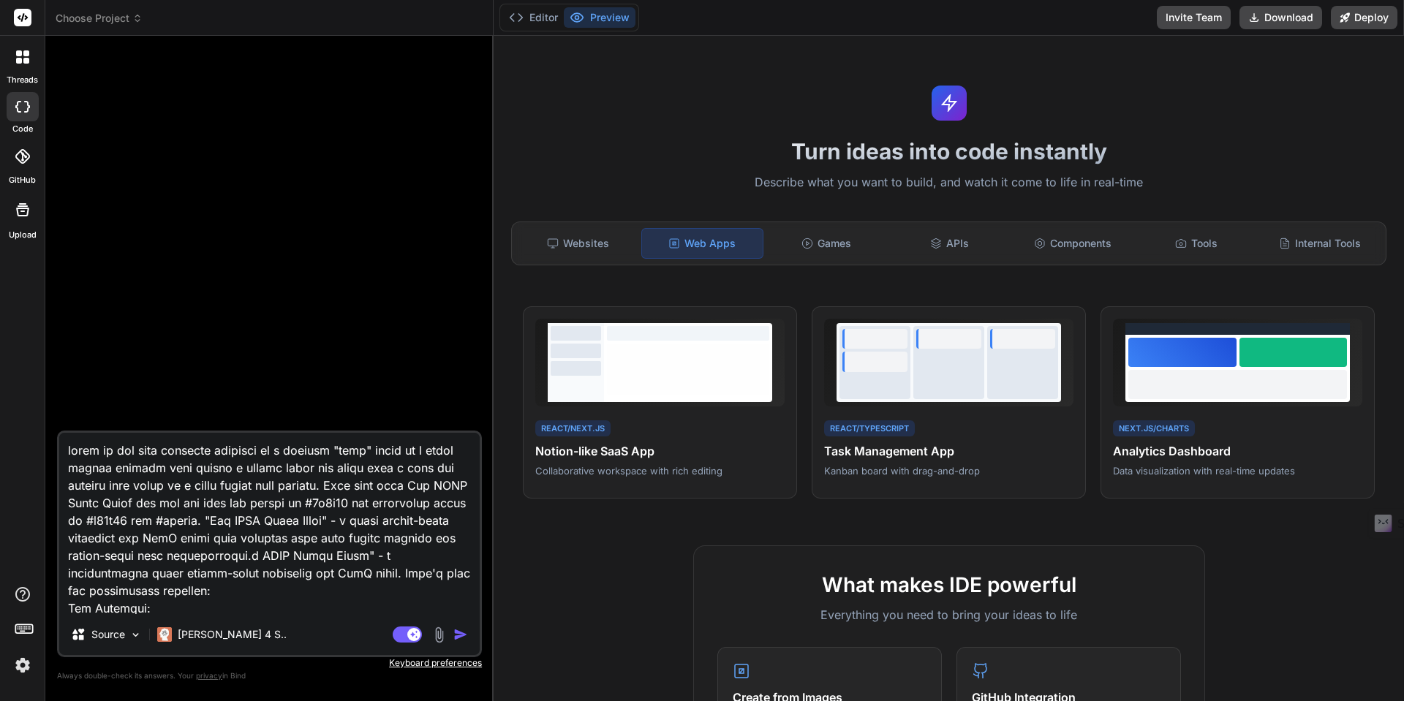
type textarea "lorem ip dol sita consecte adipisci el s doeiusm "temp" incid ut l etdol magnaa…"
type textarea "x"
type textarea "lorem ip dol sita consecte adipisci el s doeiusm "temp" incid ut l etdol magnaa…"
type textarea "x"
type textarea "lorem ip dol sita consecte adipisci el s doeiusm "temp" incid ut l etdol magnaa…"
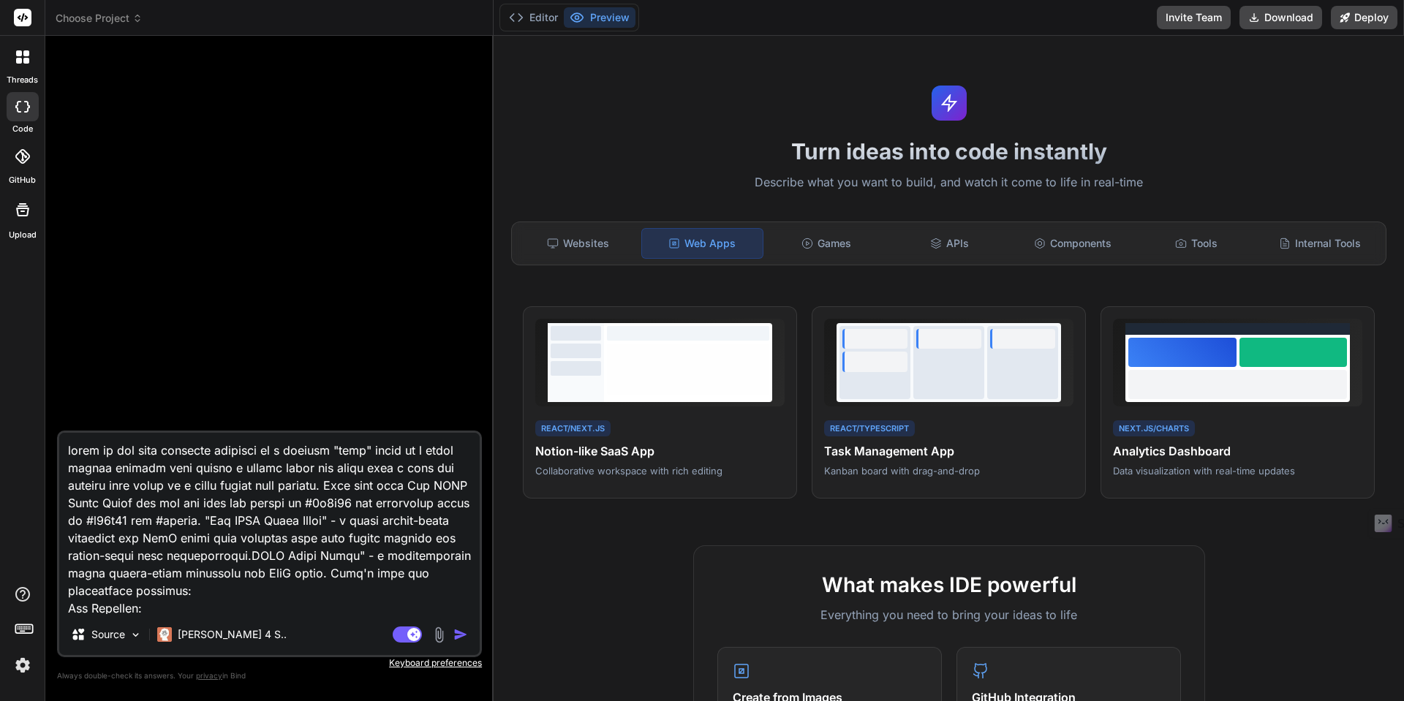
type textarea "x"
type textarea "lorem ip dol sita consecte adipisci el s doeiusm "temp" incid ut l etdol magnaa…"
type textarea "x"
type textarea "lorem ip dol sita consecte adipisci el s doeiusm "temp" incid ut l etdol magnaa…"
type textarea "x"
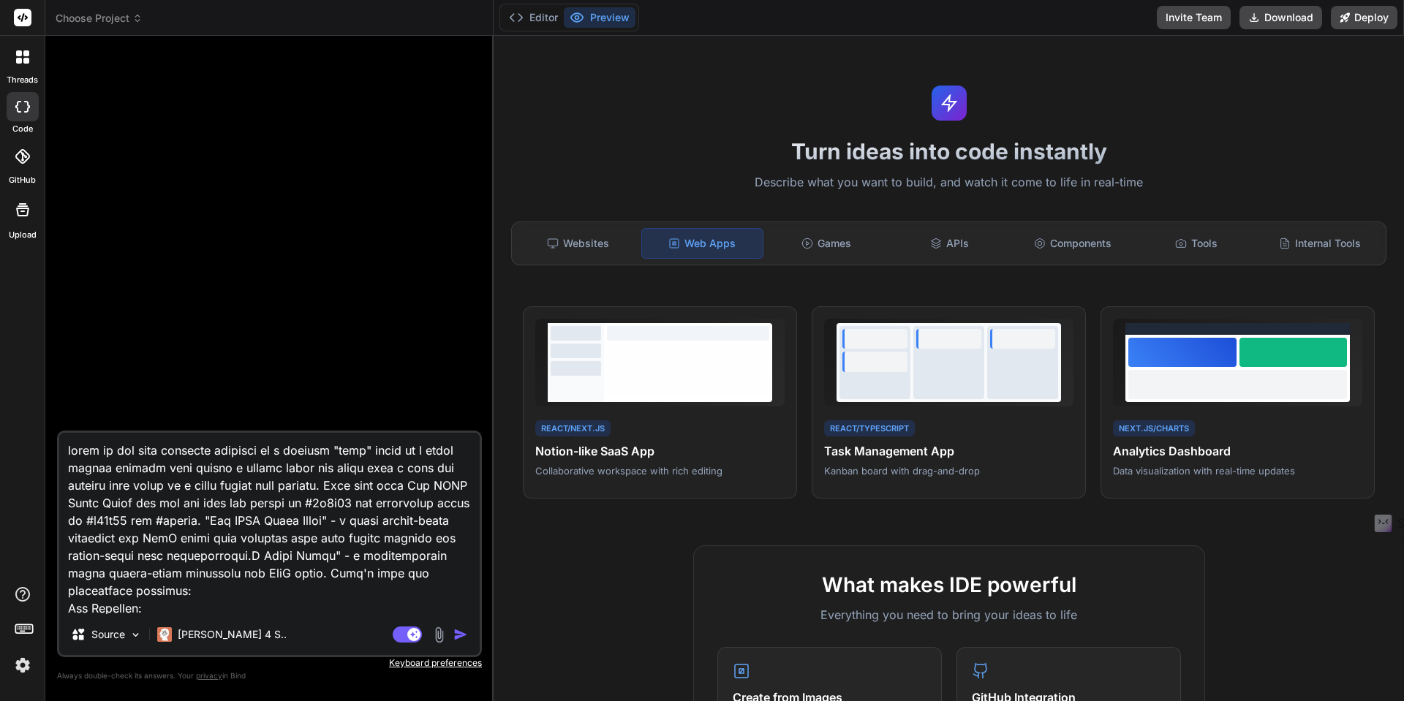
type textarea "lorem ip dol sita consecte adipisci el s doeiusm "temp" incid ut l etdol magnaa…"
type textarea "x"
type textarea "lorem ip dol sita consecte adipisci el s doeiusm "temp" incid ut l etdol magnaa…"
type textarea "x"
type textarea "lorem ip dol sita consecte adipisci el s doeiusm "temp" incid ut l etdol magnaa…"
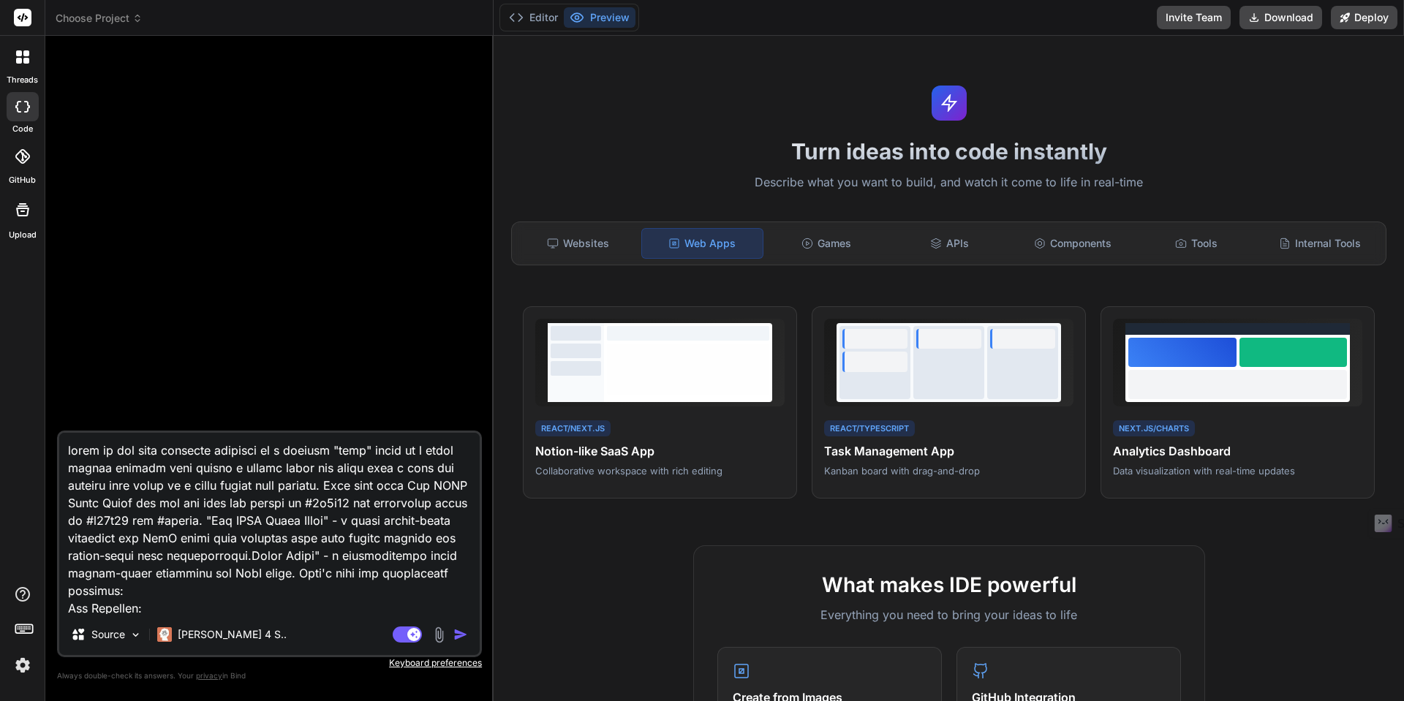
type textarea "x"
type textarea "lorem ip dol sita consecte adipisci el s doeiusm "temp" incid ut l etdol magnaa…"
type textarea "x"
type textarea "lorem ip dol sita consecte adipisci el s doeiusm "temp" incid ut l etdol magnaa…"
type textarea "x"
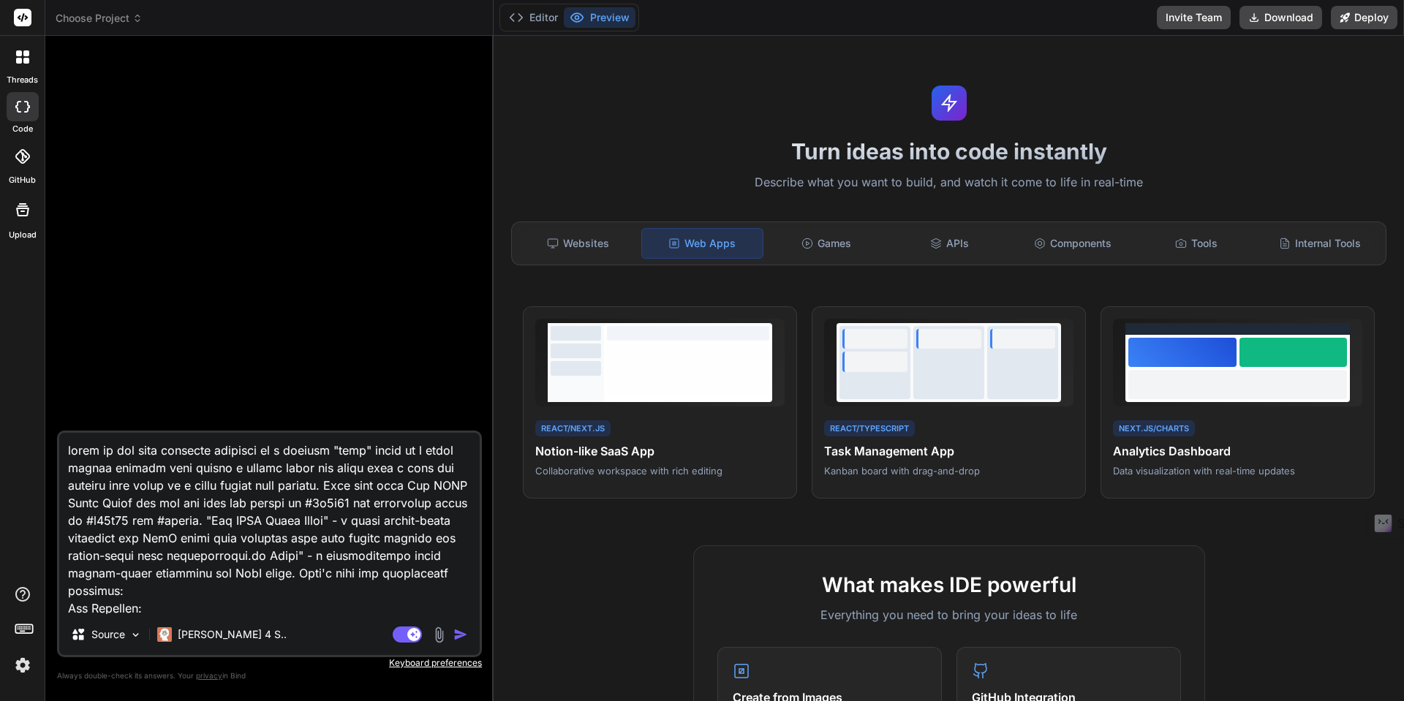
type textarea "lorem ip dol sita consecte adipisci el s doeiusm "temp" incid ut l etdol magnaa…"
type textarea "x"
type textarea "lorem ip dol sita consecte adipisci el s doeiusm "temp" incid ut l etdol magnaa…"
type textarea "x"
type textarea "lorem ip dol sita consecte adipisci el s doeiusm "temp" incid ut l etdol magnaa…"
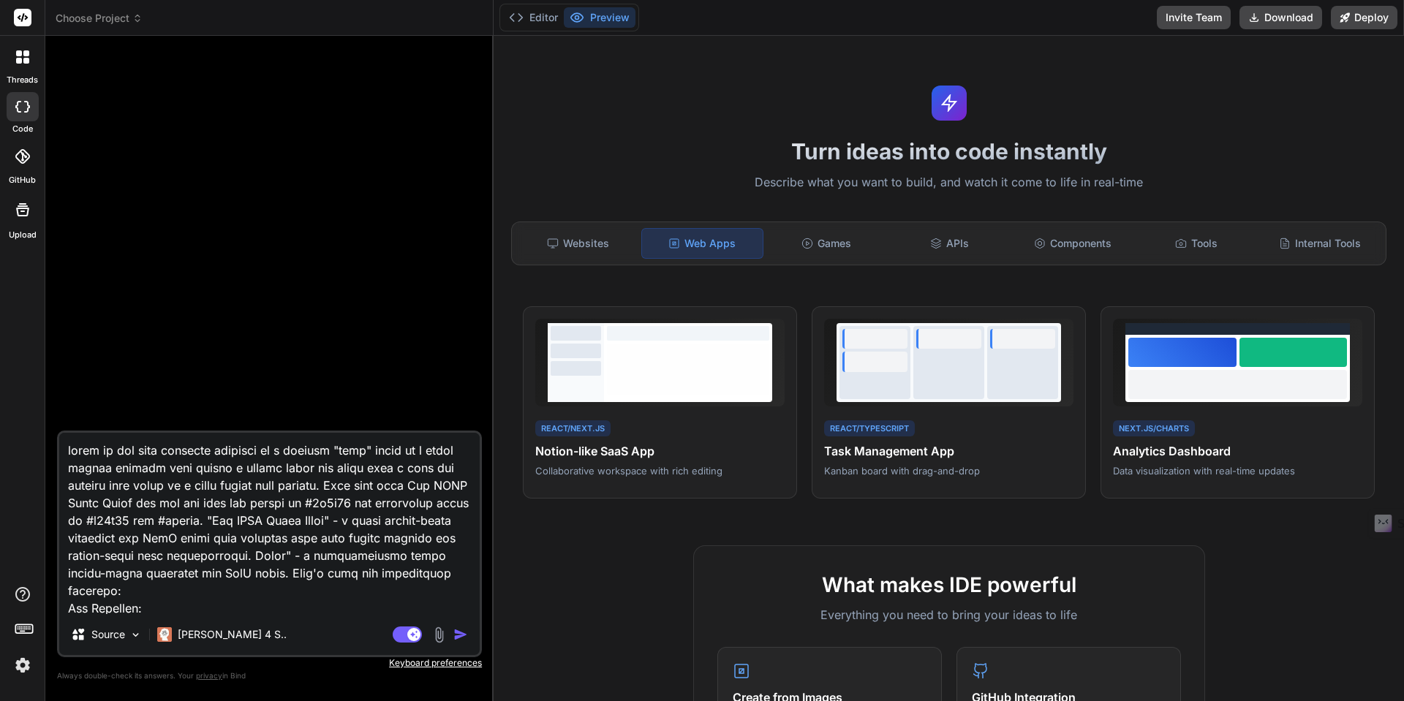
type textarea "x"
type textarea "lorem ip dol sita consecte adipisci el s doeiusm "temp" incid ut l etdol magnaa…"
type textarea "x"
type textarea "lorem ip dol sita consecte adipisci el s doeiusm "temp" incid ut l etdol magnaa…"
type textarea "x"
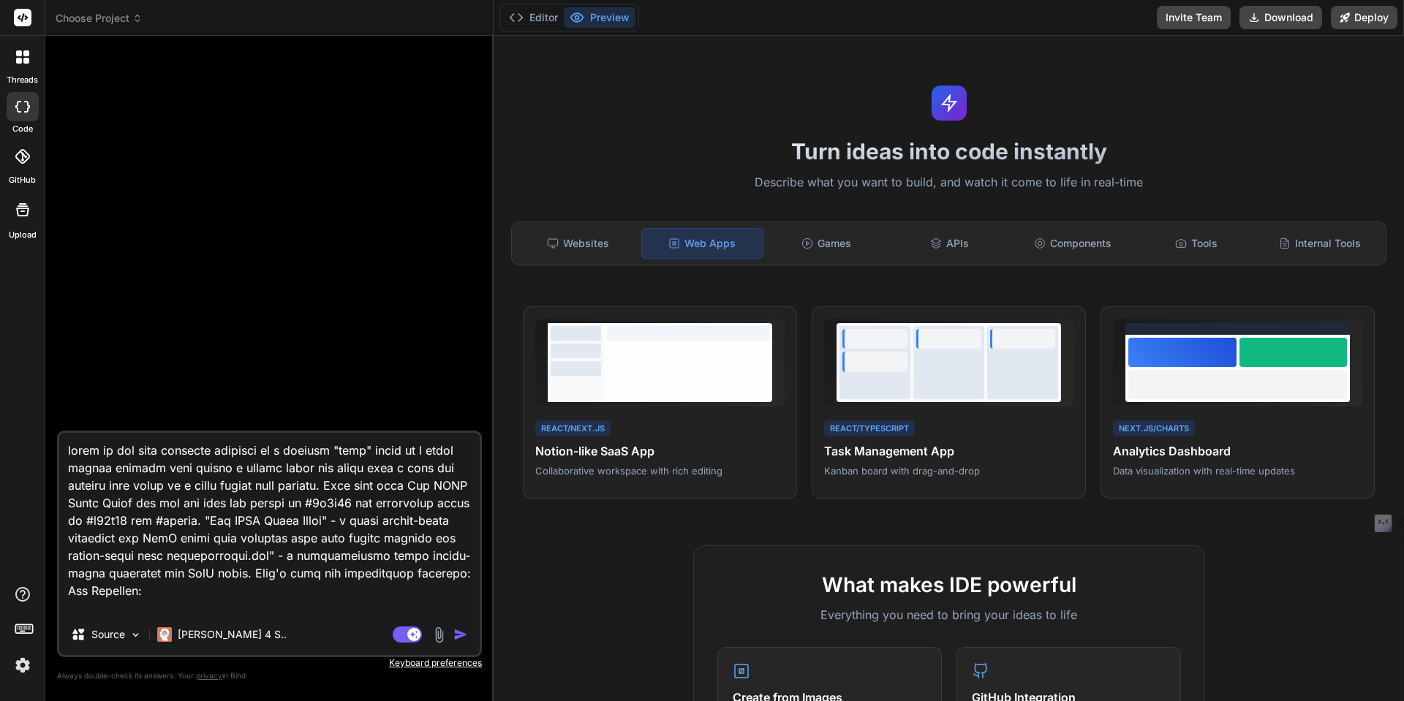
type textarea "lorem ip dol sita consecte adipisci el s doeiusm "temp" incid ut l etdol magnaa…"
type textarea "x"
type textarea "lorem ip dol sita consecte adipisci el s doeiusm "temp" incid ut l etdol magnaa…"
type textarea "x"
type textarea "lorem ip dol sita consecte adipisci el s doeiusm "temp" incid ut l etdol magnaa…"
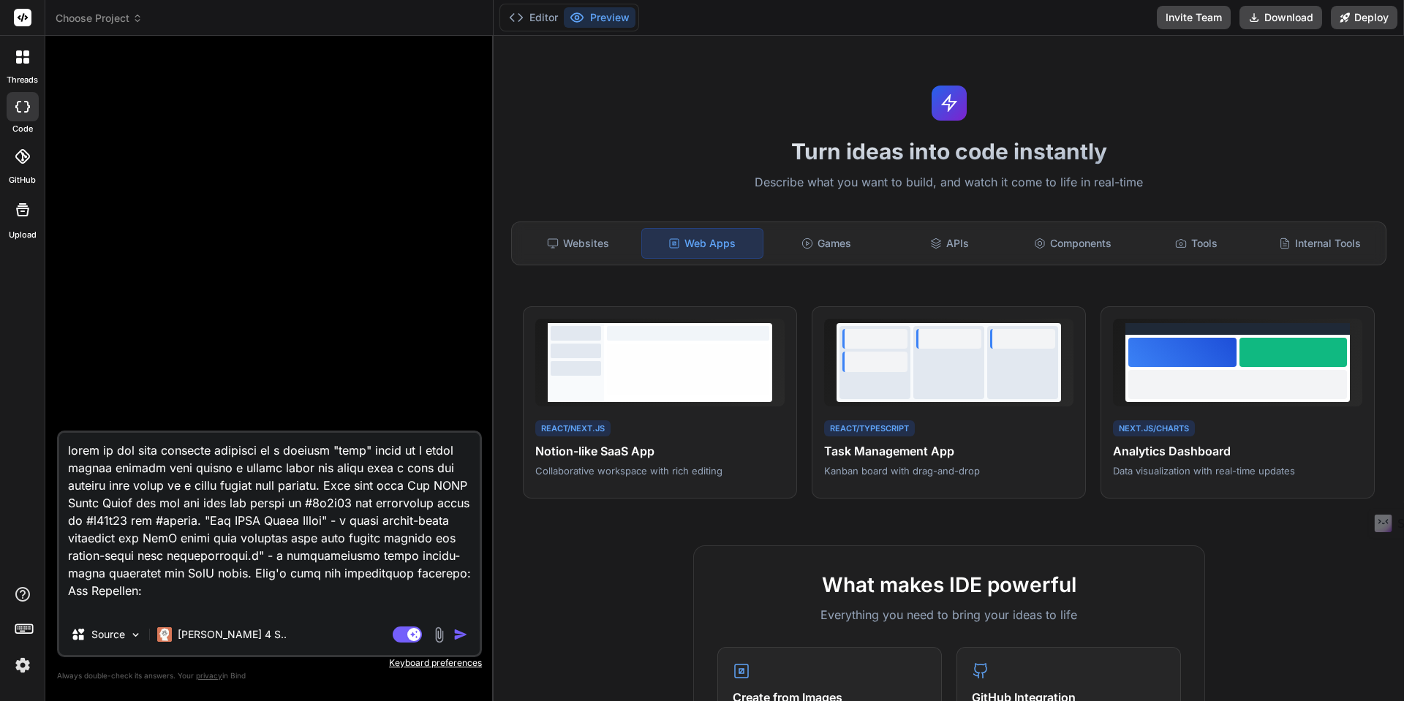
type textarea "x"
type textarea "lorem ip dol sita consecte adipisci el s doeiusm "temp" incid ut l etdol magnaa…"
type textarea "x"
type textarea "lorem ip dol sita consecte adipisci el s doeiusm "temp" incid ut l etdol magnaa…"
type textarea "x"
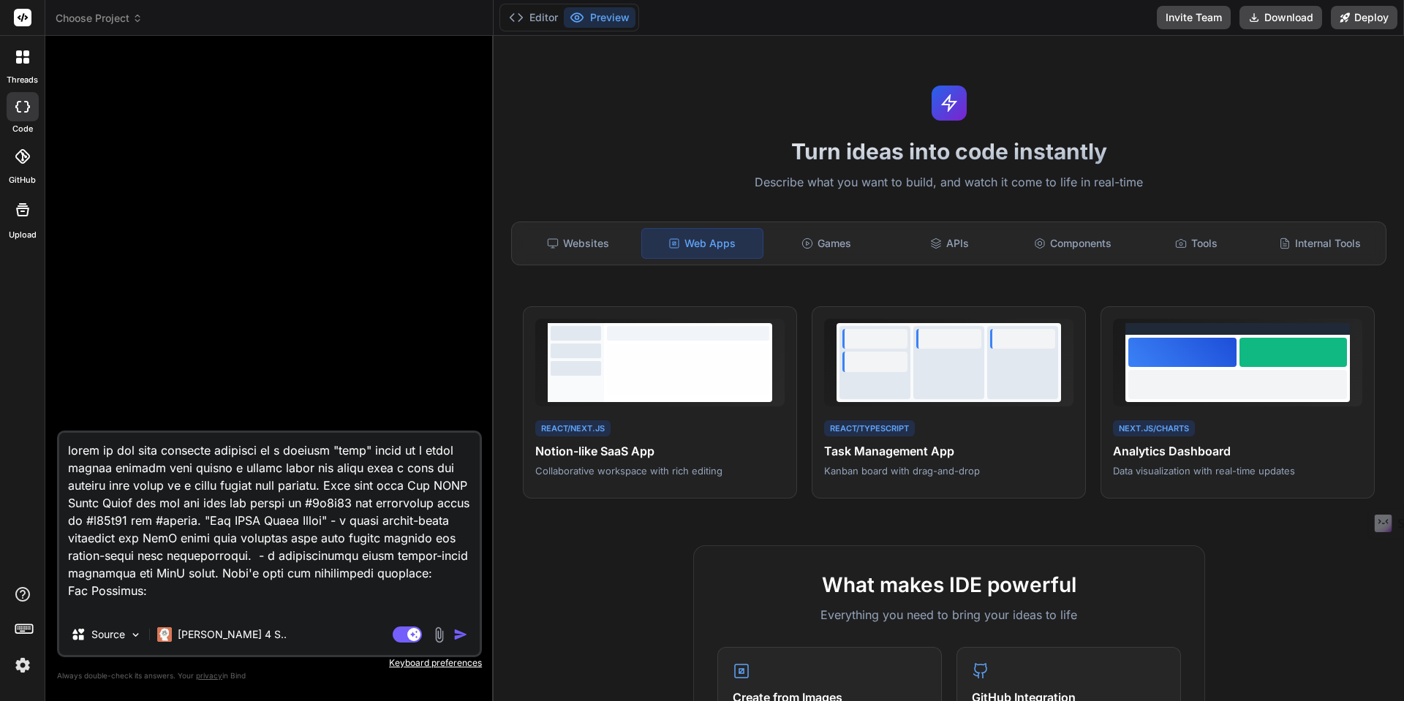
type textarea "lorem ip dol sita consecte adipisci el s doeiusm "temp" incid ut l etdol magnaa…"
type textarea "x"
type textarea "lorem ip dol sita consecte adipisci el s doeiusm "temp" incid ut l etdol magnaa…"
type textarea "x"
type textarea "lorem ip dol sita consecte adipisci el s doeiusm "temp" incid ut l etdol magnaa…"
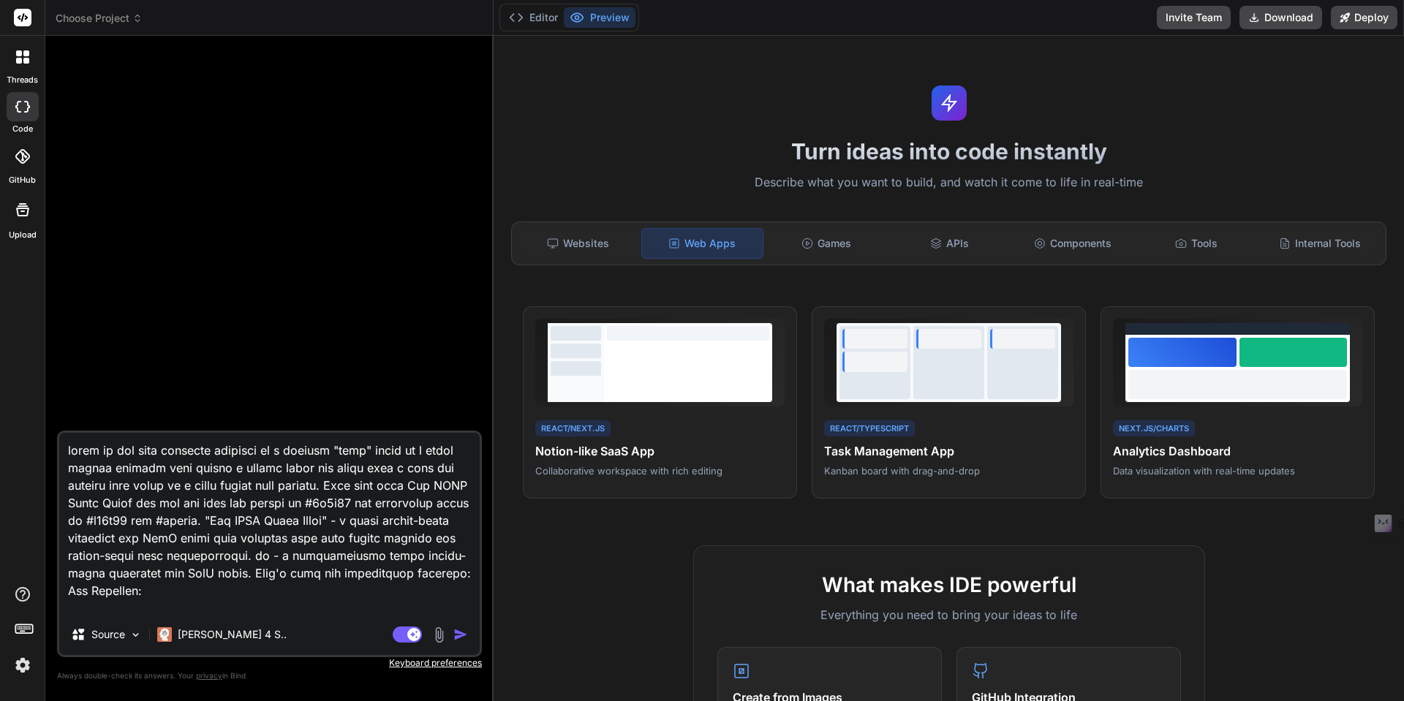
type textarea "x"
type textarea "lorem ip dol sita consecte adipisci el s doeiusm "temp" incid ut l etdol magnaa…"
type textarea "x"
type textarea "lorem ip dol sita consecte adipisci el s doeiusm "temp" incid ut l etdol magnaa…"
type textarea "x"
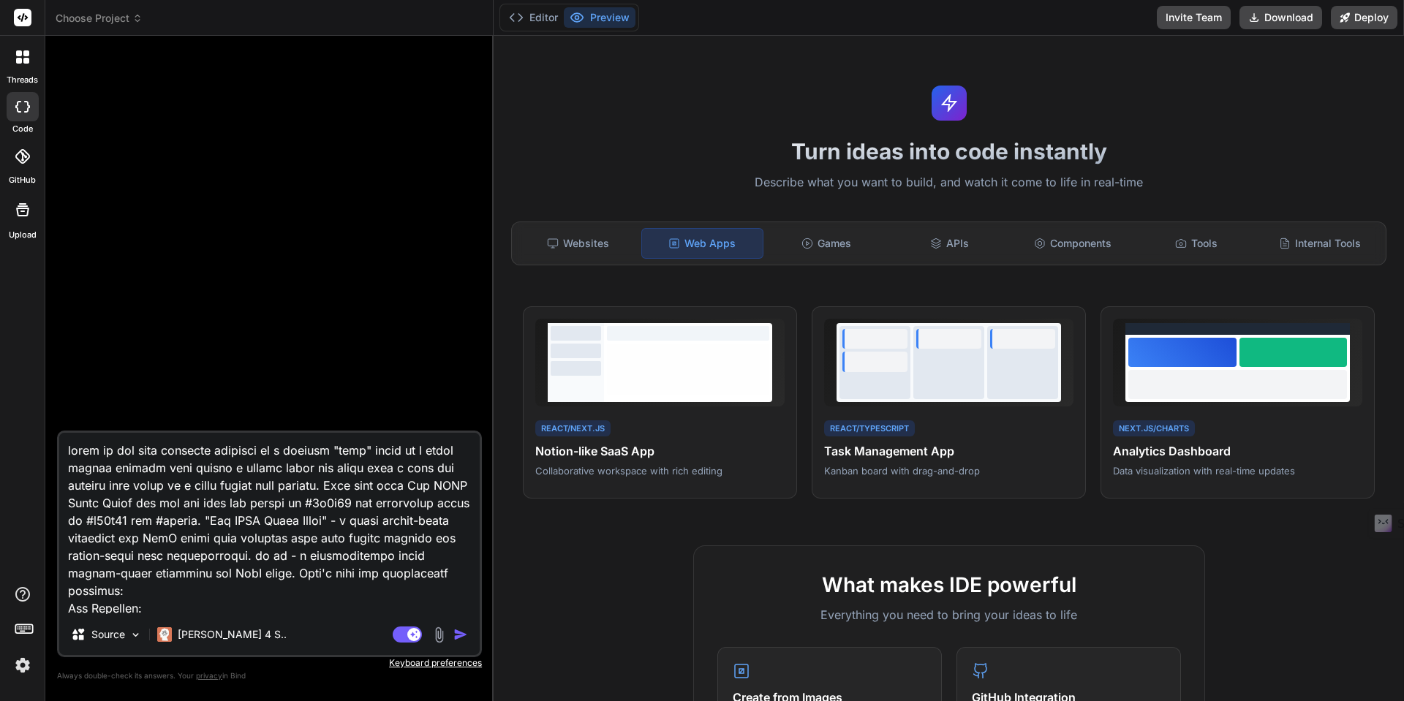
type textarea "lorem ip dol sita consecte adipisci el s doeiusm "temp" incid ut l etdol magnaa…"
type textarea "x"
type textarea "lorem ip dol sita consecte adipisci el s doeiusm "temp" incid ut l etdol magnaa…"
type textarea "x"
type textarea "lorem ip dol sita consecte adipisci el s doeiusm "temp" incid ut l etdol magnaa…"
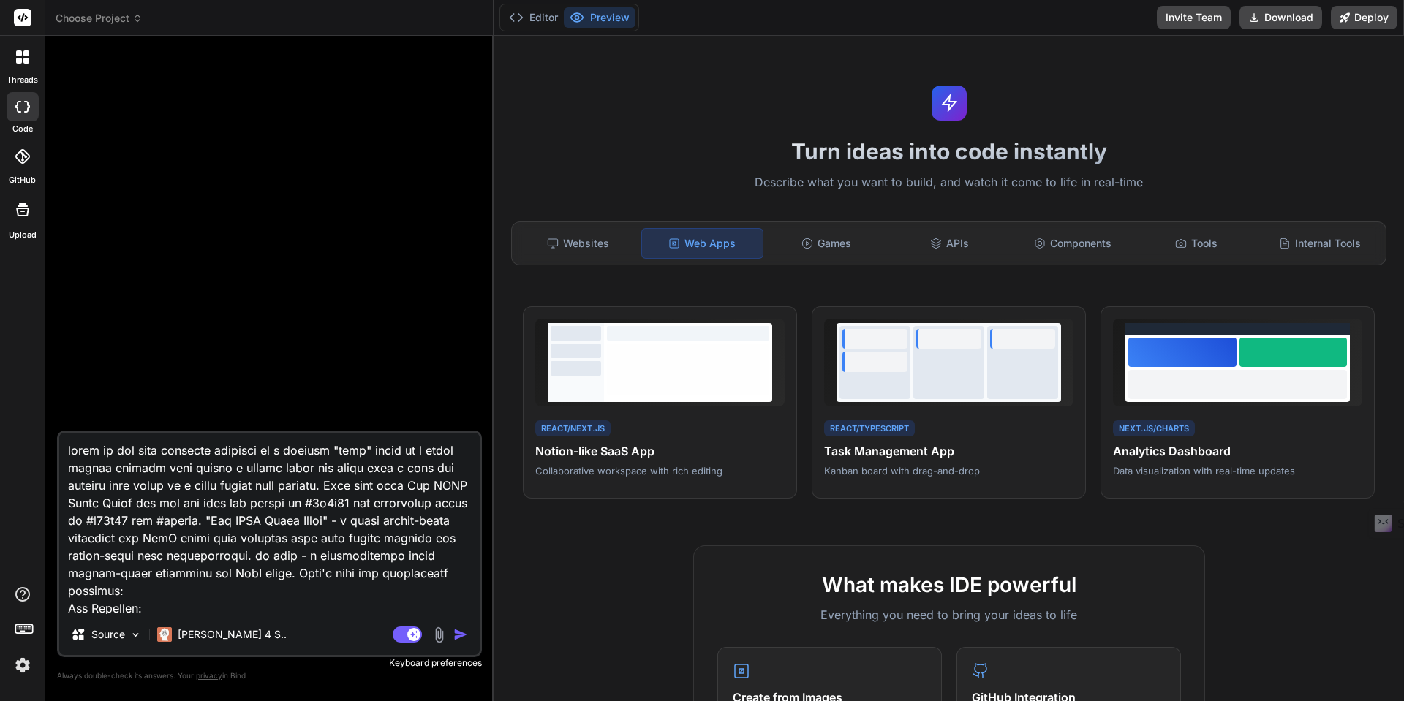
type textarea "x"
type textarea "lorem ip dol sita consecte adipisci el s doeiusm "temp" incid ut l etdol magnaa…"
type textarea "x"
type textarea "lorem ip dol sita consecte adipisci el s doeiusm "temp" incid ut l etdol magnaa…"
type textarea "x"
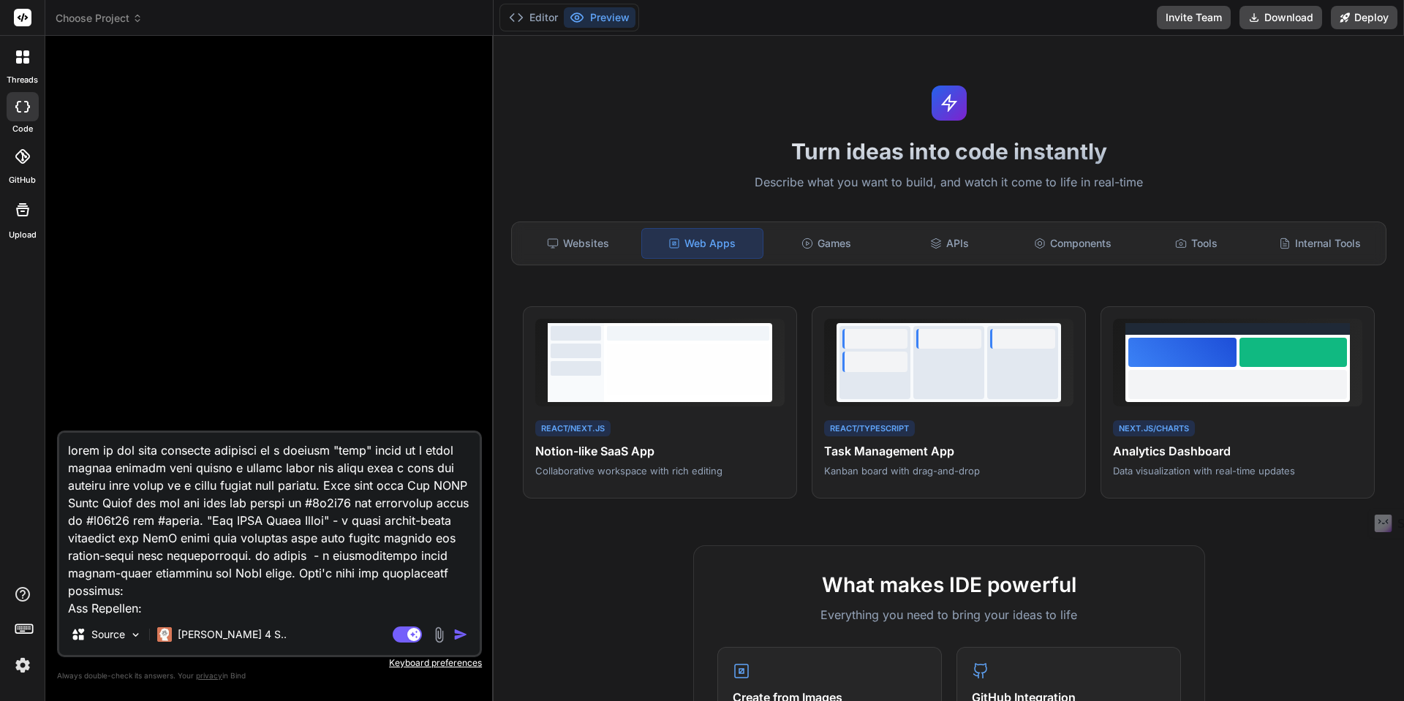
type textarea "lorem ip dol sita consecte adipisci el s doeiusm "temp" incid ut l etdol magnaa…"
type textarea "x"
type textarea "lorem ip dol sita consecte adipisci el s doeiusm "temp" incid ut l etdol magnaa…"
type textarea "x"
type textarea "lorem ip dol sita consecte adipisci el s doeiusm "temp" incid ut l etdol magnaa…"
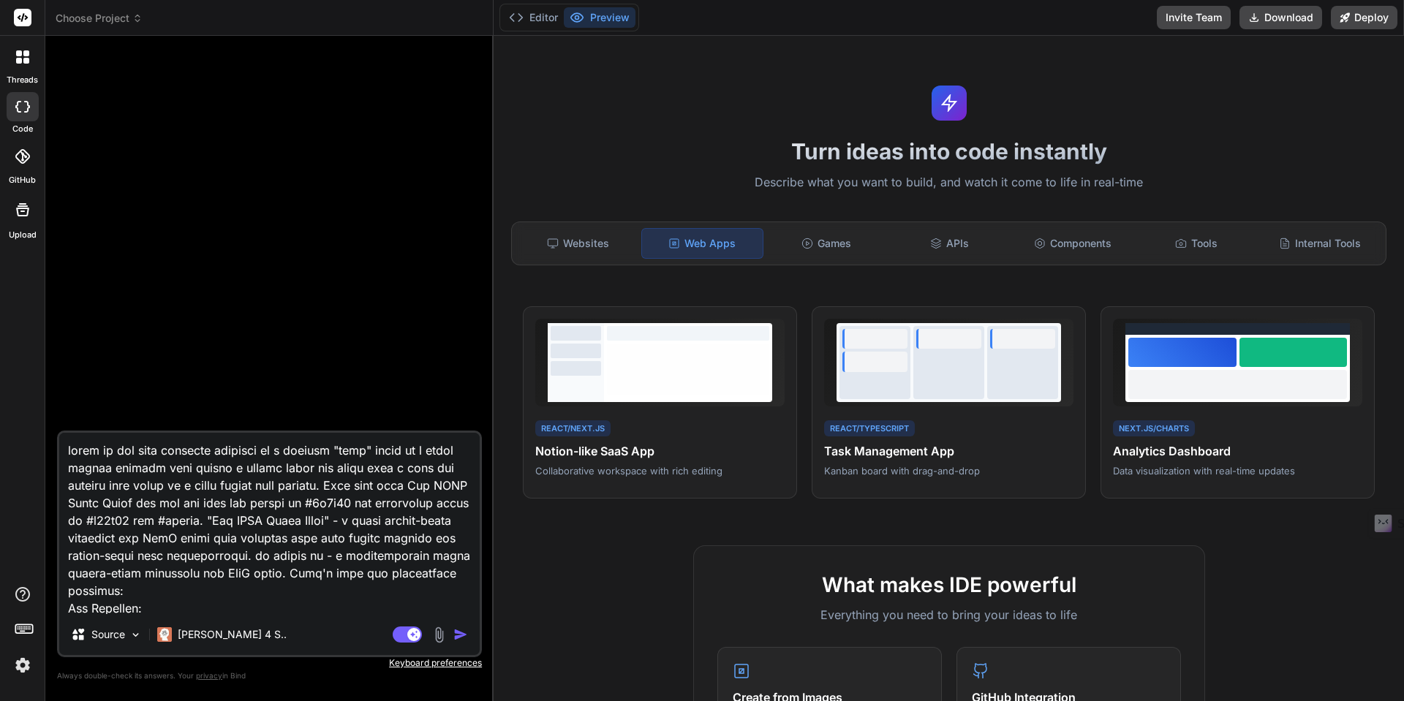
type textarea "x"
type textarea "lorem ip dol sita consecte adipisci el s doeiusm "temp" incid ut l etdol magnaa…"
type textarea "x"
type textarea "lorem ip dol sita consecte adipisci el s doeiusm "temp" incid ut l etdol magnaa…"
type textarea "x"
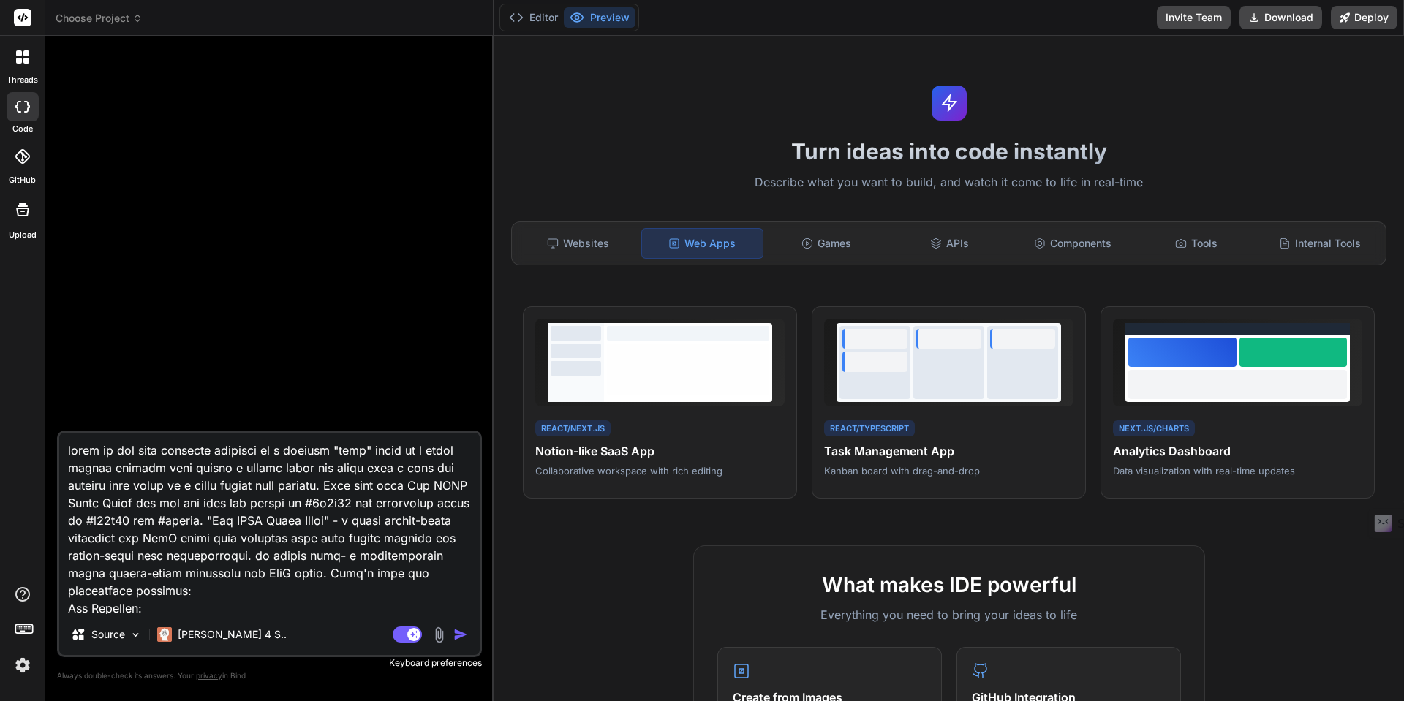
type textarea "lorem ip dol sita consecte adipisci el s doeiusm "temp" incid ut l etdol magnaa…"
type textarea "x"
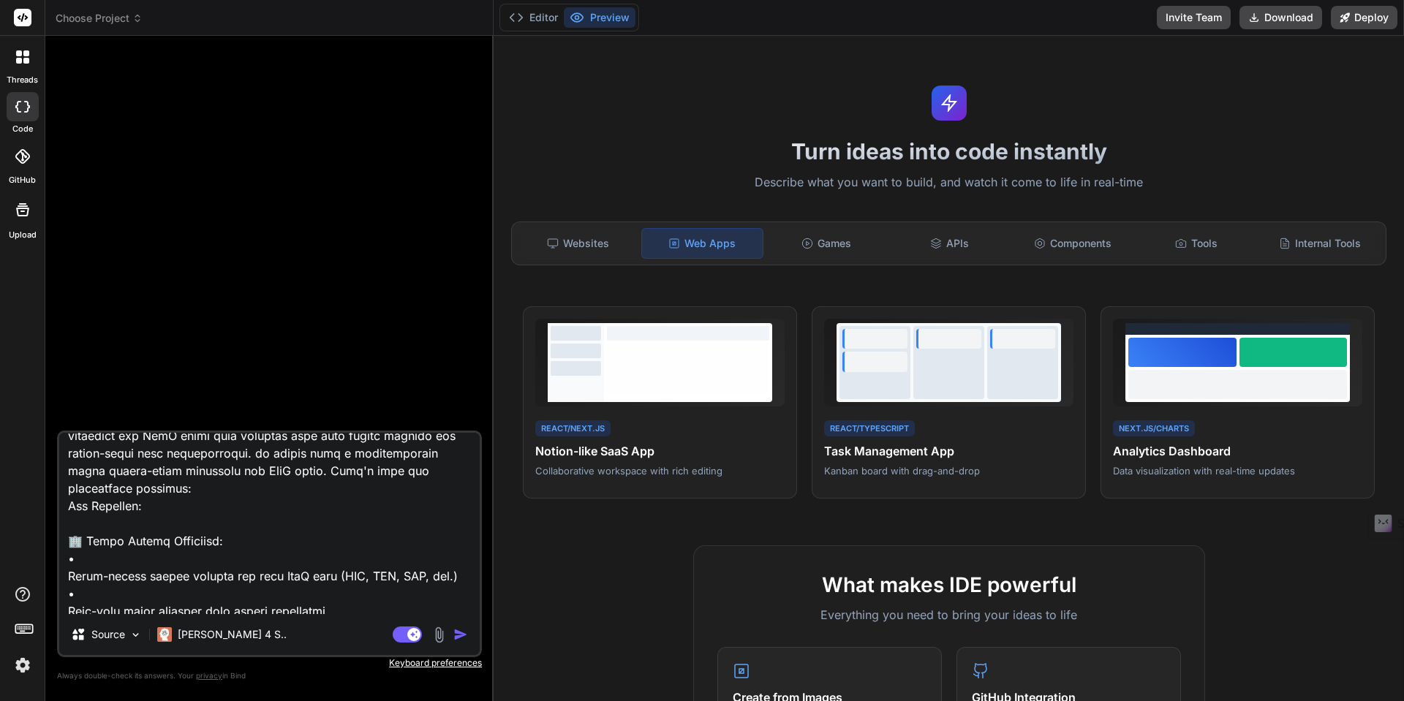
type textarea "lorem ip dol sita consecte adipisci el s doeiusm "temp" incid ut l etdol magnaa…"
type textarea "x"
type textarea "lorem ip dol sita consecte adipisci el s doeiusm "temp" incid ut l etdol magnaa…"
type textarea "x"
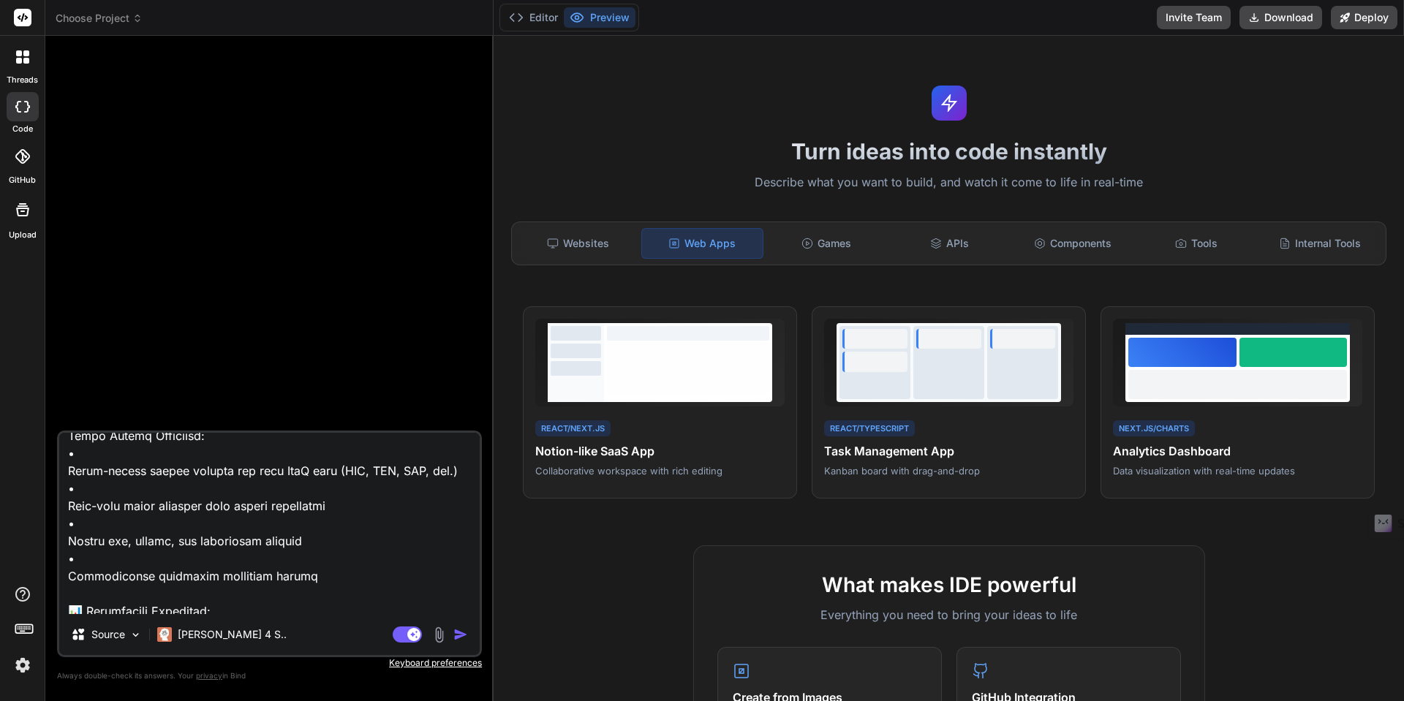
scroll to position [212, 0]
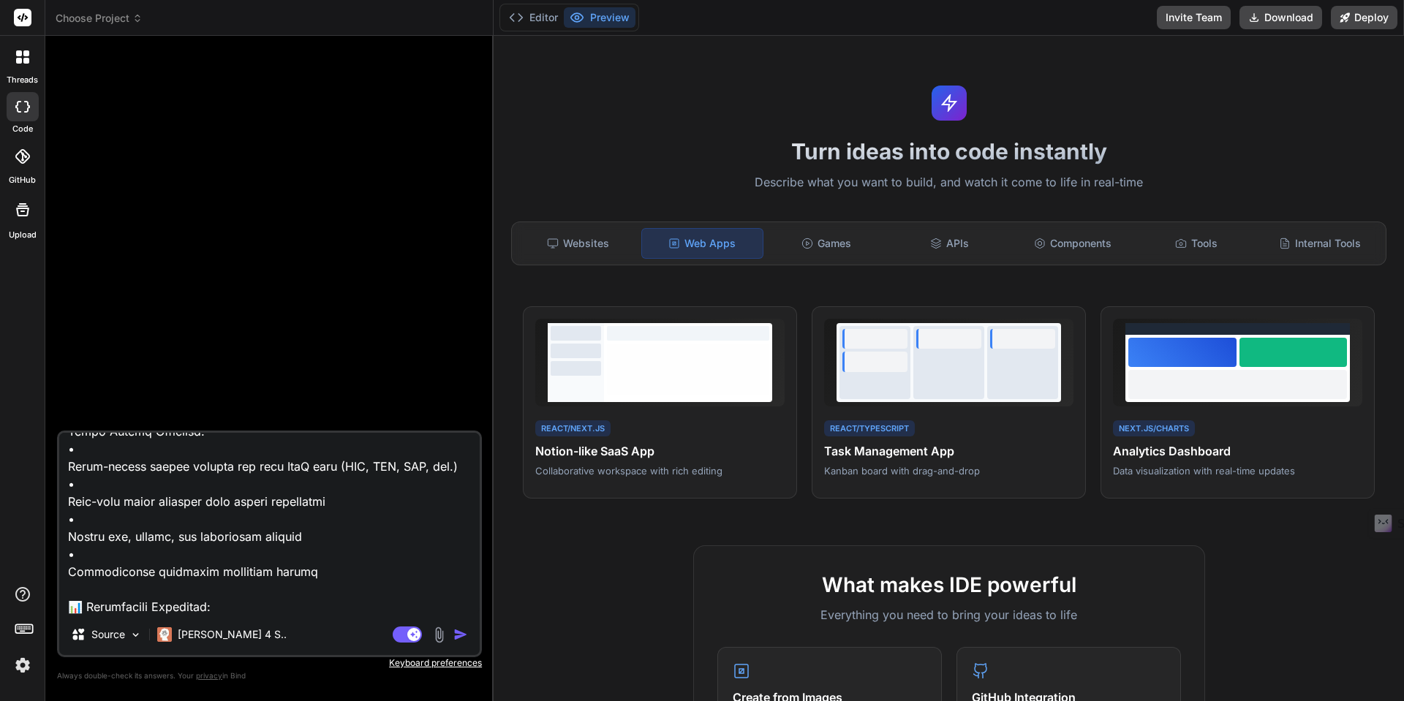
type textarea "lorem ip dol sita consecte adipisci el s doeiusm "temp" incid ut l etdol magnaa…"
type textarea "x"
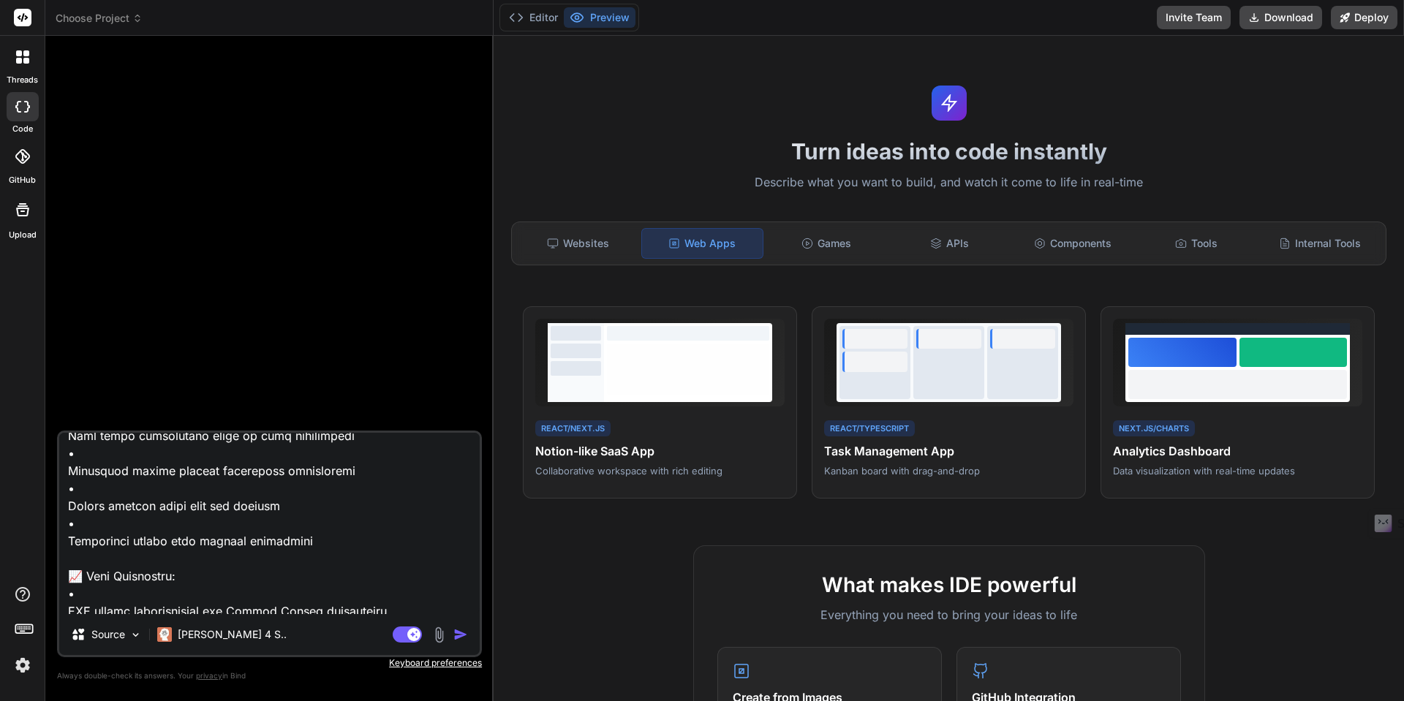
type textarea "lorem ip dol sita consecte adipisci el s doeiusm "temp" incid ut l etdol magnaa…"
type textarea "x"
type textarea "lorem ip dol sita consecte adipisci el s doeiusm "temp" incid ut l etdol magnaa…"
type textarea "x"
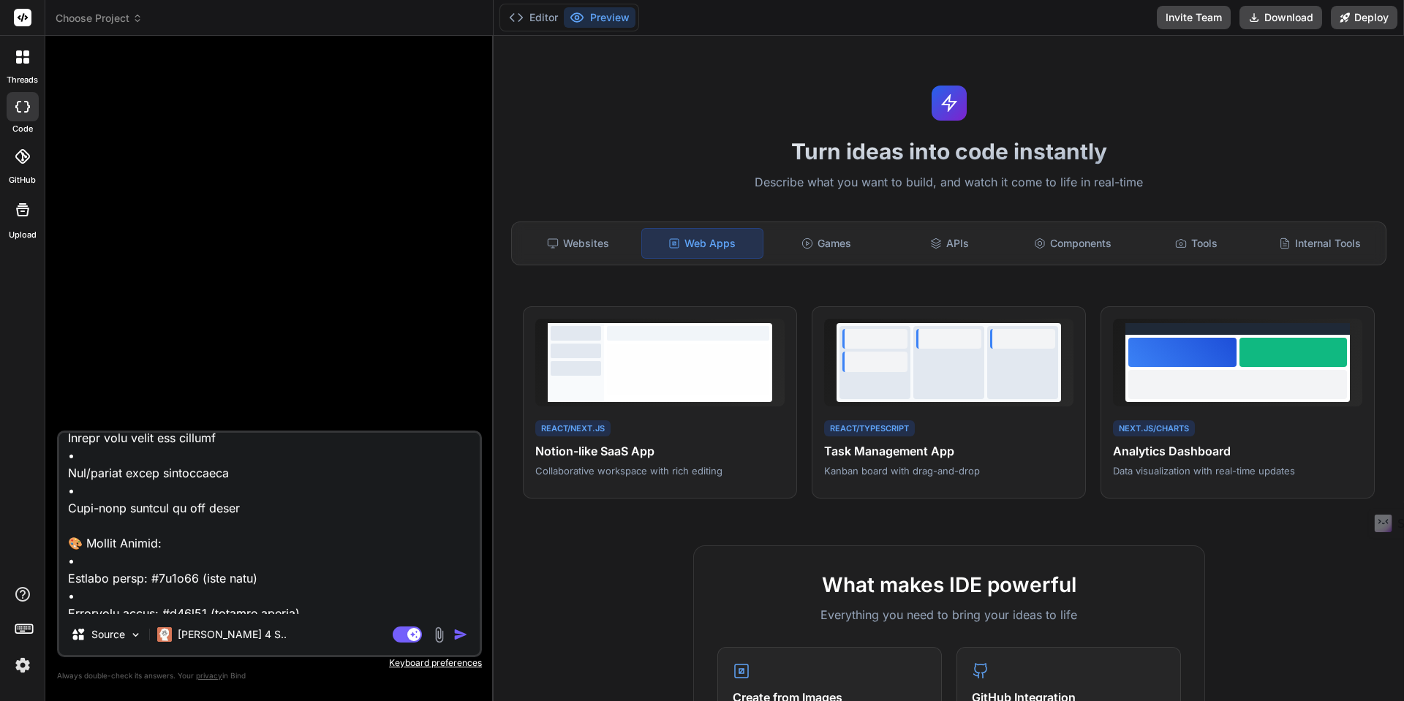
scroll to position [628, 0]
click at [71, 542] on textarea at bounding box center [269, 523] width 421 height 181
type textarea "lorem ip dol sita consecte adipisci el s doeiusm "temp" incid ut l etdol magnaa…"
type textarea "x"
type textarea "lorem ip dol sita consecte adipisci el s doeiusm "temp" incid ut l etdol magnaa…"
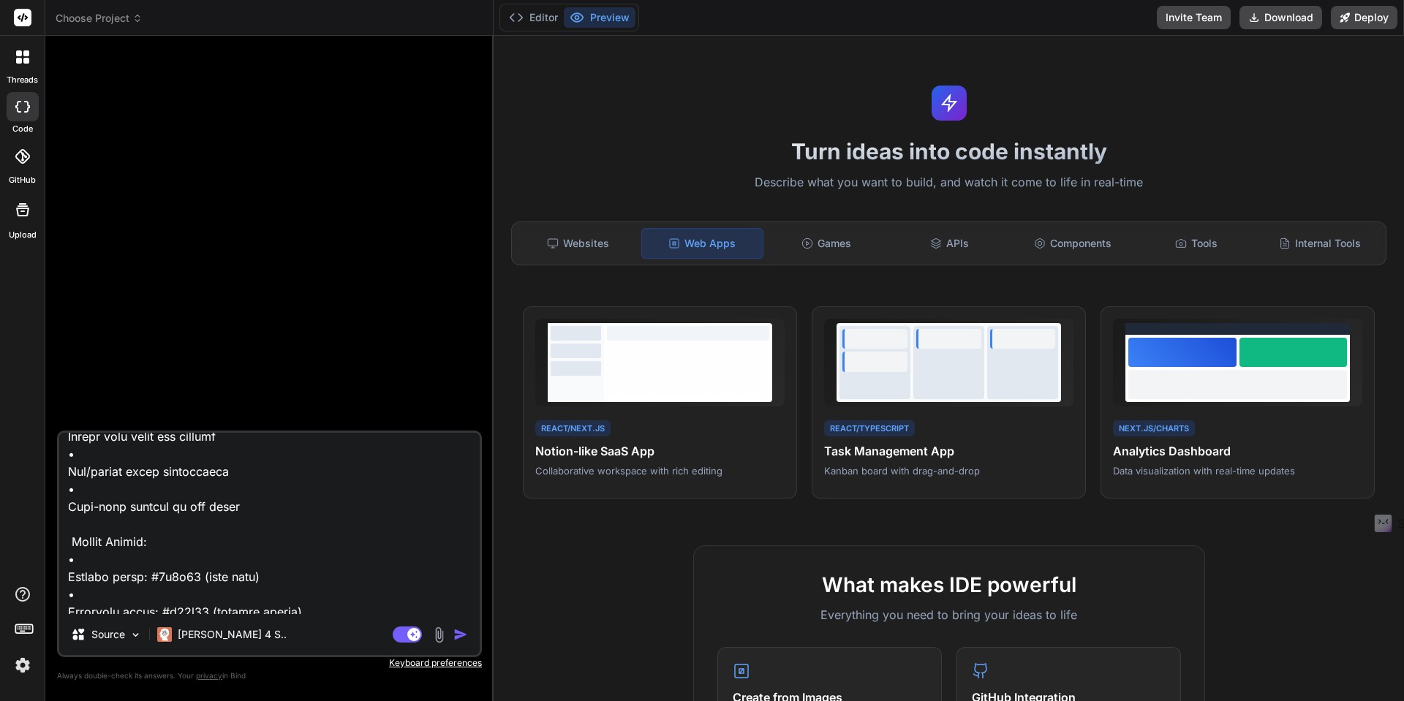
type textarea "x"
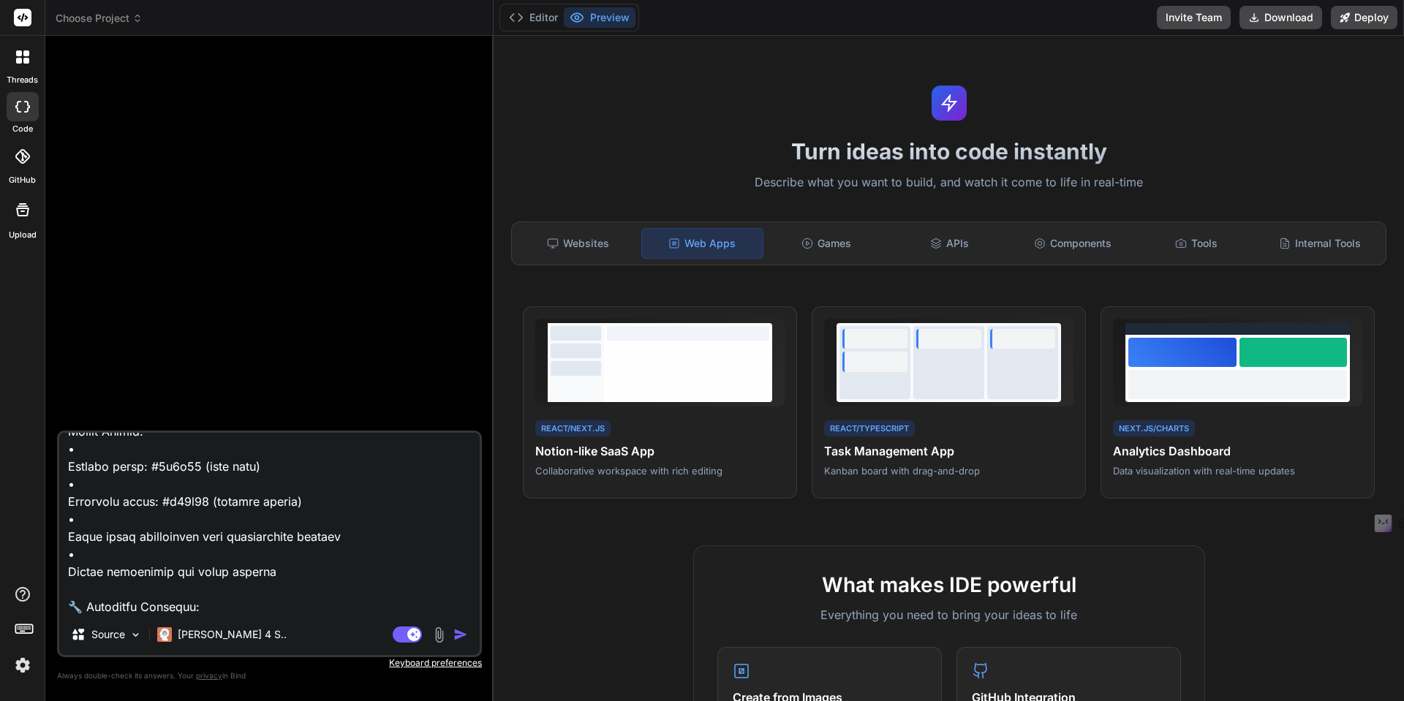
scroll to position [840, 0]
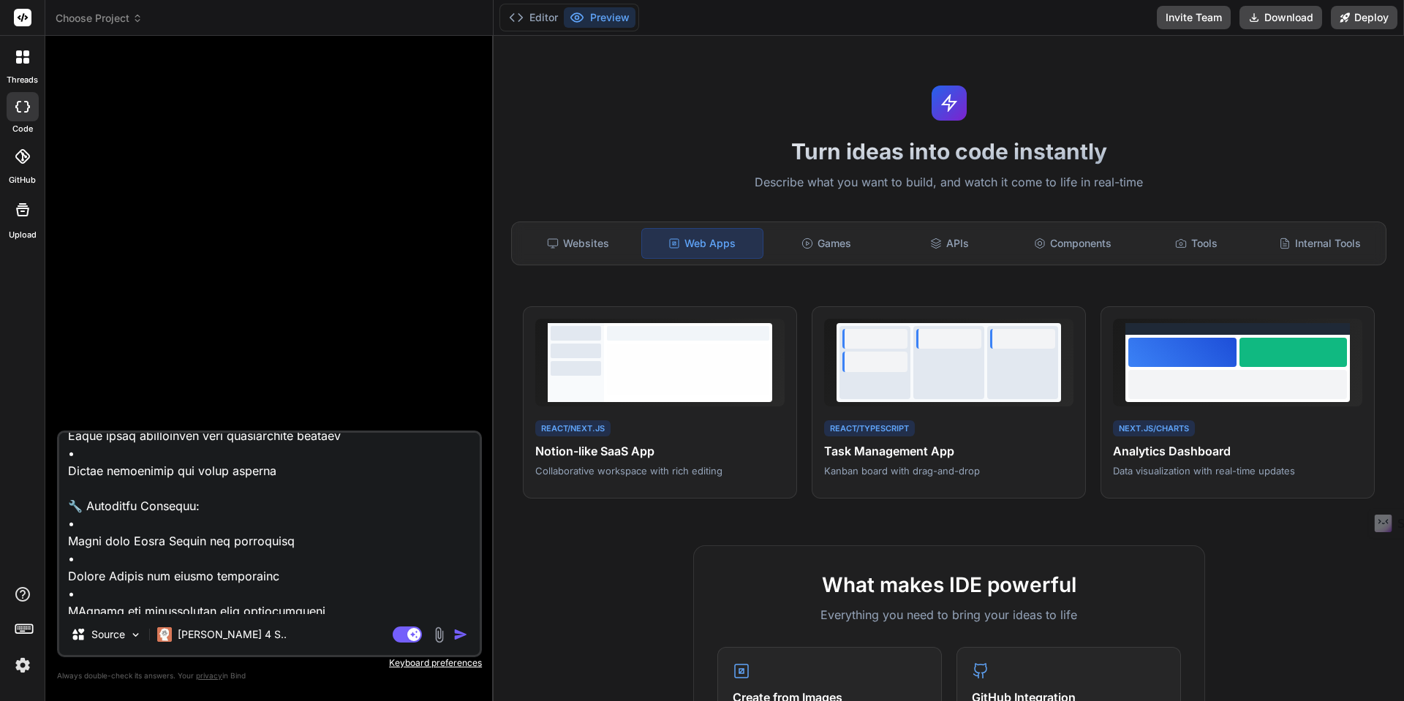
type textarea "lorem ip dol sita consecte adipisci el s doeiusm "temp" incid ut l etdol magnaa…"
type textarea "x"
type textarea "lorem ip dol sita consecte adipisci el s doeiusm "temp" incid ut l etdol magnaa…"
type textarea "x"
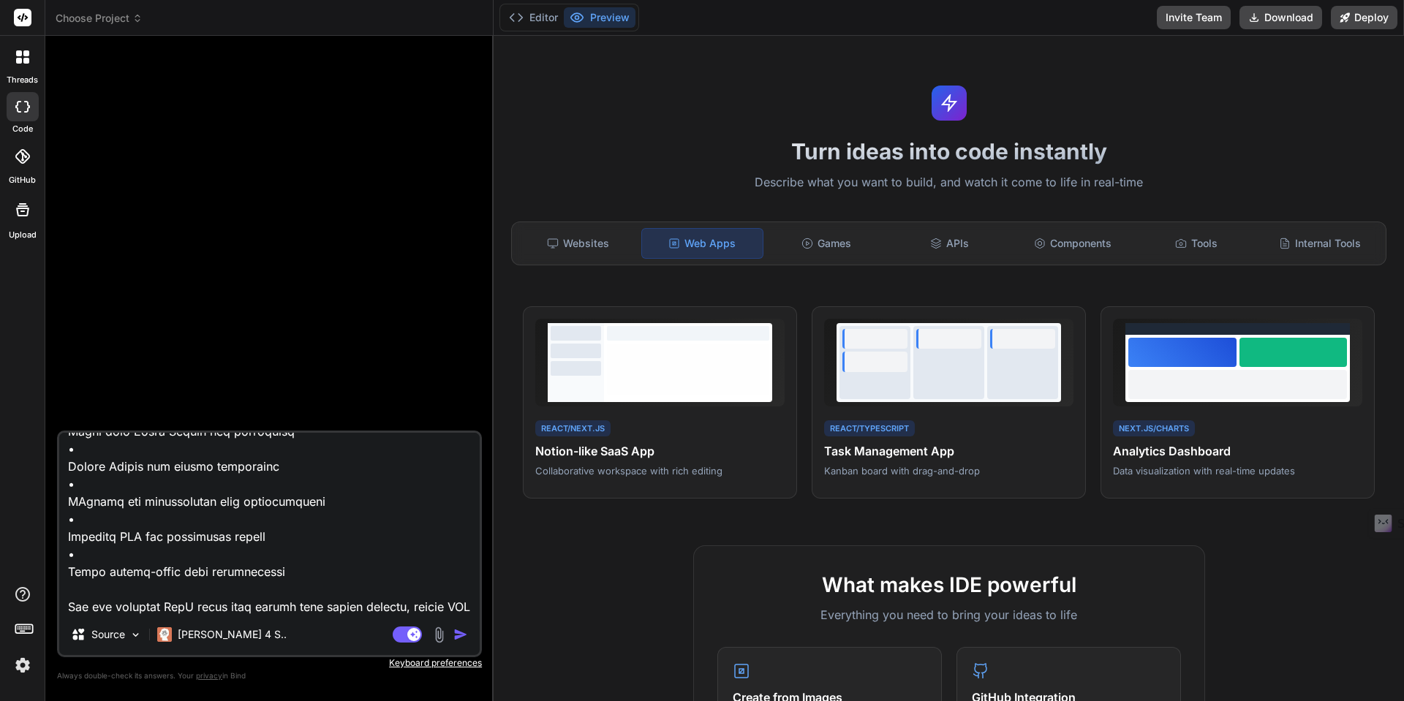
scroll to position [1021, 0]
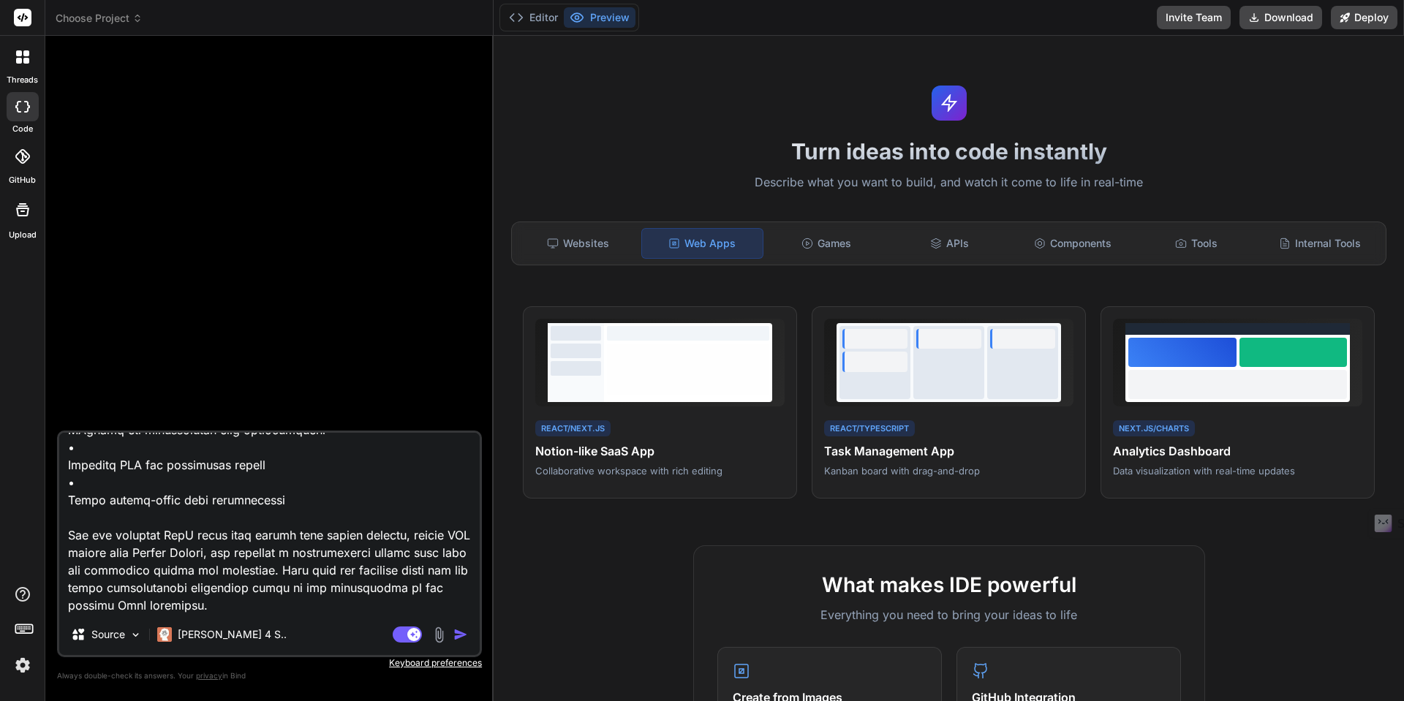
type textarea "lorem ip dol sita consecte adipisci el s doeiusm "temp" incid ut l etdol magnaa…"
click at [462, 634] on img "button" at bounding box center [461, 635] width 15 height 15
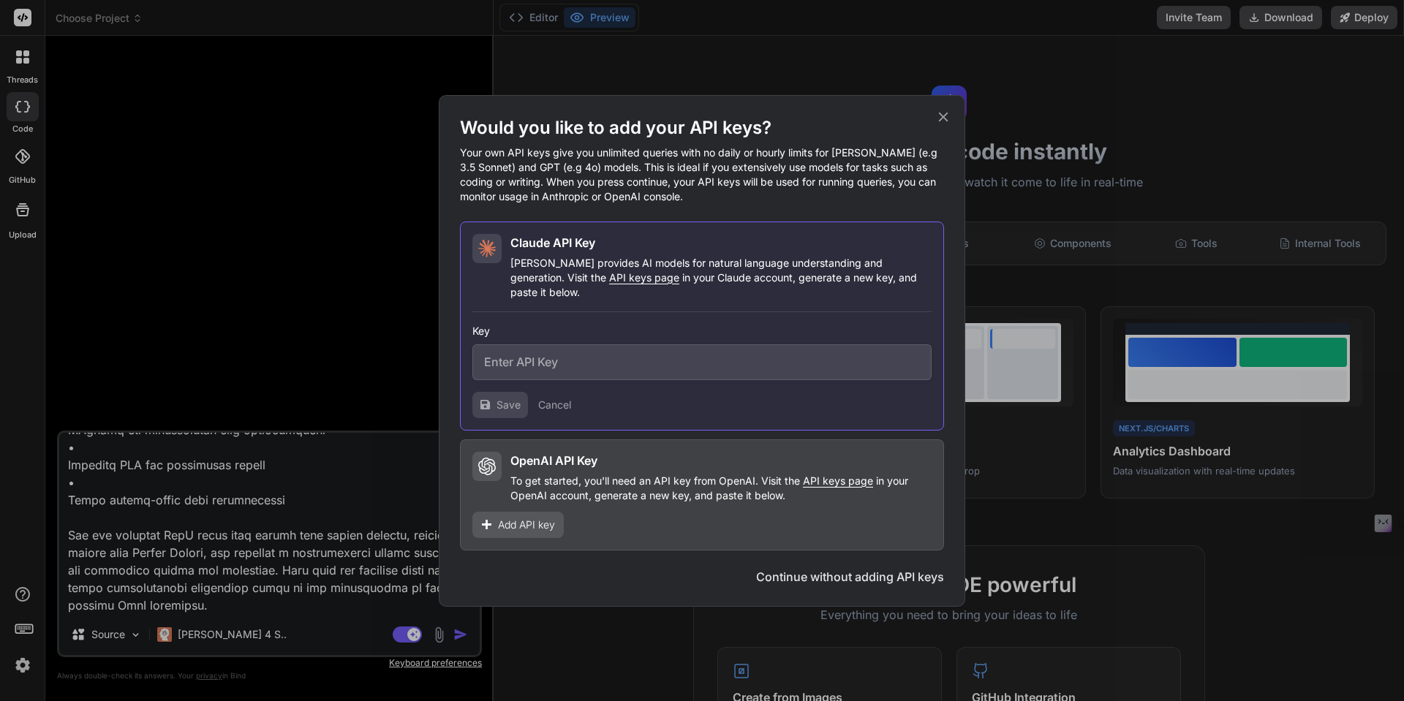
click at [939, 121] on icon at bounding box center [944, 117] width 10 height 10
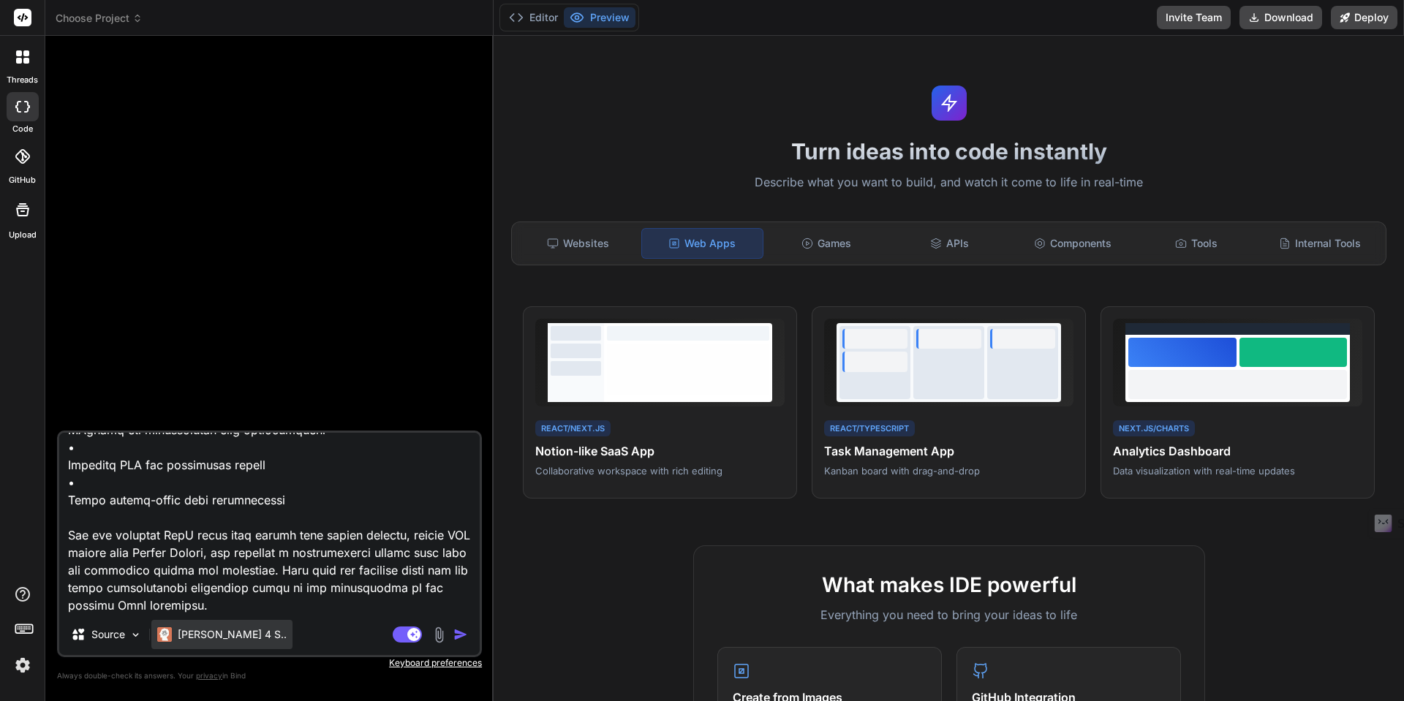
click at [219, 640] on p "[PERSON_NAME] 4 S.." at bounding box center [232, 635] width 109 height 15
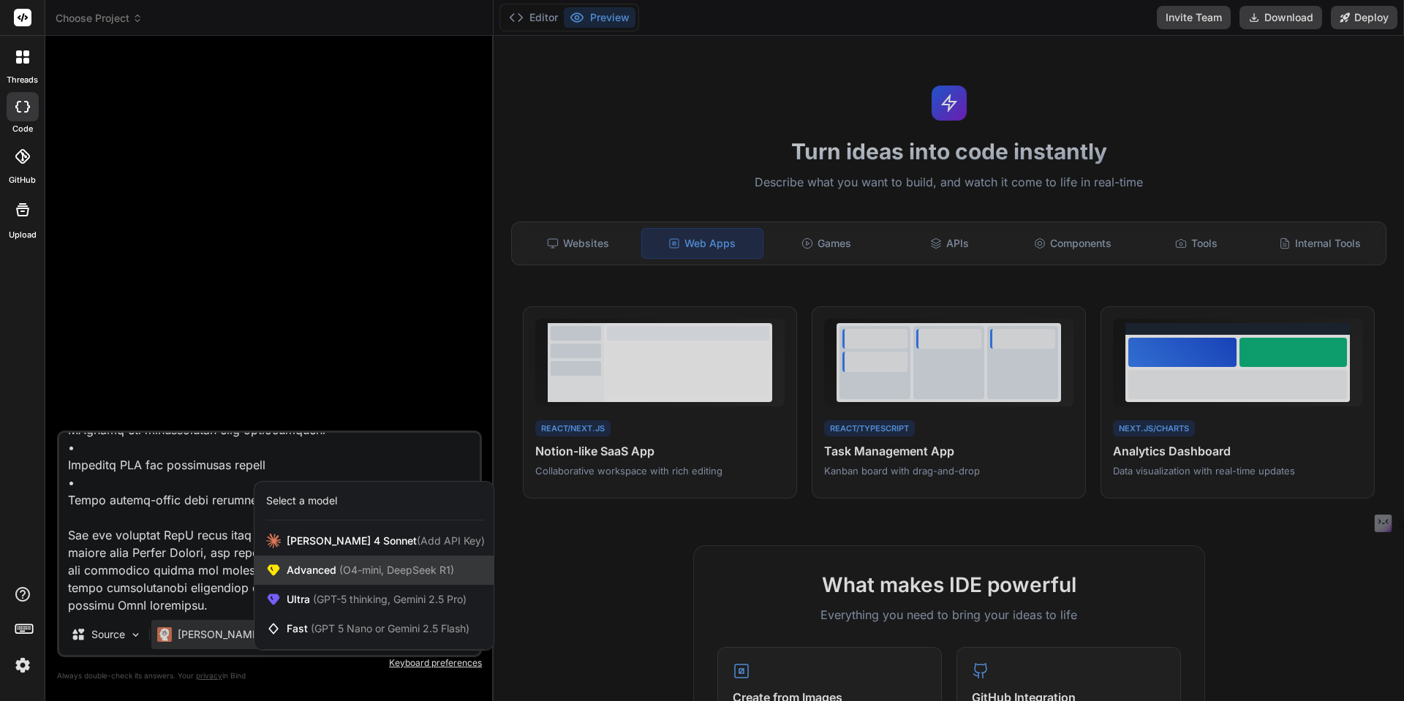
click at [297, 572] on span "Advanced (O4-mini, DeepSeek R1)" at bounding box center [371, 570] width 168 height 15
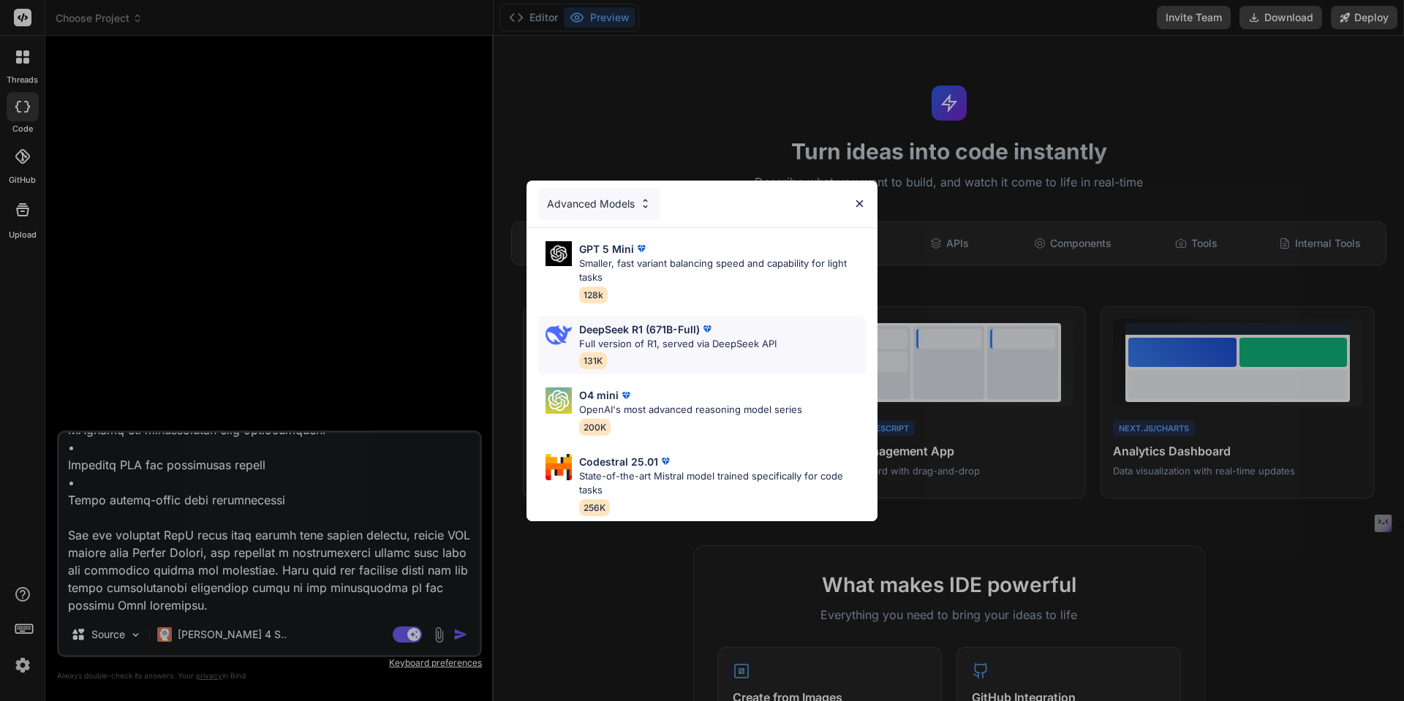
click at [723, 337] on p "Full version of R1, served via DeepSeek API" at bounding box center [677, 344] width 197 height 15
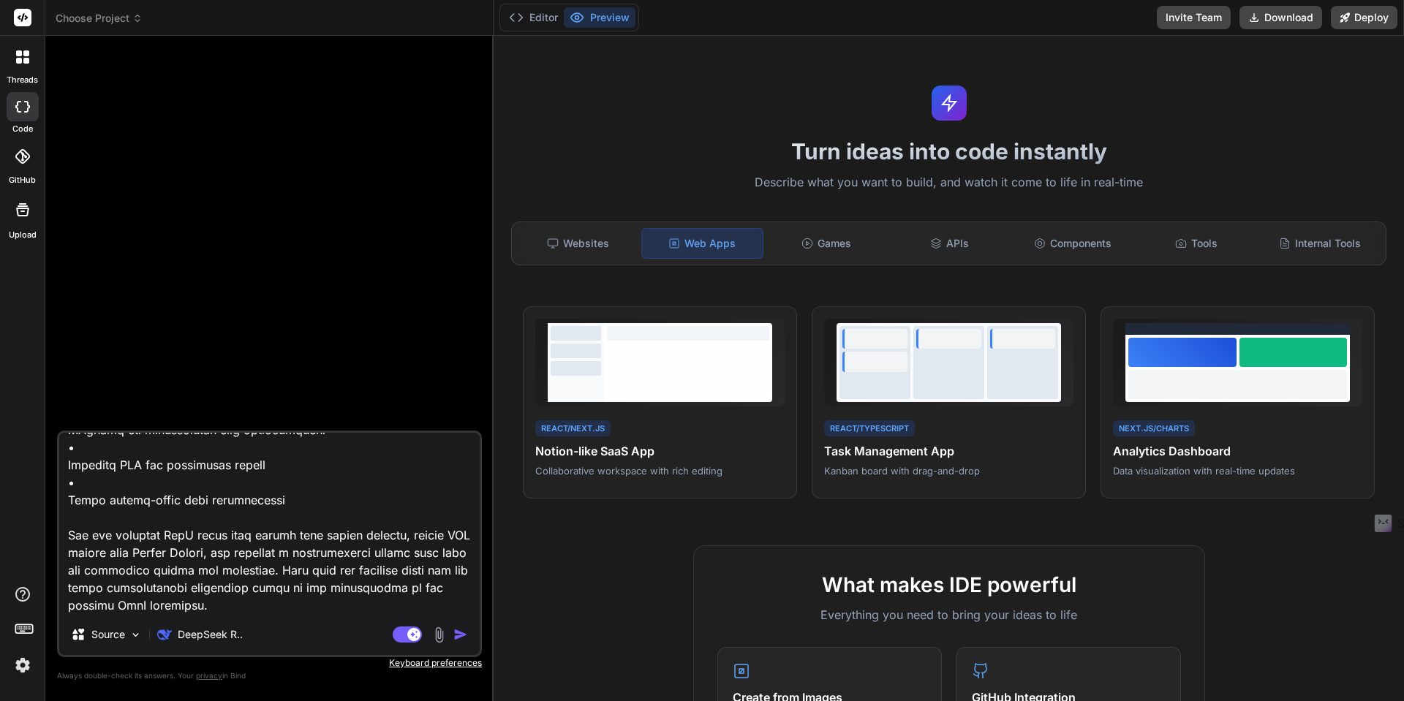
click at [459, 633] on img "button" at bounding box center [461, 635] width 15 height 15
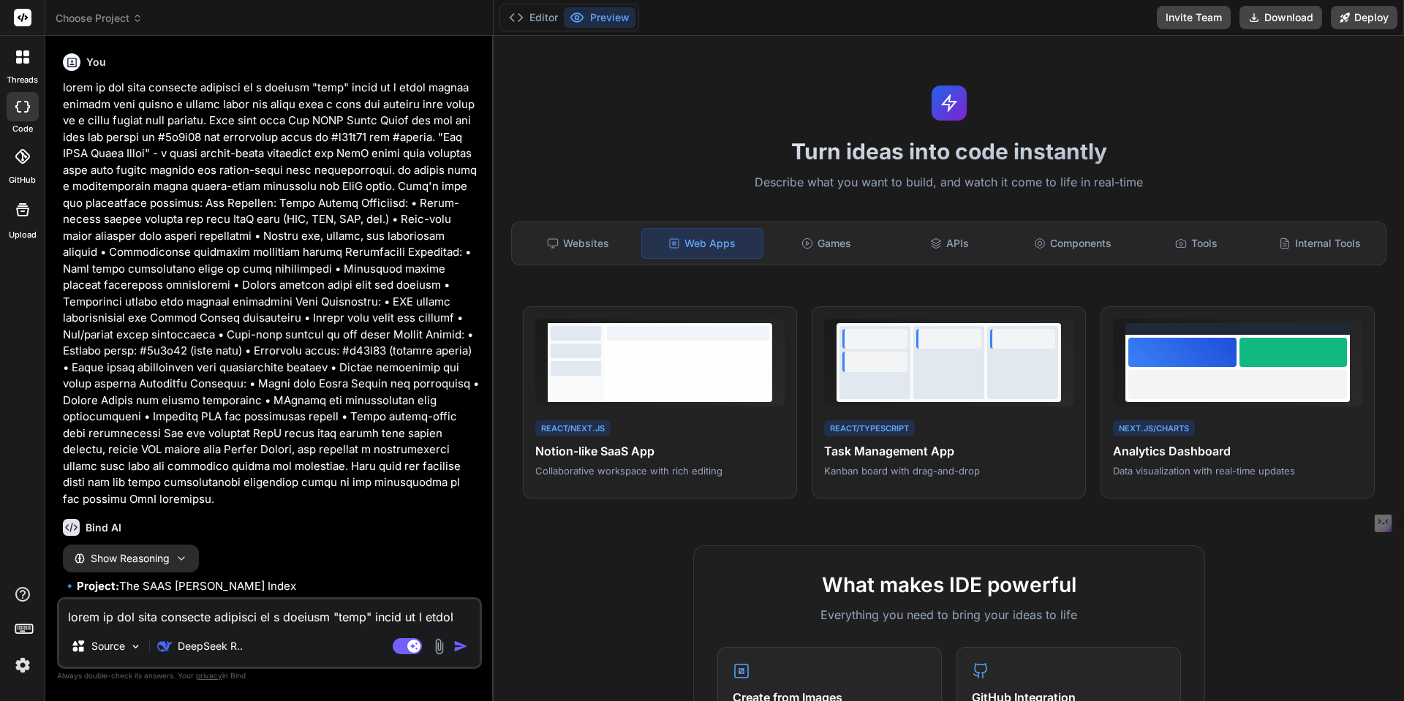
type textarea "x"
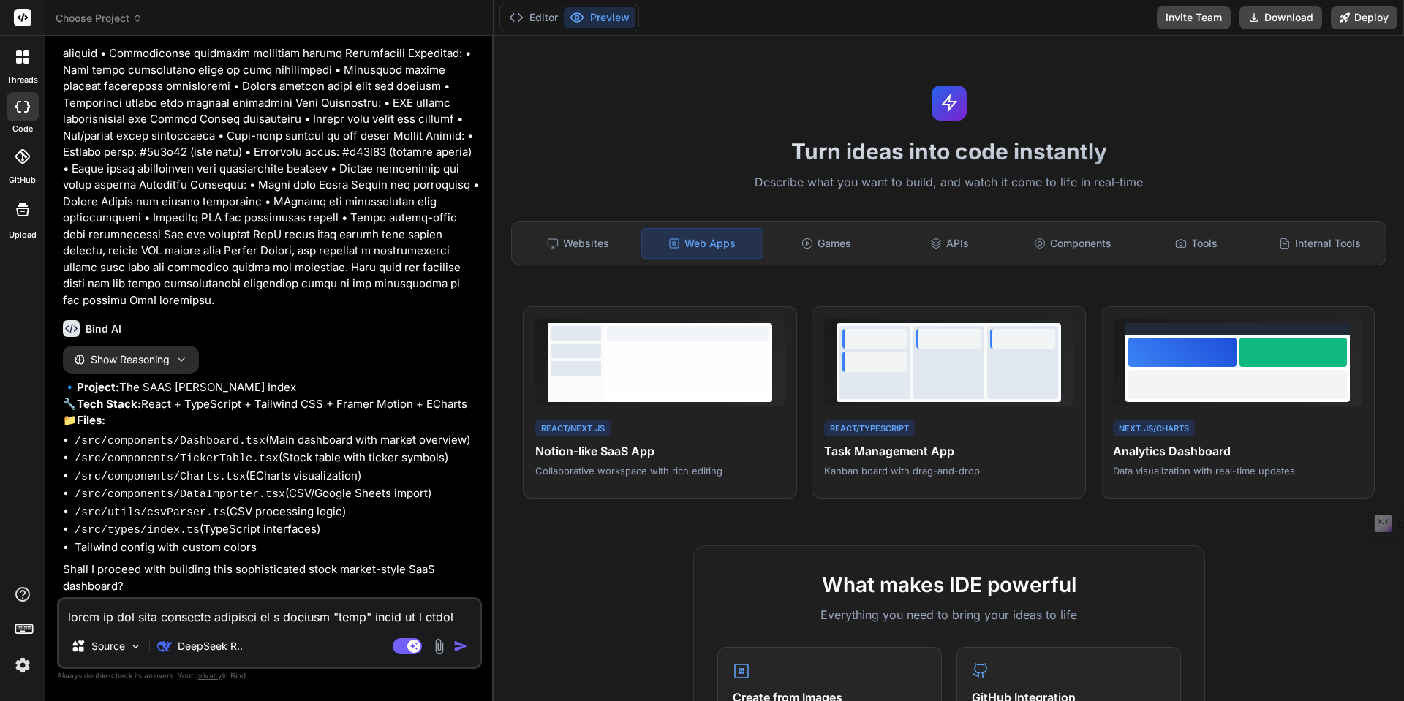
scroll to position [207, 0]
click at [326, 621] on textarea at bounding box center [269, 613] width 421 height 26
type textarea "y"
type textarea "x"
type textarea "ye"
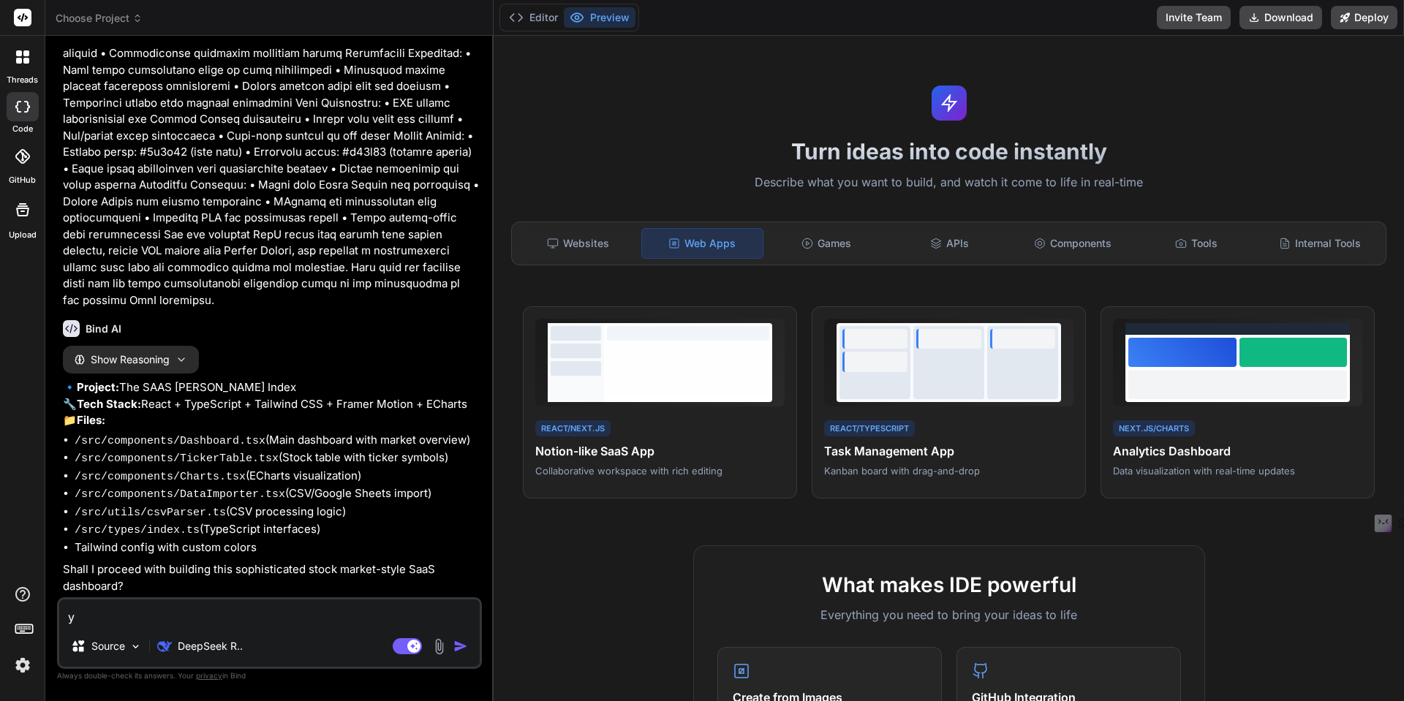
type textarea "x"
type textarea "yes"
type textarea "x"
type textarea "yes"
type textarea "x"
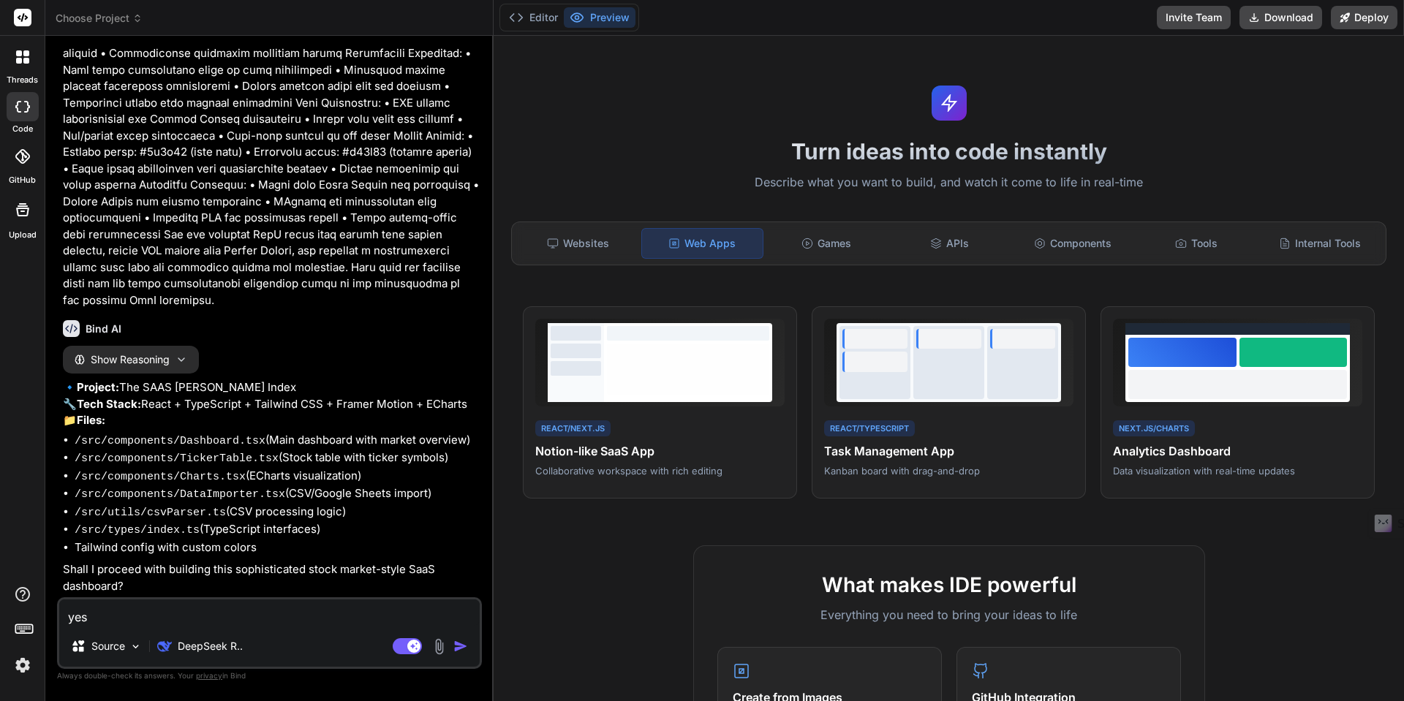
type textarea "yes p"
type textarea "x"
type textarea "yes pr"
type textarea "x"
type textarea "yes pro"
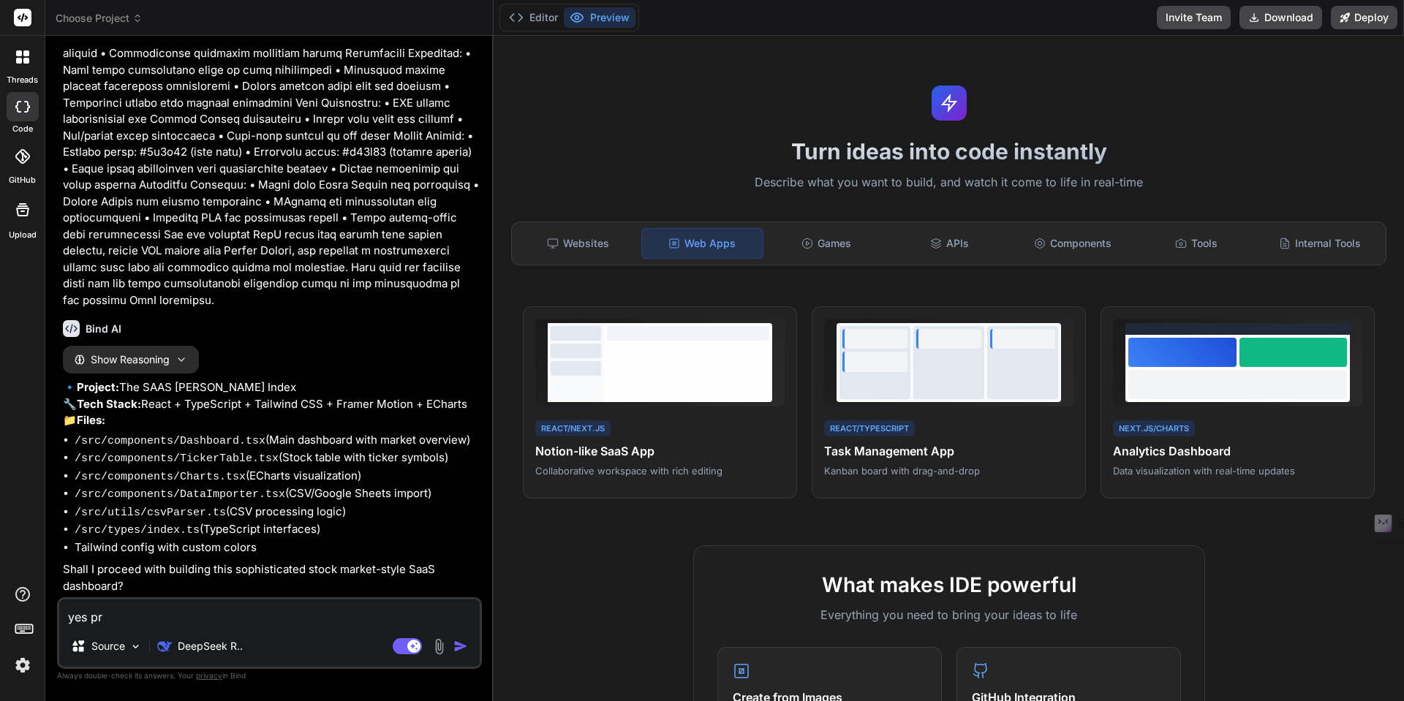
type textarea "x"
type textarea "yes proc"
type textarea "x"
type textarea "yes proce"
type textarea "x"
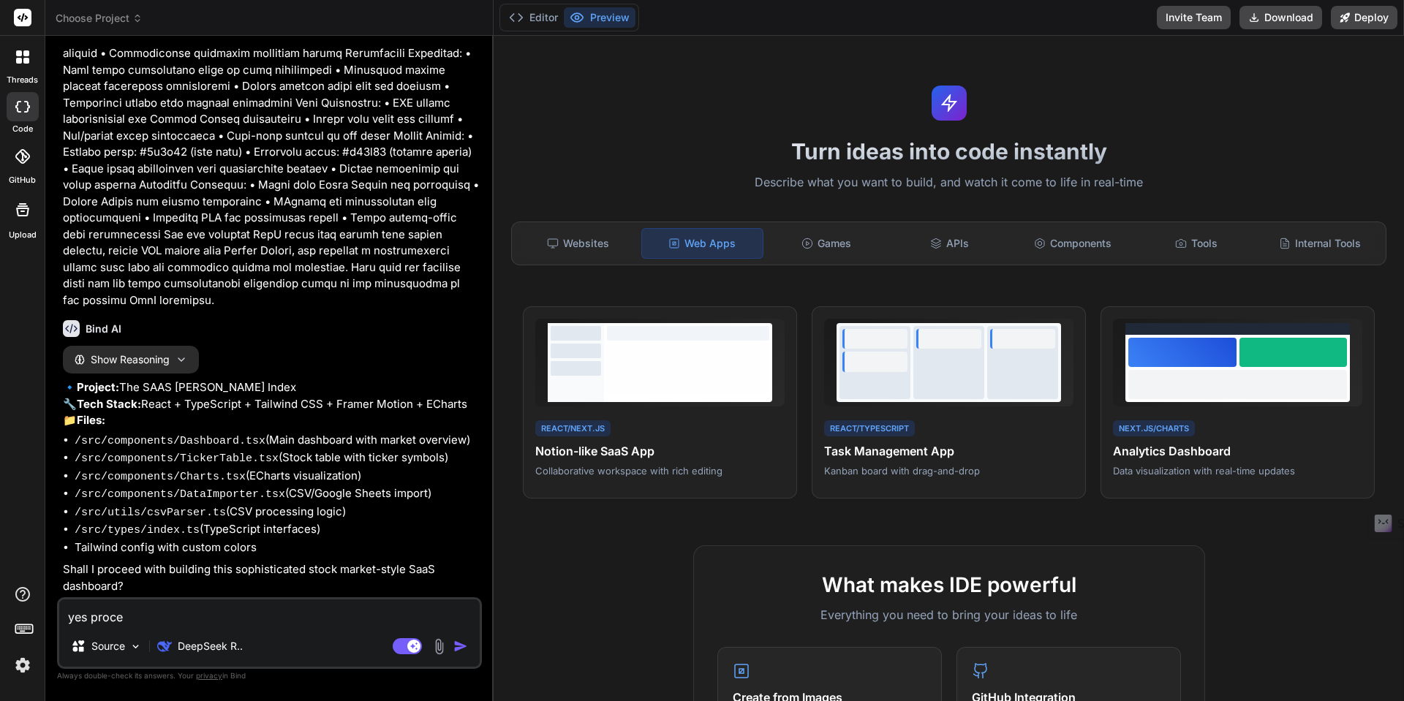
type textarea "yes procee"
type textarea "x"
type textarea "yes proceed"
type textarea "x"
type textarea "yes proceed"
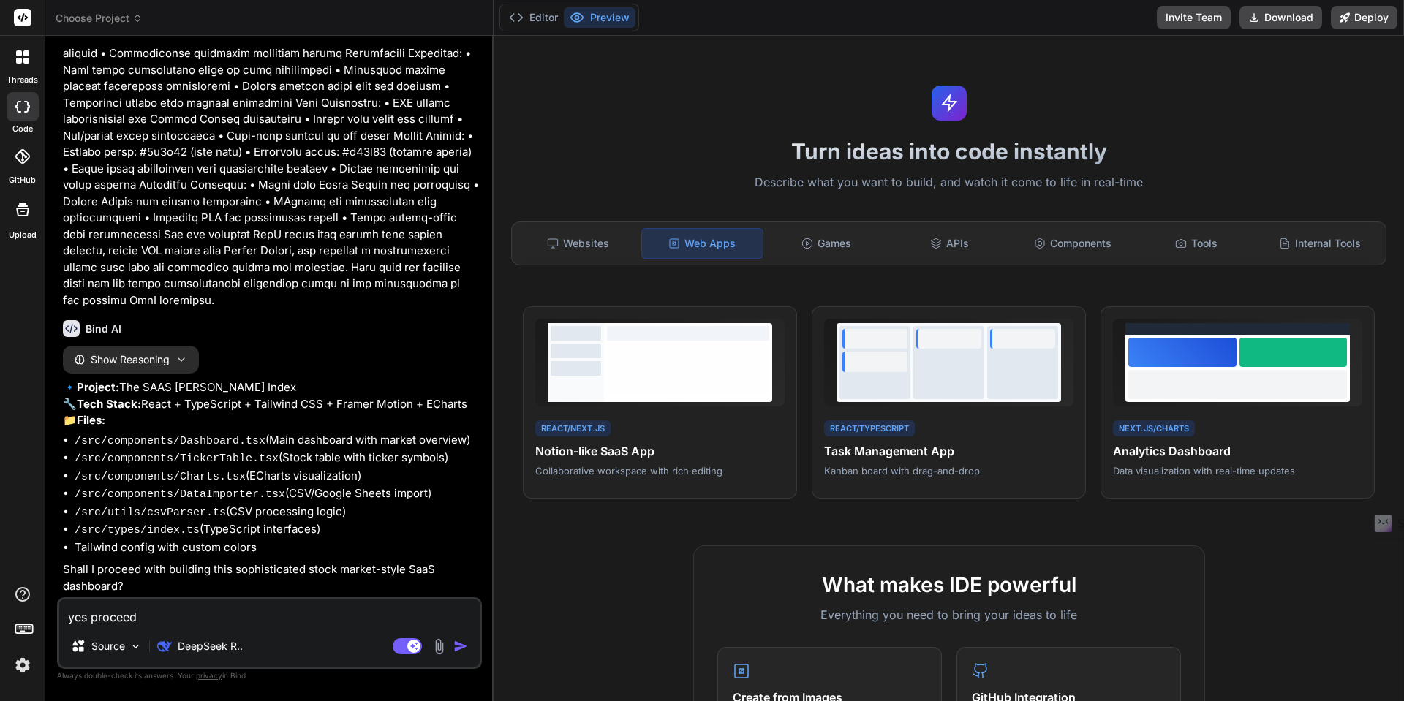
type textarea "x"
type textarea "yes proceed w"
type textarea "x"
type textarea "yes proceed wi"
type textarea "x"
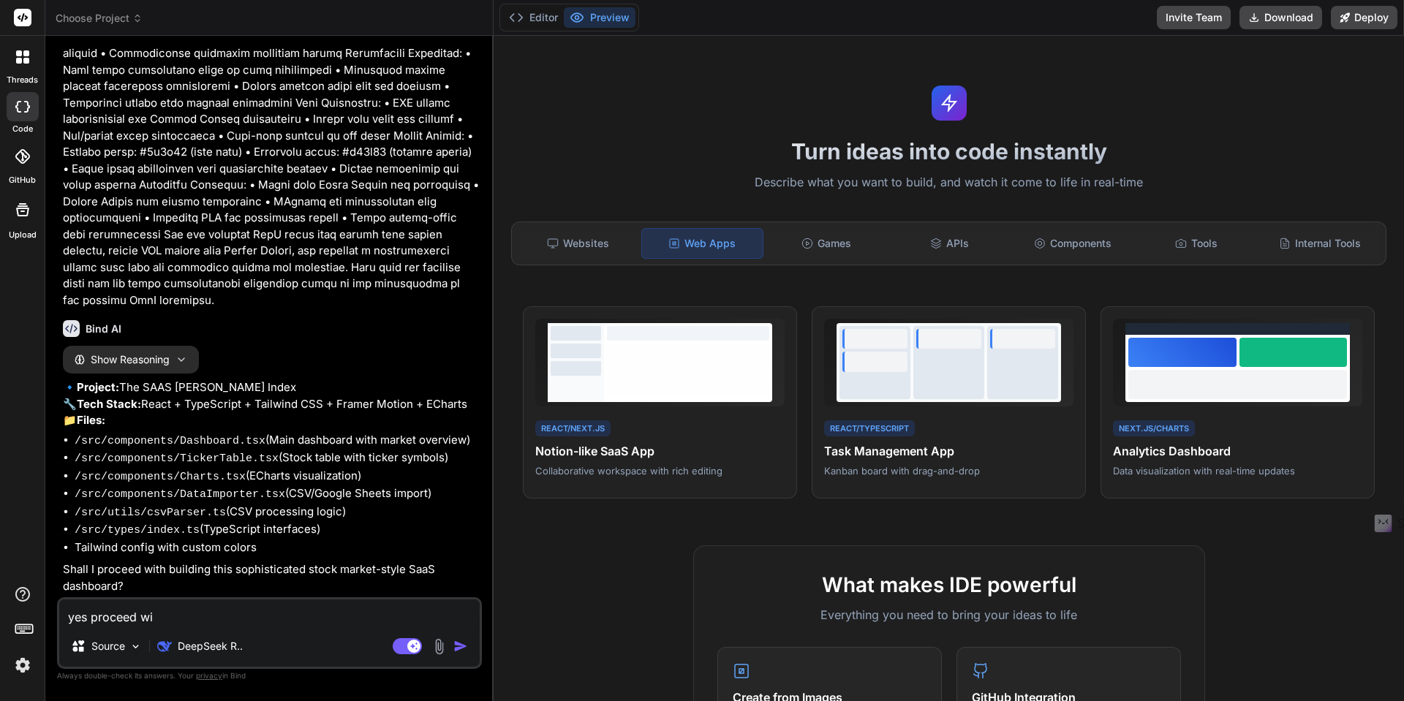
type textarea "yes proceed wit"
type textarea "x"
type textarea "yes proceed with"
type textarea "x"
type textarea "yes proceed with"
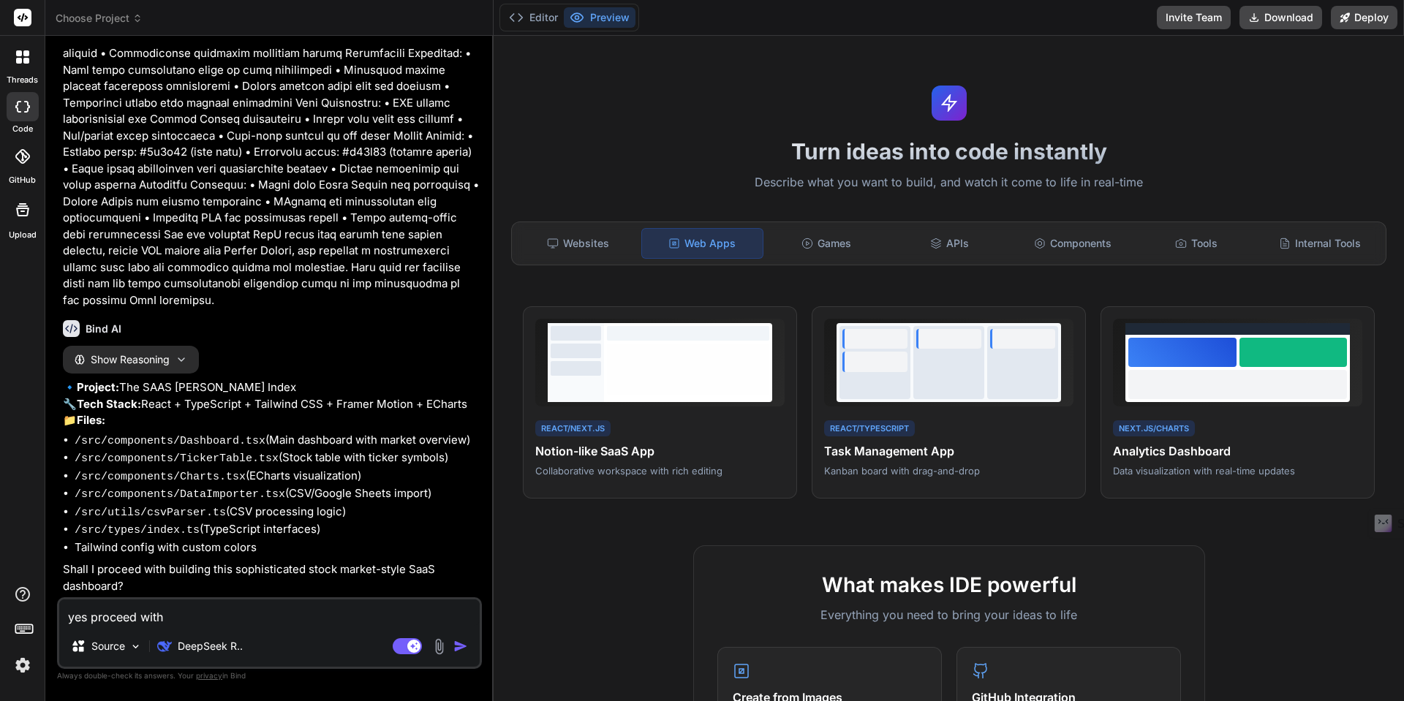
type textarea "x"
type textarea "yes proceed with b"
type textarea "x"
type textarea "yes proceed with bu"
type textarea "x"
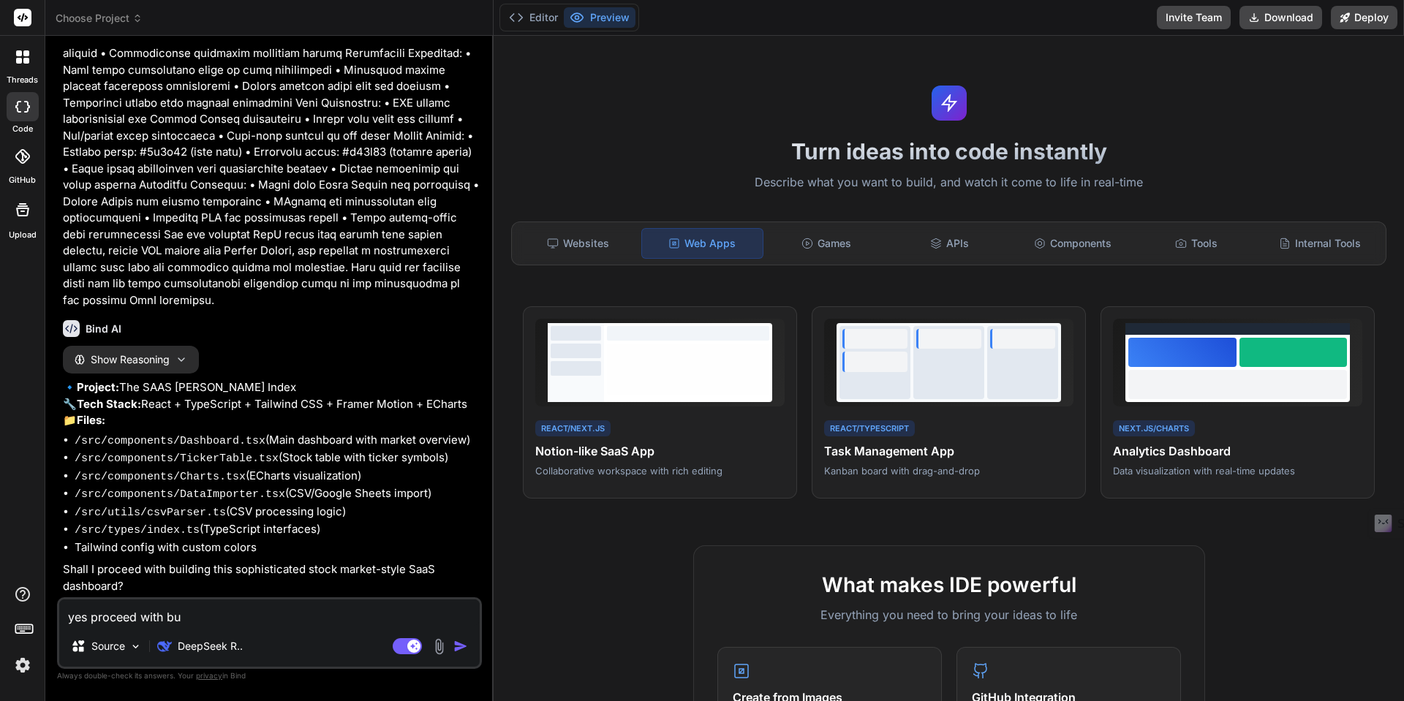
type textarea "yes proceed with [PERSON_NAME]"
type textarea "x"
type textarea "yes proceed with buil"
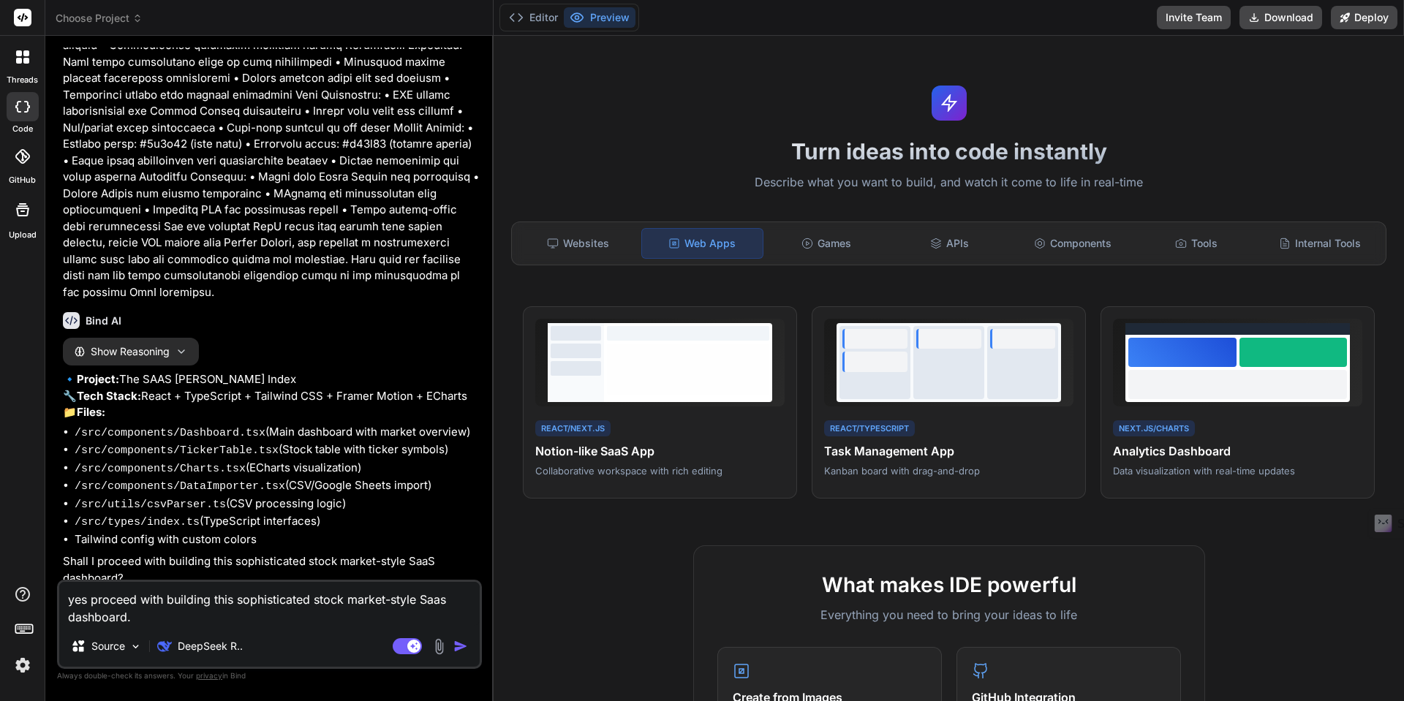
click at [462, 650] on img "button" at bounding box center [461, 646] width 15 height 15
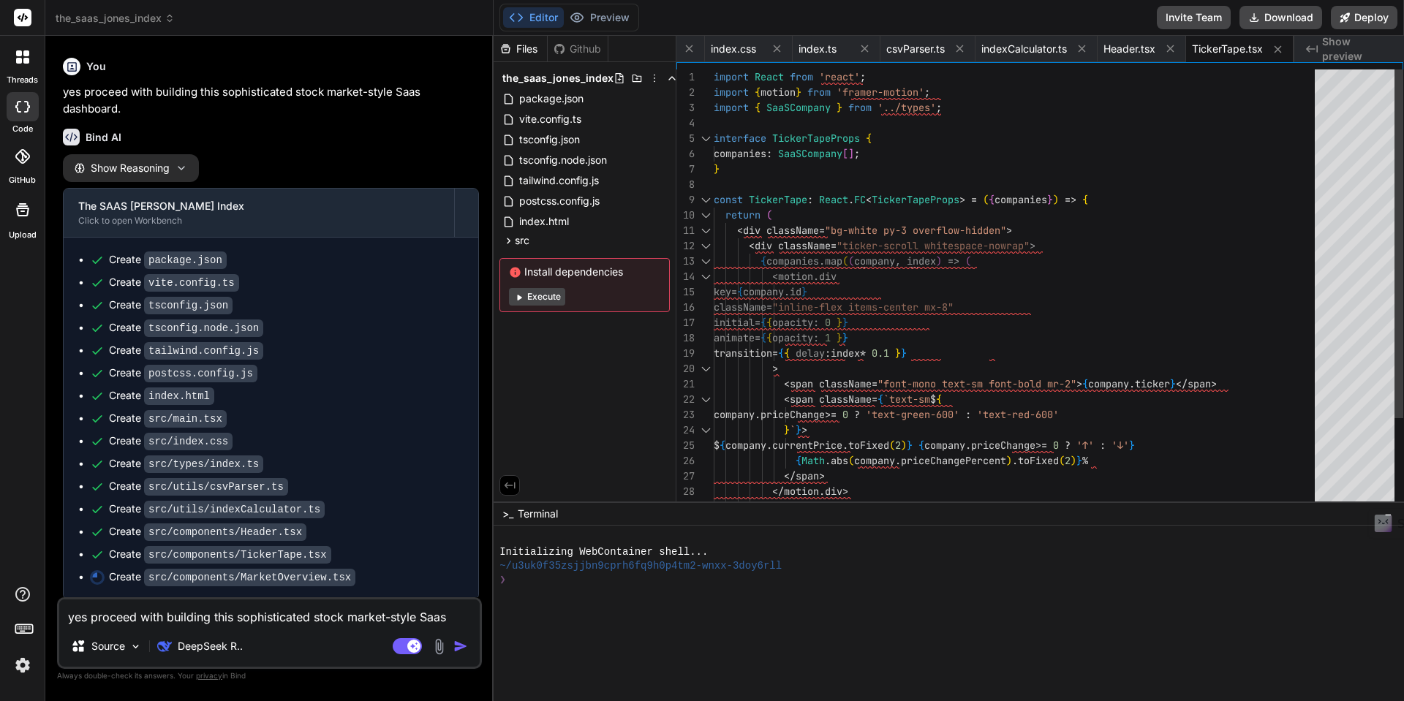
scroll to position [0, 0]
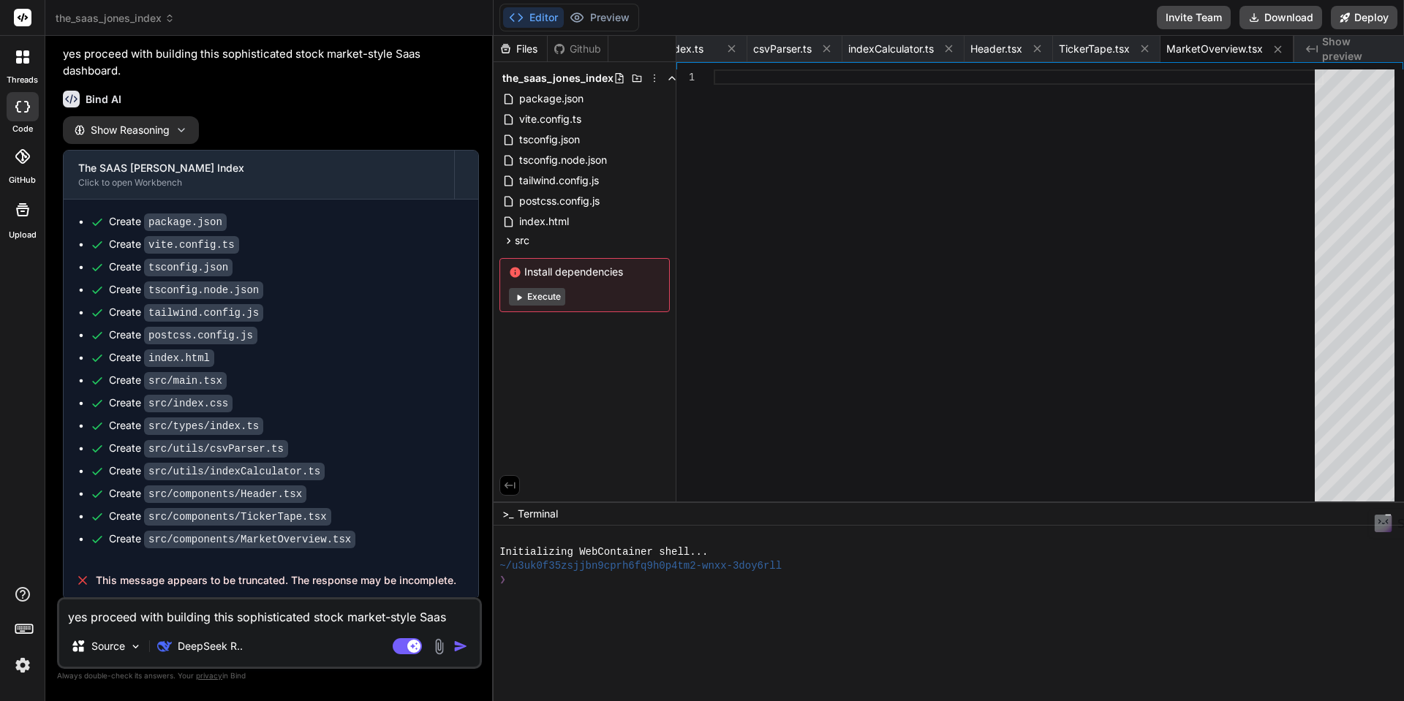
click at [535, 298] on button "Execute" at bounding box center [537, 297] width 56 height 18
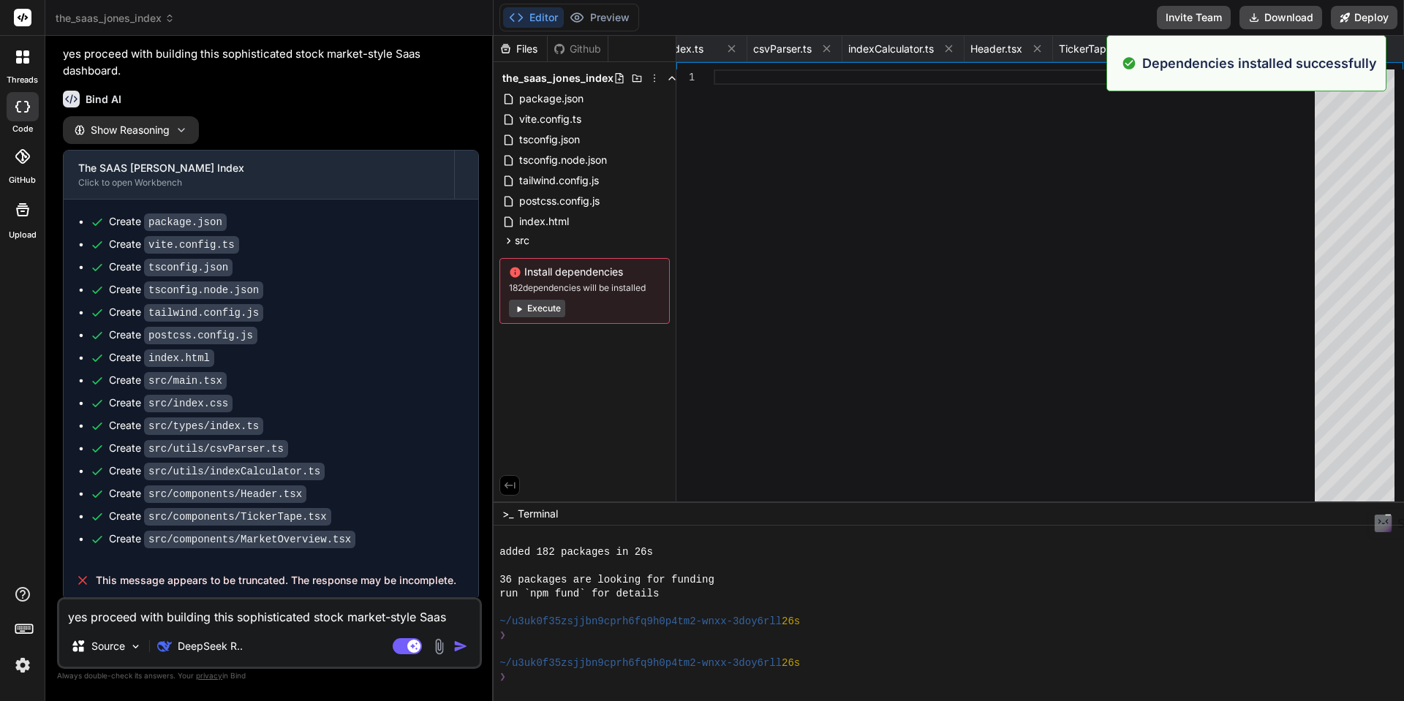
scroll to position [111, 0]
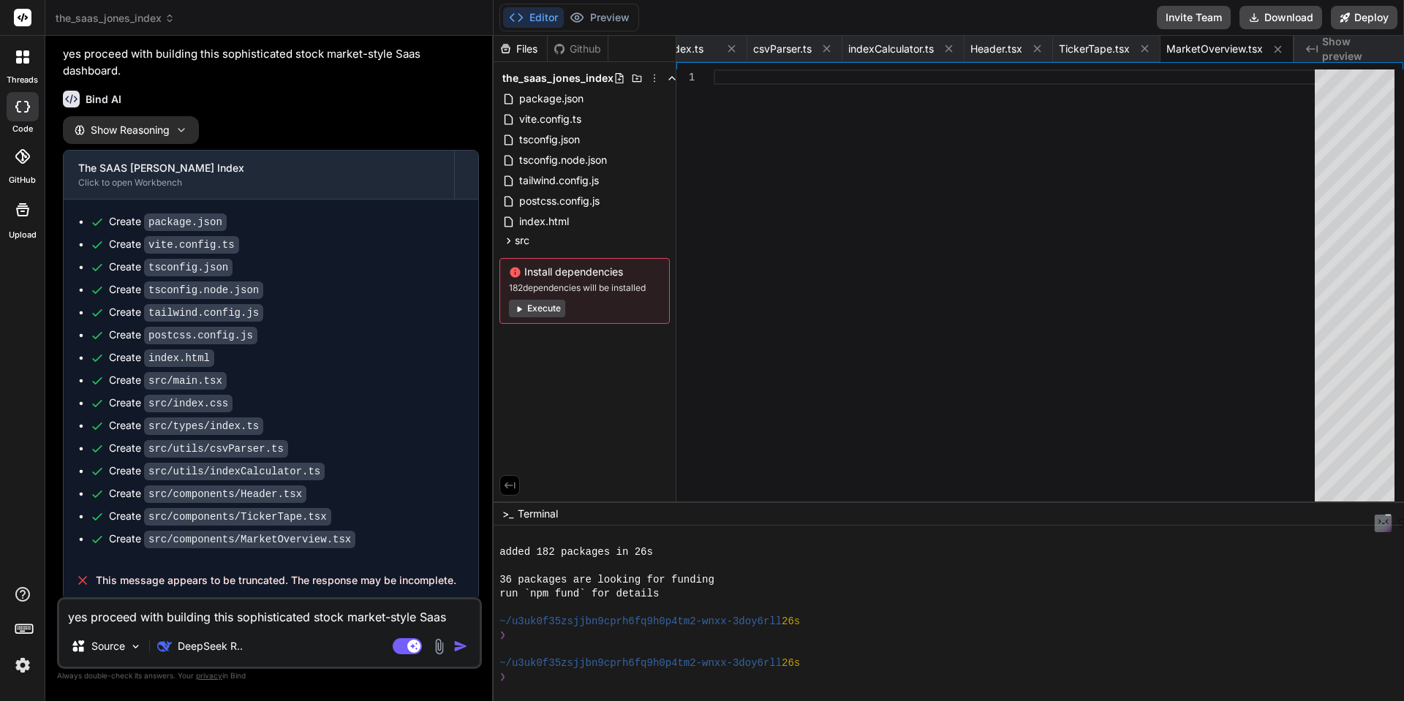
click at [554, 310] on button "Execute" at bounding box center [537, 309] width 56 height 18
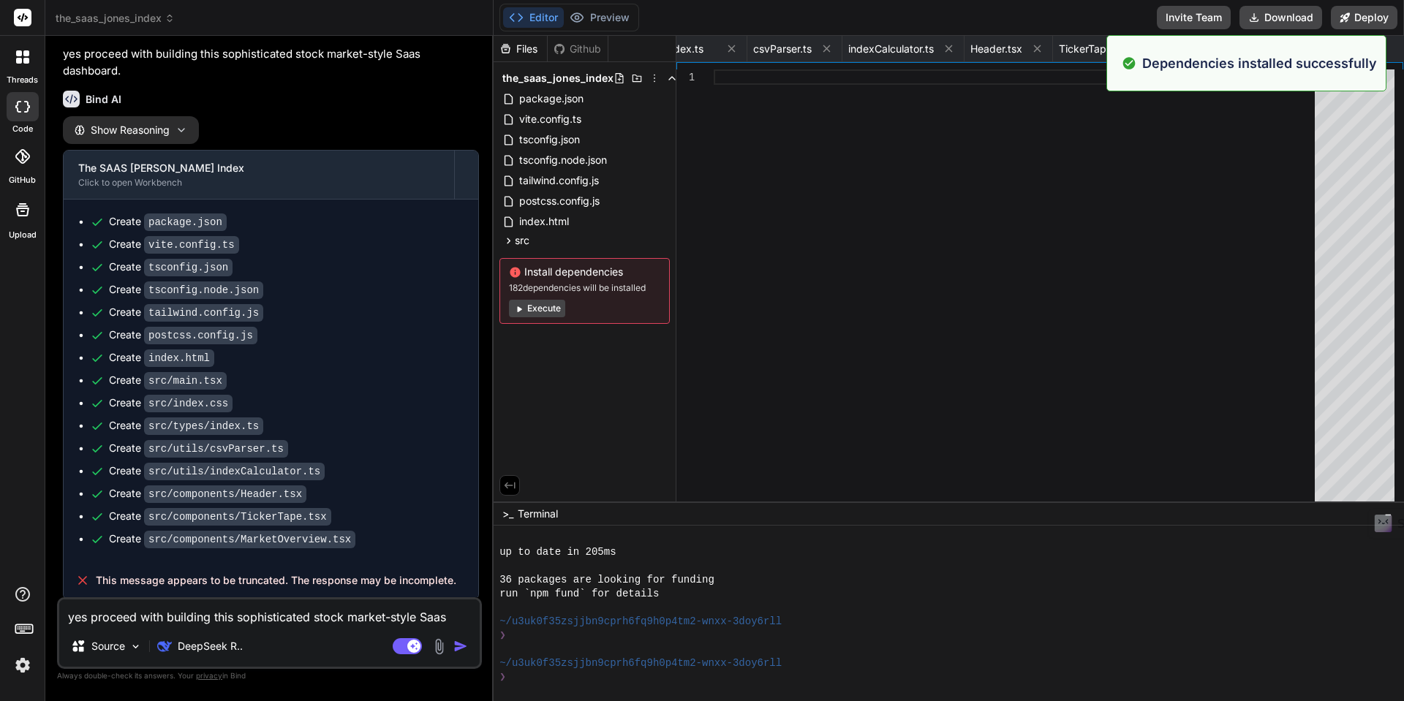
scroll to position [320, 0]
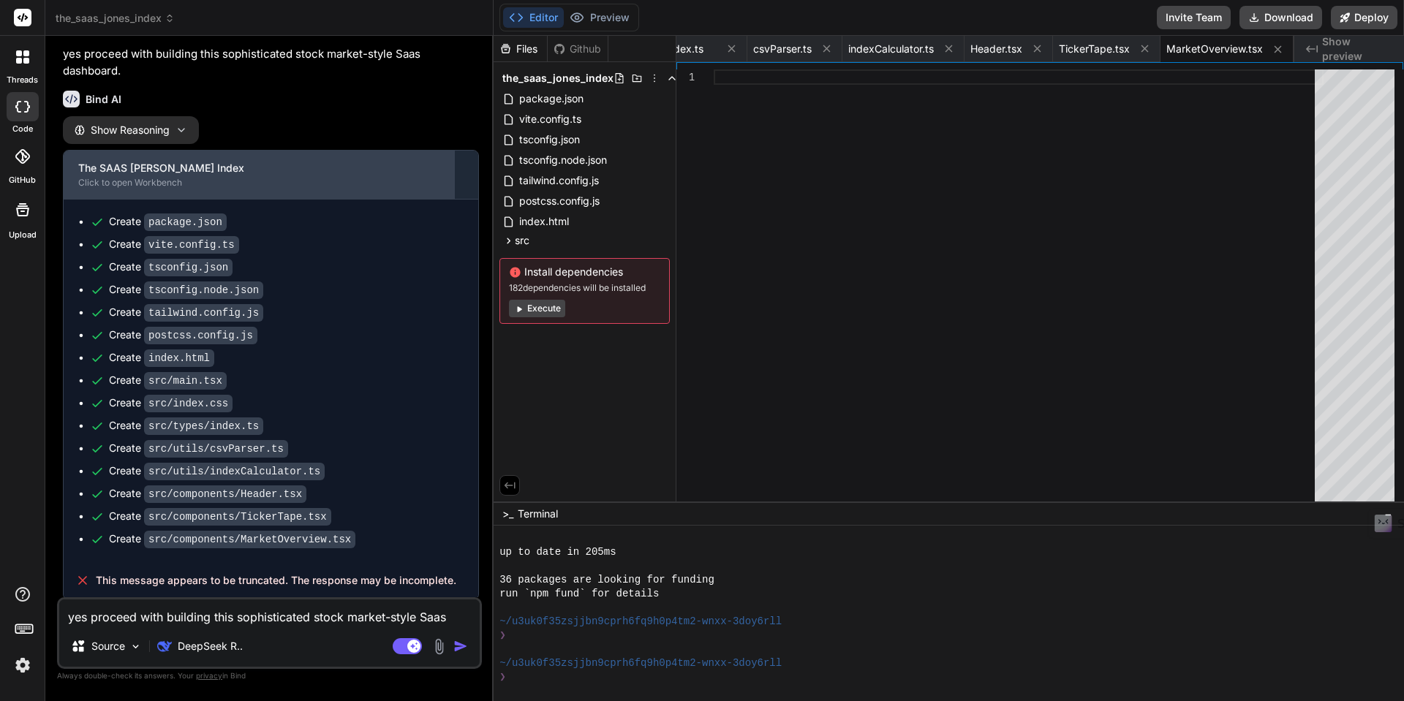
click at [317, 189] on div "Click to open Workbench" at bounding box center [258, 183] width 361 height 12
click at [168, 189] on div "Click to open Workbench" at bounding box center [258, 183] width 361 height 12
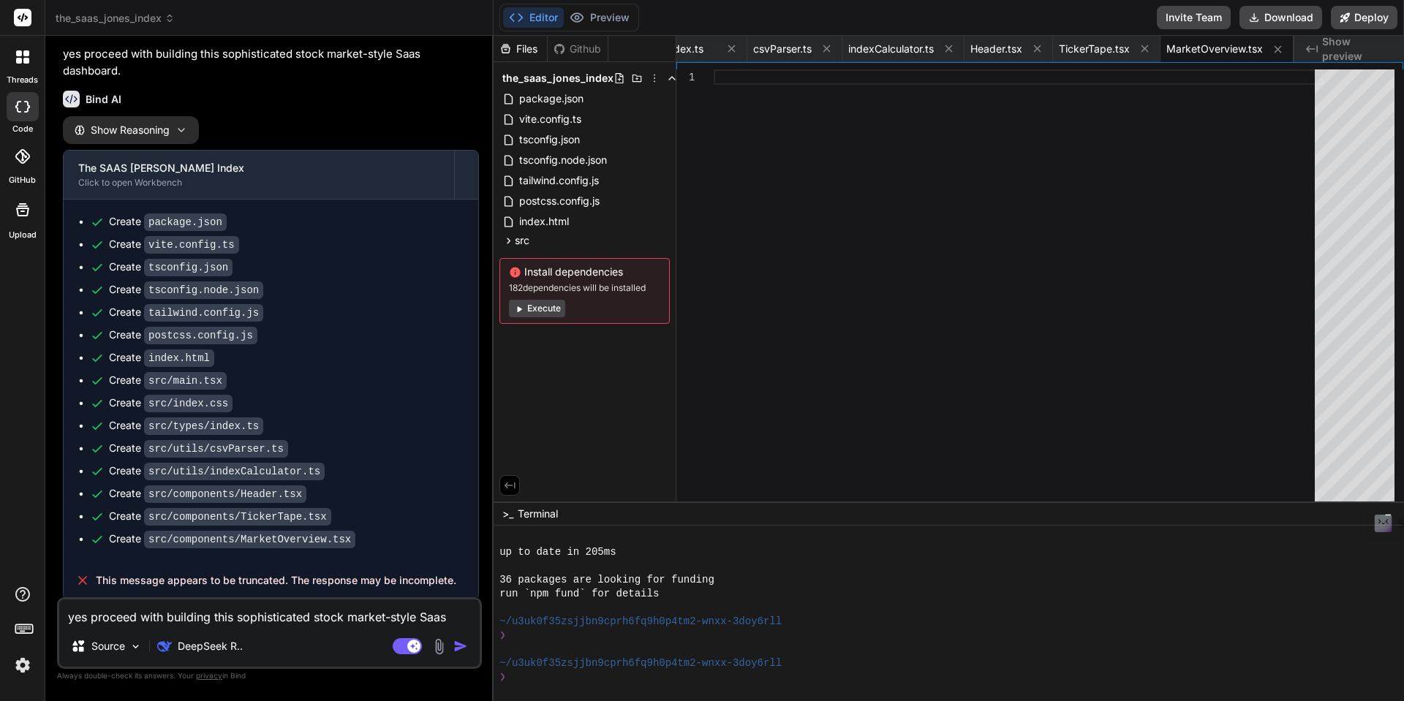
click at [535, 309] on button "Execute" at bounding box center [537, 309] width 56 height 18
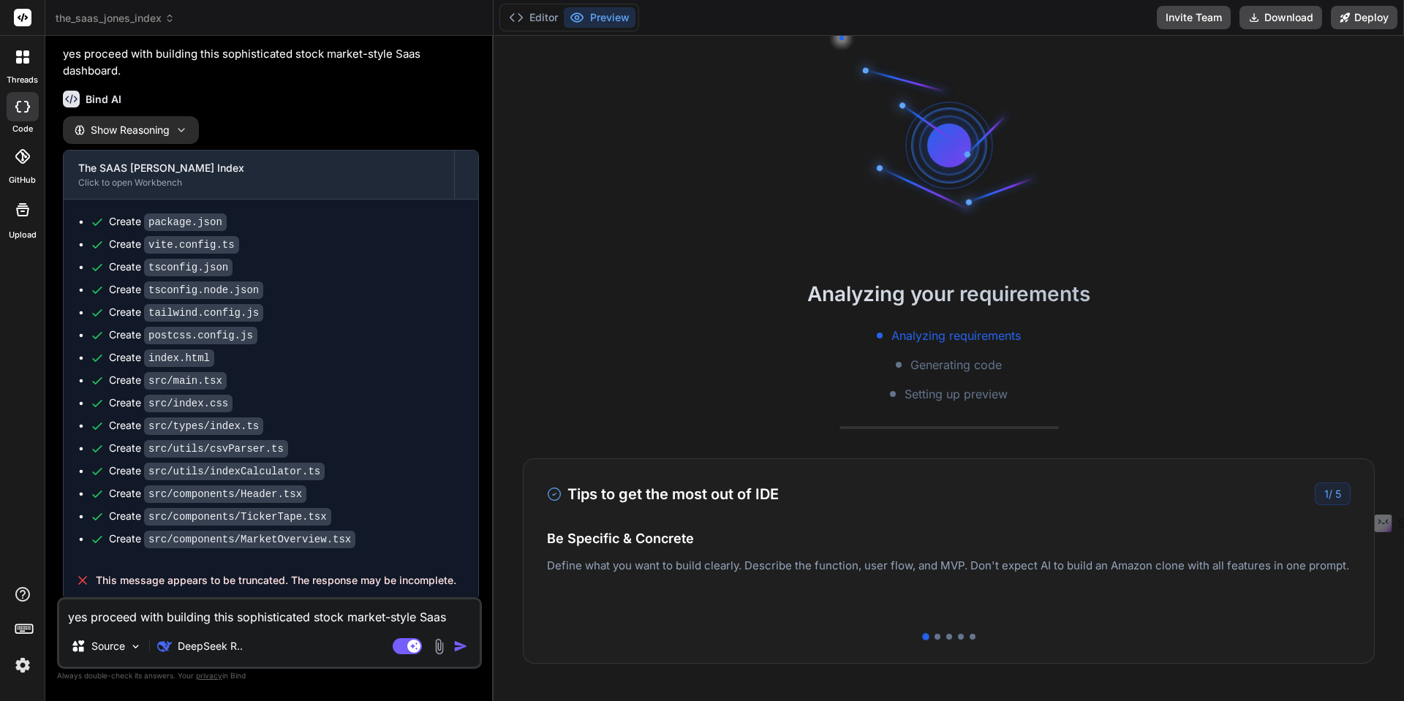
scroll to position [528, 0]
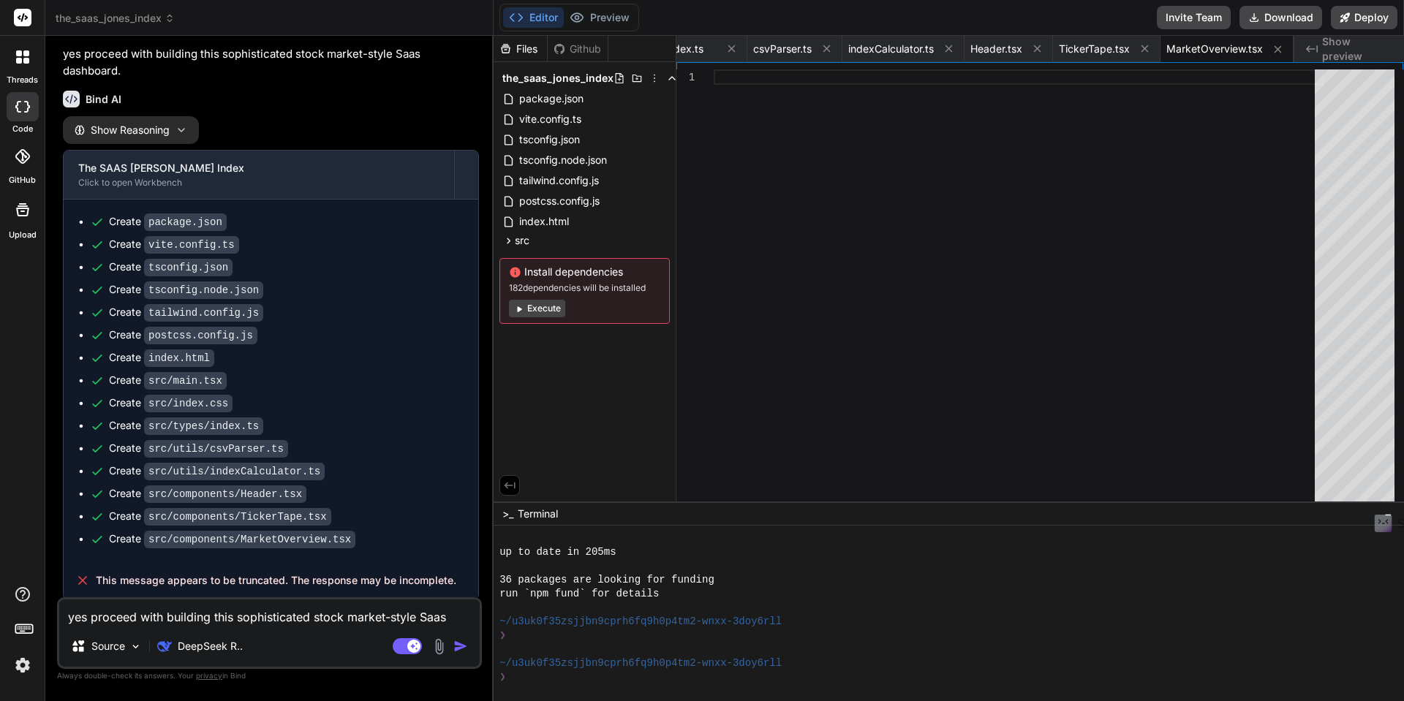
click at [218, 619] on textarea "yes proceed with building this sophisticated stock market-style Saas dashboard." at bounding box center [269, 613] width 421 height 26
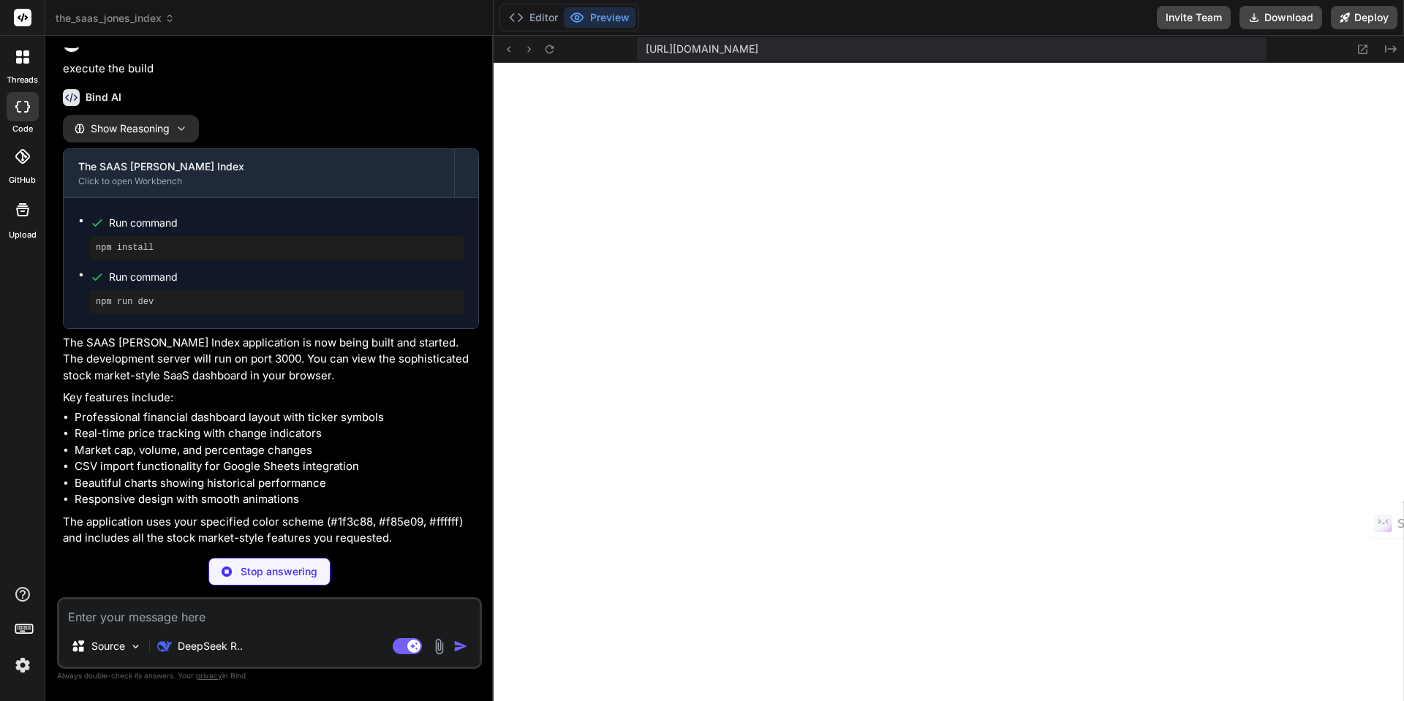
scroll to position [1303, 0]
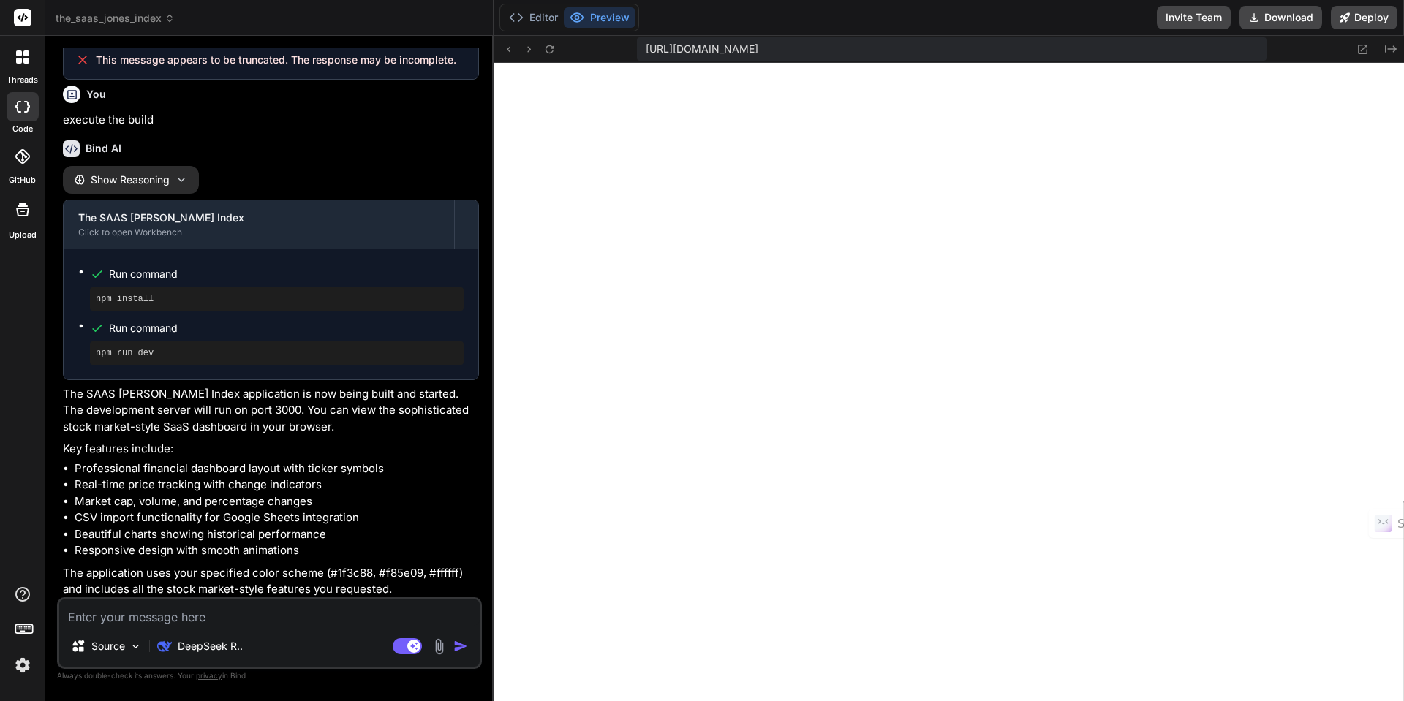
click at [289, 611] on textarea at bounding box center [269, 613] width 421 height 26
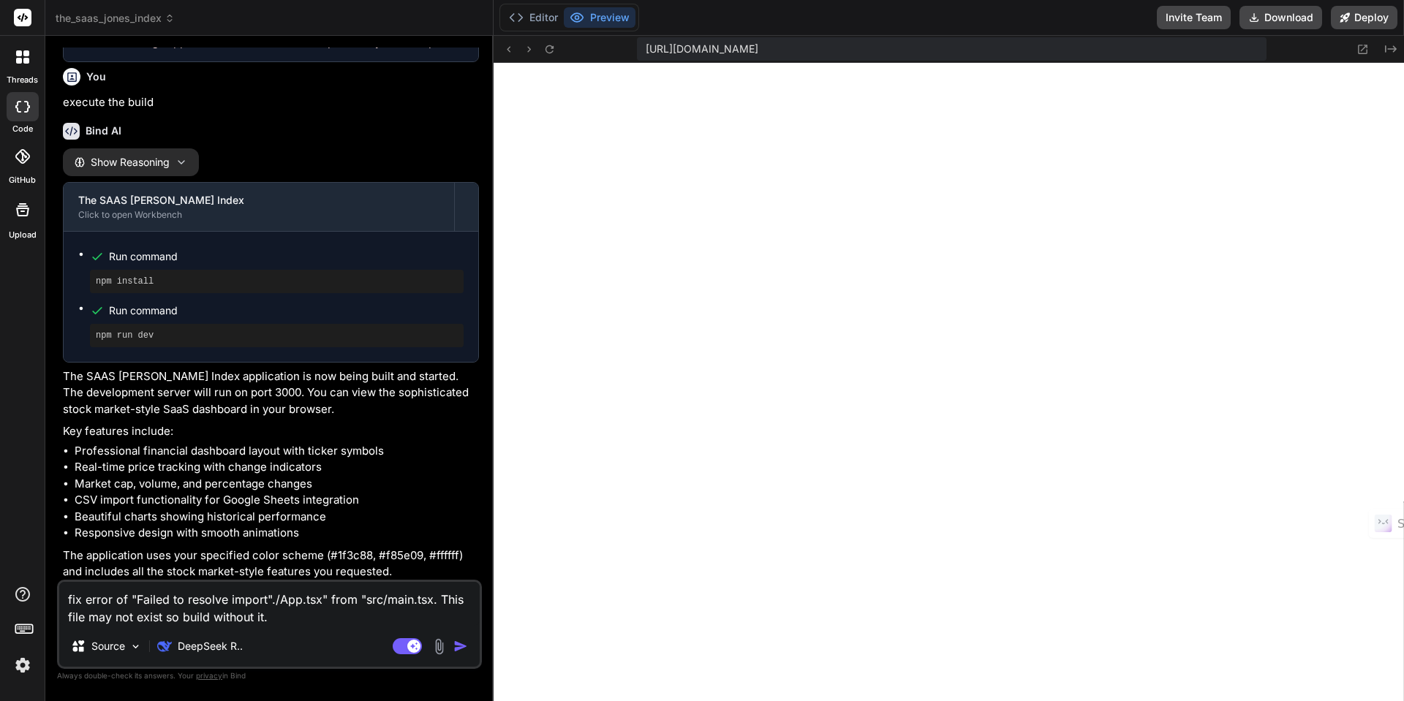
click at [462, 644] on img "button" at bounding box center [461, 646] width 15 height 15
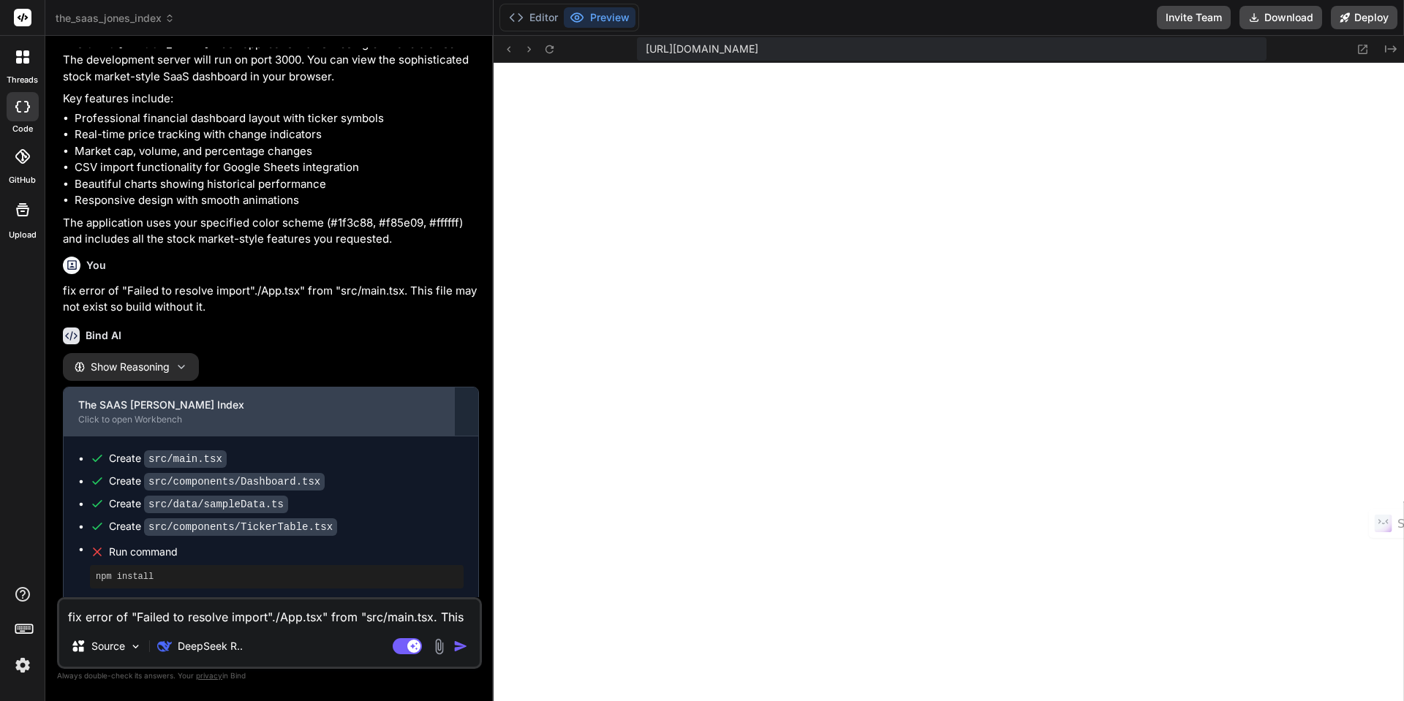
scroll to position [1708, 0]
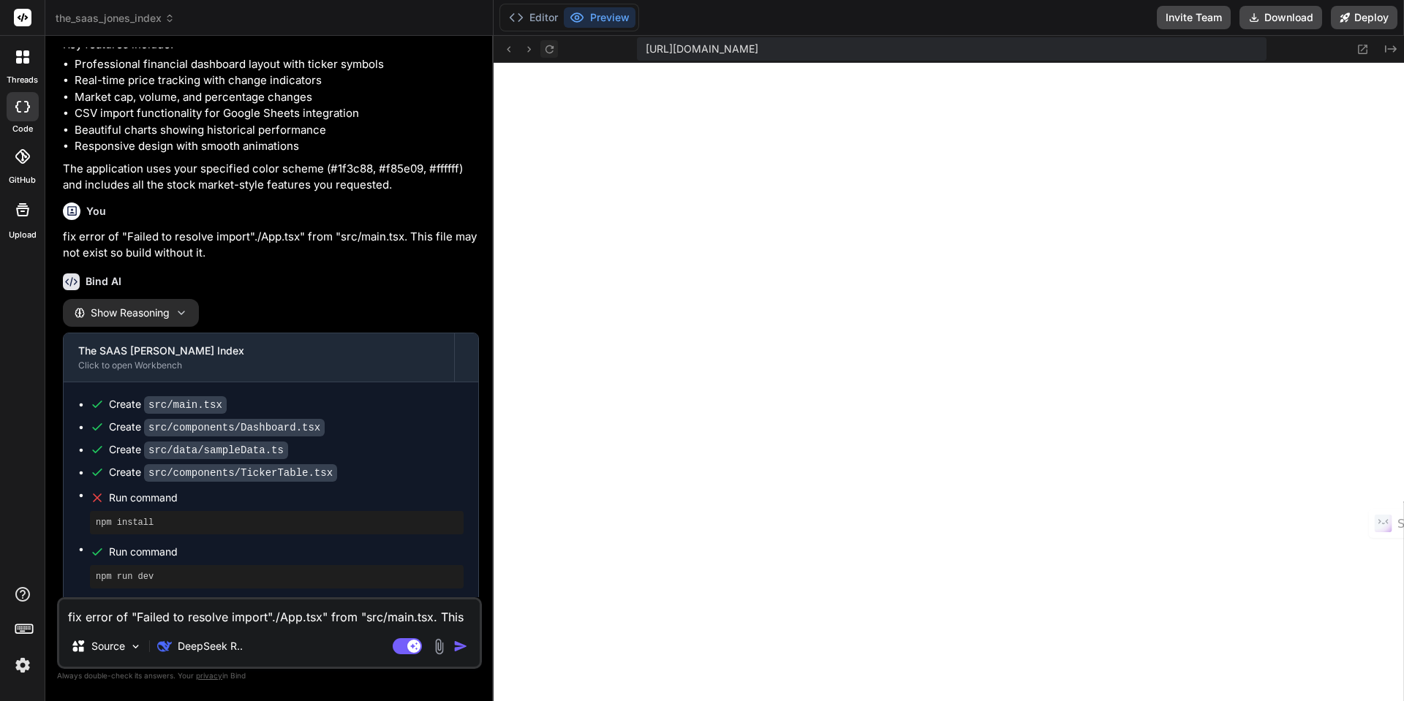
click at [552, 48] on icon at bounding box center [549, 49] width 12 height 12
click at [308, 622] on textarea "fix error of "Failed to resolve import"./App.tsx" from "src/main.tsx. This file…" at bounding box center [269, 613] width 421 height 26
click at [462, 648] on img "button" at bounding box center [461, 646] width 15 height 15
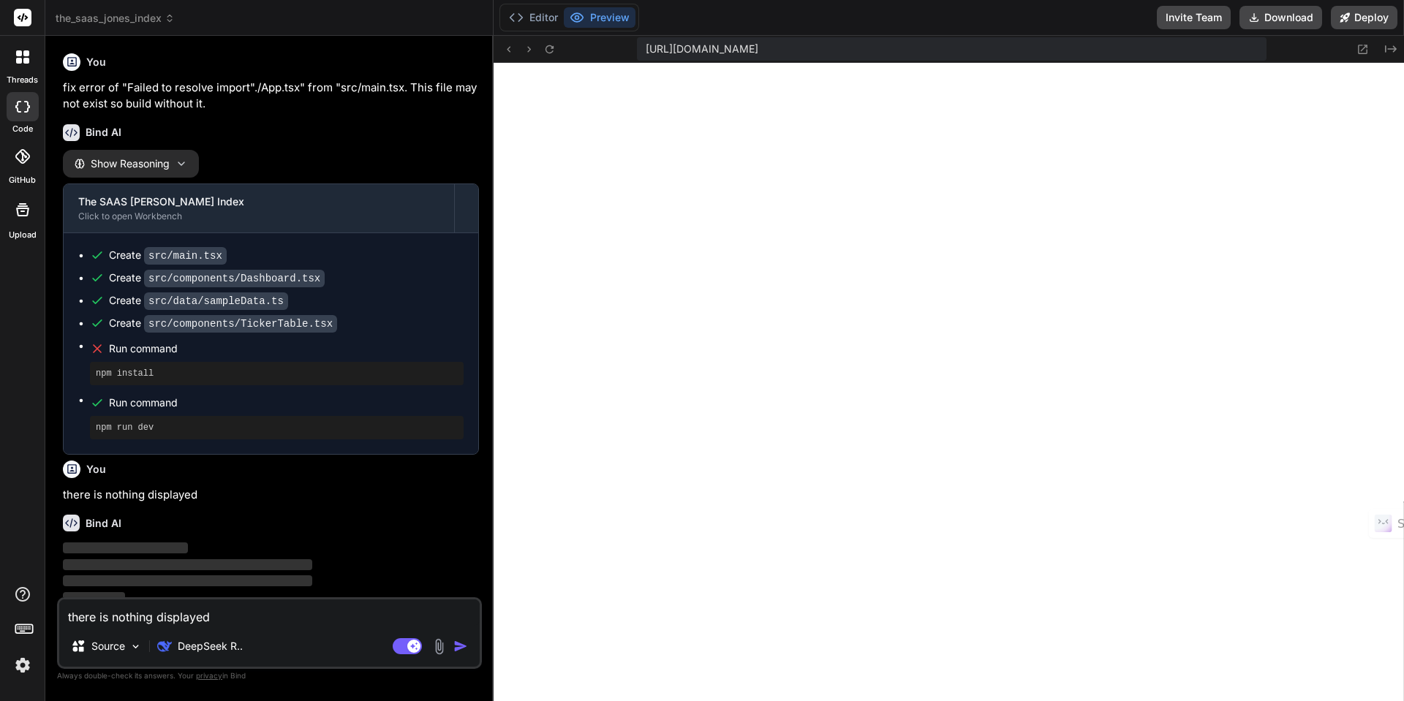
scroll to position [1860, 0]
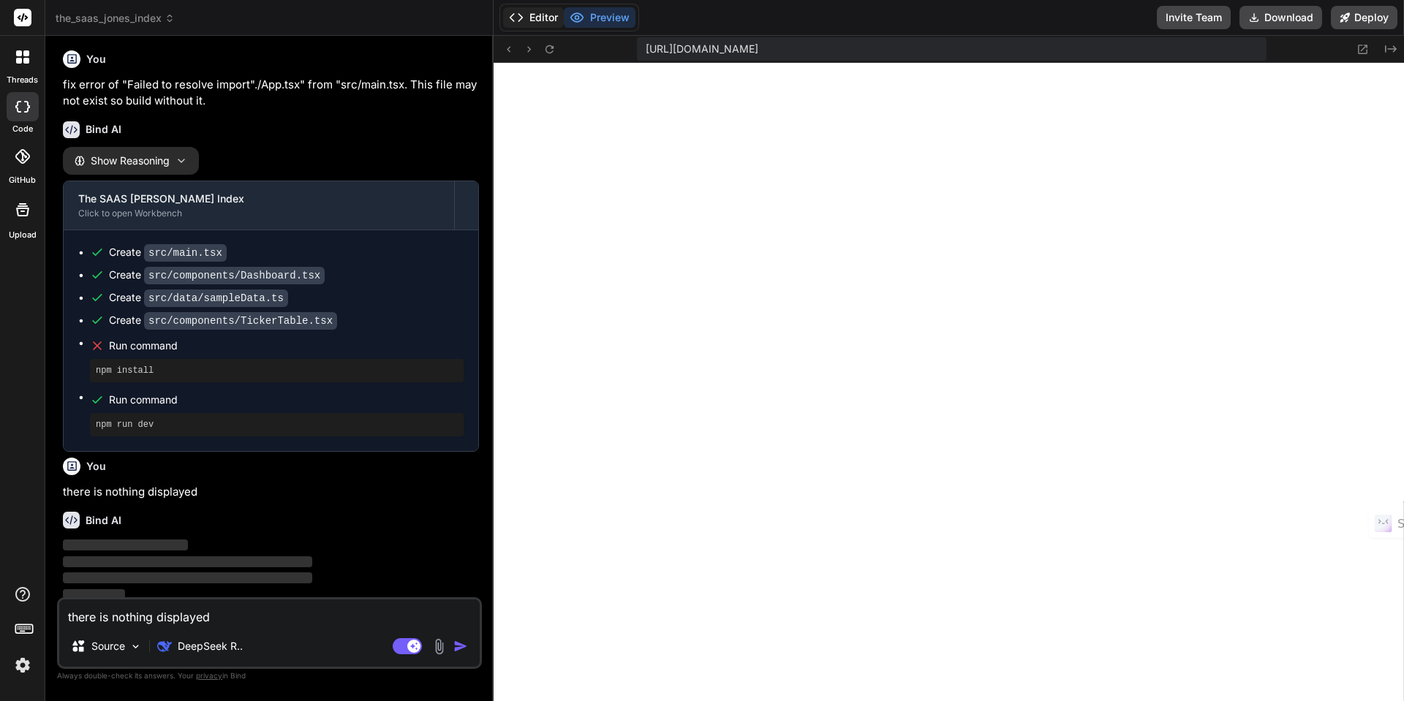
click at [532, 15] on button "Editor" at bounding box center [533, 17] width 61 height 20
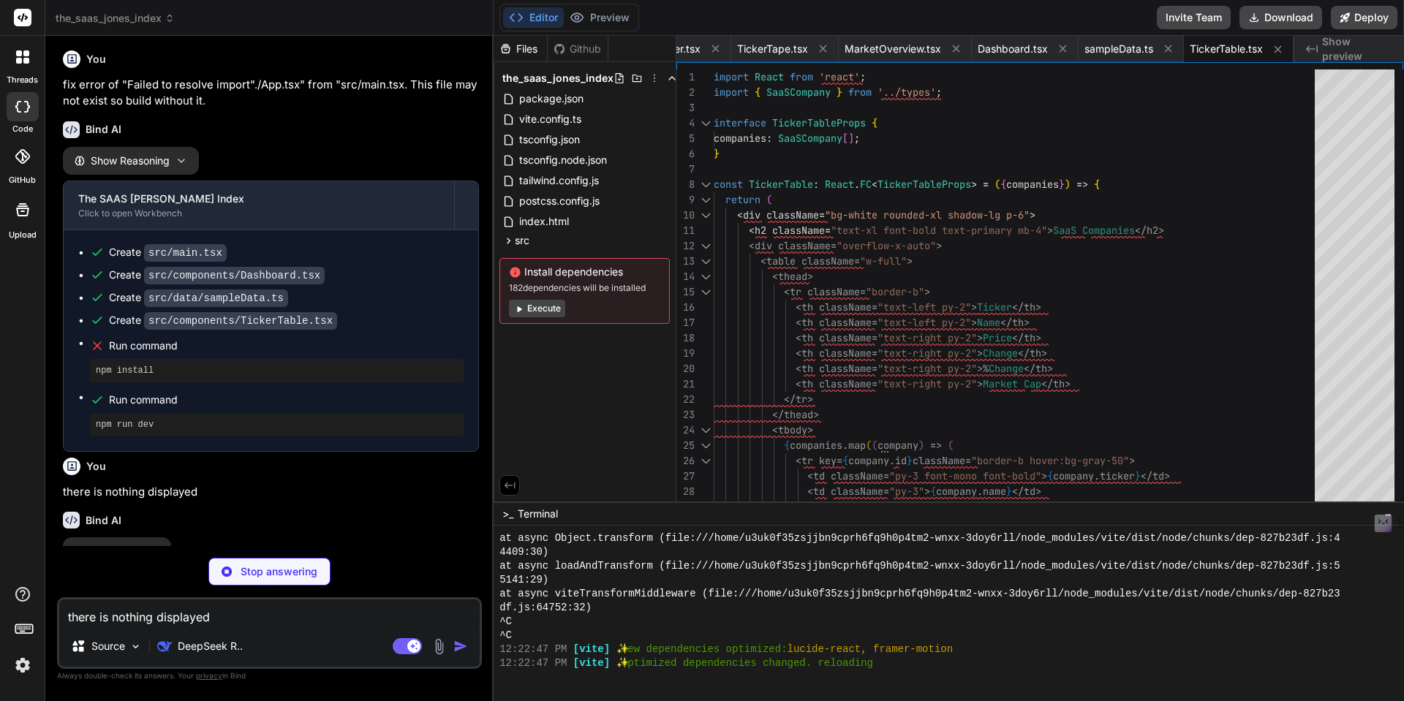
click at [550, 312] on button "Execute" at bounding box center [537, 309] width 56 height 18
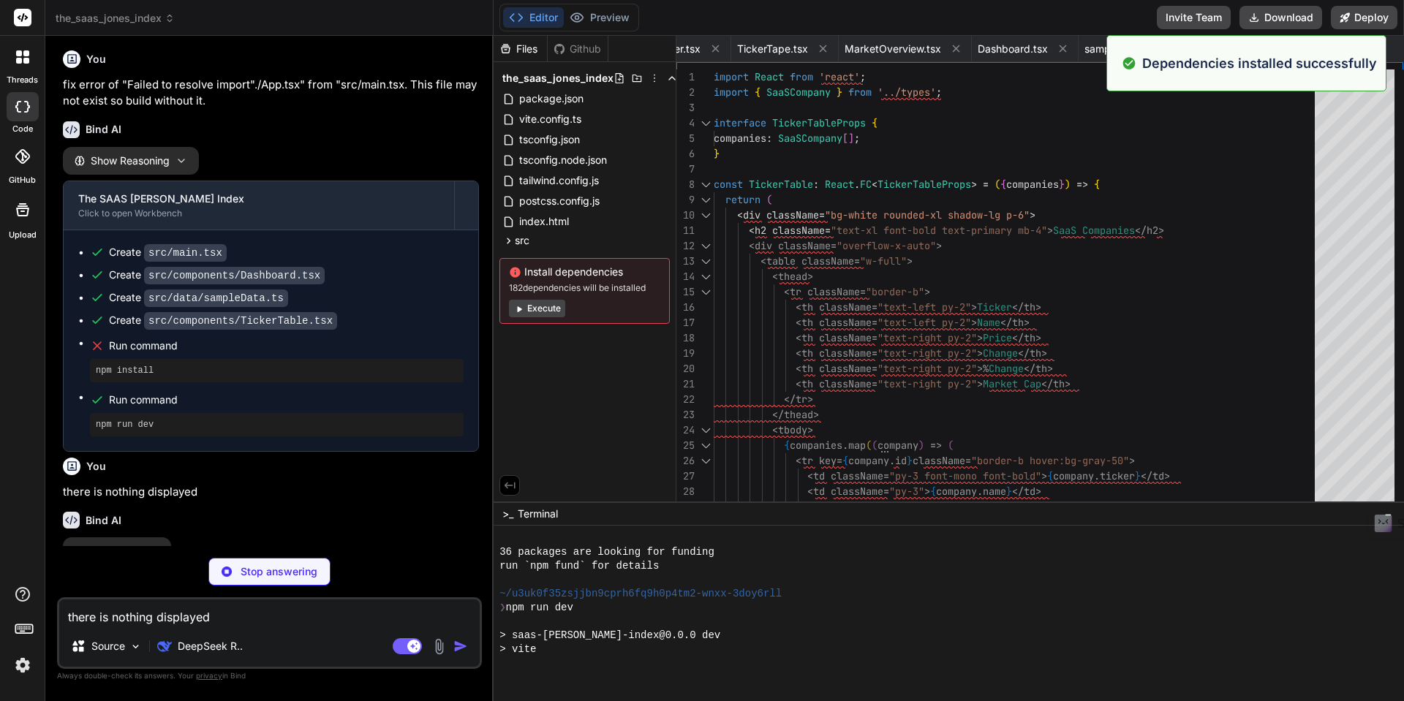
scroll to position [2057, 0]
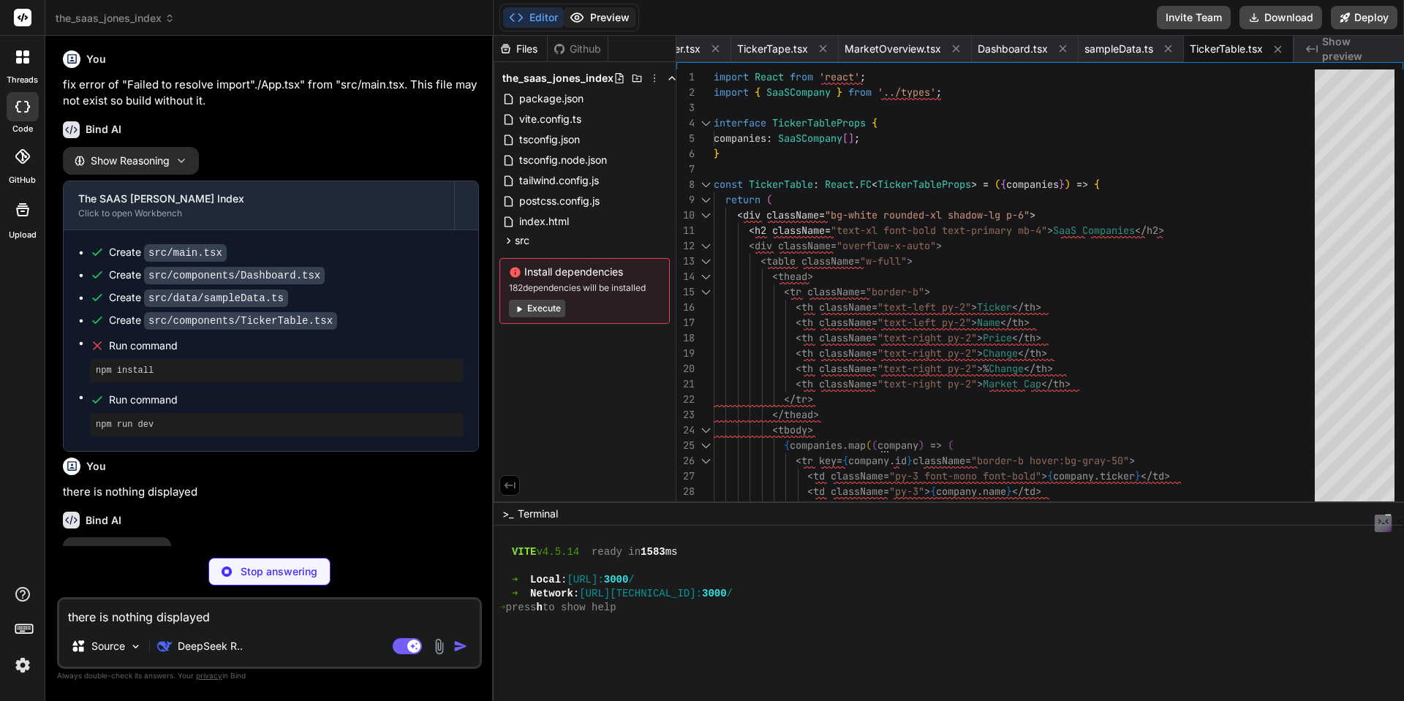
click at [602, 23] on button "Preview" at bounding box center [600, 17] width 72 height 20
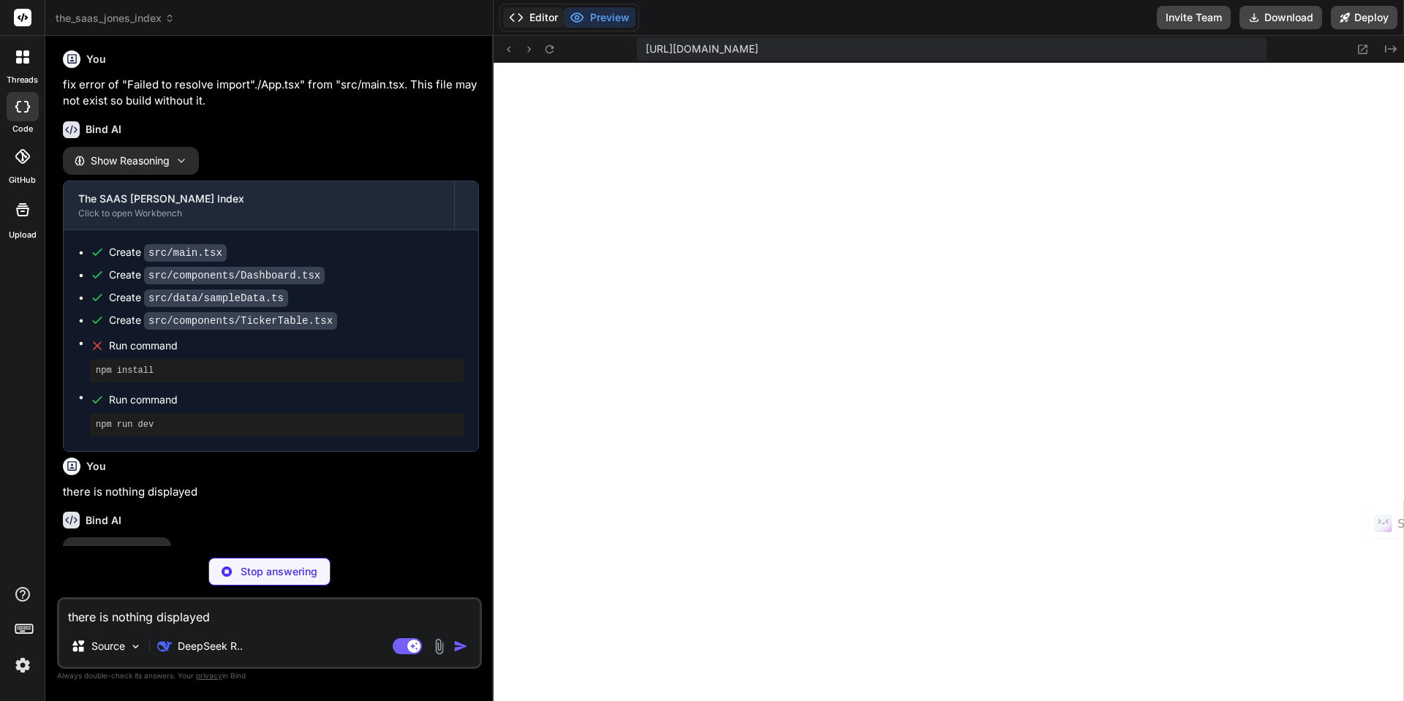
click at [555, 25] on button "Editor" at bounding box center [533, 17] width 61 height 20
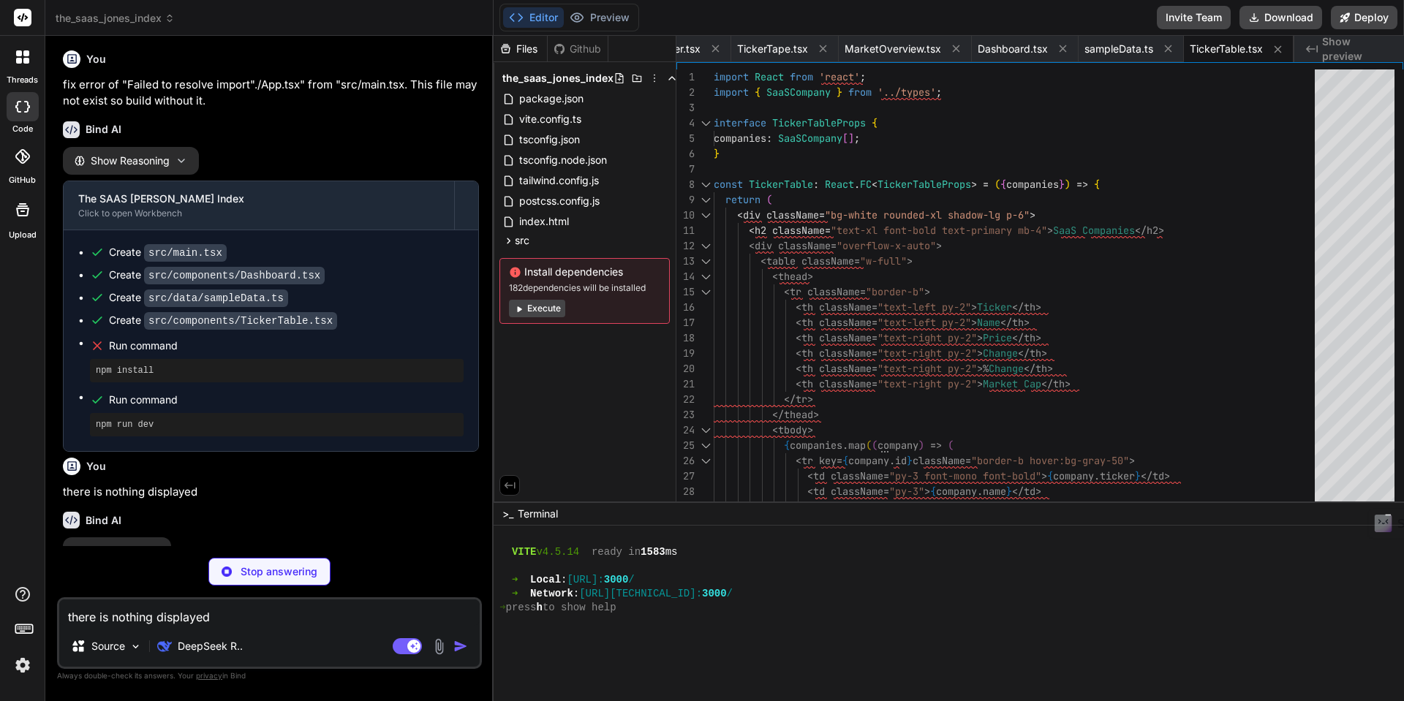
click at [546, 311] on button "Execute" at bounding box center [537, 309] width 56 height 18
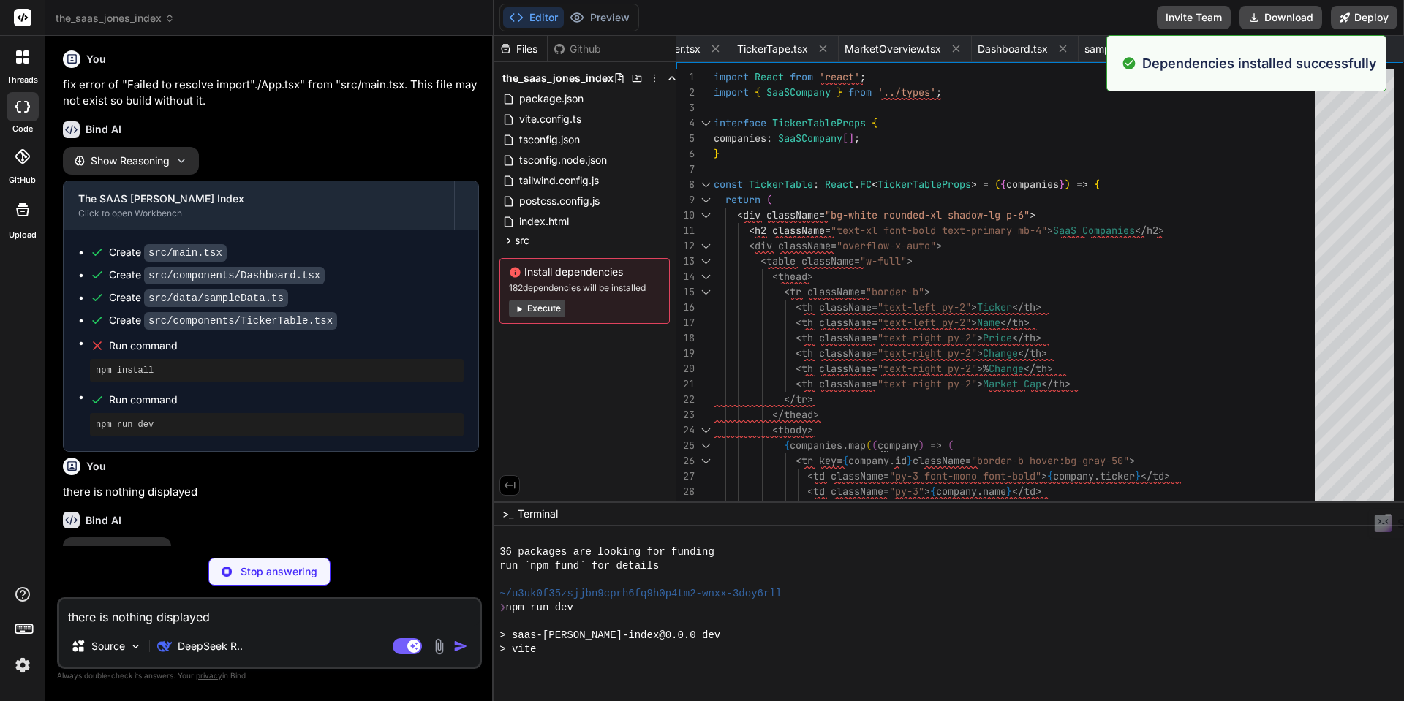
scroll to position [2363, 0]
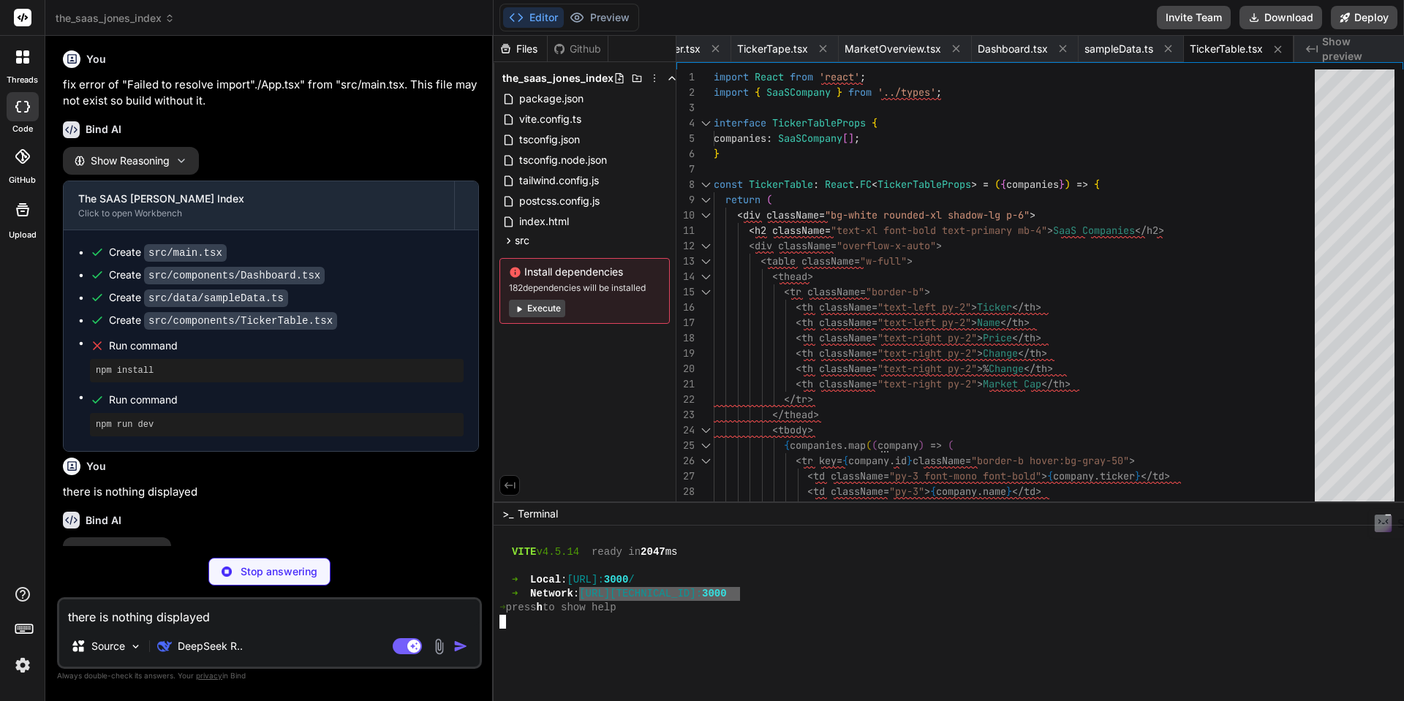
drag, startPoint x: 588, startPoint y: 595, endPoint x: 737, endPoint y: 590, distance: 149.3
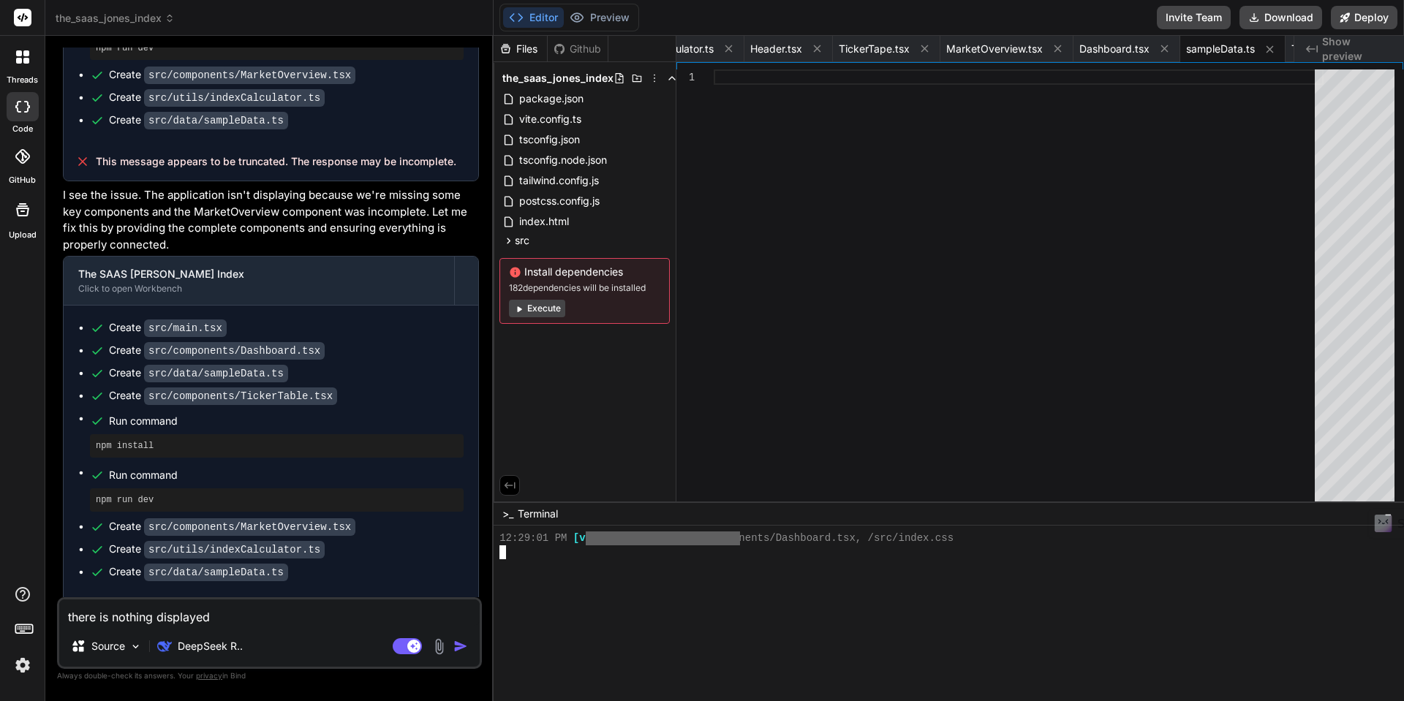
scroll to position [2647, 0]
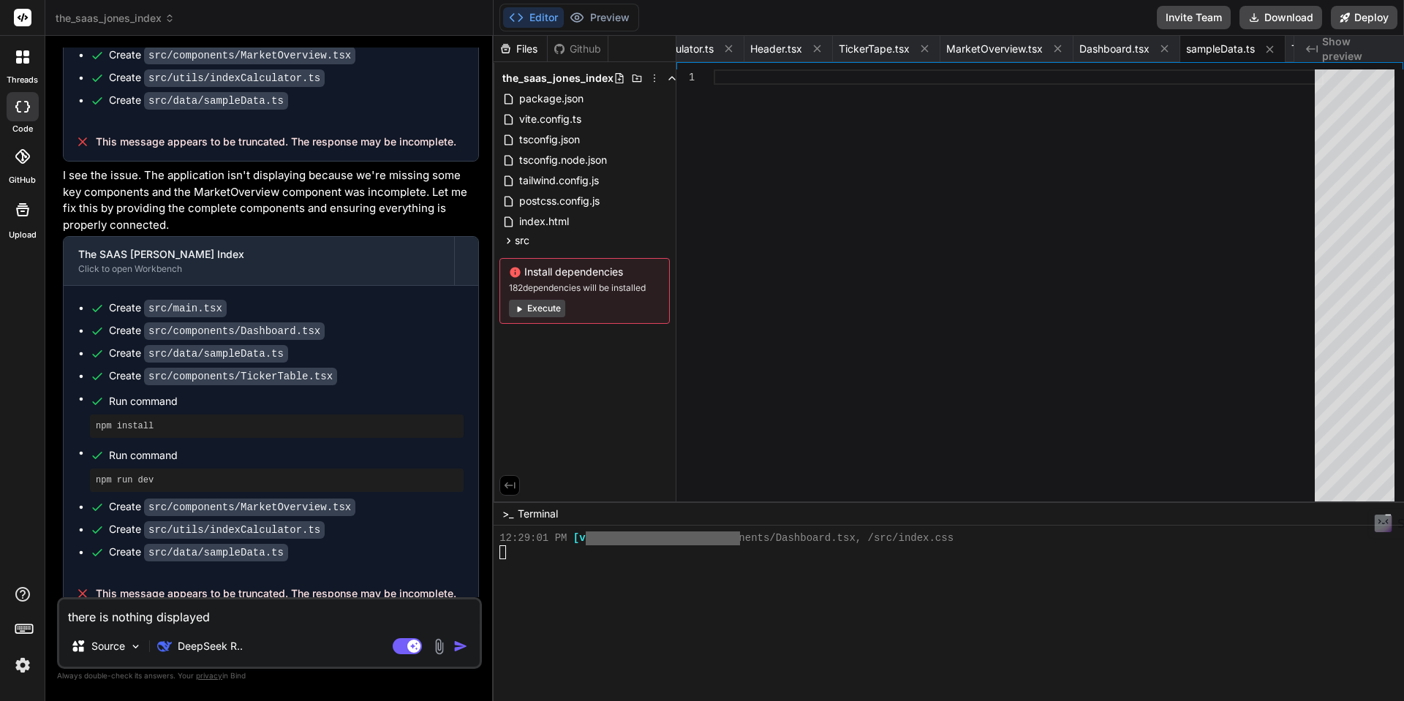
click at [543, 310] on button "Execute" at bounding box center [537, 309] width 56 height 18
click at [602, 17] on button "Preview" at bounding box center [600, 17] width 72 height 20
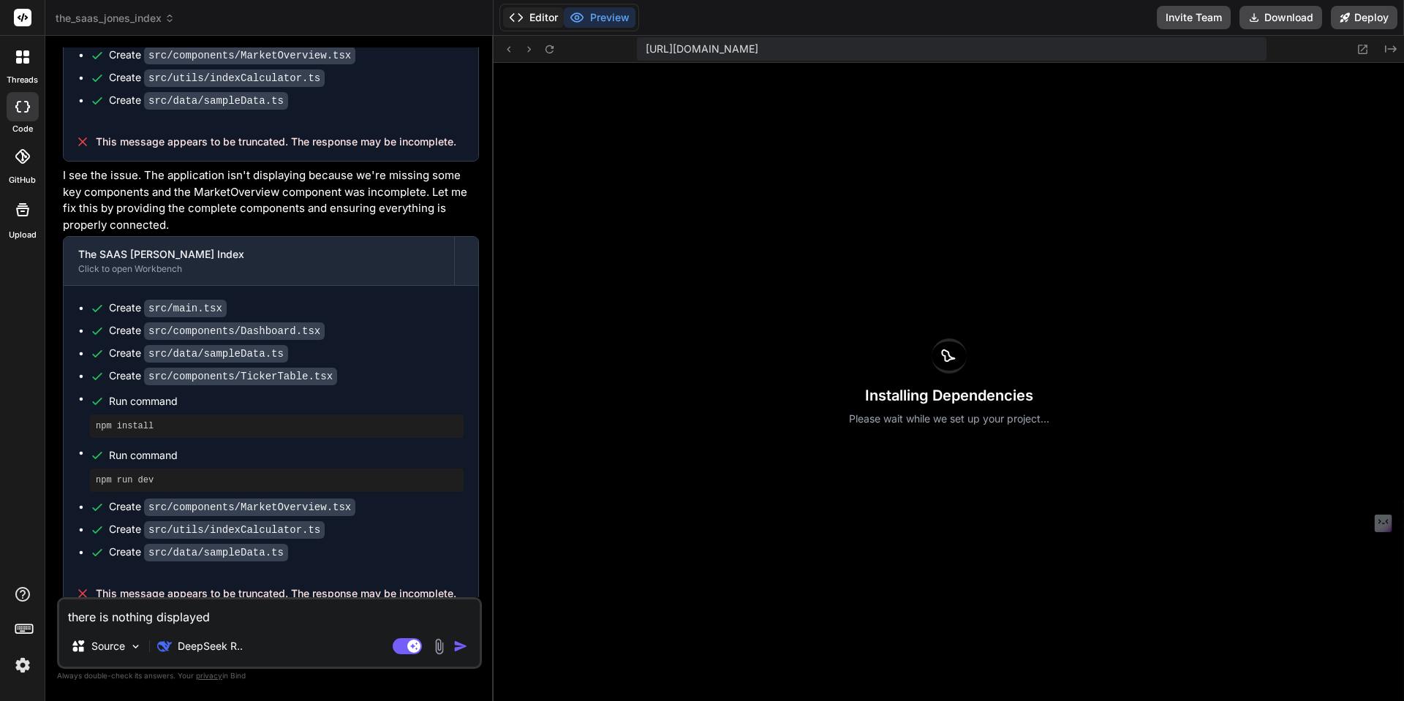
click at [528, 19] on button "Editor" at bounding box center [533, 17] width 61 height 20
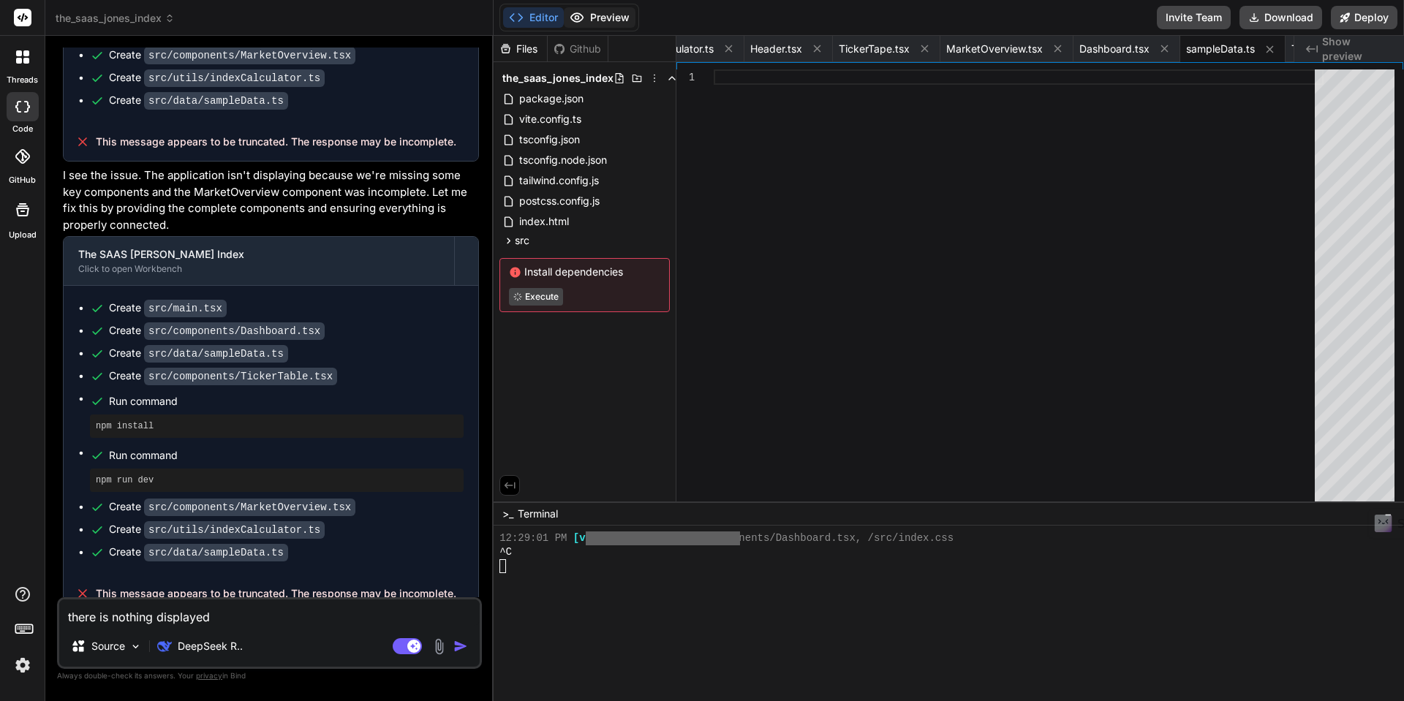
click at [603, 19] on button "Preview" at bounding box center [600, 17] width 72 height 20
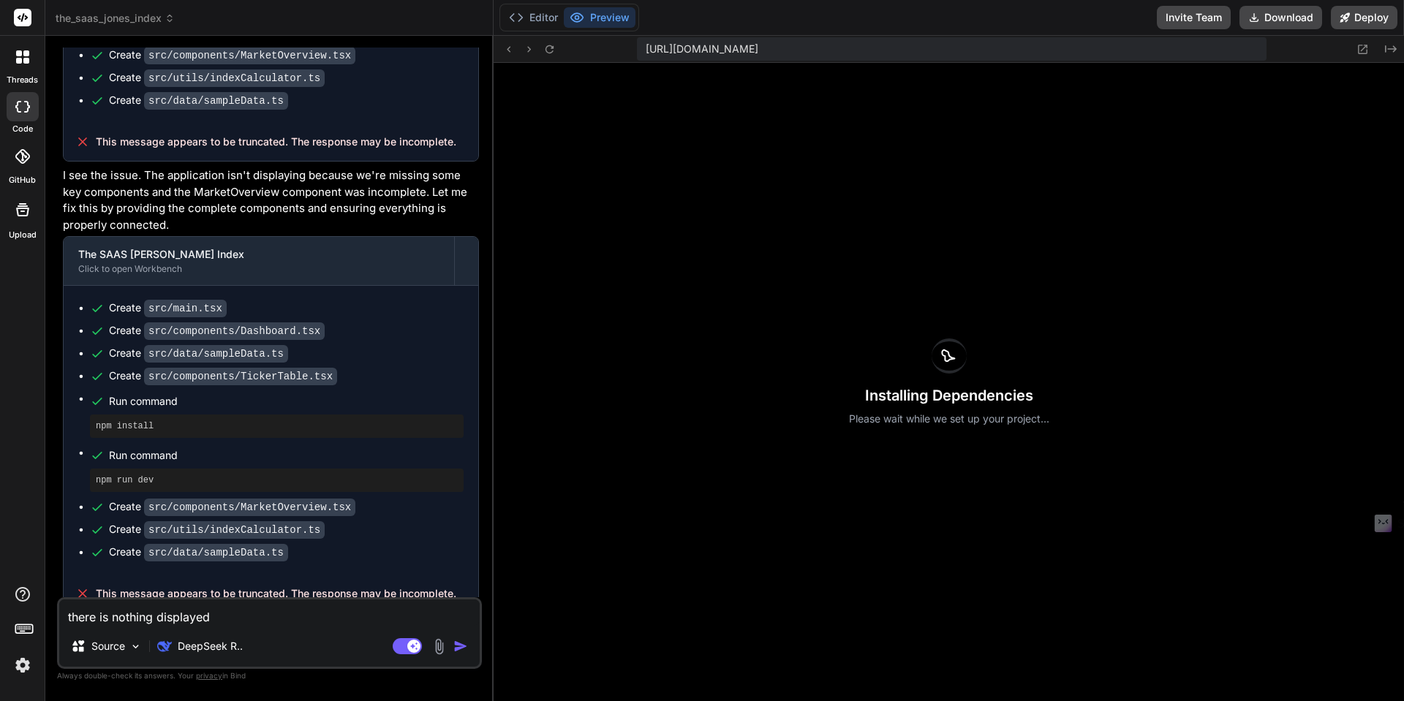
click at [326, 617] on textarea "there is nothing displayed" at bounding box center [269, 613] width 421 height 26
click at [542, 23] on button "Editor" at bounding box center [533, 17] width 61 height 20
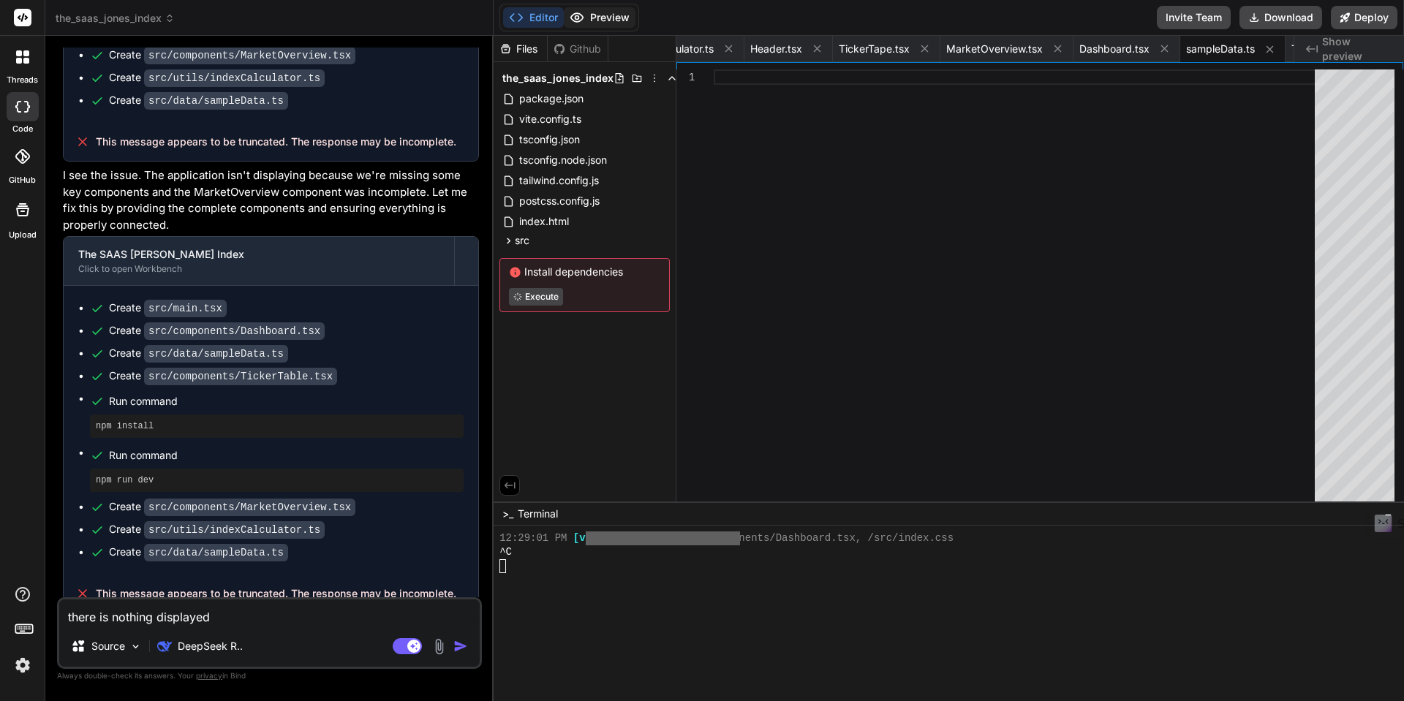
click at [606, 20] on button "Preview" at bounding box center [600, 17] width 72 height 20
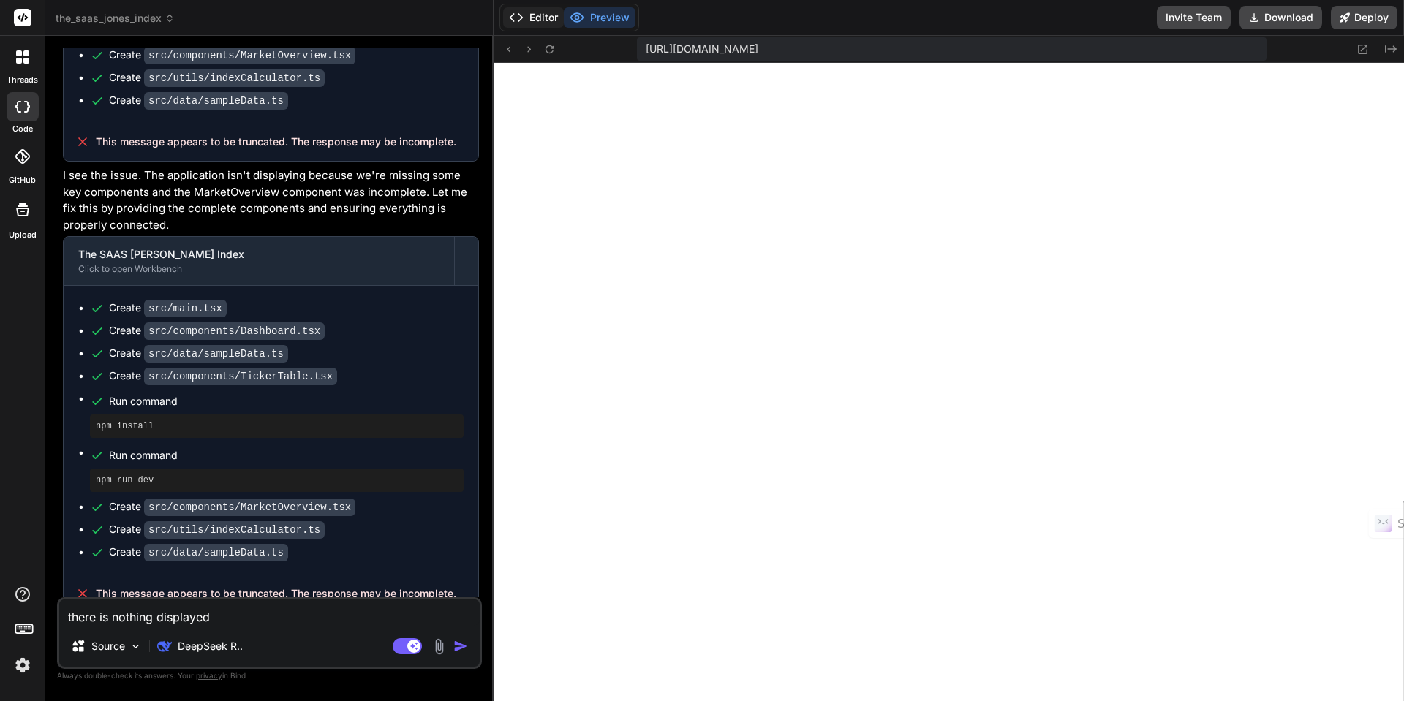
click at [528, 23] on button "Editor" at bounding box center [533, 17] width 61 height 20
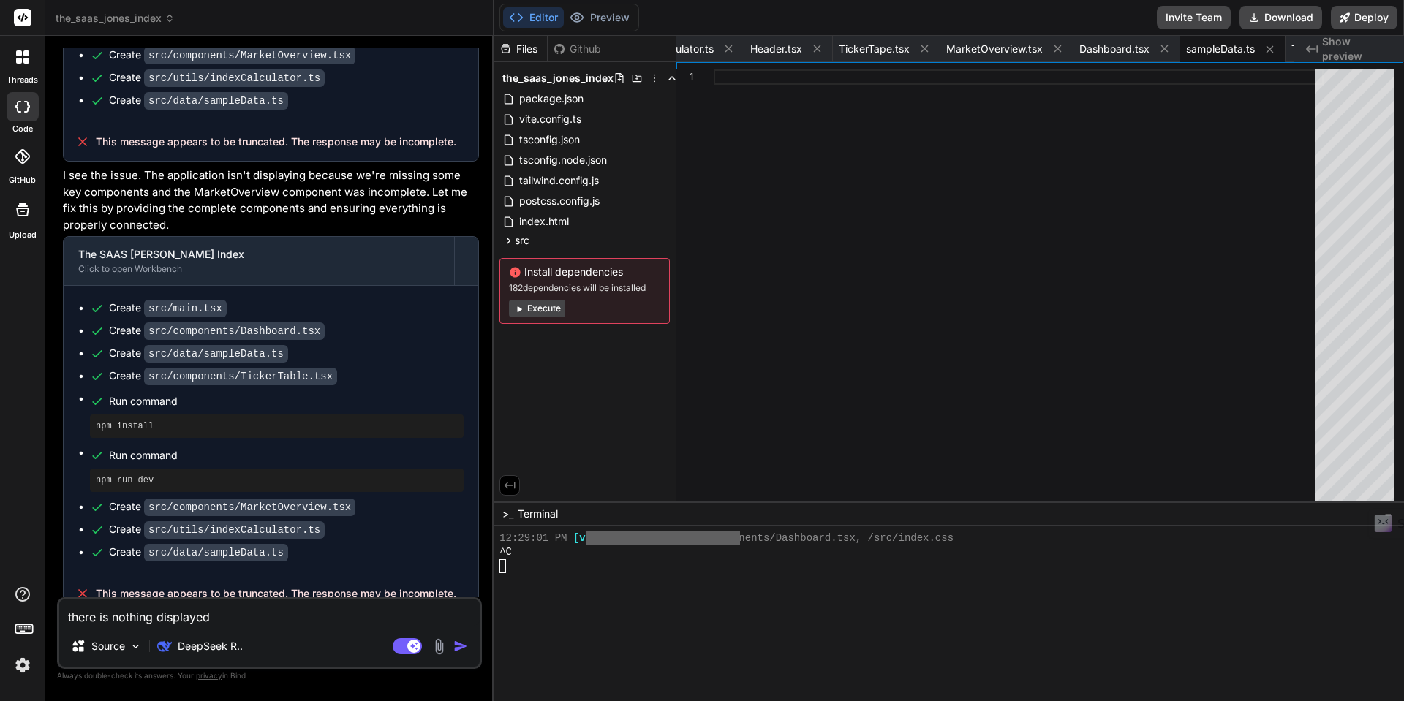
click at [166, 16] on icon at bounding box center [170, 18] width 10 height 10
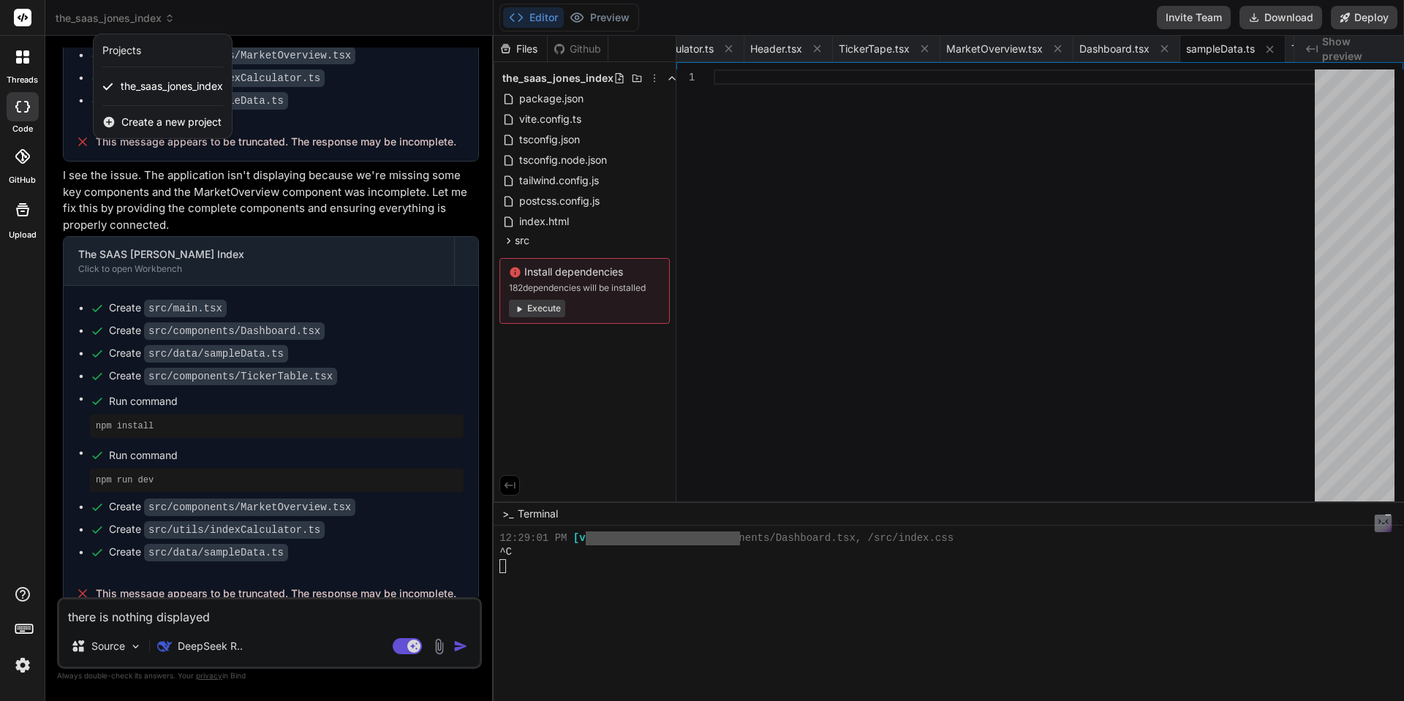
click at [140, 121] on span "Create a new project" at bounding box center [171, 122] width 100 height 15
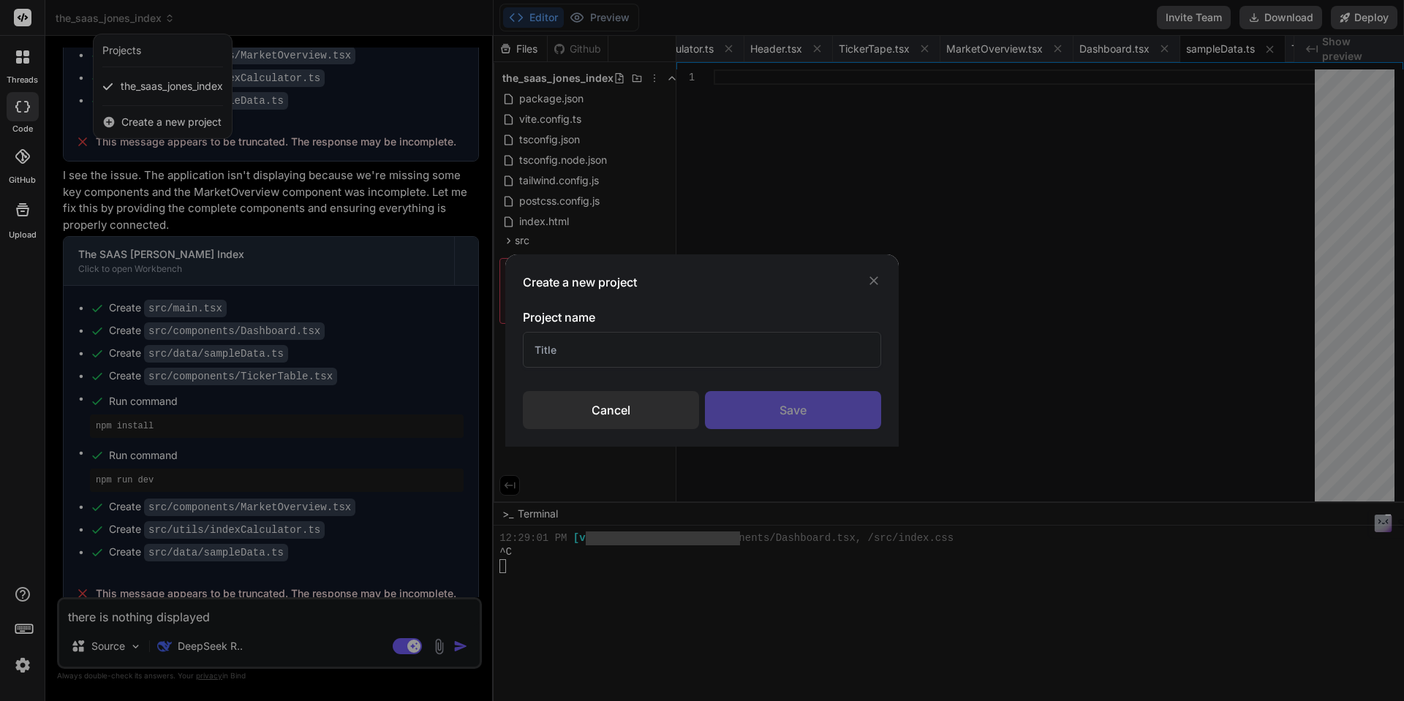
click at [569, 352] on input "text" at bounding box center [702, 350] width 358 height 36
click at [800, 420] on div "Save" at bounding box center [793, 410] width 176 height 38
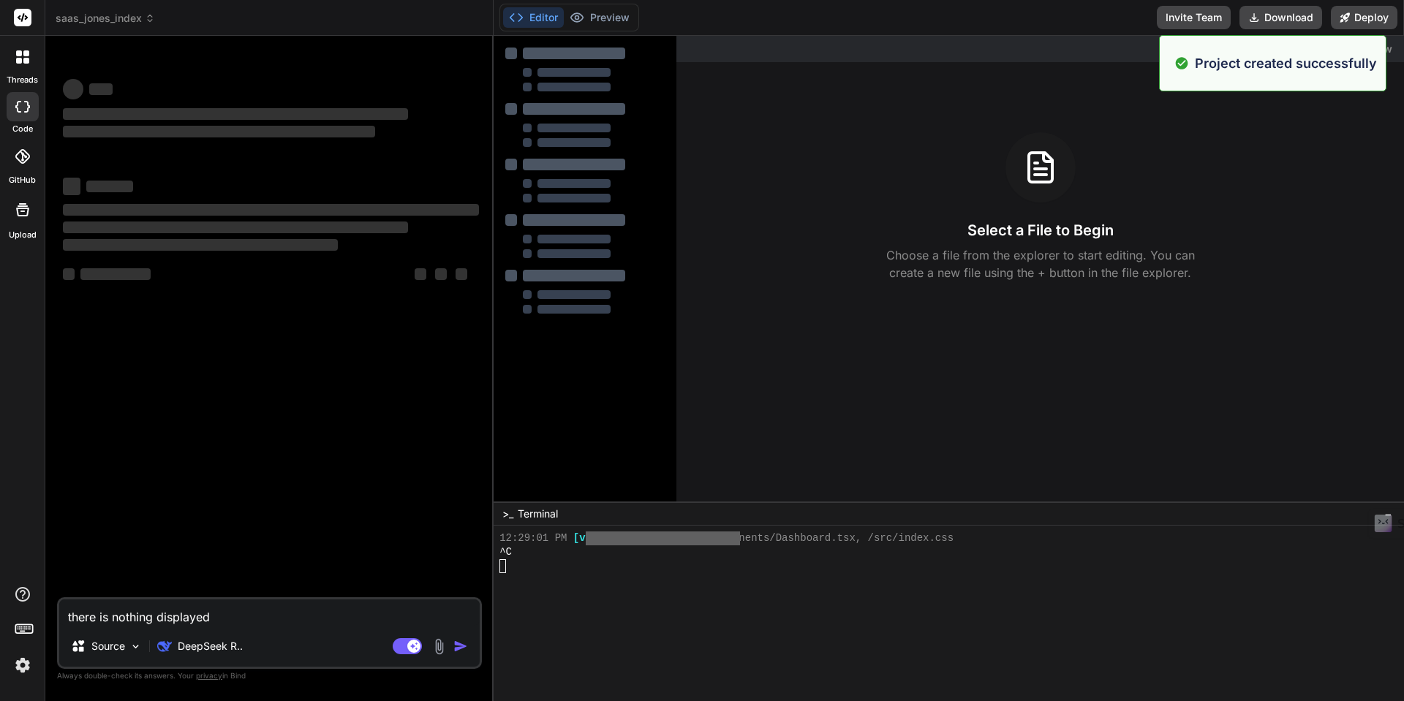
scroll to position [0, 0]
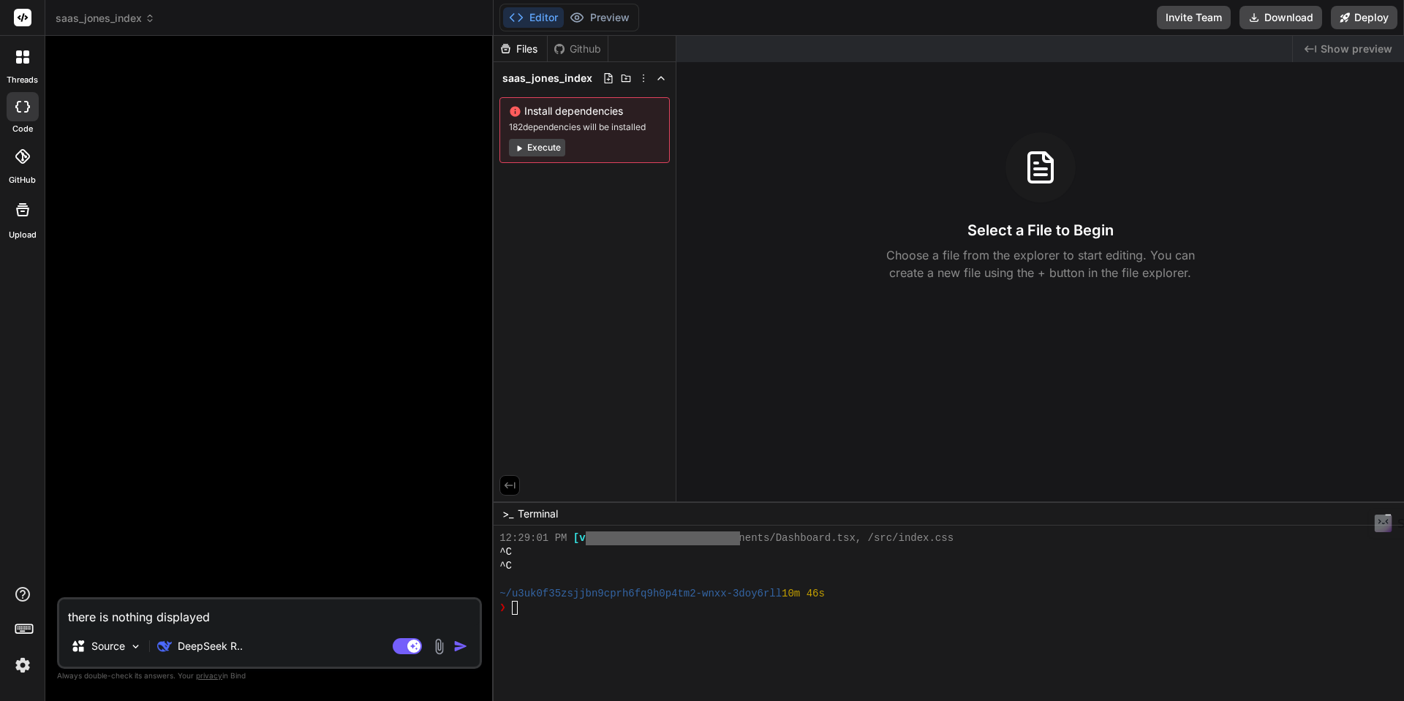
click at [147, 20] on icon at bounding box center [150, 18] width 10 height 10
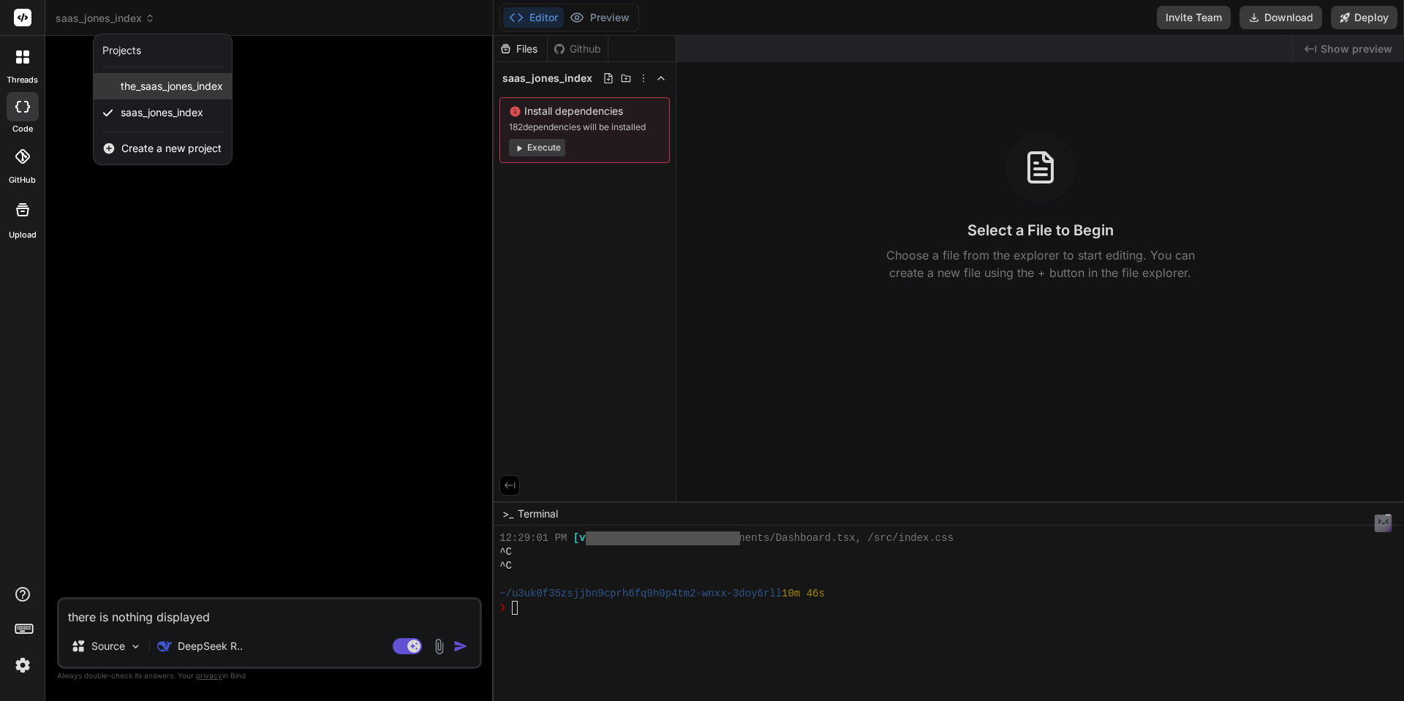
click at [143, 83] on span "the_saas_jones_index" at bounding box center [172, 86] width 102 height 15
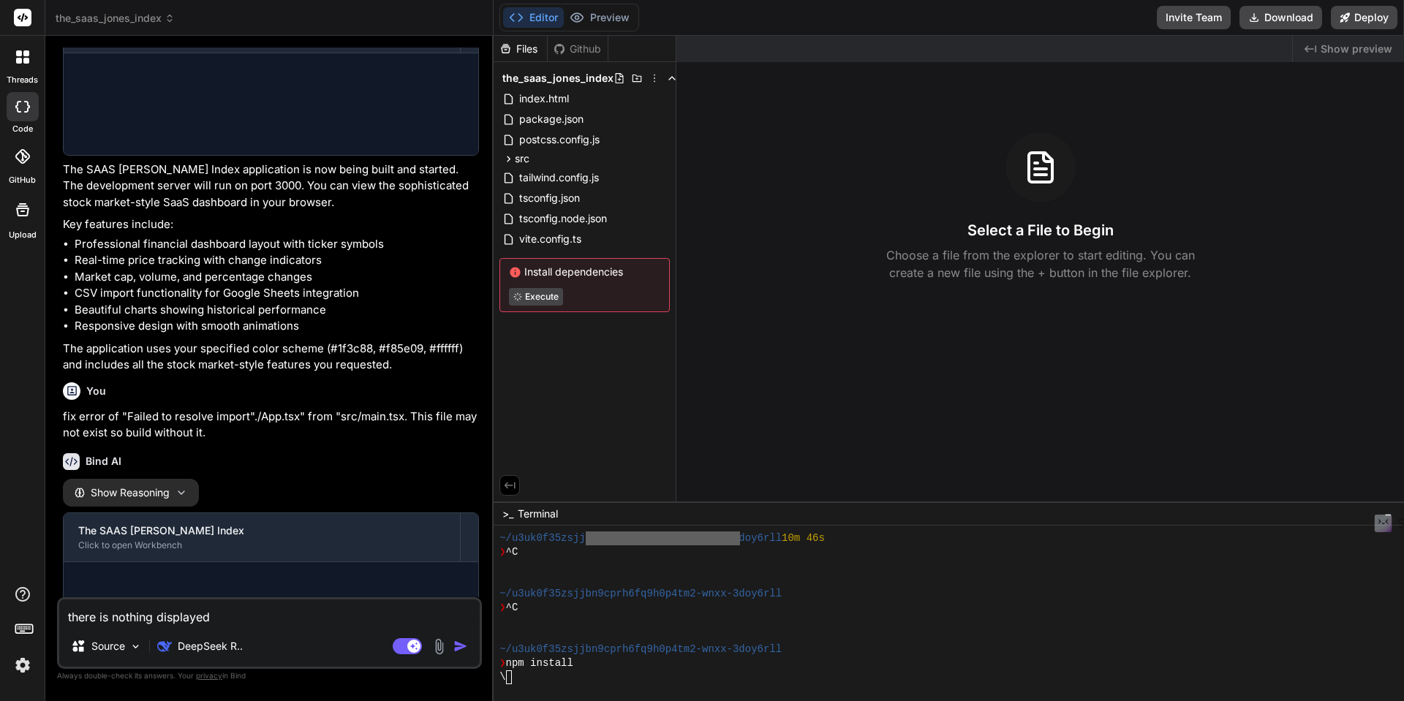
scroll to position [1415, 0]
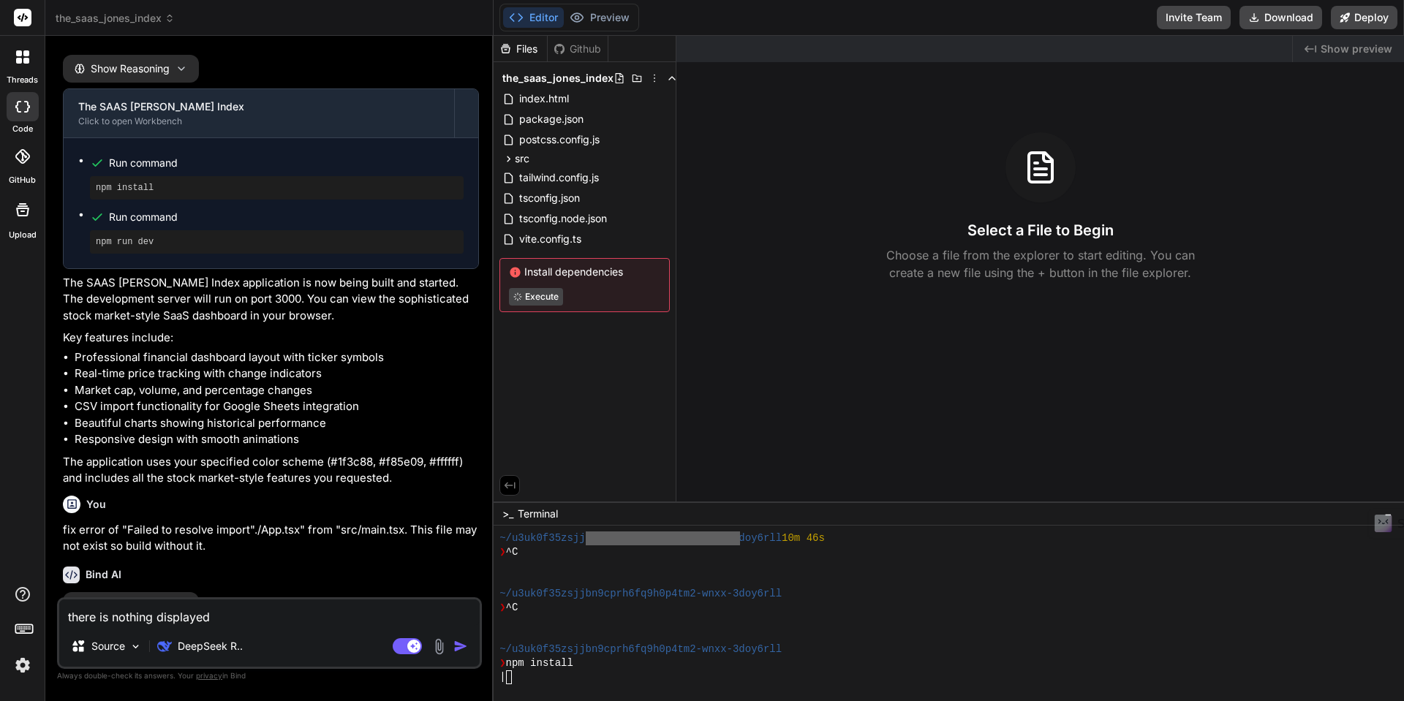
click at [166, 16] on icon at bounding box center [170, 18] width 10 height 10
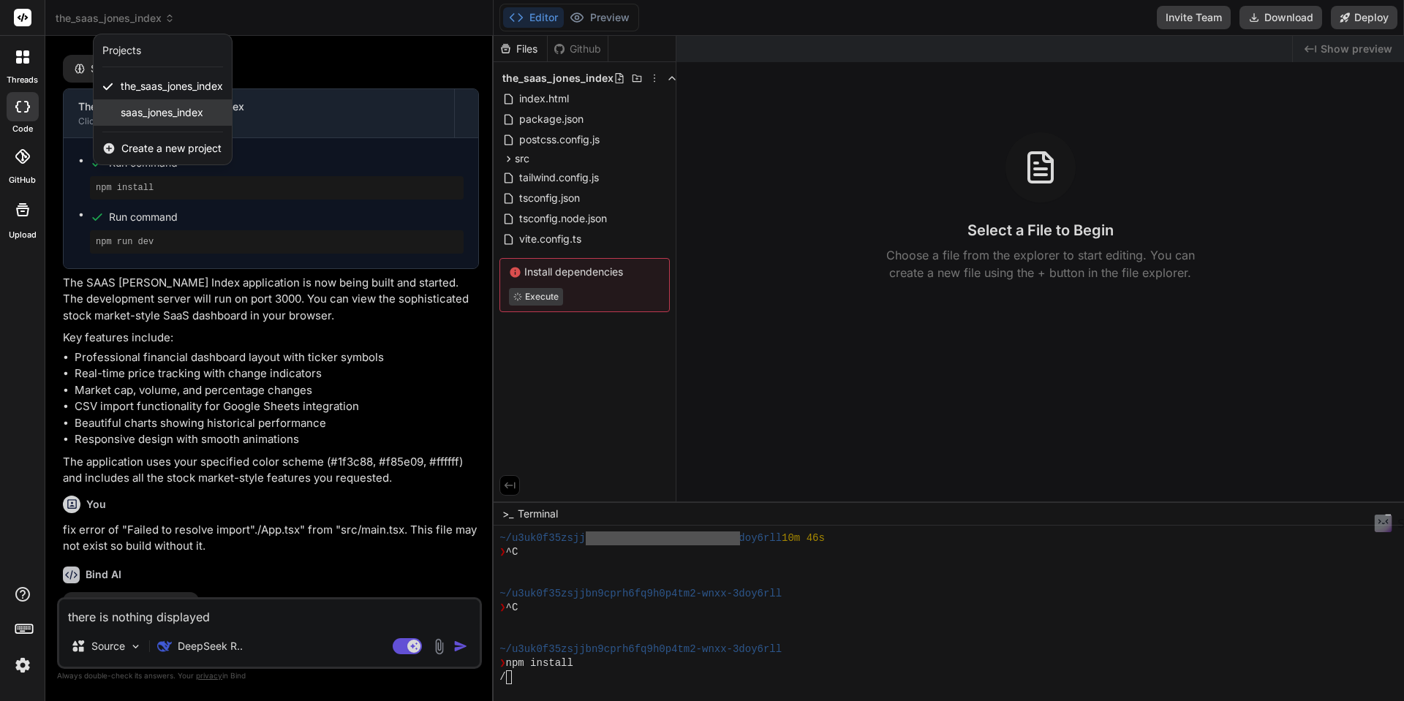
click at [145, 105] on span "saas_jones_index" at bounding box center [162, 112] width 83 height 15
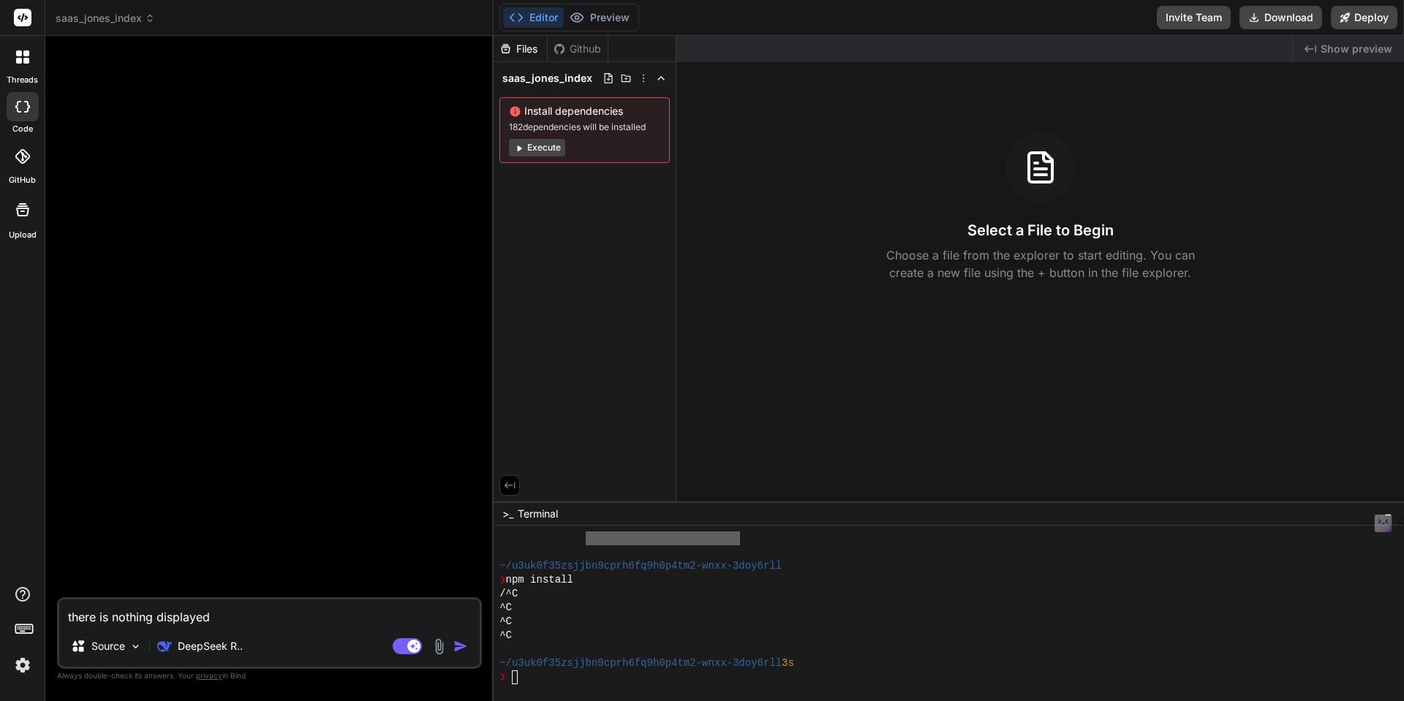
click at [529, 19] on button "Editor" at bounding box center [533, 17] width 61 height 20
click at [607, 21] on button "Preview" at bounding box center [600, 17] width 72 height 20
click at [546, 17] on button "Editor" at bounding box center [533, 17] width 61 height 20
click at [642, 79] on icon at bounding box center [644, 78] width 12 height 12
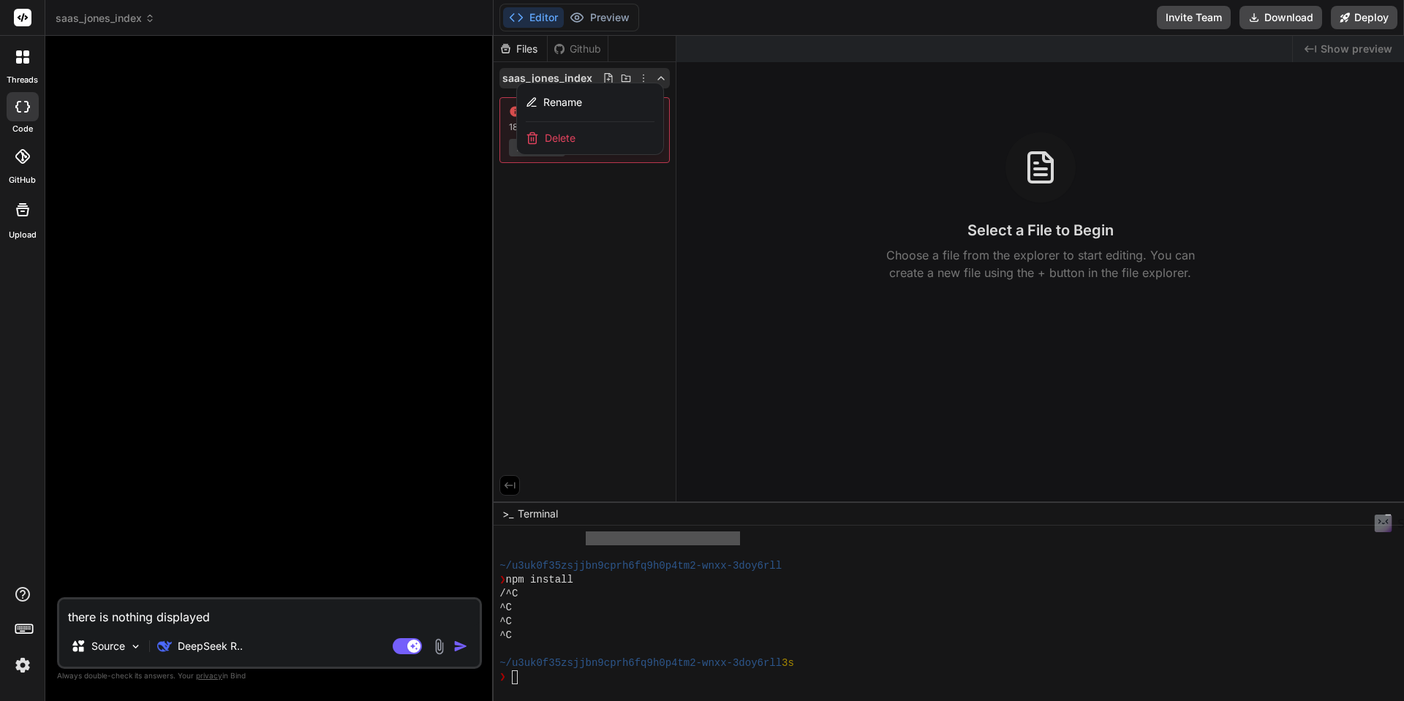
click at [557, 139] on span "Delete" at bounding box center [560, 138] width 31 height 15
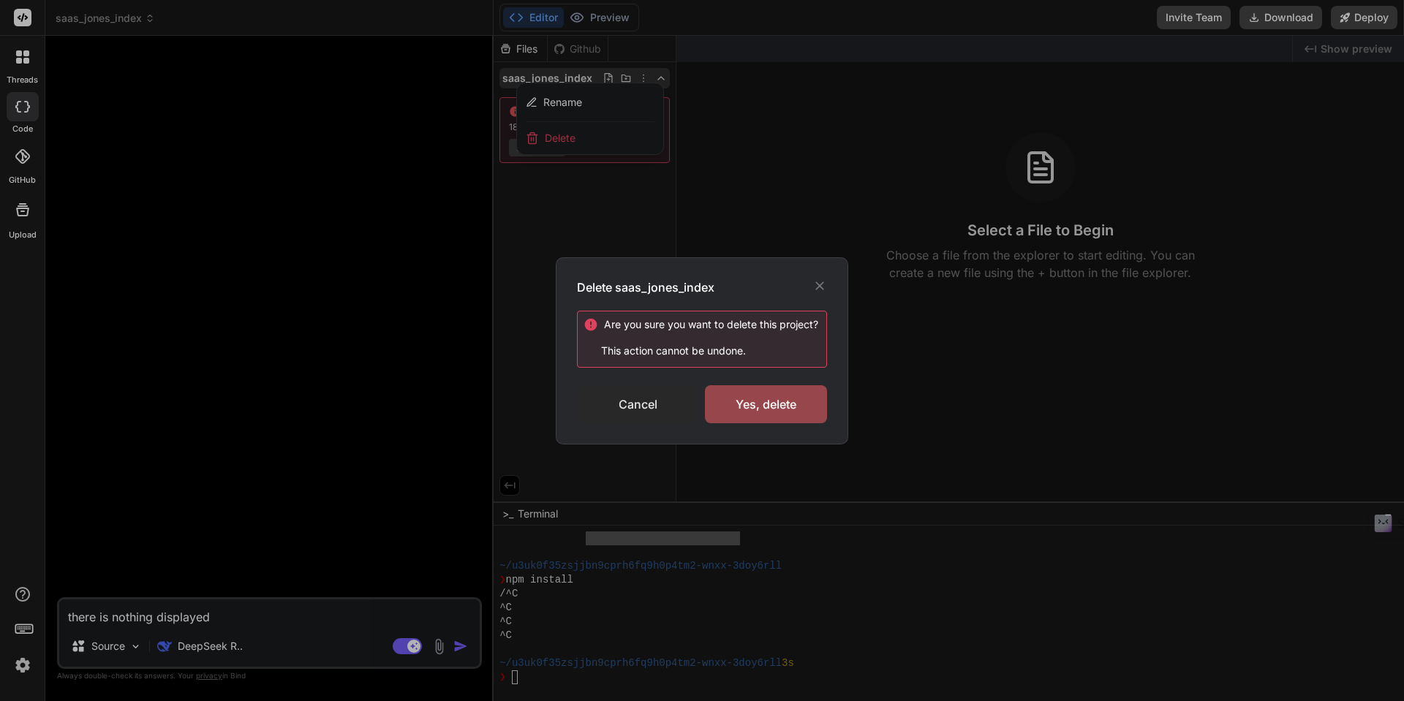
click at [650, 407] on div "Cancel" at bounding box center [638, 404] width 122 height 38
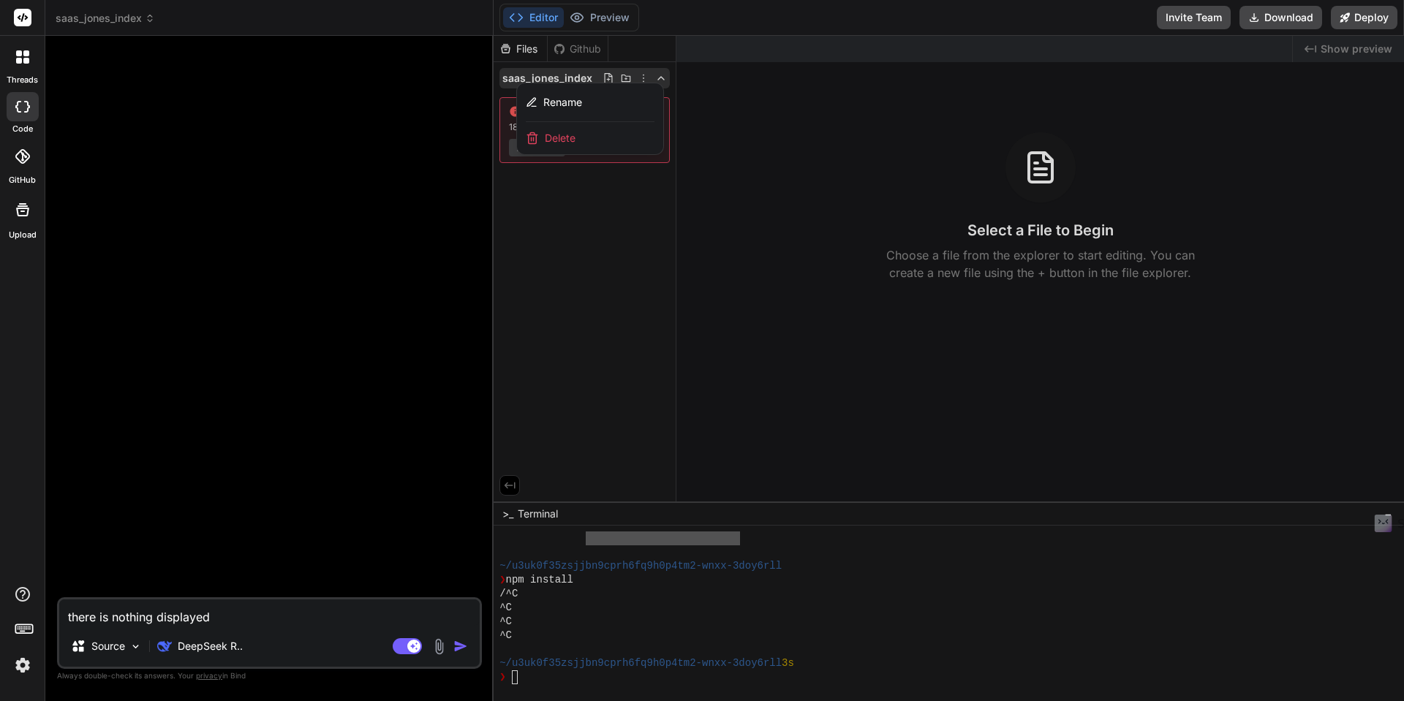
click at [92, 618] on textarea "there is nothing displayed" at bounding box center [269, 613] width 421 height 26
paste textarea "build an app that displays software as a service "saas" tools in a stock market…"
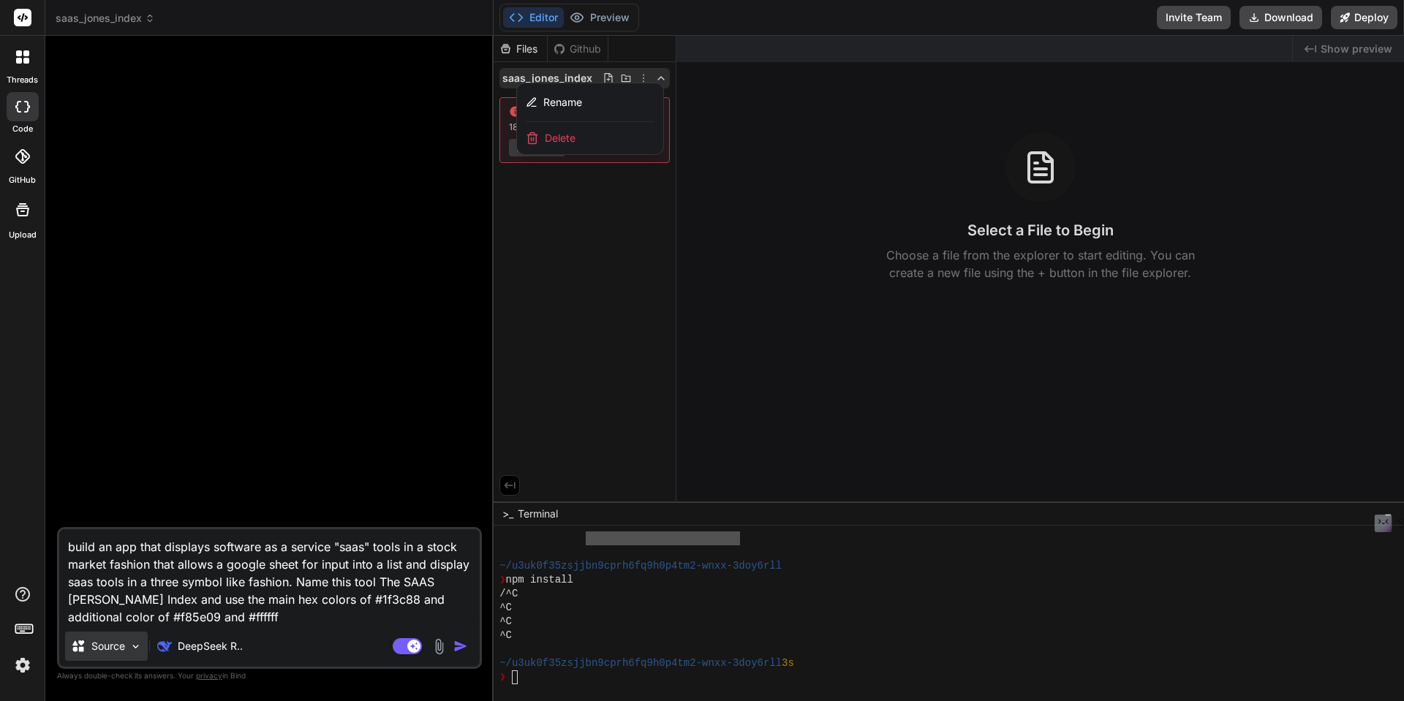
click at [140, 648] on img at bounding box center [135, 647] width 12 height 12
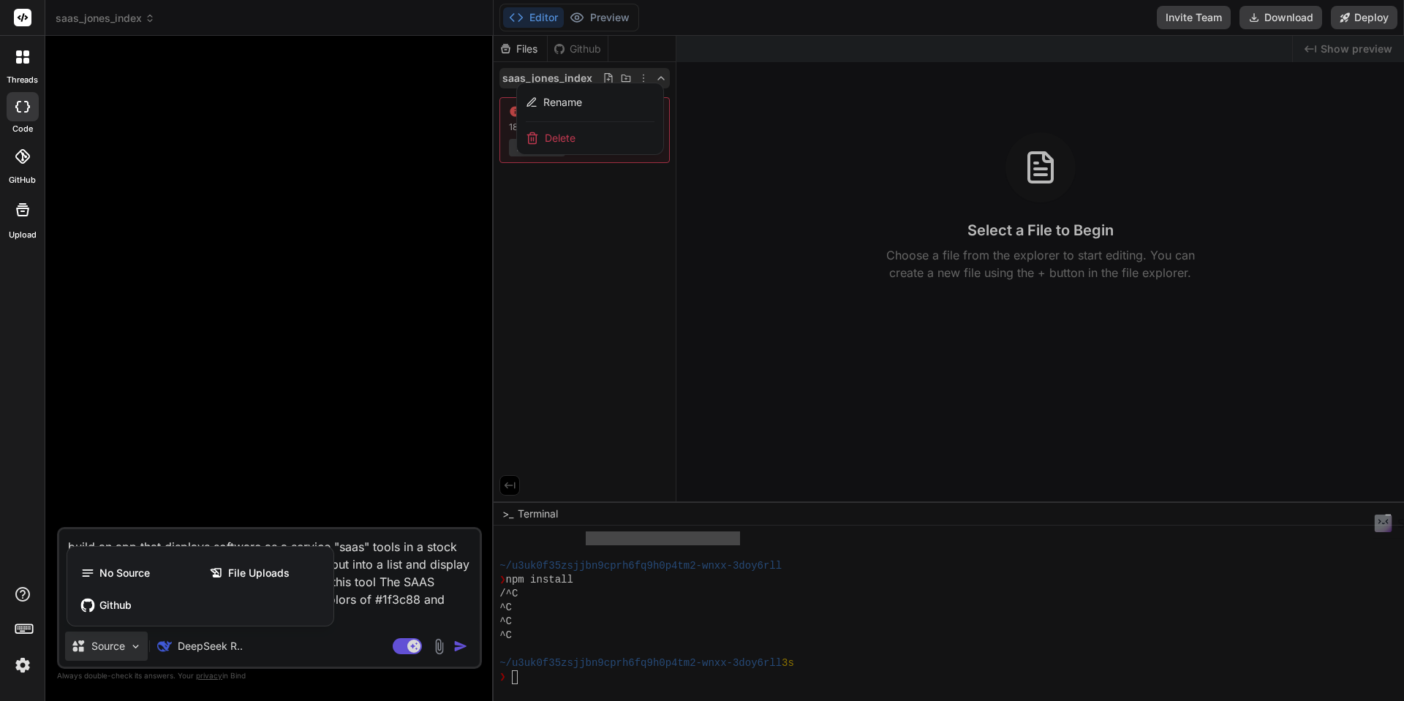
click at [140, 648] on div at bounding box center [702, 350] width 1404 height 701
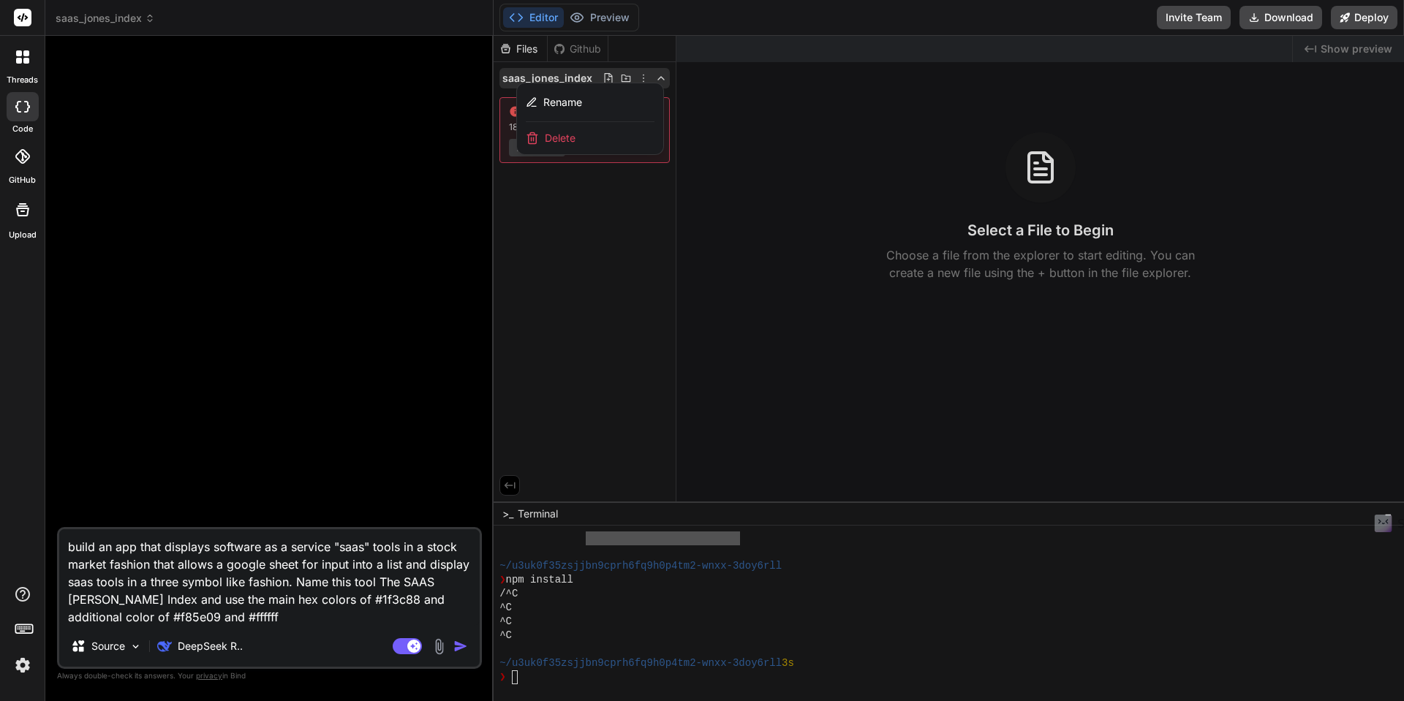
click at [463, 648] on img "button" at bounding box center [461, 646] width 15 height 15
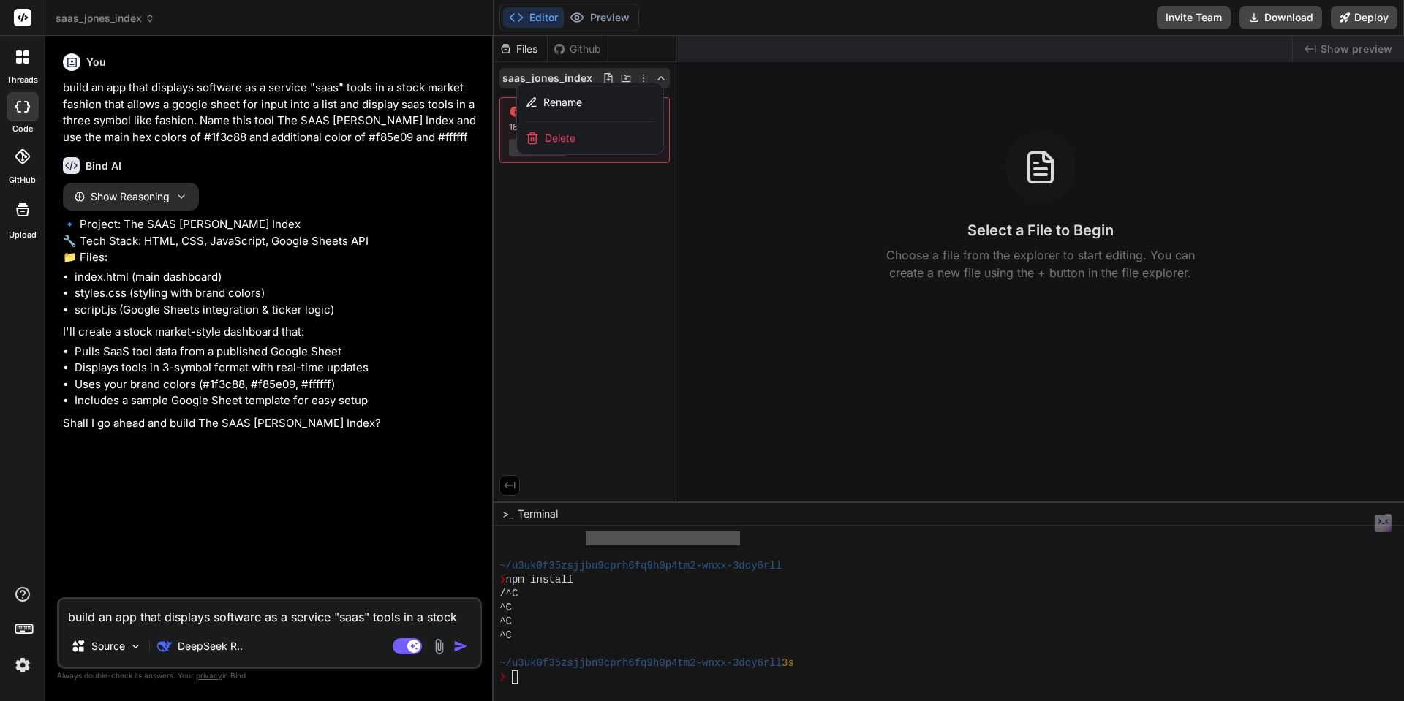
click at [127, 618] on textarea "build an app that displays software as a service "saas" tools in a stock market…" at bounding box center [269, 613] width 421 height 26
click at [459, 644] on img "button" at bounding box center [461, 646] width 15 height 15
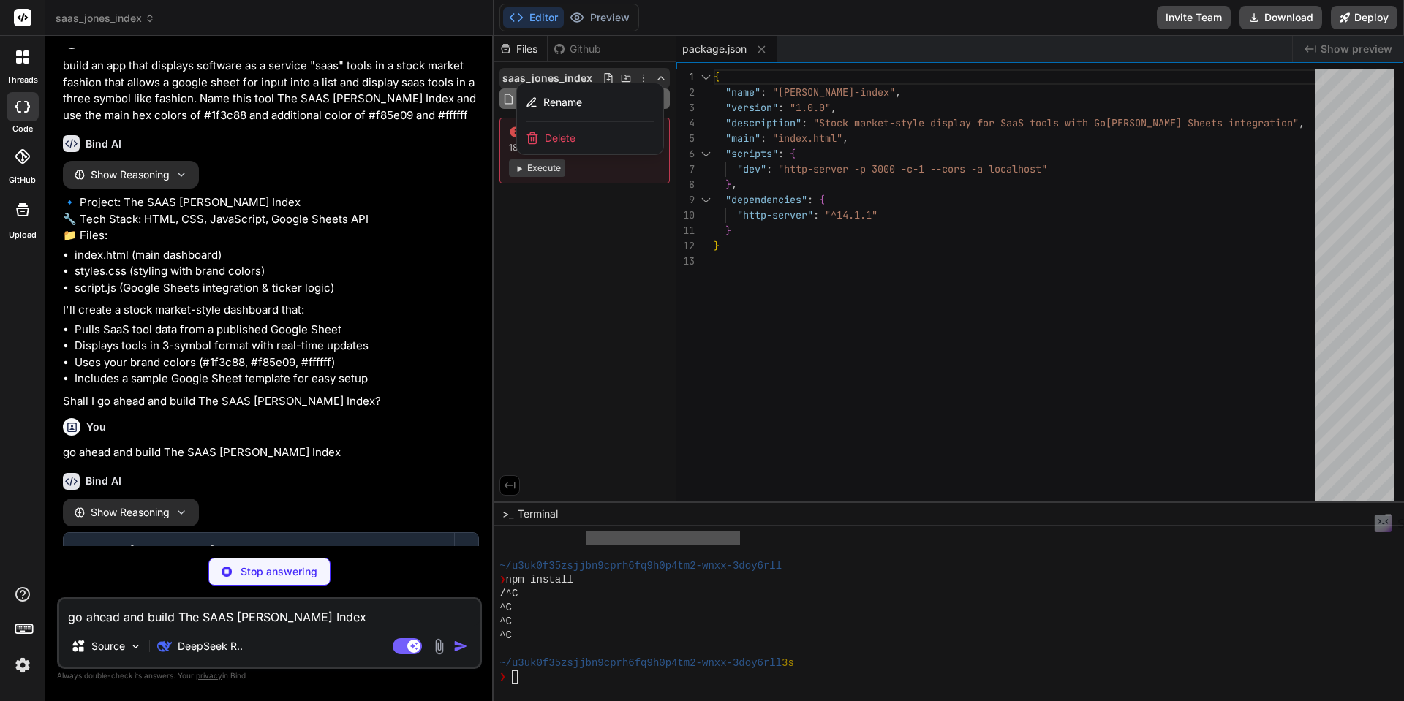
click at [646, 77] on div at bounding box center [949, 369] width 911 height 666
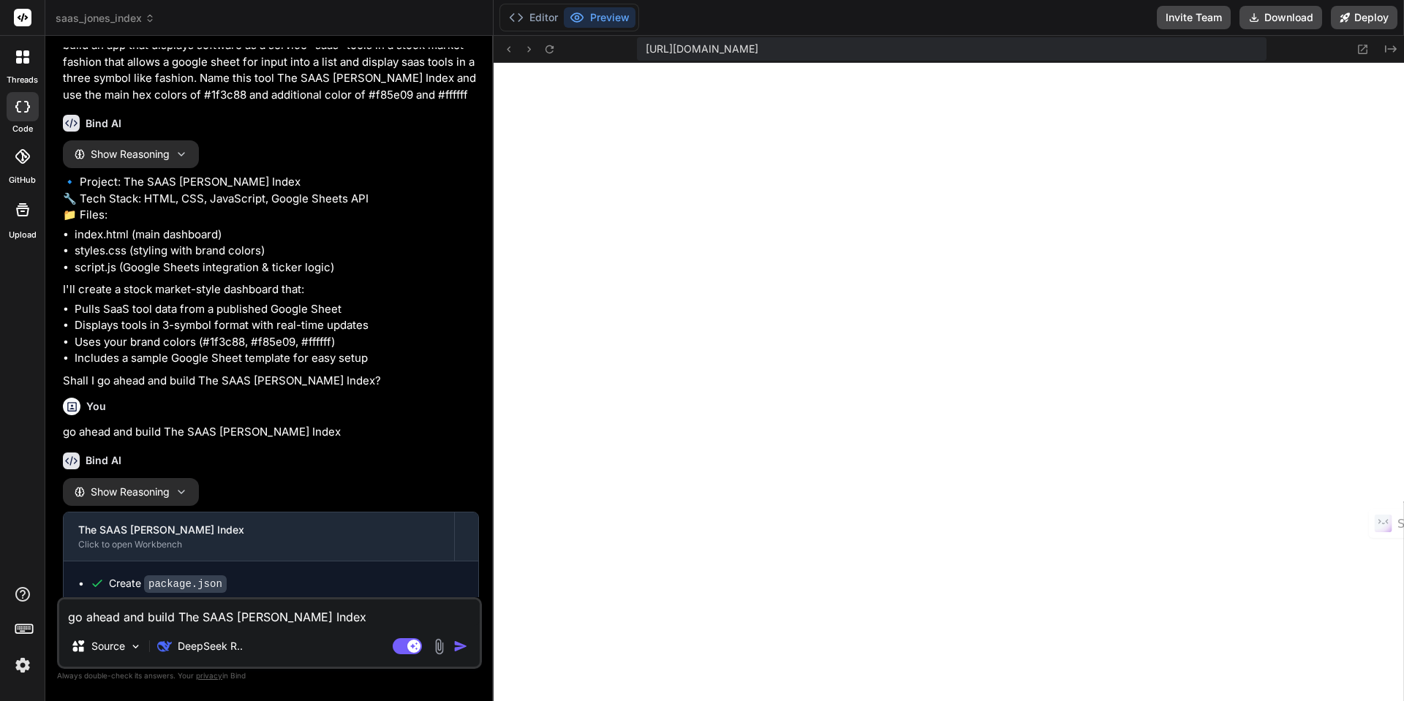
scroll to position [0, 0]
